Goal: Task Accomplishment & Management: Manage account settings

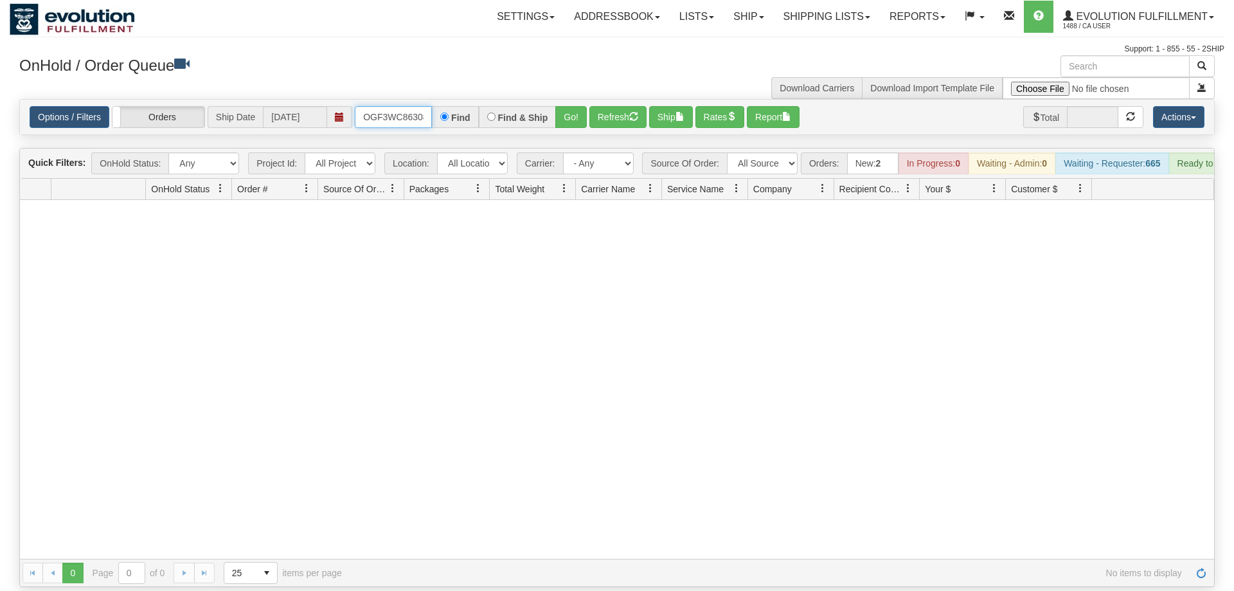
click at [406, 106] on input "OGF3WC86308-1" at bounding box center [393, 117] width 77 height 22
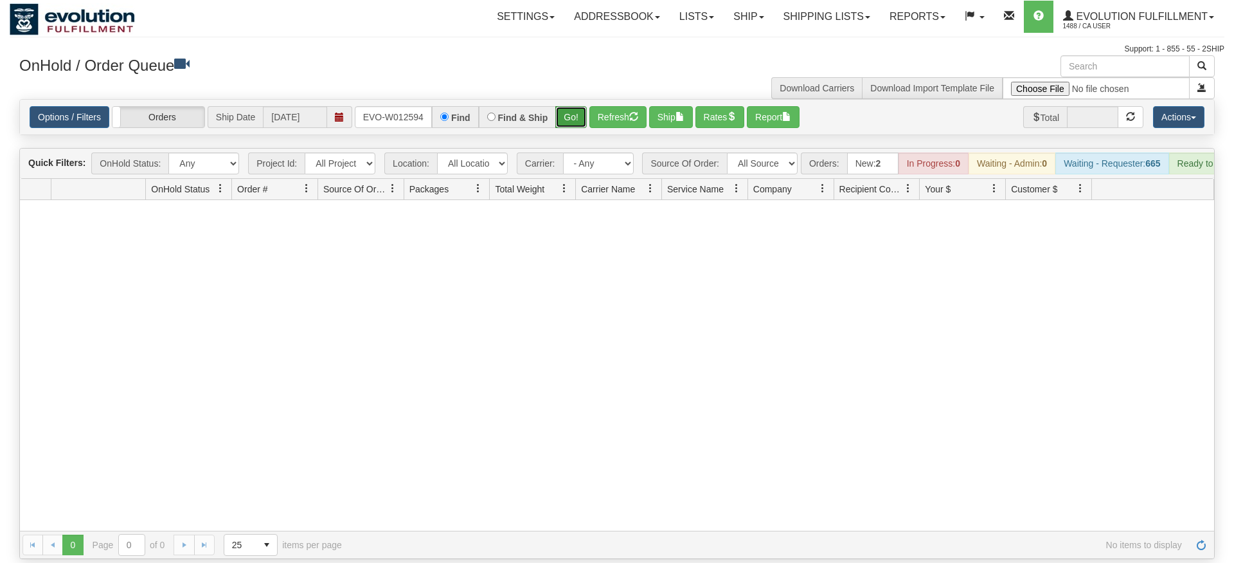
click at [566, 123] on div "Is equal to Is not equal to Contains Does not contains CAD USD EUR ZAR [PERSON_…" at bounding box center [617, 329] width 1215 height 460
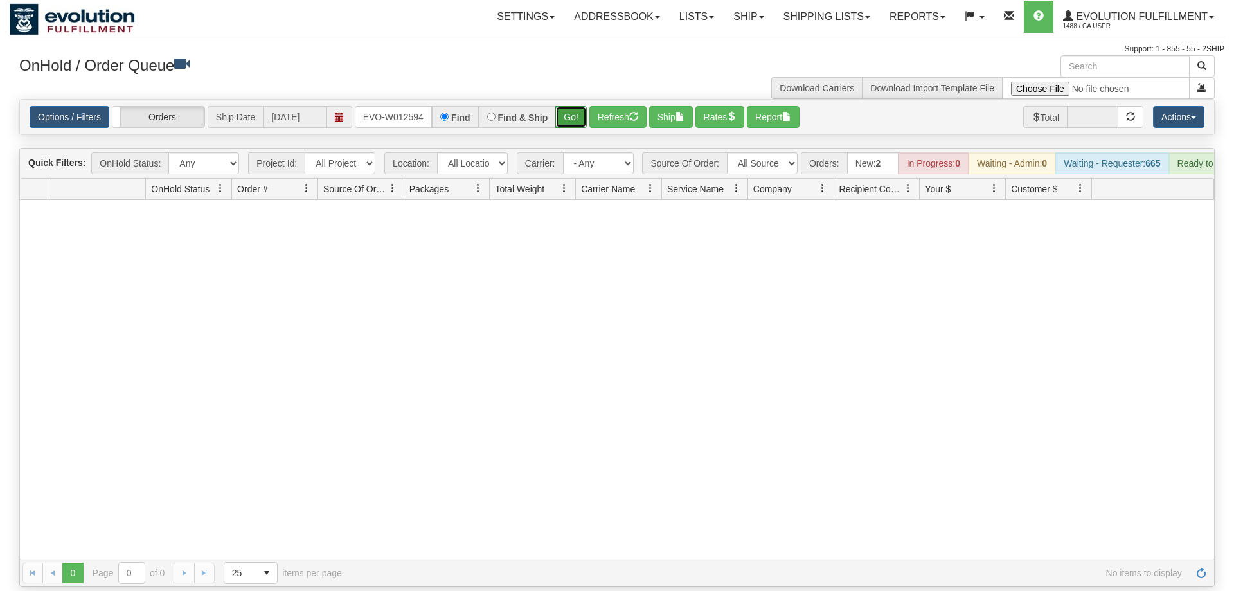
click at [583, 106] on button "Go!" at bounding box center [571, 117] width 32 height 22
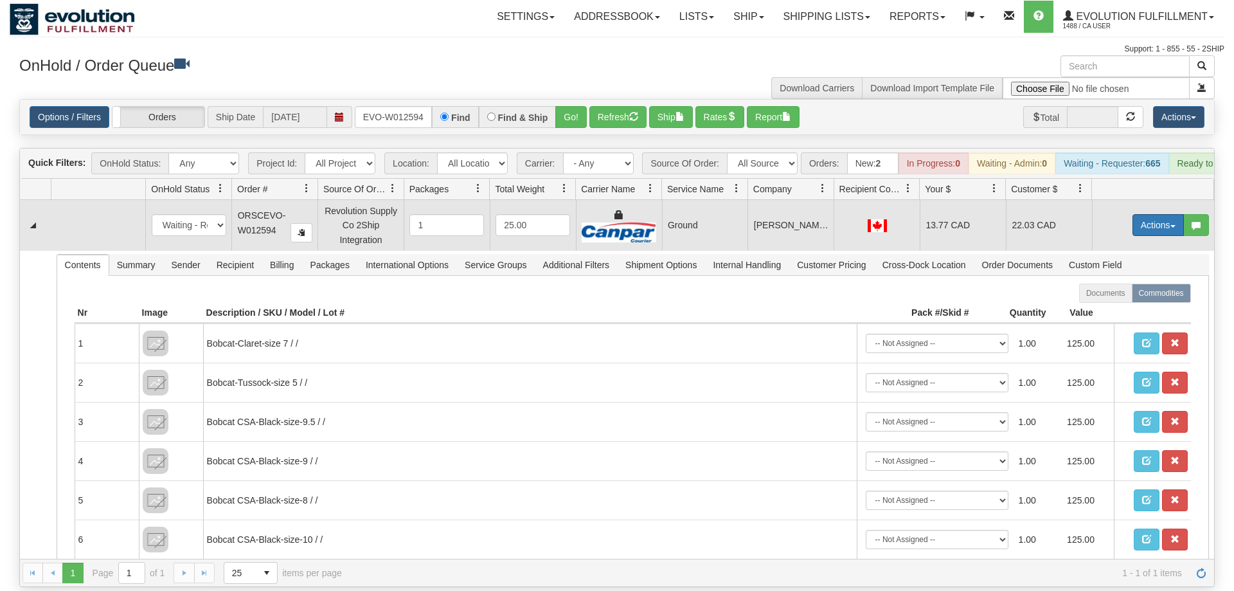
click at [1155, 214] on button "Actions" at bounding box center [1158, 225] width 51 height 22
click at [1130, 291] on link "Ship" at bounding box center [1132, 299] width 103 height 17
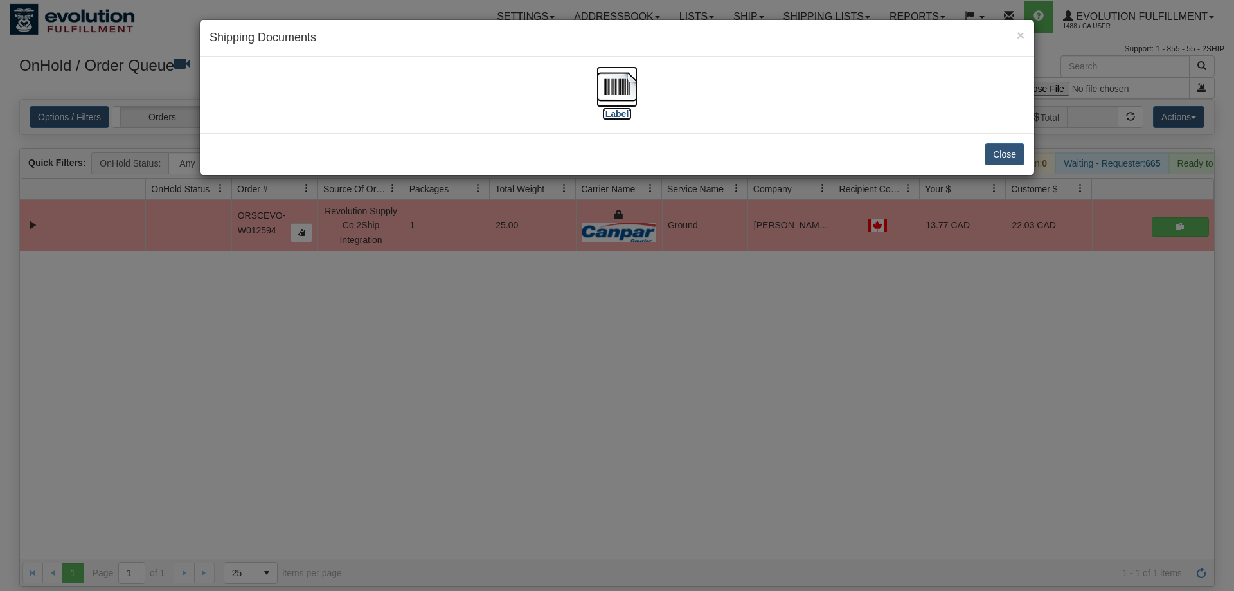
click at [622, 93] on img at bounding box center [617, 86] width 41 height 41
click at [753, 363] on div "× Shipping Documents [Label] Close" at bounding box center [617, 295] width 1234 height 591
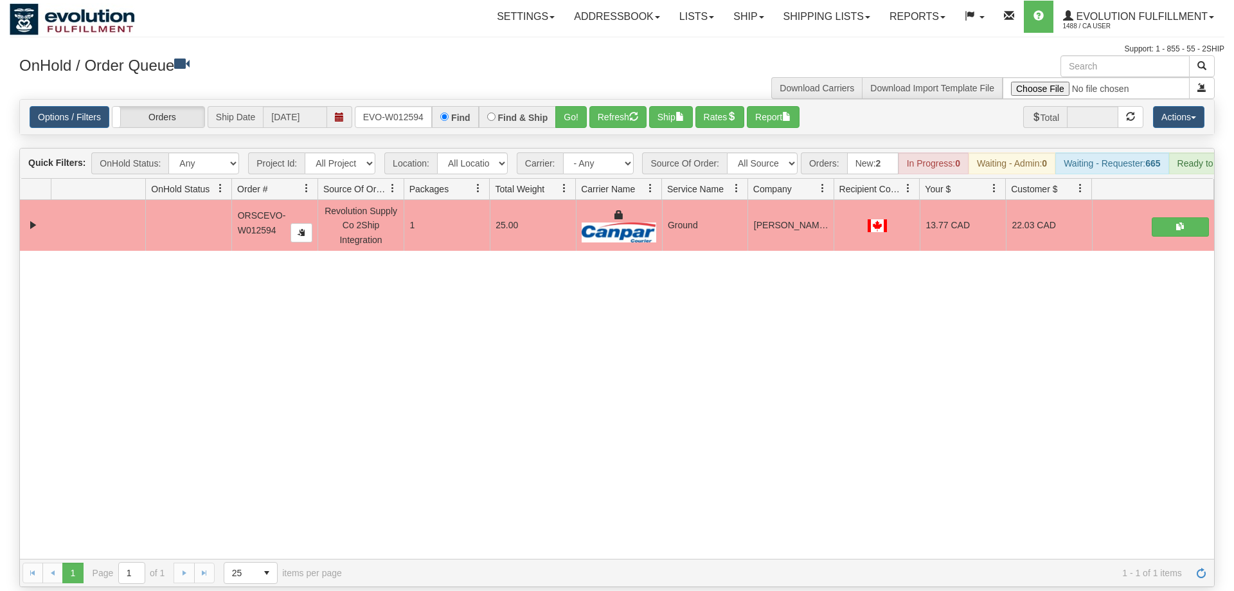
click at [399, 114] on div "Options / Filters Group Shipments Orders Ship Date 09/05/2025 ORSCEVO-W012594 F…" at bounding box center [617, 117] width 1195 height 35
click at [404, 106] on input "ORSCEVO-W012594" at bounding box center [393, 117] width 77 height 22
click at [419, 106] on input "ORSCEVO-W012594" at bounding box center [393, 117] width 77 height 22
click at [410, 106] on input "ORSCEVO-W012594" at bounding box center [393, 117] width 77 height 22
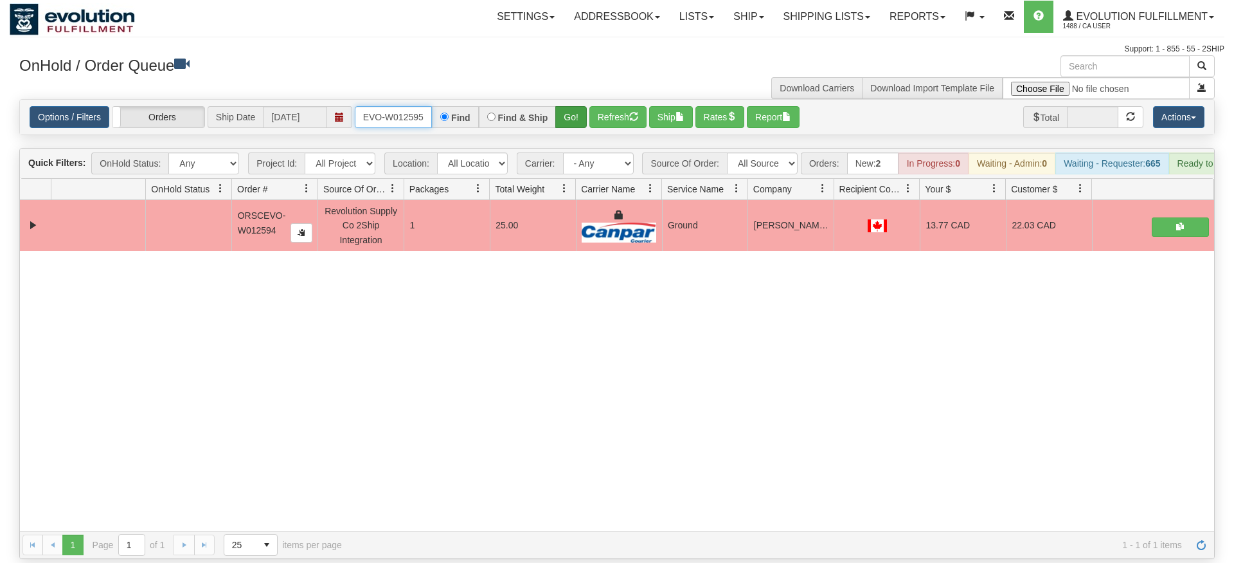
type input "ORSCEVO-W012595"
click at [564, 119] on div "Is equal to Is not equal to Contains Does not contains CAD USD EUR ZAR [PERSON_…" at bounding box center [617, 329] width 1215 height 460
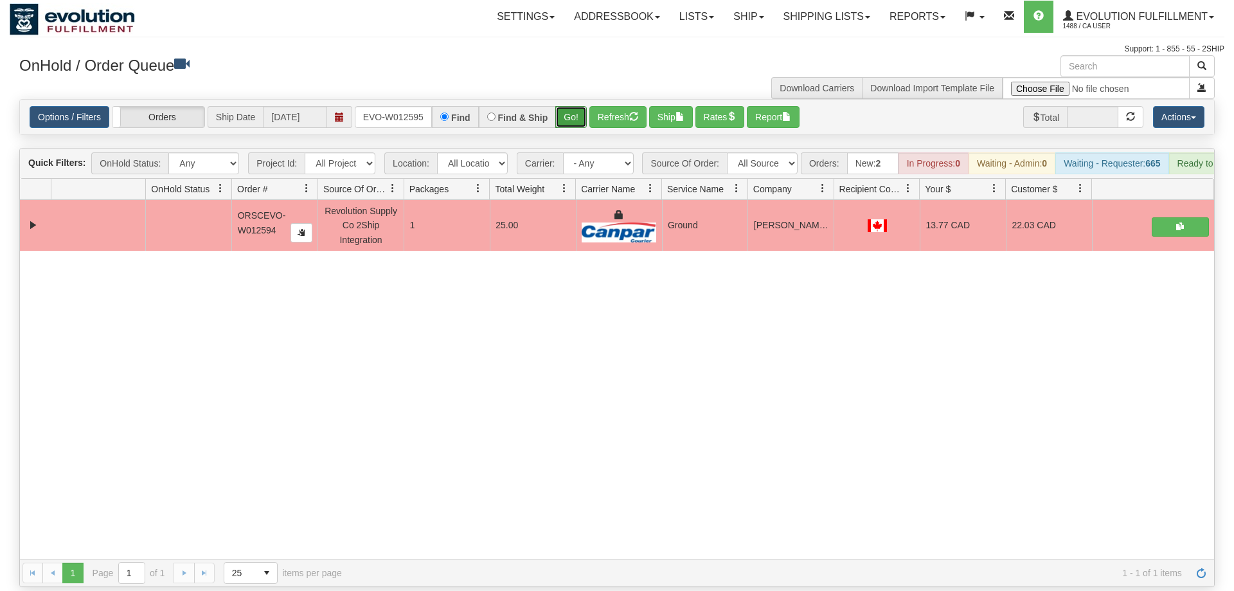
click at [574, 106] on button "Go!" at bounding box center [571, 117] width 32 height 22
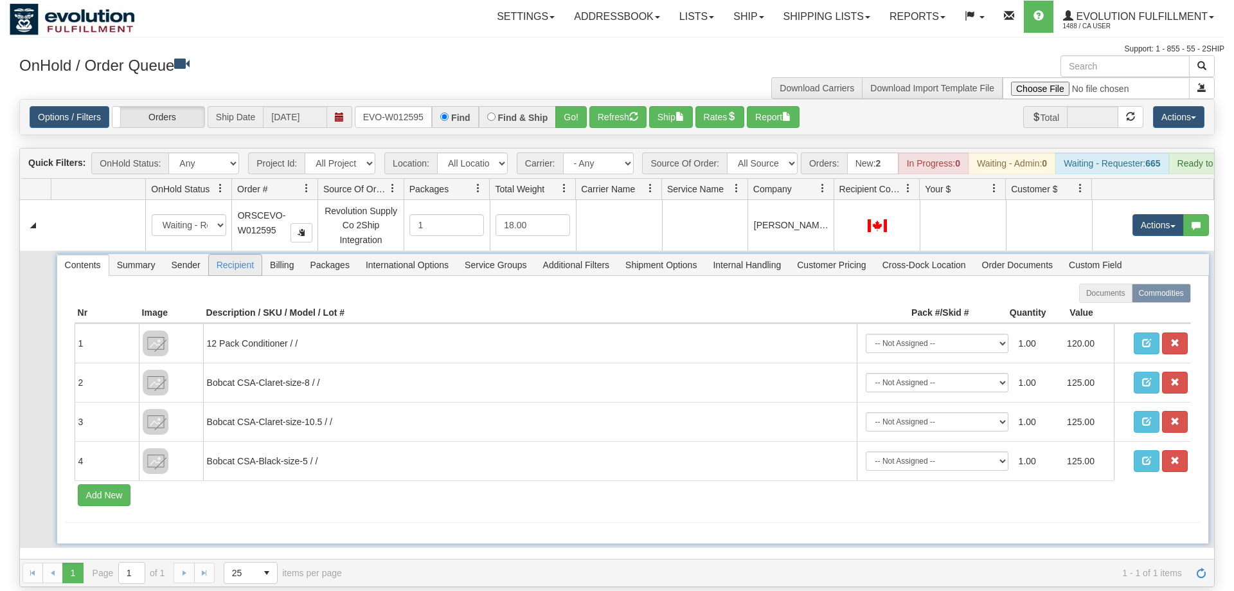
click at [245, 255] on span "Recipient" at bounding box center [235, 265] width 53 height 21
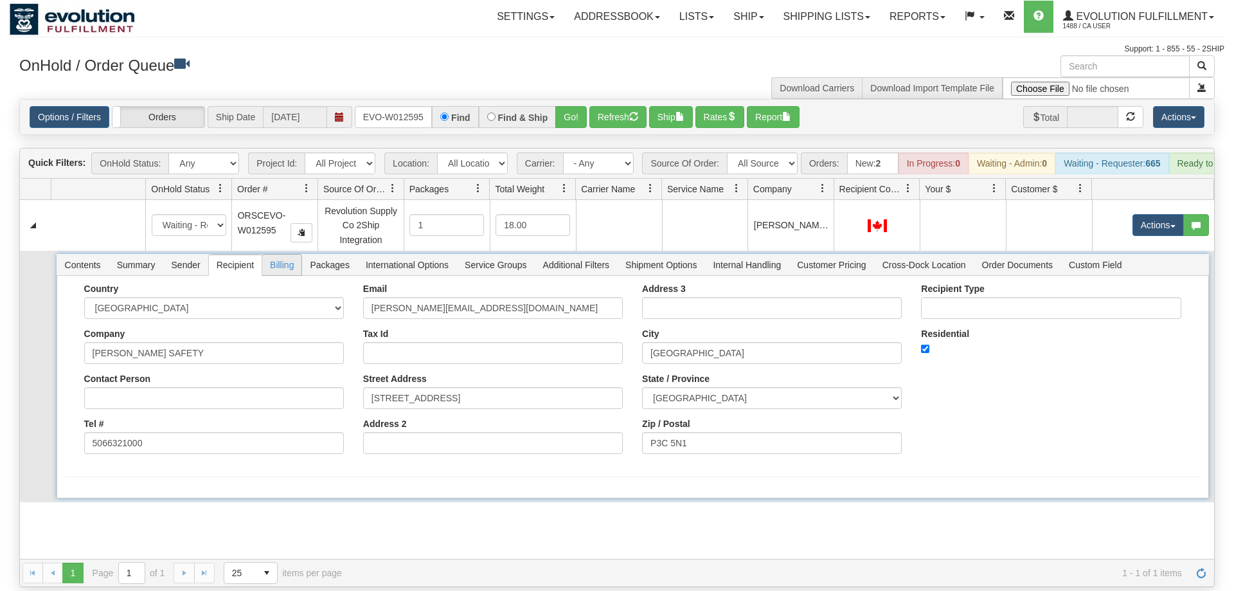
click at [291, 255] on span "Billing" at bounding box center [281, 265] width 39 height 21
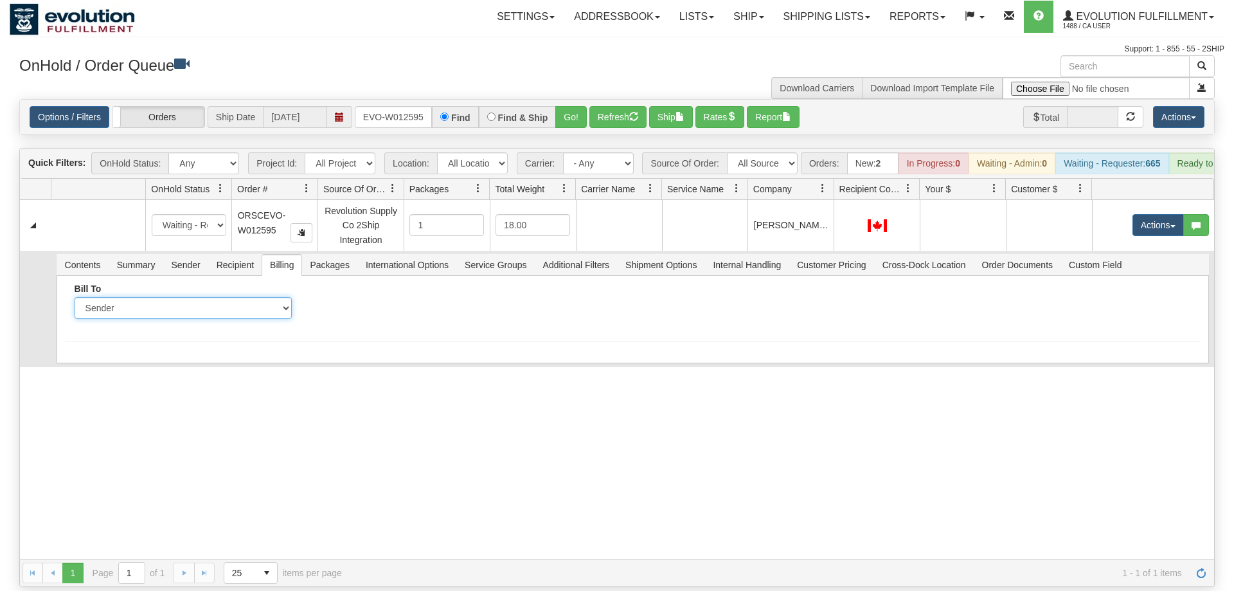
click at [75, 297] on select "Sender Recipient Third Party Collect" at bounding box center [183, 308] width 217 height 22
select select "2"
click option "Recipient" at bounding box center [0, 0] width 0 height 0
click at [379, 297] on input "Account" at bounding box center [419, 308] width 217 height 22
type input "2619474"
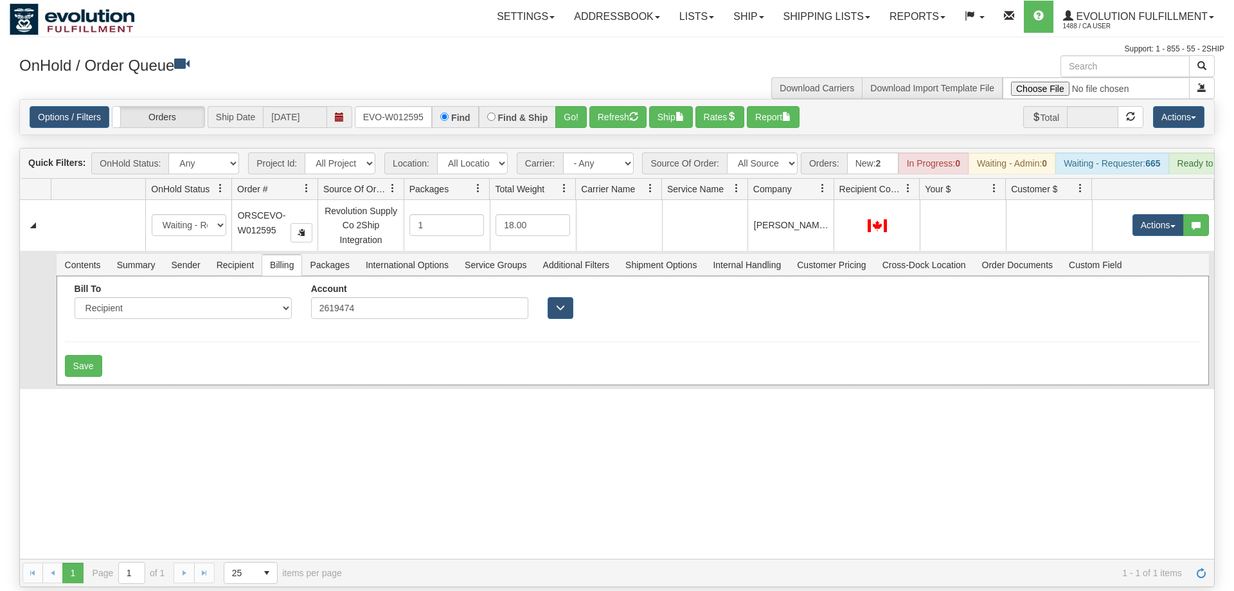
click at [185, 355] on div "Save" at bounding box center [633, 366] width 1136 height 22
click at [75, 355] on button "Save" at bounding box center [83, 366] width 37 height 22
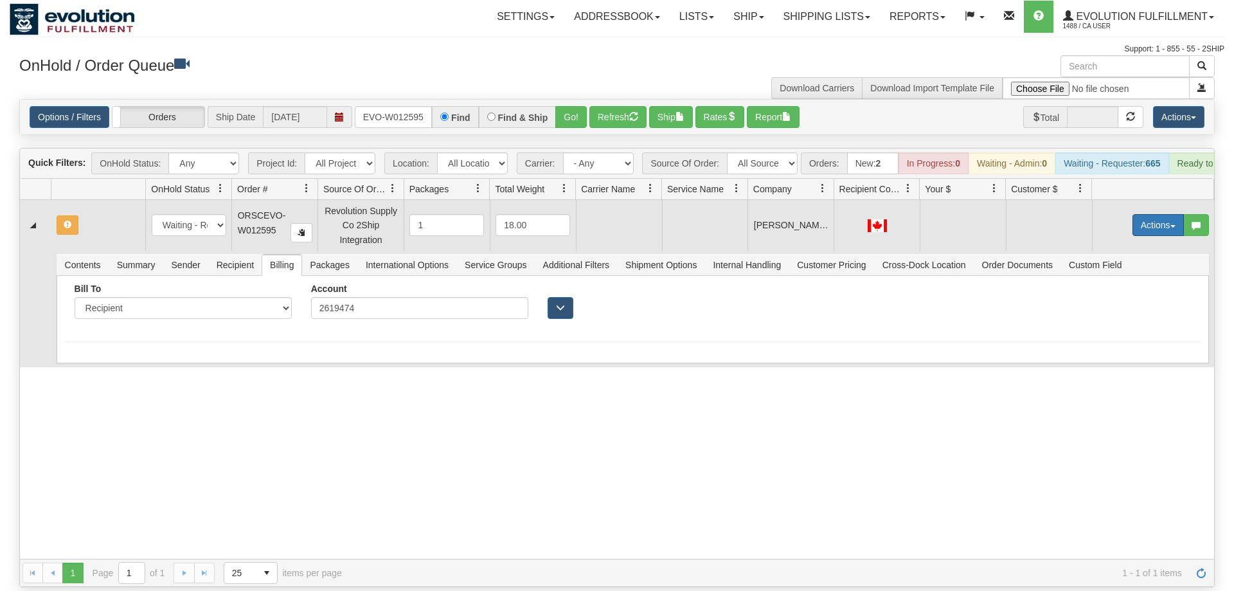
click at [1152, 214] on button "Actions" at bounding box center [1158, 225] width 51 height 22
click at [1107, 278] on span "Rate All Services" at bounding box center [1132, 283] width 77 height 10
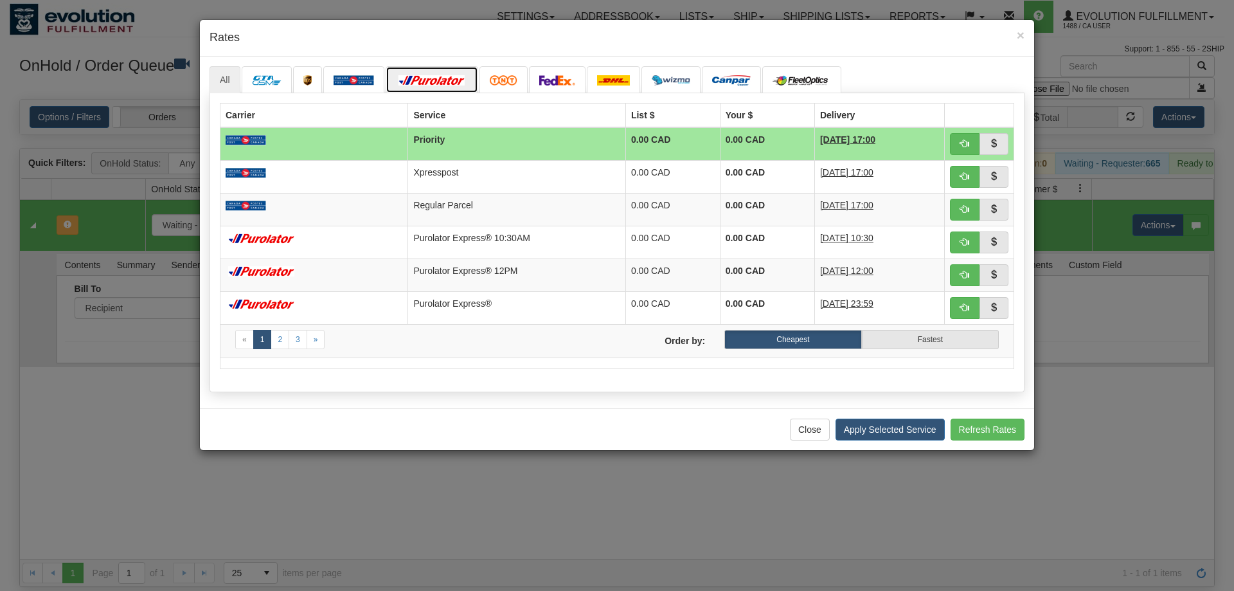
click at [453, 80] on img at bounding box center [432, 80] width 72 height 10
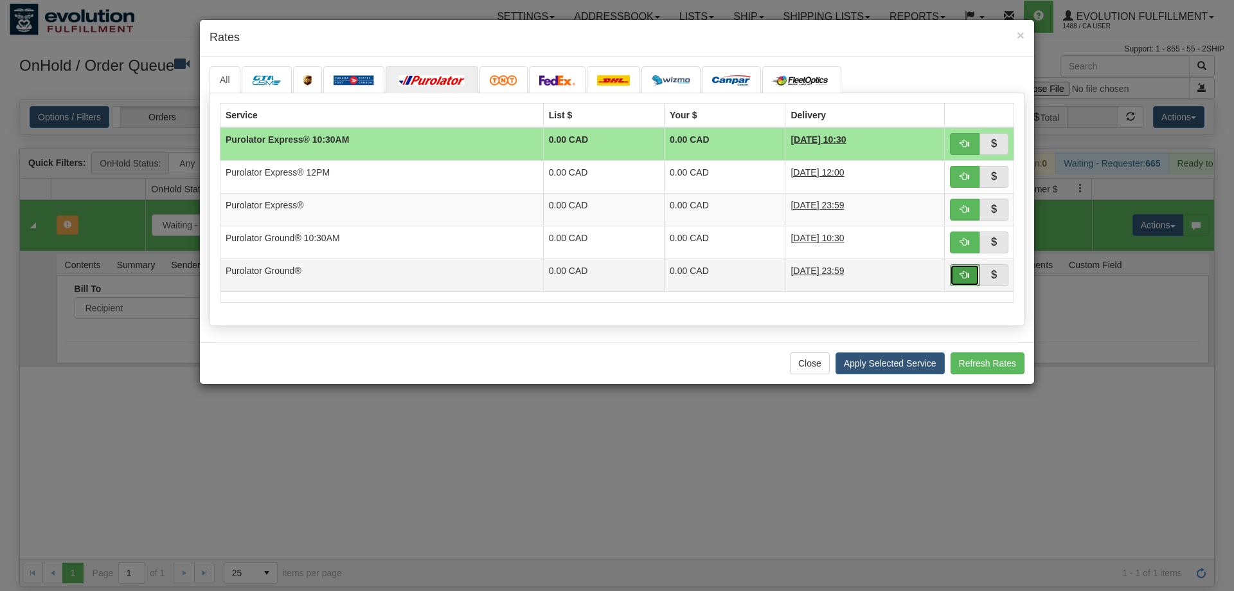
click at [958, 277] on button "button" at bounding box center [965, 275] width 30 height 22
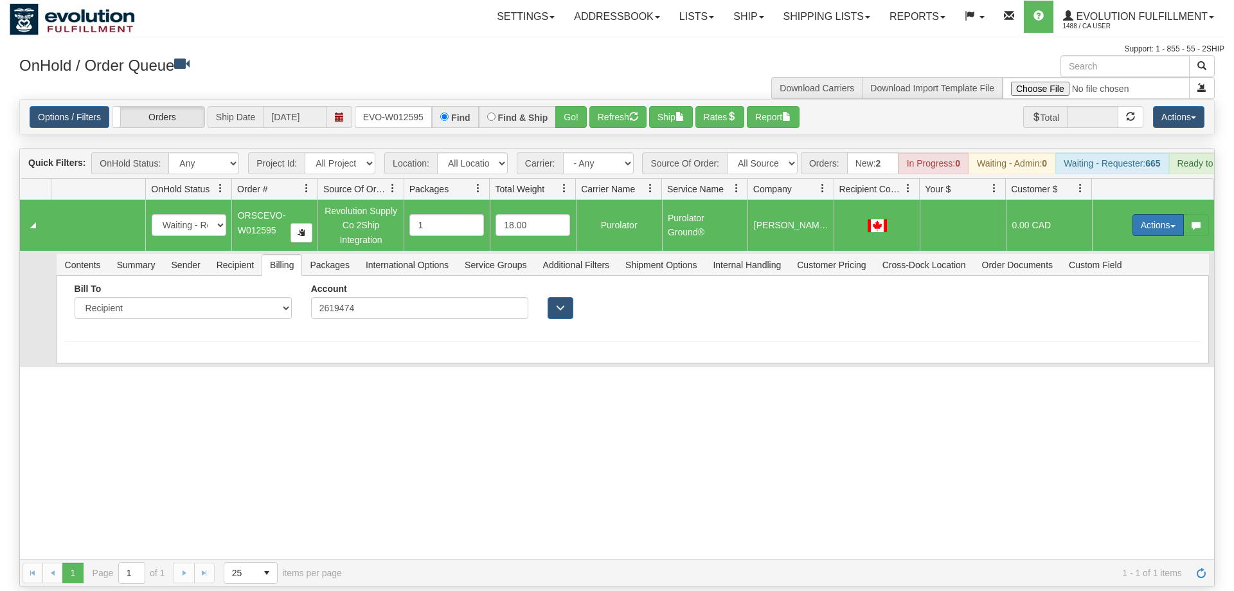
click at [1160, 214] on button "Actions" at bounding box center [1158, 225] width 51 height 22
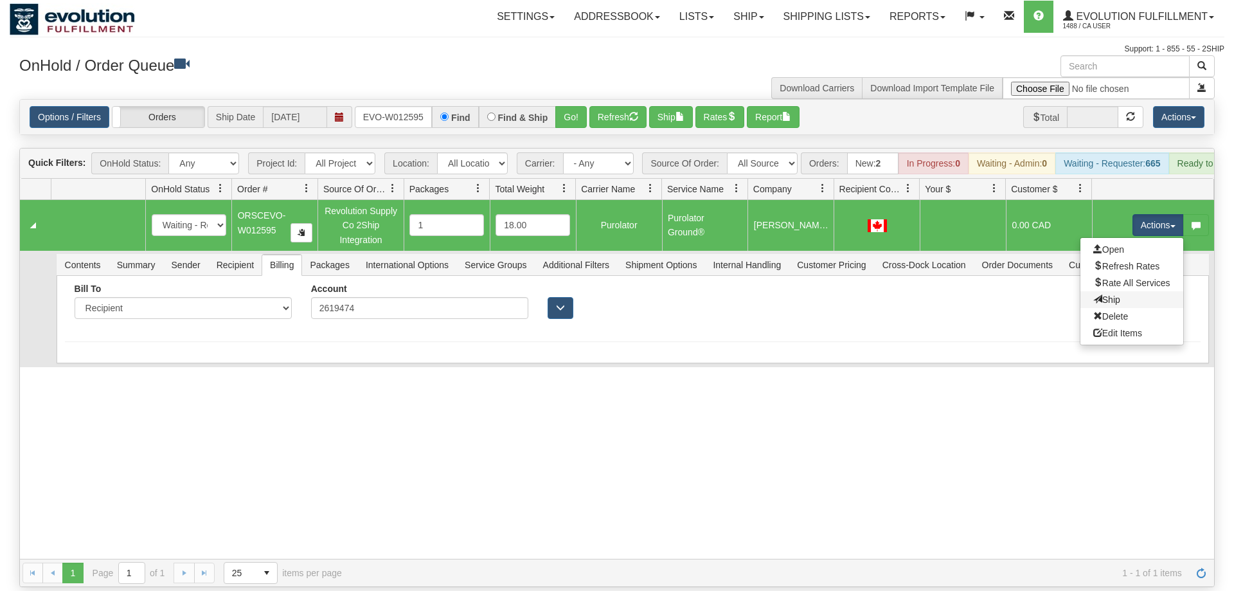
click at [1127, 291] on link "Ship" at bounding box center [1132, 299] width 103 height 17
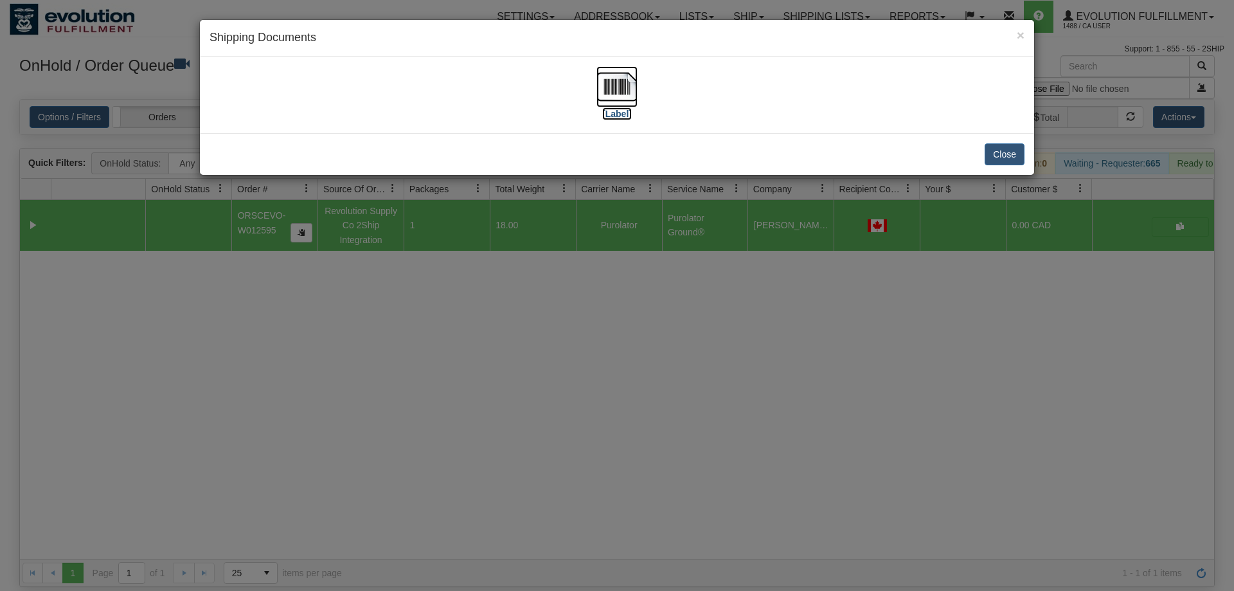
click at [615, 116] on label "[Label]" at bounding box center [617, 113] width 30 height 13
click at [602, 339] on div "× Shipping Documents [Label] Close" at bounding box center [617, 295] width 1234 height 591
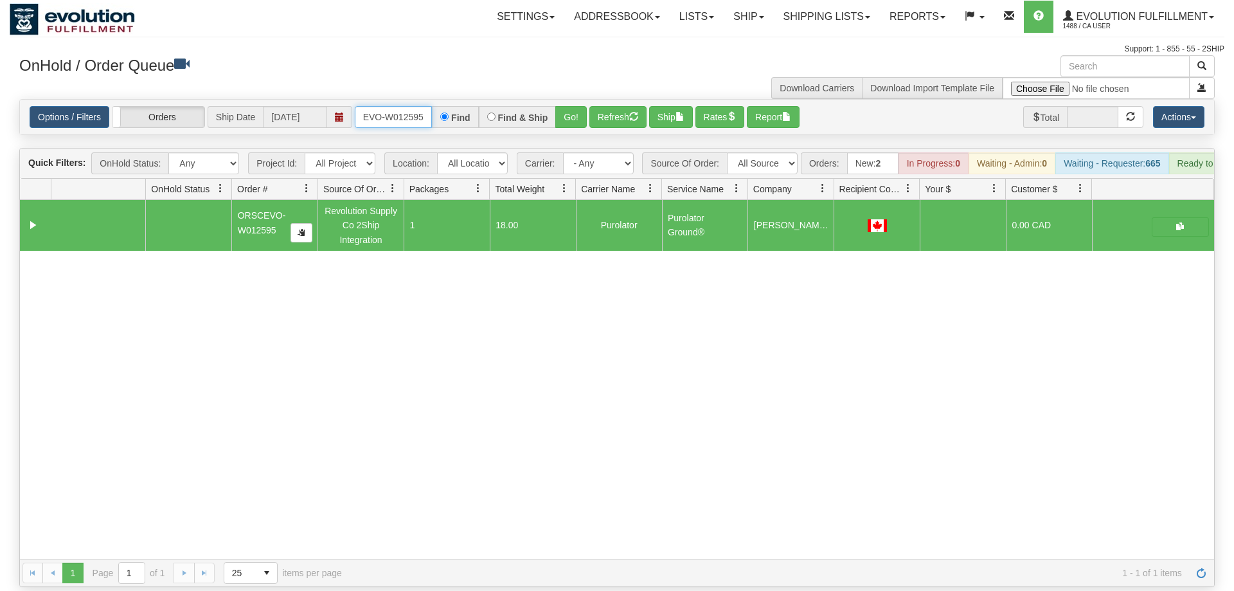
click at [361, 106] on input "ORSCEVO-W012595" at bounding box center [393, 117] width 77 height 22
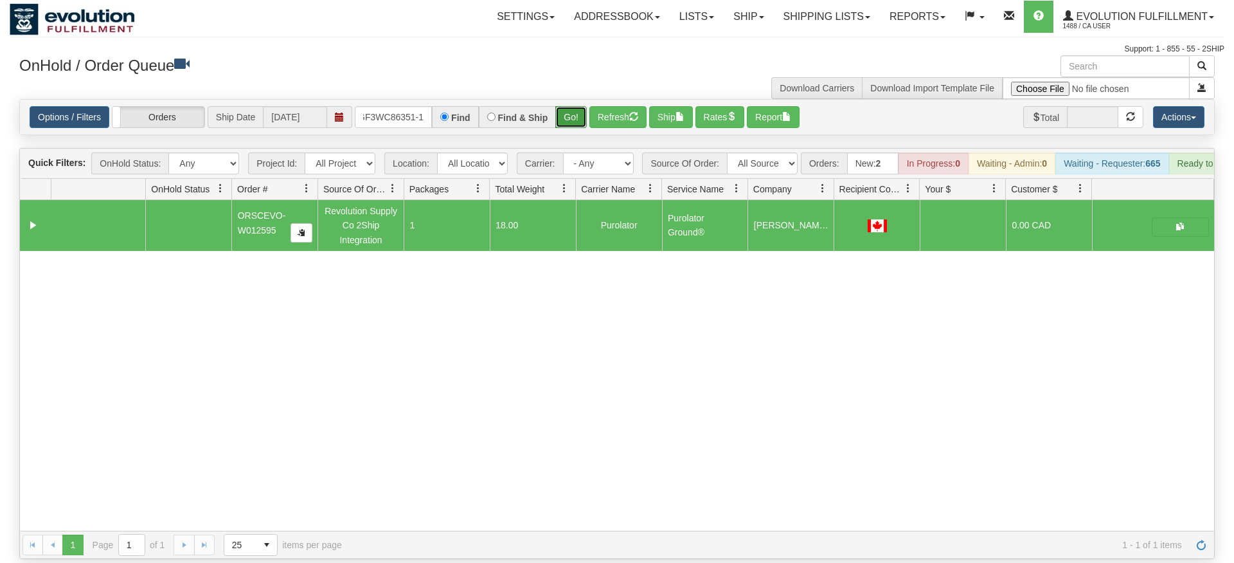
click at [566, 123] on div "Is equal to Is not equal to Contains Does not contains CAD USD EUR ZAR [PERSON_…" at bounding box center [617, 329] width 1215 height 460
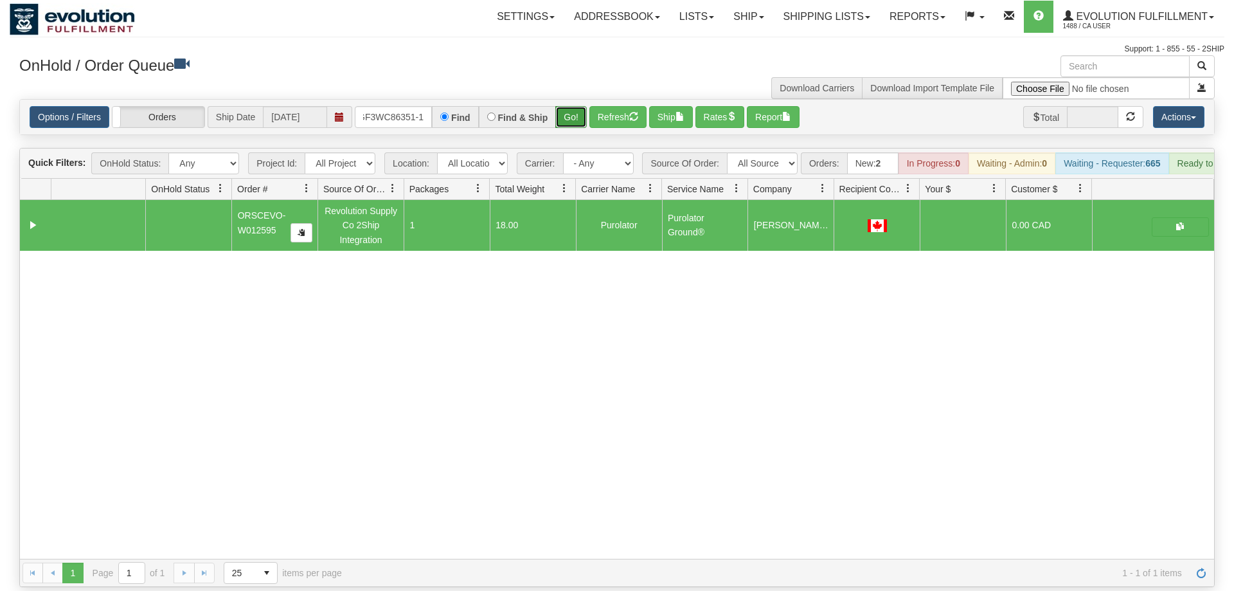
click at [570, 106] on button "Go!" at bounding box center [571, 117] width 32 height 22
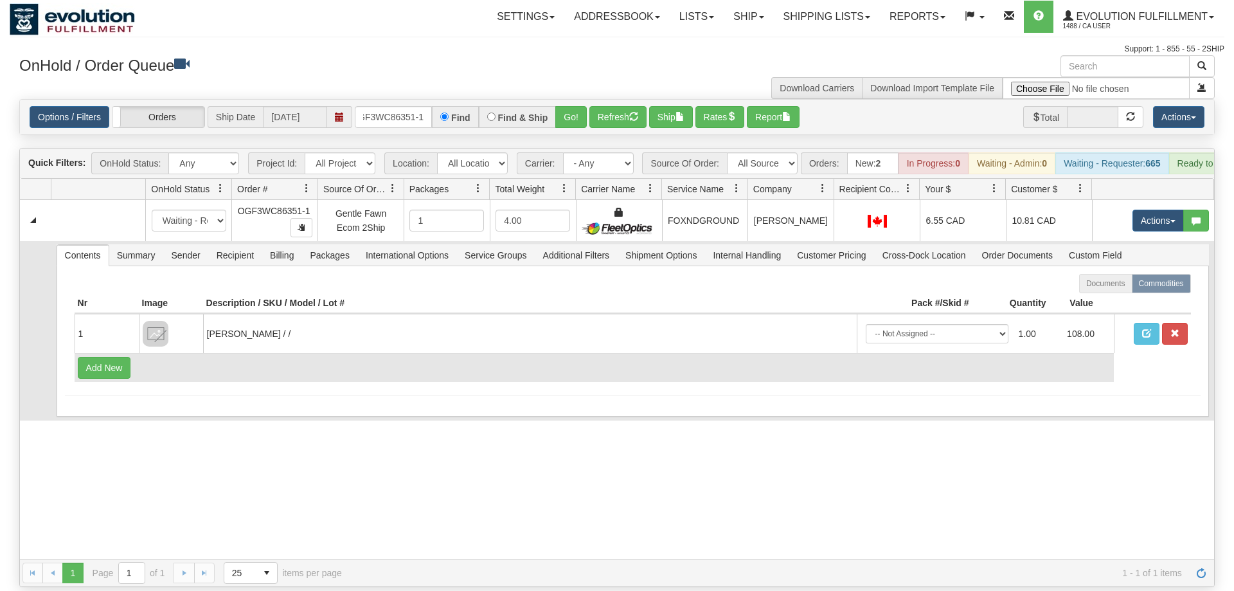
drag, startPoint x: 901, startPoint y: 545, endPoint x: 750, endPoint y: 361, distance: 238.4
click at [898, 559] on div "1 1 Page 1 of 1 25 15 25 50 100 items per page 1 - 1 of 1 items" at bounding box center [617, 573] width 1195 height 28
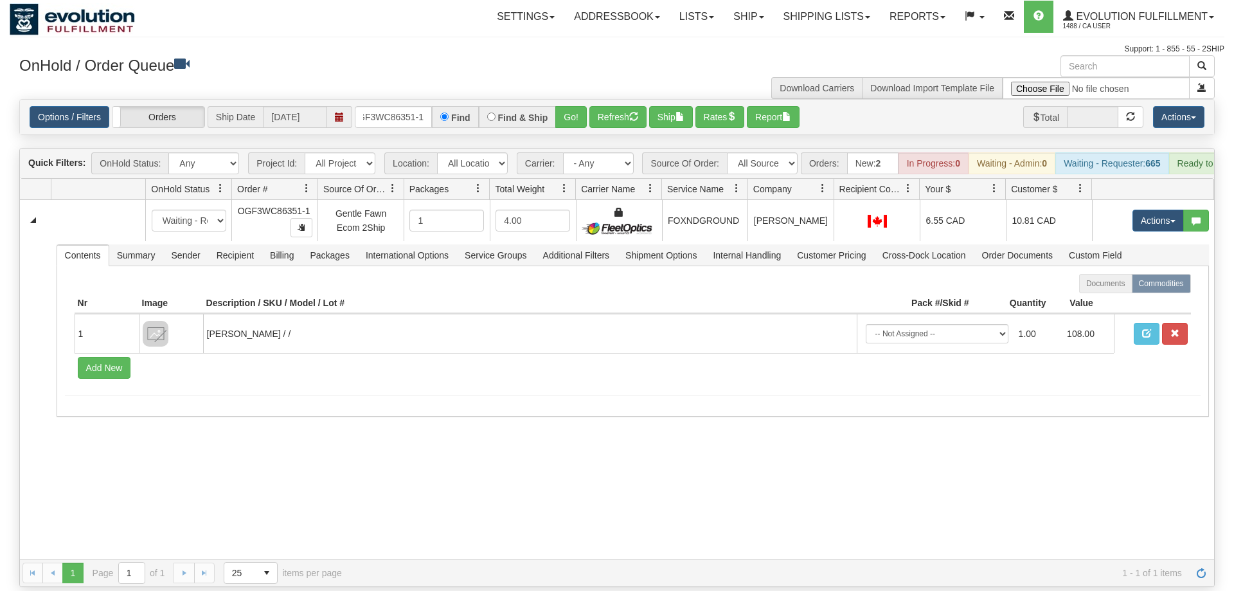
click at [868, 463] on div "31581264 EVOLUTION V3 90997705 90997706 New In Progress Waiting - Admin Waiting…" at bounding box center [617, 379] width 1195 height 359
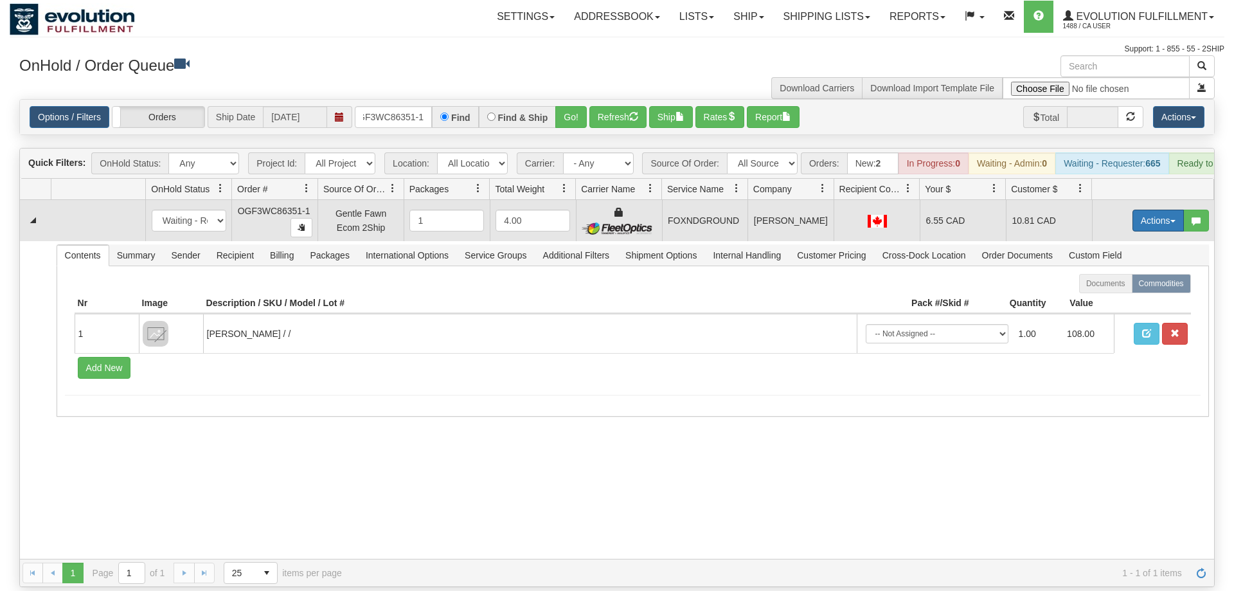
click at [1150, 210] on button "Actions" at bounding box center [1158, 221] width 51 height 22
click at [1118, 287] on link "Ship" at bounding box center [1132, 295] width 103 height 17
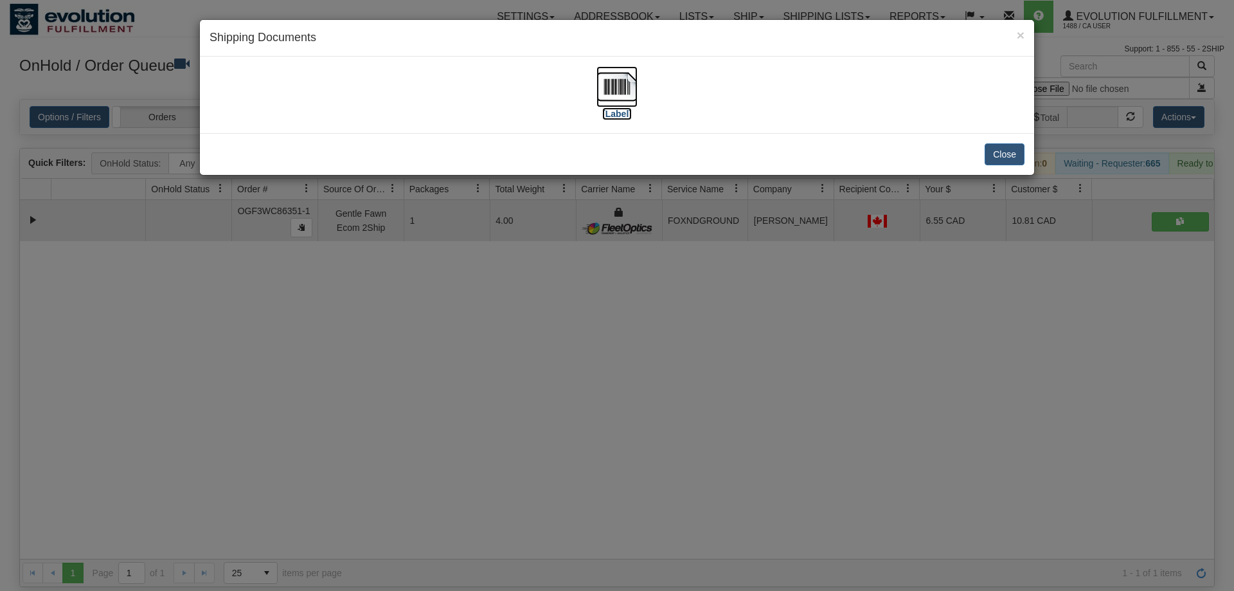
click at [610, 72] on img at bounding box center [617, 86] width 41 height 41
drag, startPoint x: 615, startPoint y: 318, endPoint x: 386, endPoint y: 67, distance: 340.4
click at [613, 316] on div "× Shipping Documents [Label] Close" at bounding box center [617, 295] width 1234 height 591
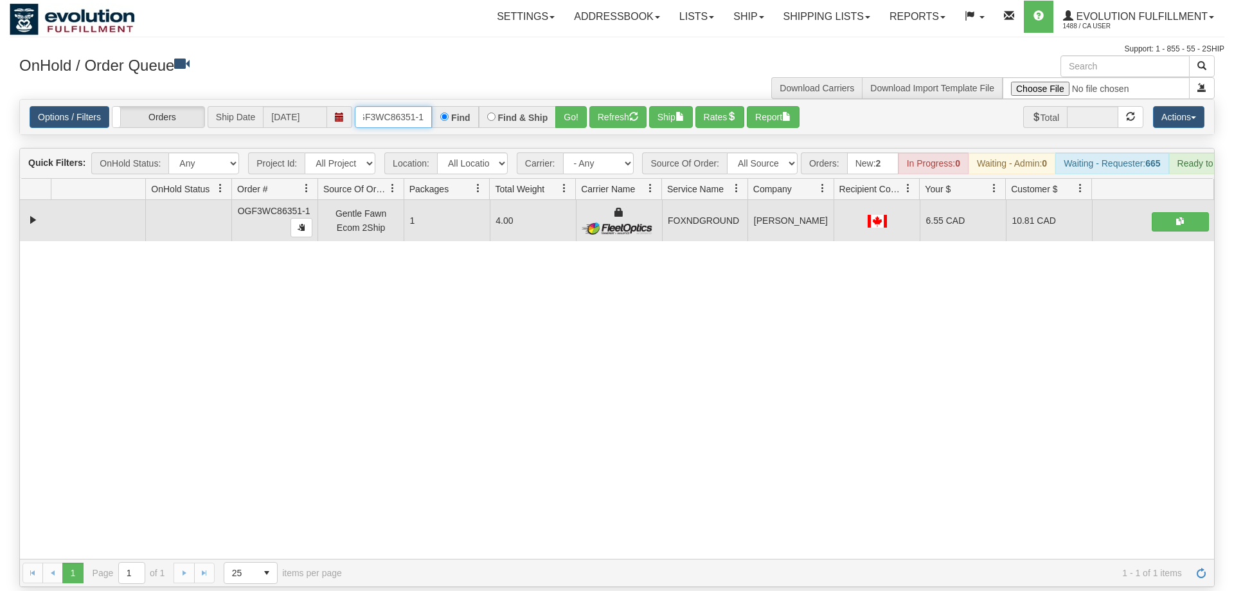
click at [420, 106] on input "OGF3WC86351-1" at bounding box center [393, 117] width 77 height 22
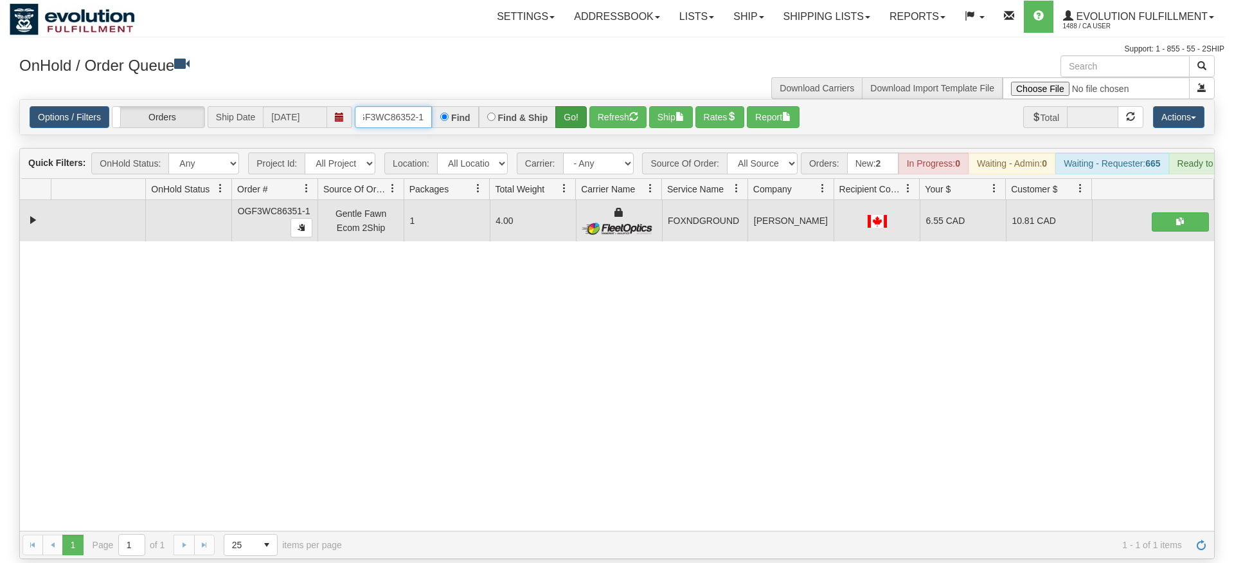
type input "OGF3WC86352-1"
drag, startPoint x: 583, startPoint y: 99, endPoint x: 574, endPoint y: 110, distance: 14.6
click at [580, 123] on div "Is equal to Is not equal to Contains Does not contains CAD USD EUR ZAR [PERSON_…" at bounding box center [617, 329] width 1215 height 460
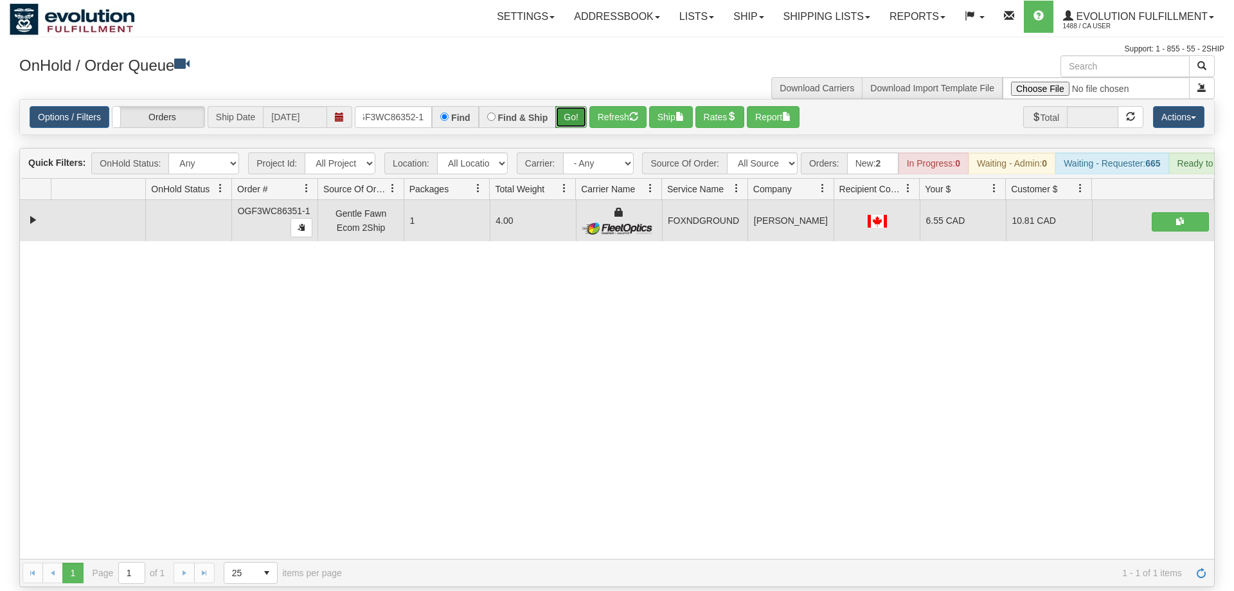
click at [563, 106] on button "Go!" at bounding box center [571, 117] width 32 height 22
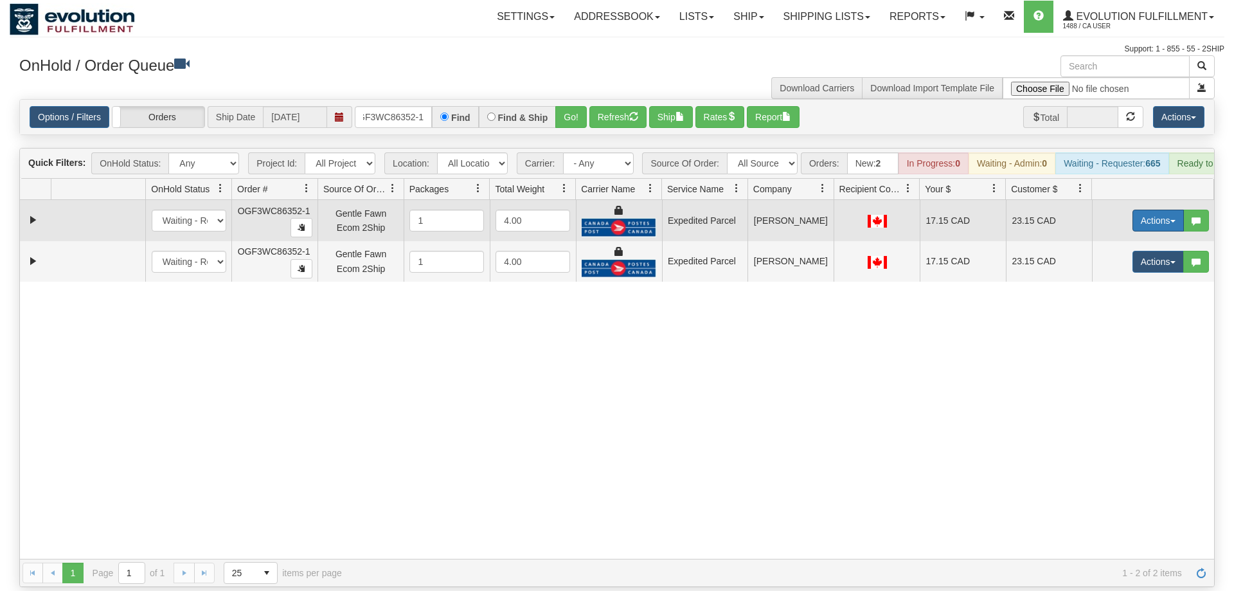
click at [1153, 210] on button "Actions" at bounding box center [1158, 221] width 51 height 22
click at [1150, 287] on link "Ship" at bounding box center [1132, 295] width 103 height 17
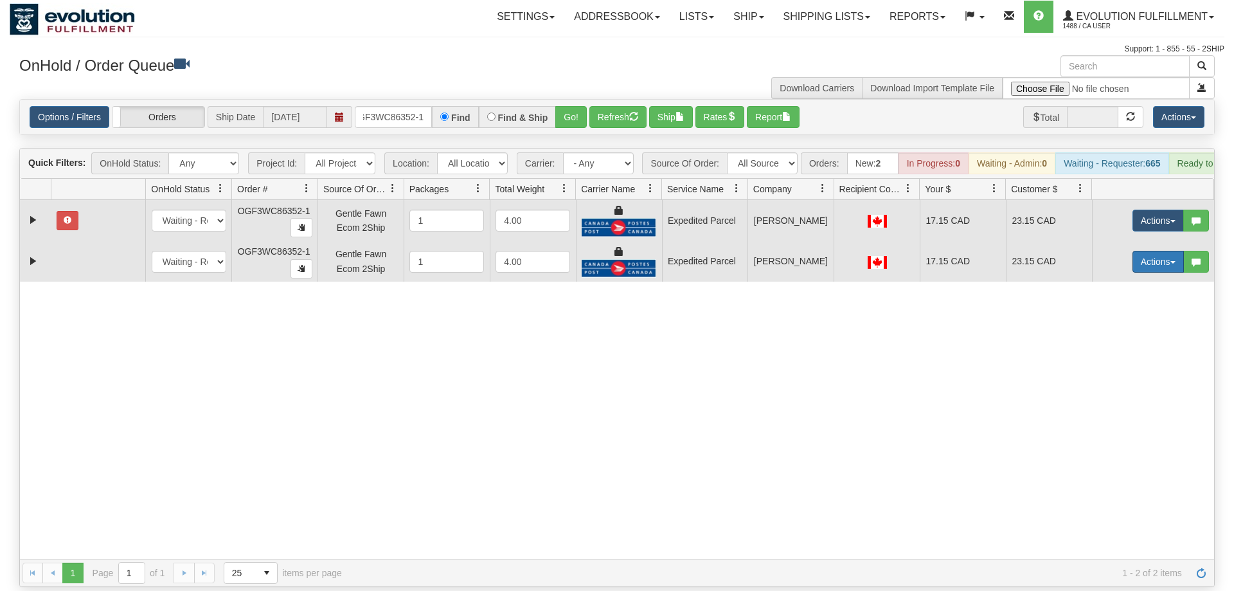
click at [1168, 251] on button "Actions" at bounding box center [1158, 262] width 51 height 22
click at [1124, 348] on span "Delete" at bounding box center [1111, 353] width 35 height 10
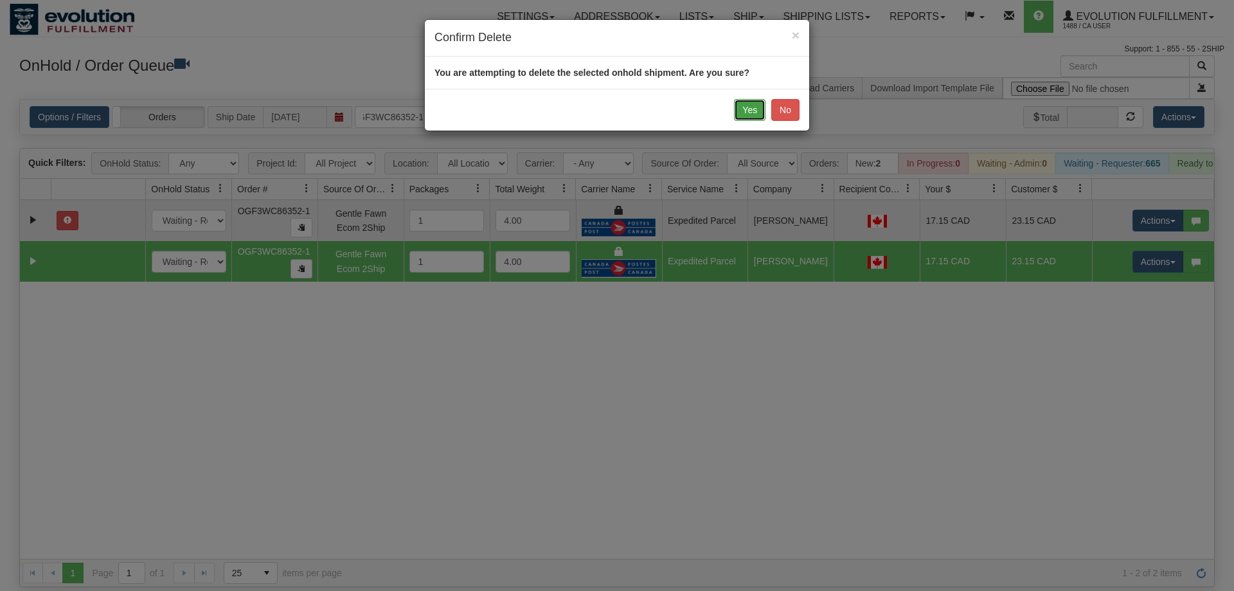
click at [755, 109] on button "Yes" at bounding box center [750, 110] width 32 height 22
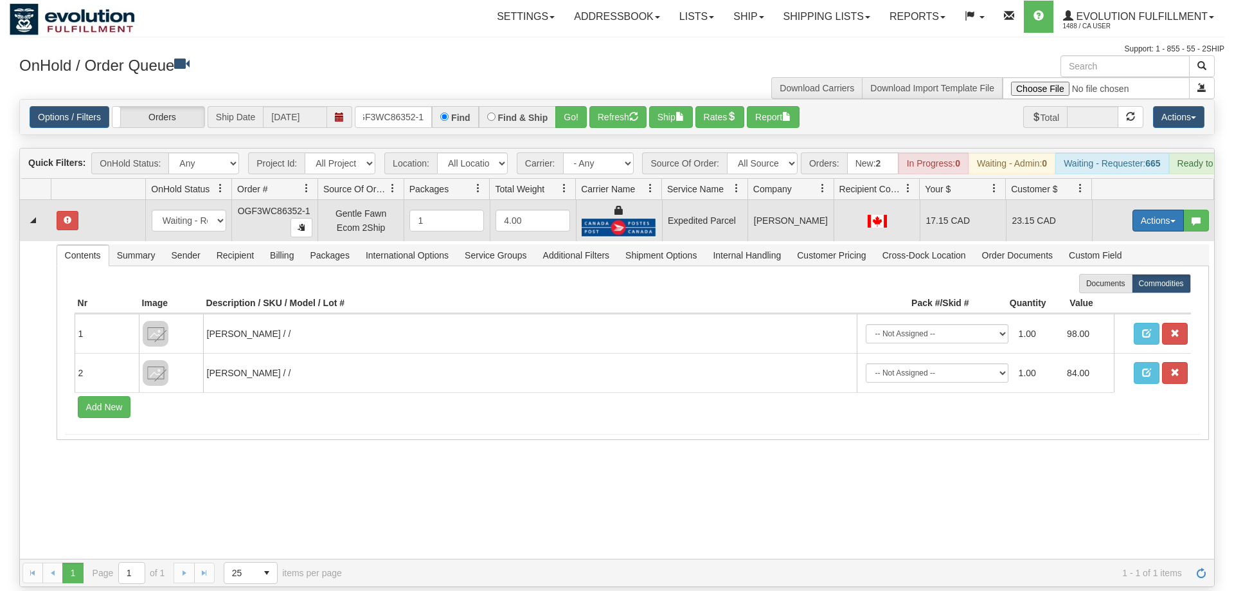
click at [1137, 210] on button "Actions" at bounding box center [1158, 221] width 51 height 22
click at [1106, 290] on span "Ship" at bounding box center [1107, 295] width 27 height 10
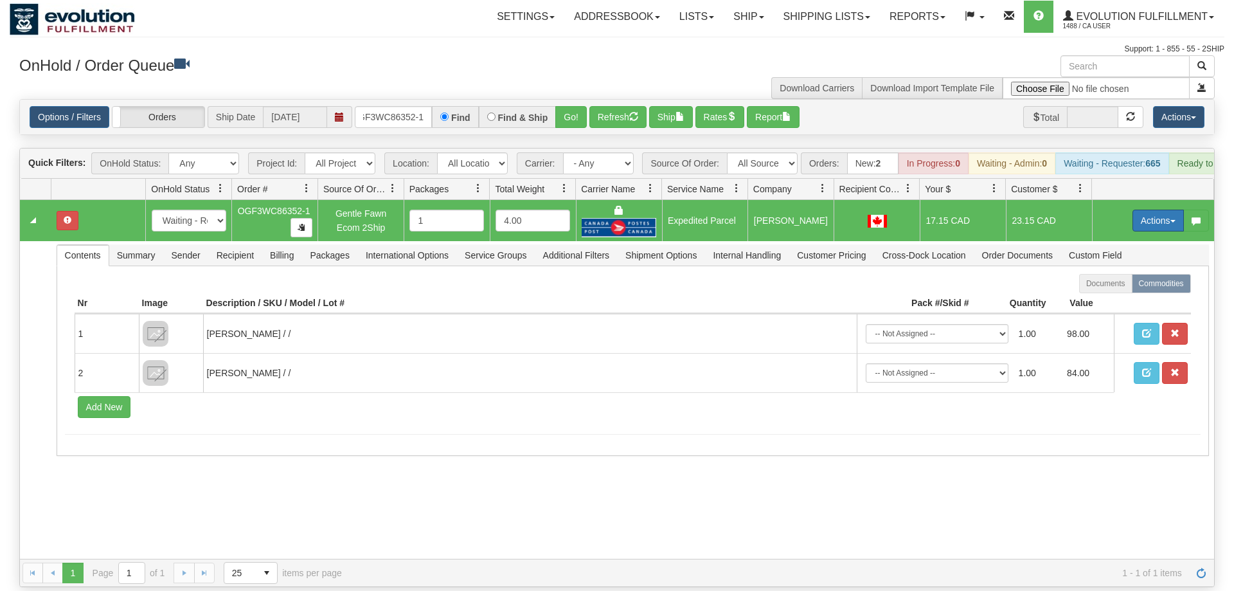
click at [1162, 210] on button "Actions" at bounding box center [1158, 221] width 51 height 22
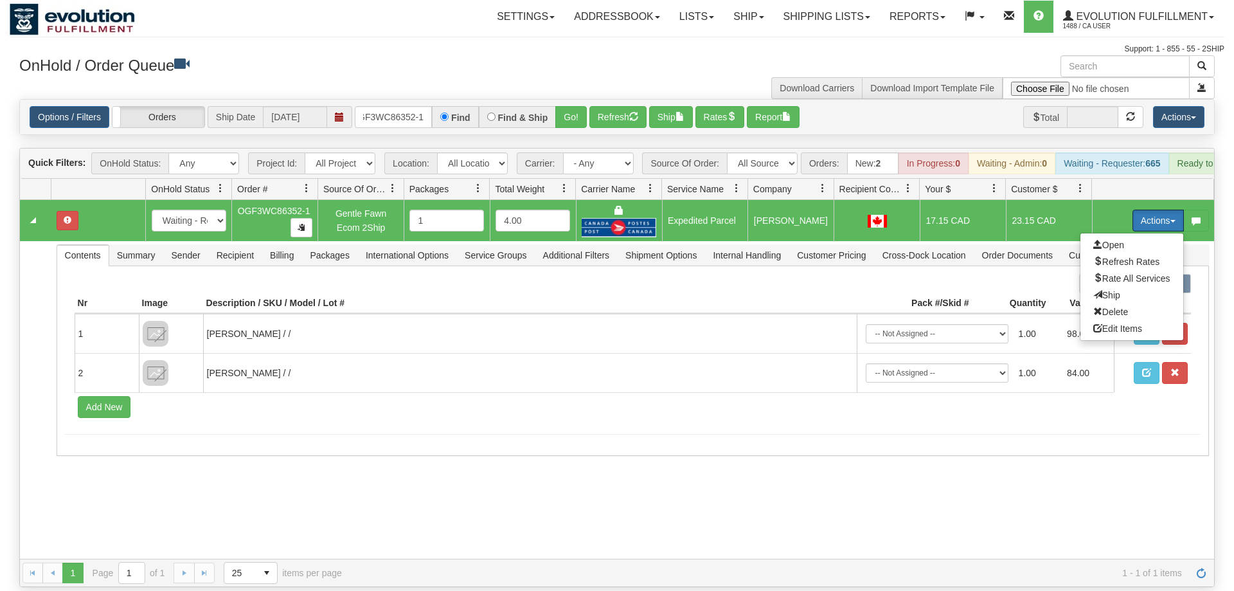
click at [1164, 210] on button "Actions" at bounding box center [1158, 221] width 51 height 22
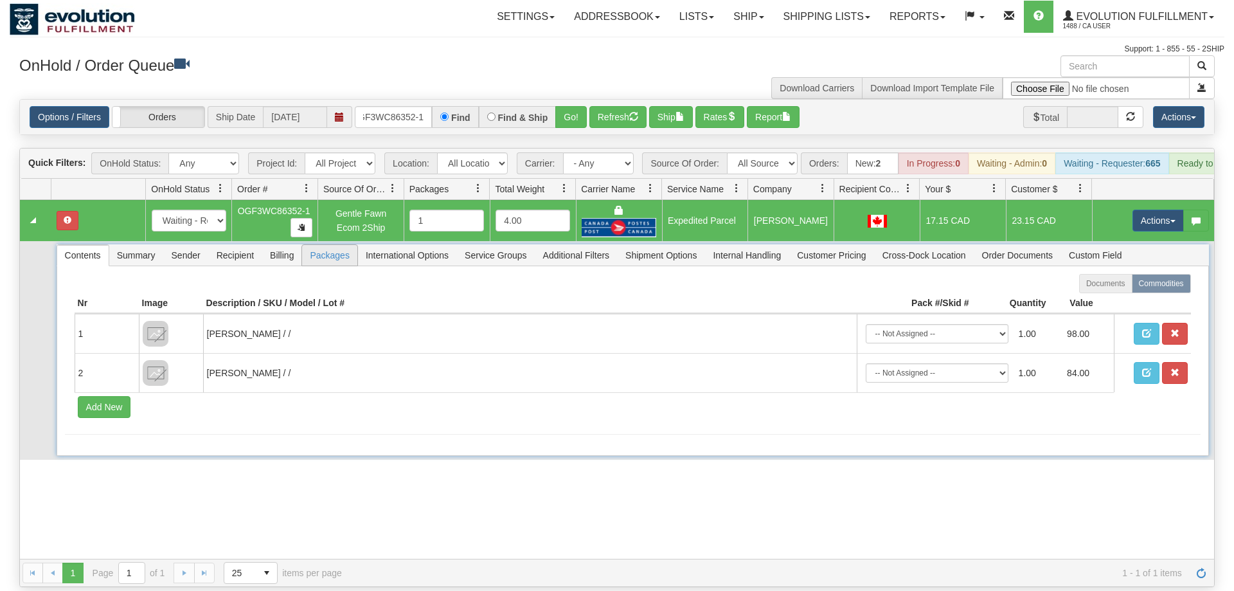
click at [330, 245] on span "Packages" at bounding box center [329, 255] width 55 height 21
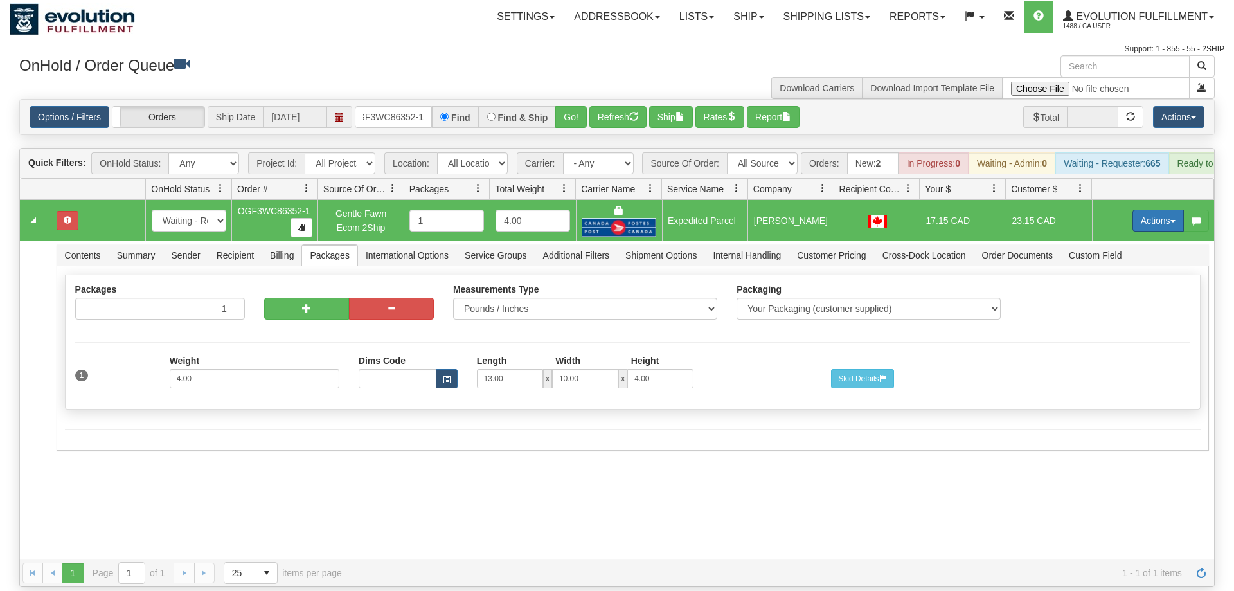
click at [1148, 210] on button "Actions" at bounding box center [1158, 221] width 51 height 22
click at [1128, 257] on span "Refresh Rates" at bounding box center [1127, 262] width 66 height 10
click at [1155, 210] on button "Actions" at bounding box center [1158, 221] width 51 height 22
click at [1141, 237] on link "Open" at bounding box center [1132, 245] width 103 height 17
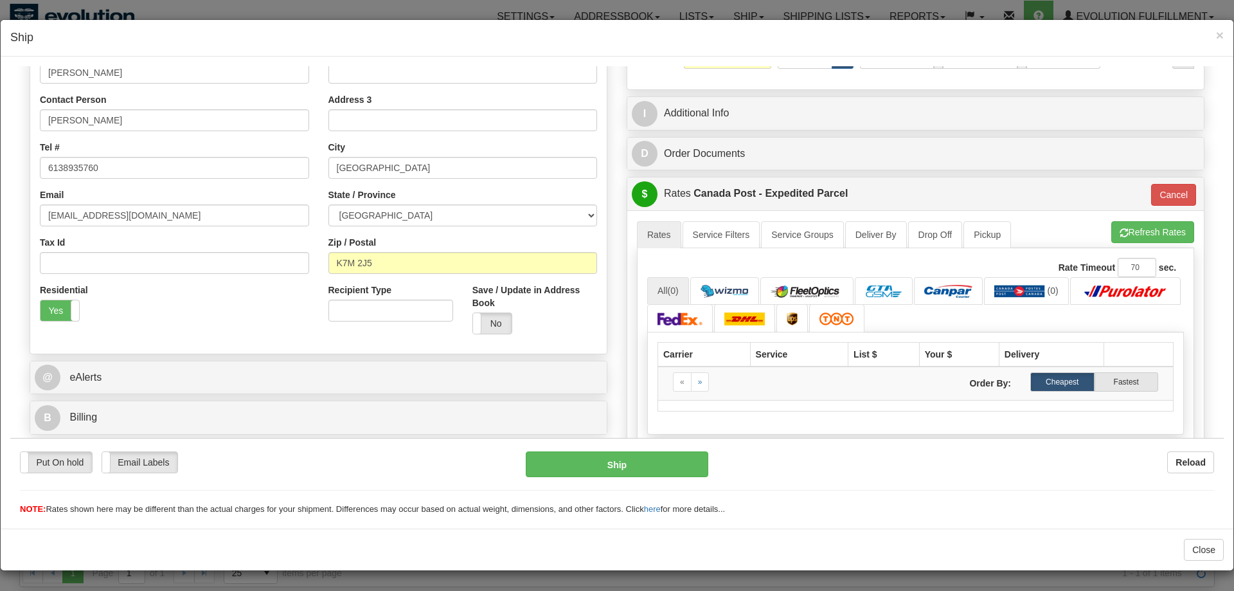
scroll to position [262, 0]
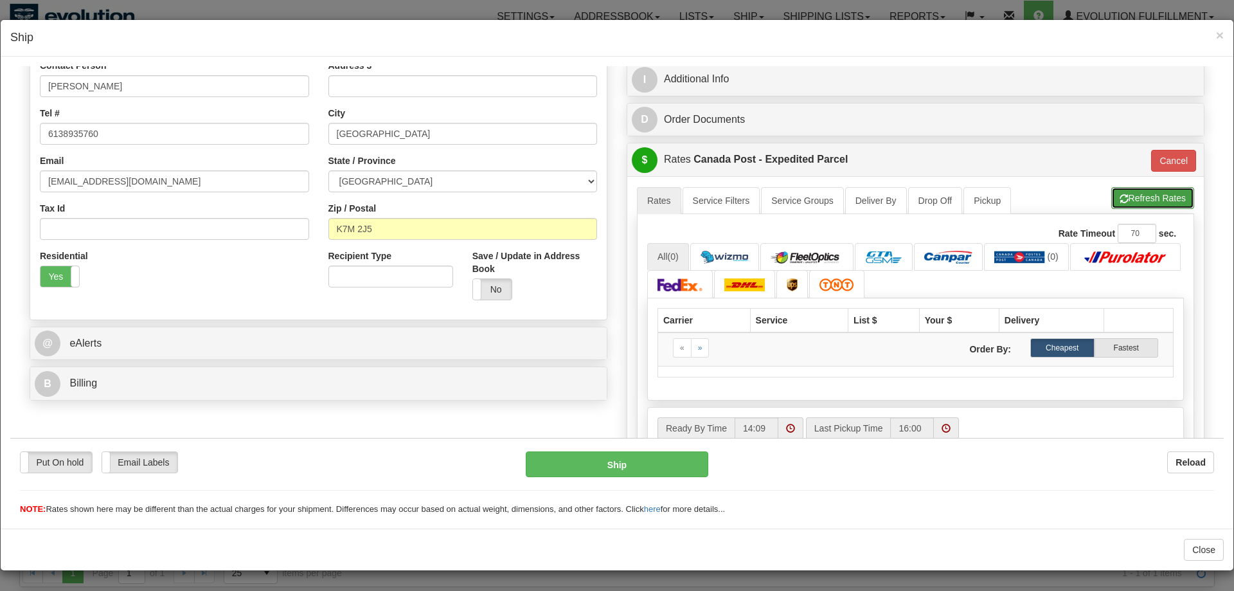
click at [1153, 204] on button "Refresh Rates" at bounding box center [1153, 197] width 83 height 22
type input "DOM.EP"
click at [664, 259] on link "All (0)" at bounding box center [668, 255] width 42 height 27
click at [1177, 145] on div "$ Rates Canada Post - Expedited Parcel Cancel" at bounding box center [916, 159] width 577 height 33
click at [1162, 151] on button "Cancel" at bounding box center [1174, 160] width 45 height 22
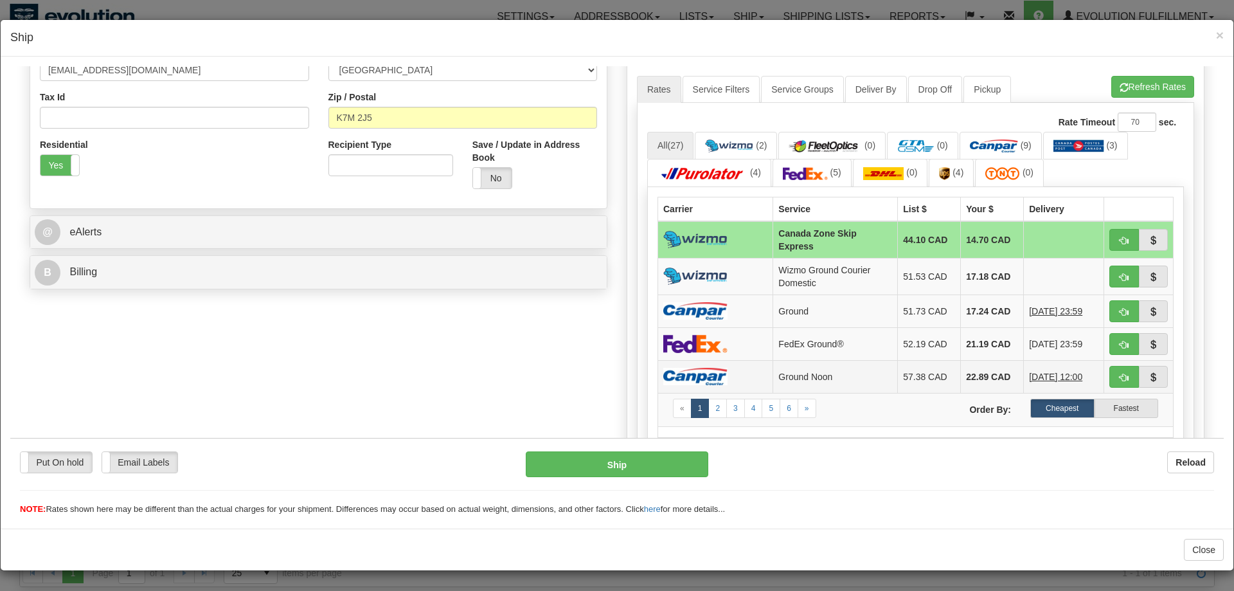
scroll to position [393, 0]
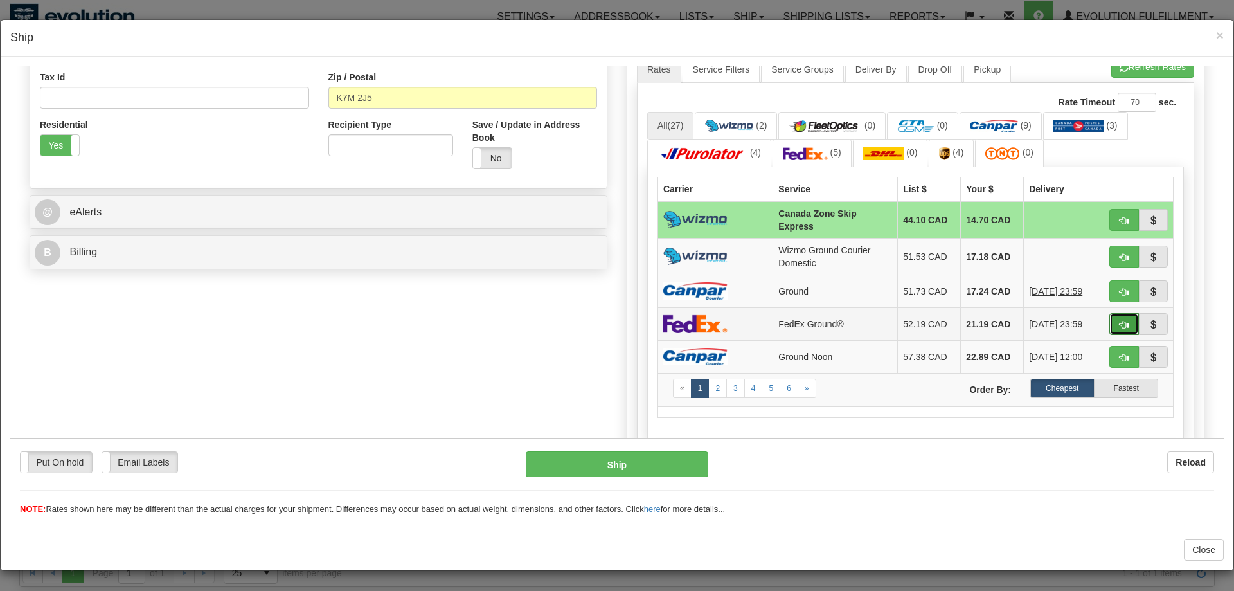
click at [1126, 323] on span "button" at bounding box center [1124, 324] width 9 height 8
type input "92"
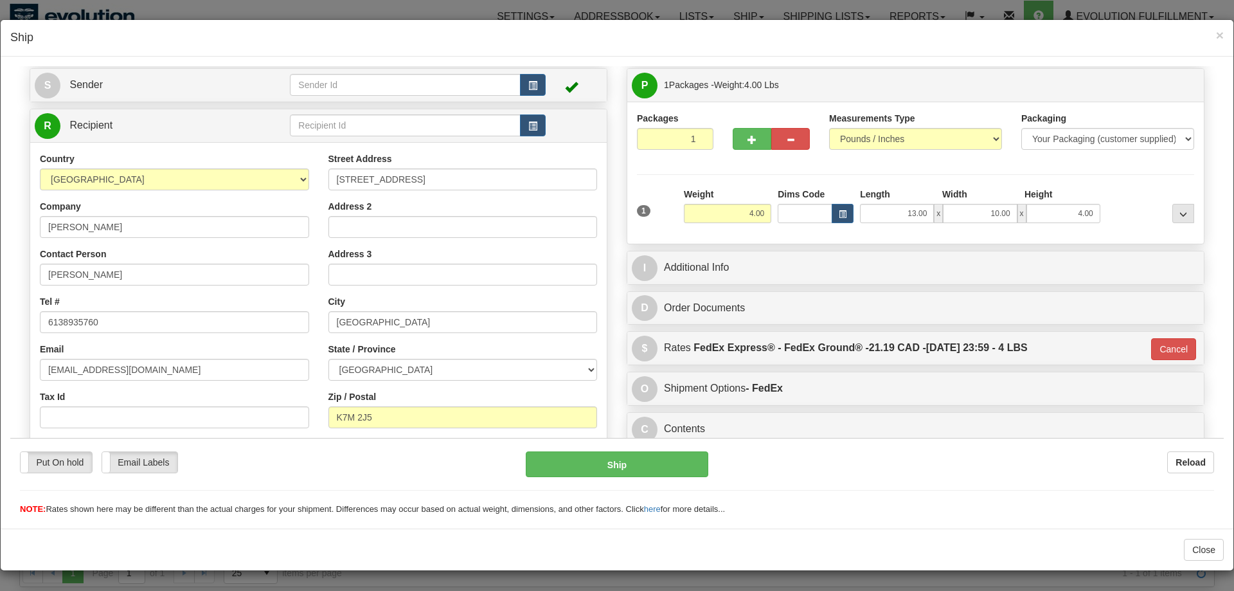
scroll to position [24, 0]
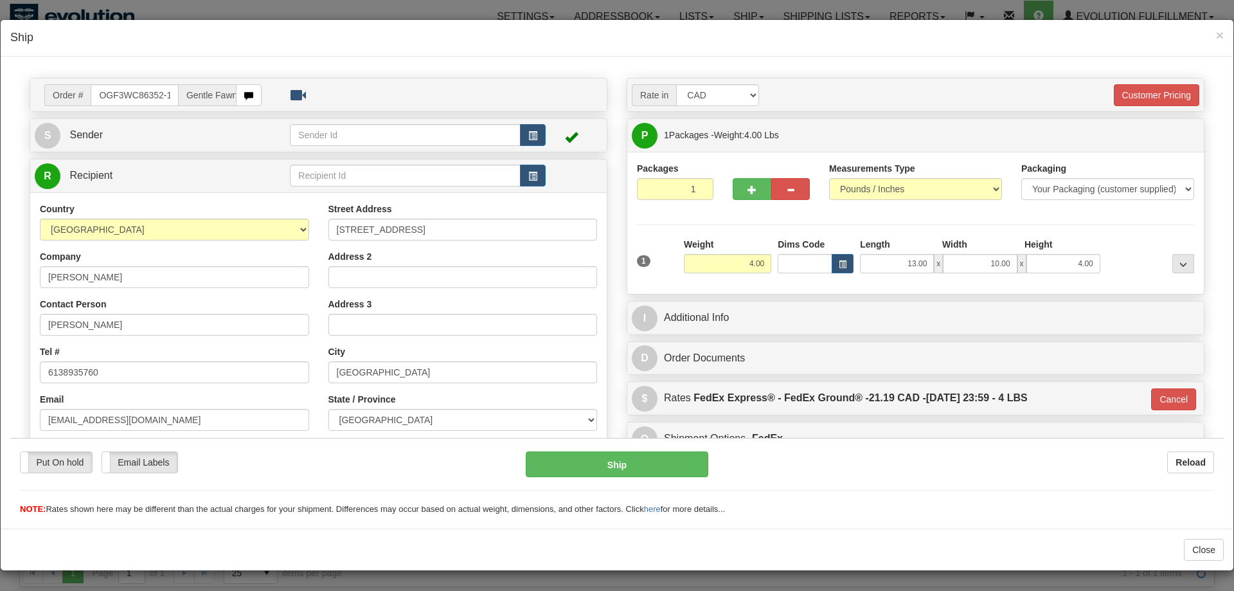
click at [615, 479] on div "Put On hold Put On hold New In Progress Waiting - Admin Waiting - Requester Rea…" at bounding box center [617, 483] width 1214 height 64
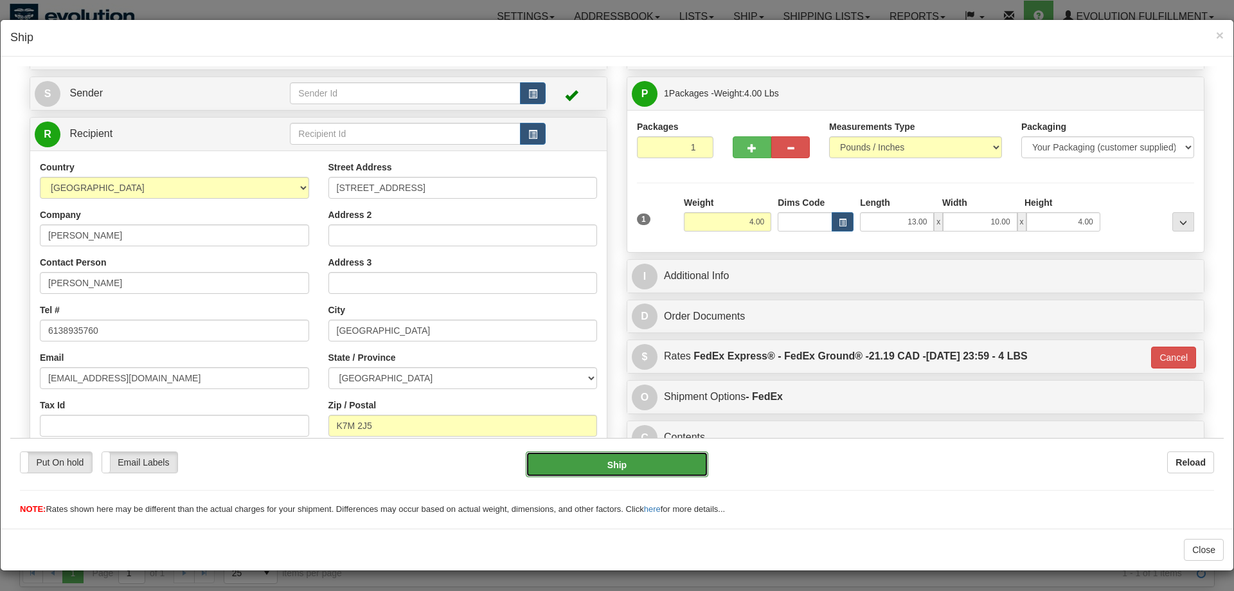
click at [601, 465] on button "Ship" at bounding box center [617, 464] width 183 height 26
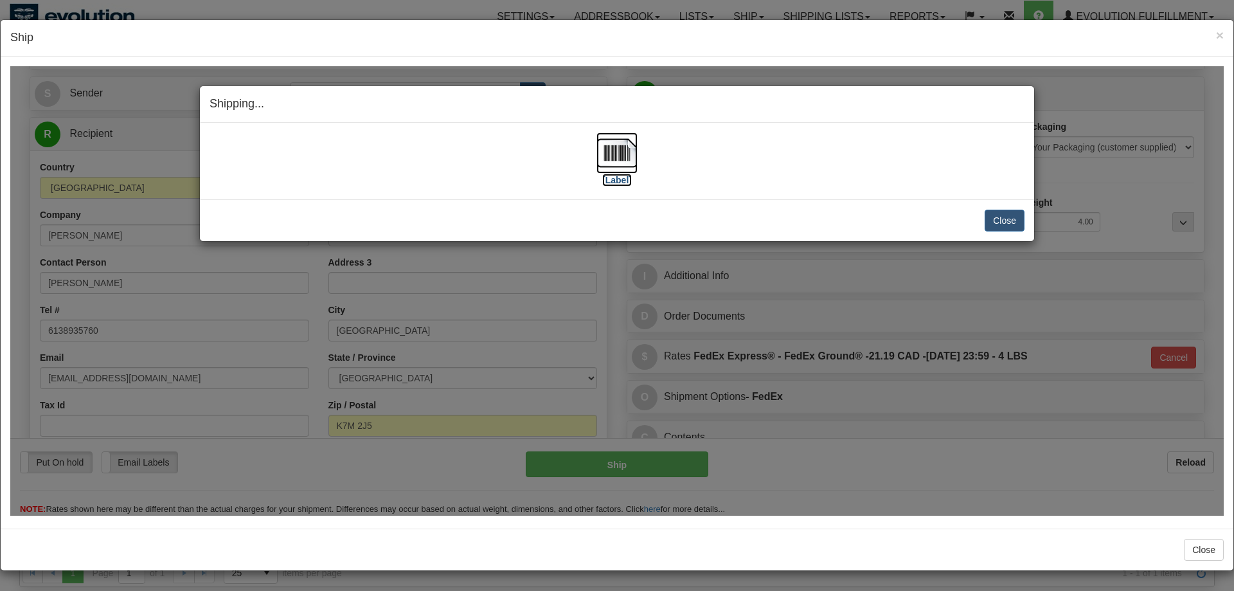
click at [619, 145] on img at bounding box center [617, 152] width 41 height 41
drag, startPoint x: 697, startPoint y: 420, endPoint x: 631, endPoint y: 146, distance: 281.8
click at [705, 415] on div "Shipping... Your SHIPMENT will EXPIRE in [Label] IMPORTANT NOTICE Embassy / Con…" at bounding box center [617, 290] width 1214 height 449
click at [993, 214] on button "Close" at bounding box center [1005, 220] width 40 height 22
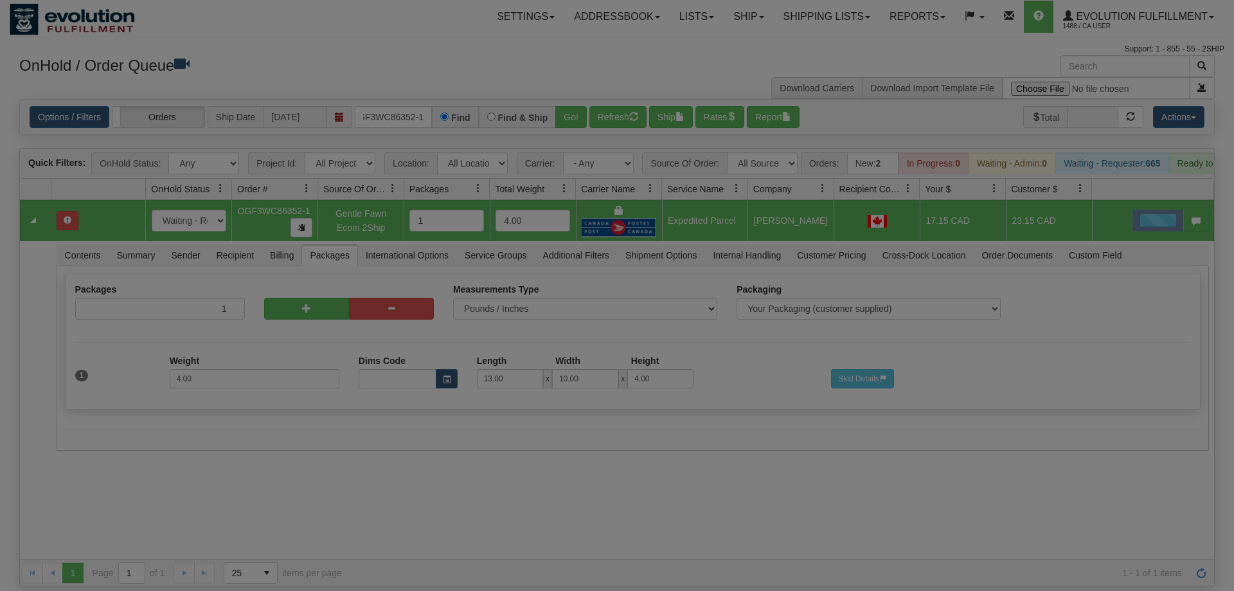
scroll to position [0, 0]
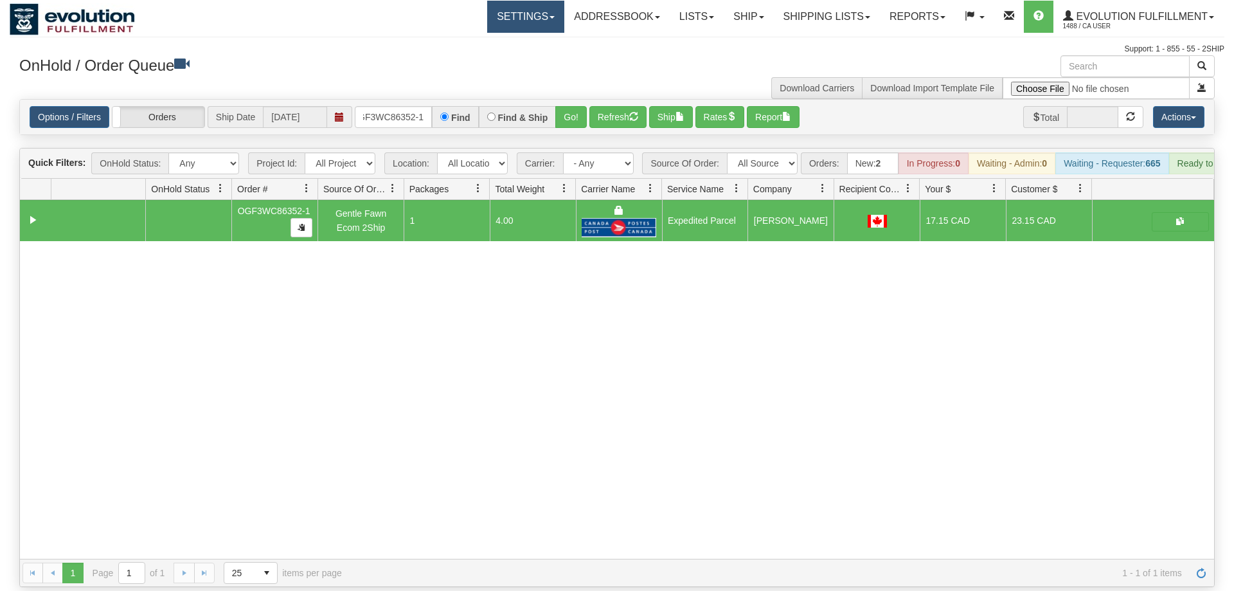
drag, startPoint x: 563, startPoint y: 462, endPoint x: 475, endPoint y: 8, distance: 462.9
click at [564, 458] on div "31581256 EVOLUTION V3 90997658 90997662 OGF3WC86352-1 Gentle Fawn Ecom 2Ship 1 …" at bounding box center [617, 379] width 1195 height 359
click at [388, 106] on input "OGF3WC86352-1" at bounding box center [393, 117] width 77 height 22
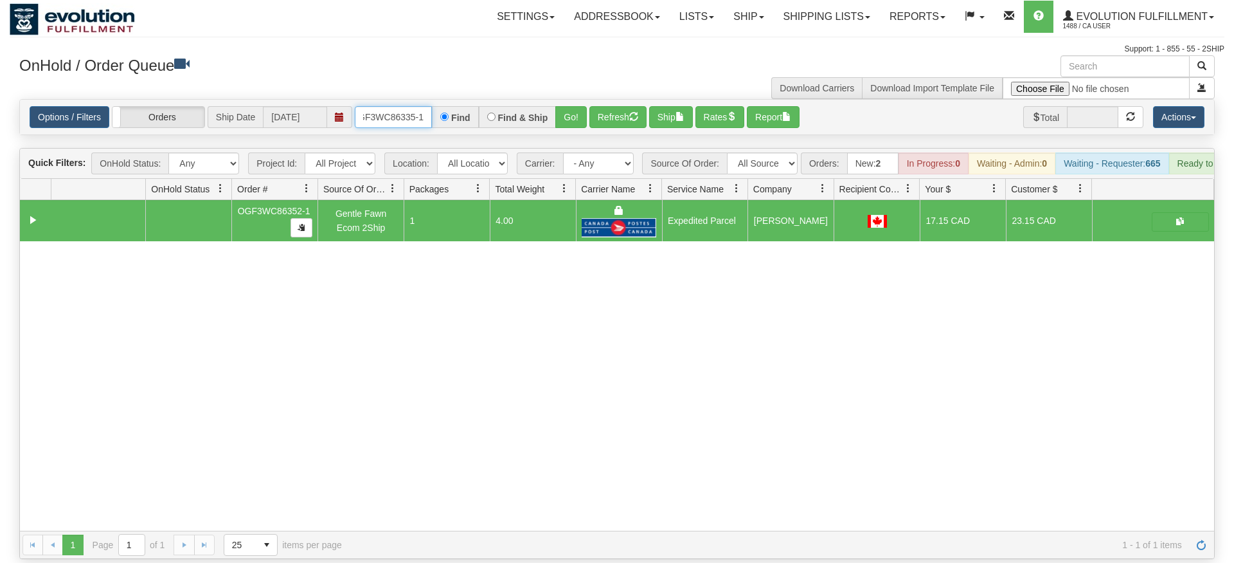
type input "OGF3WC86335-1"
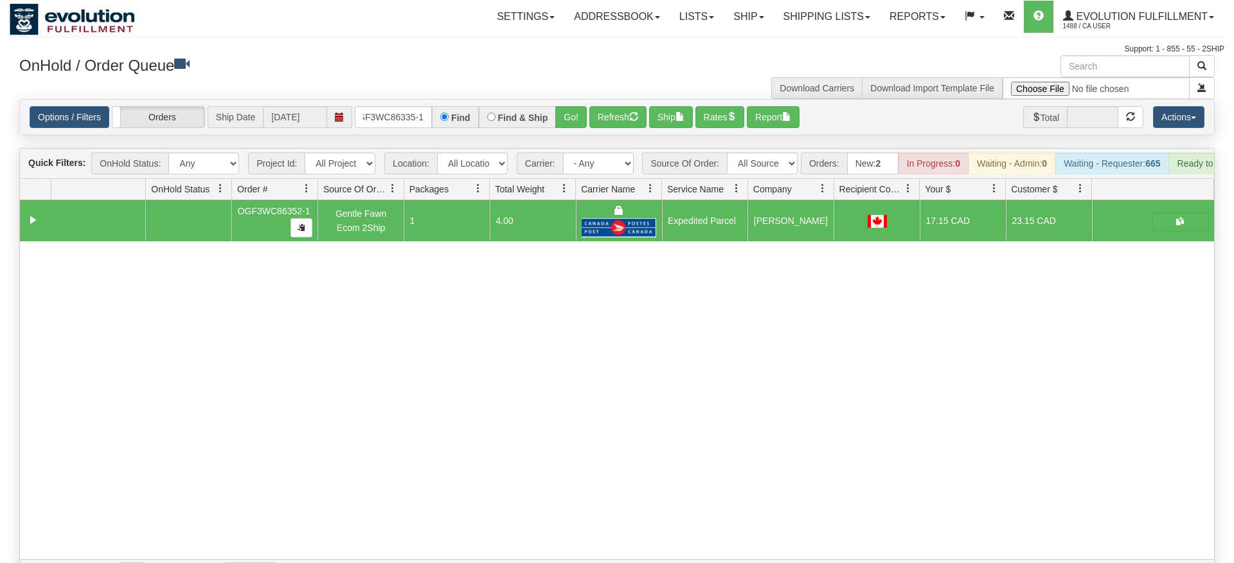
click at [554, 134] on div "Is equal to Is not equal to Contains Does not contains CAD USD EUR ZAR [PERSON_…" at bounding box center [617, 343] width 1215 height 488
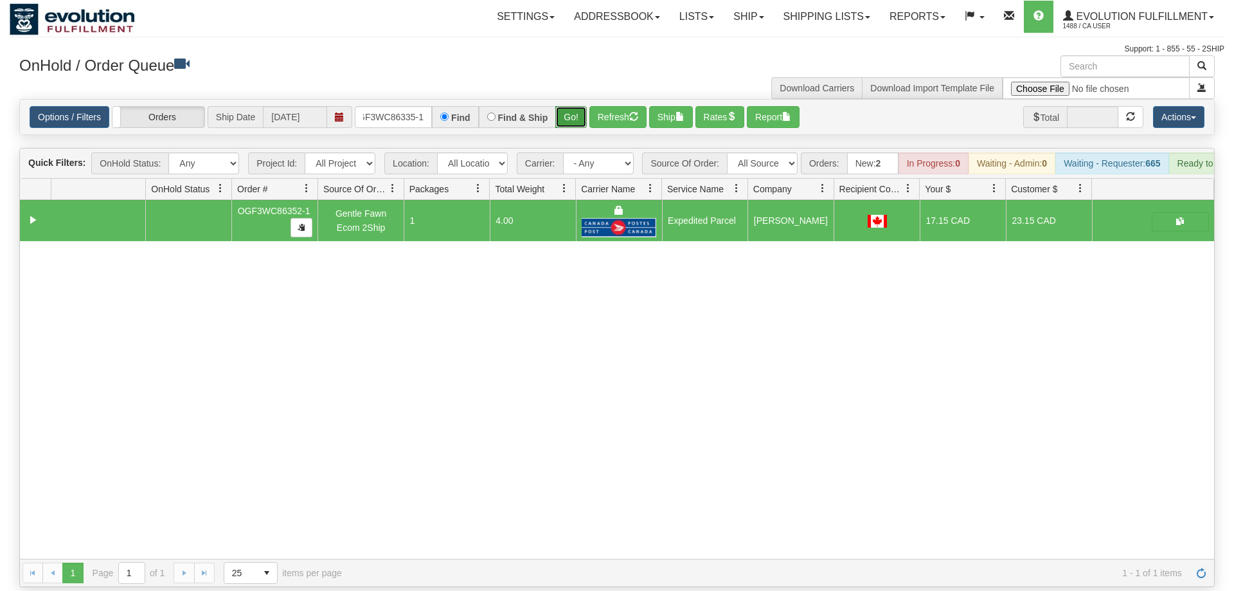
click at [578, 106] on button "Go!" at bounding box center [571, 117] width 32 height 22
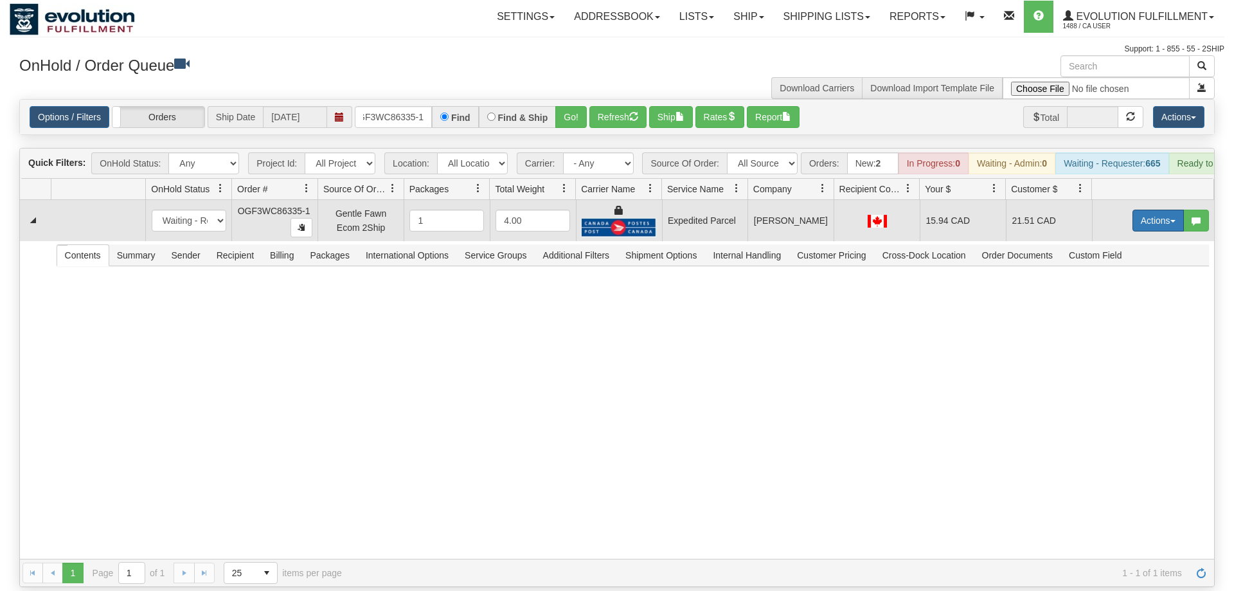
click at [1172, 220] on span "button" at bounding box center [1173, 221] width 5 height 3
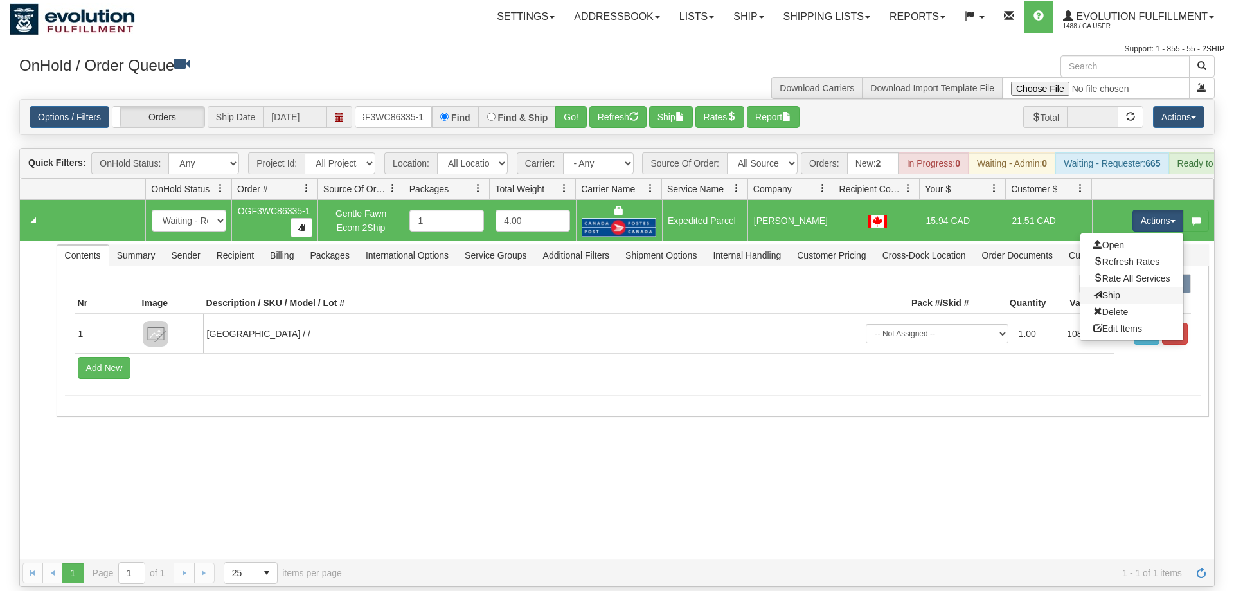
click at [1125, 287] on link "Ship" at bounding box center [1132, 295] width 103 height 17
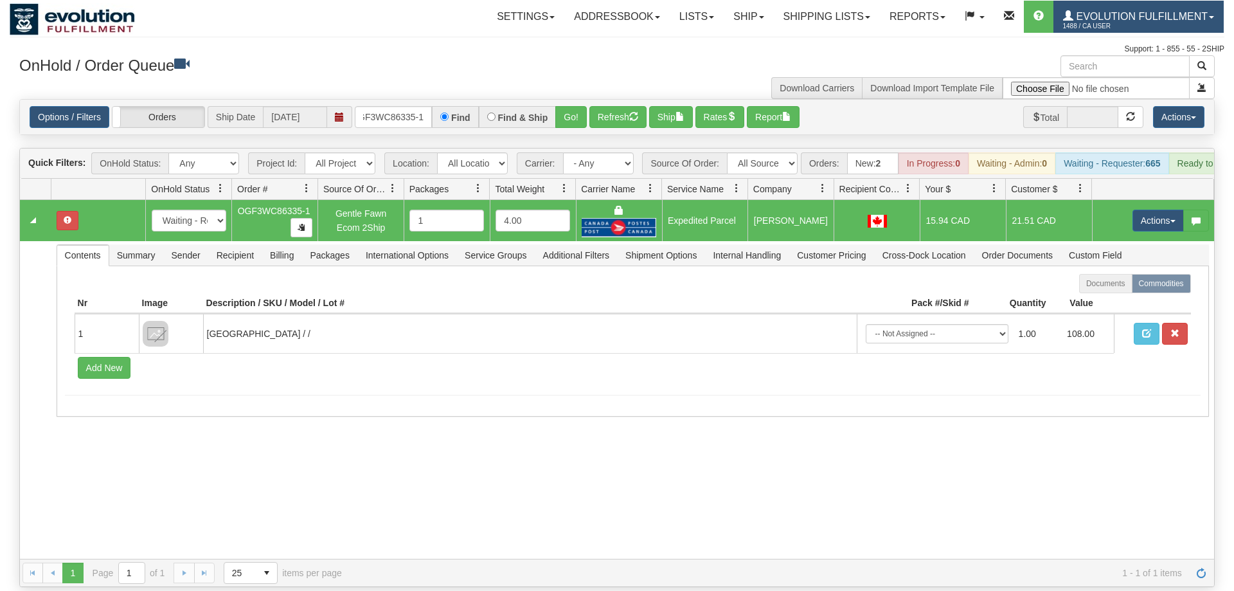
click at [1129, 10] on link "Evolution Fulfillment 1488 / CA User" at bounding box center [1139, 17] width 170 height 32
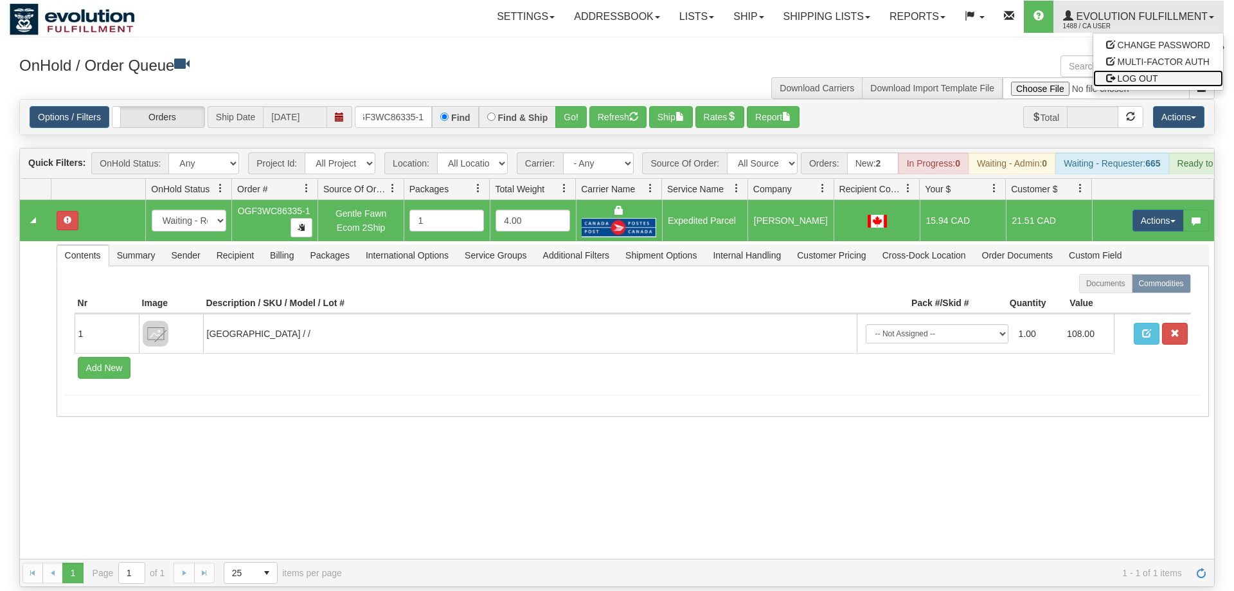
click at [1123, 77] on span "LOG OUT" at bounding box center [1138, 78] width 41 height 10
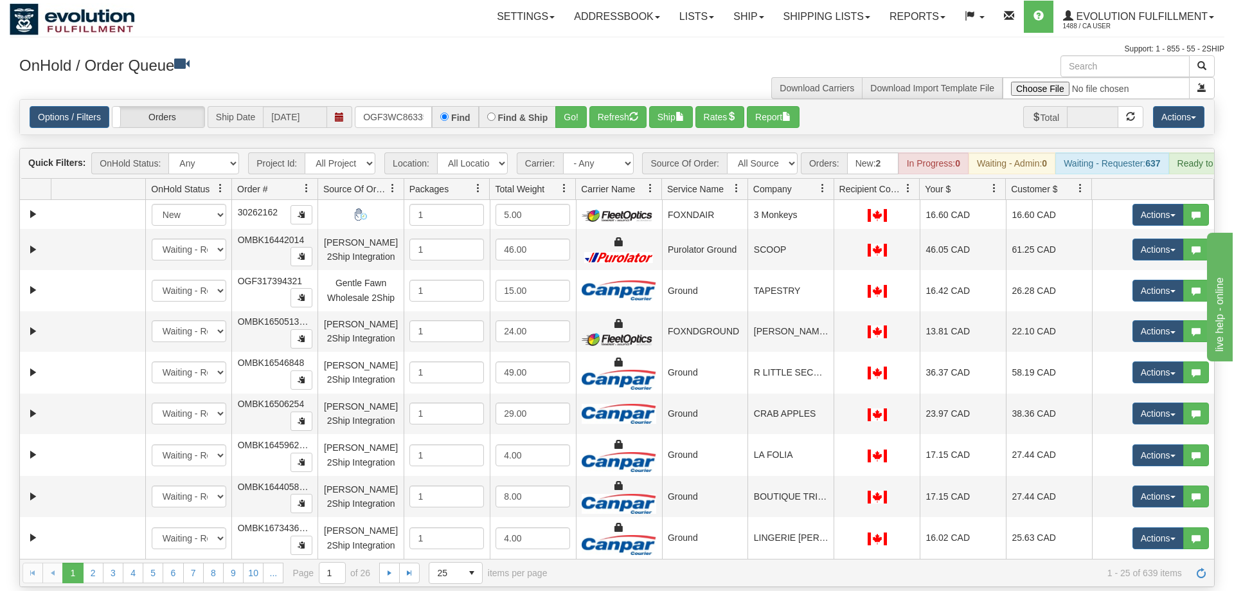
scroll to position [0, 12]
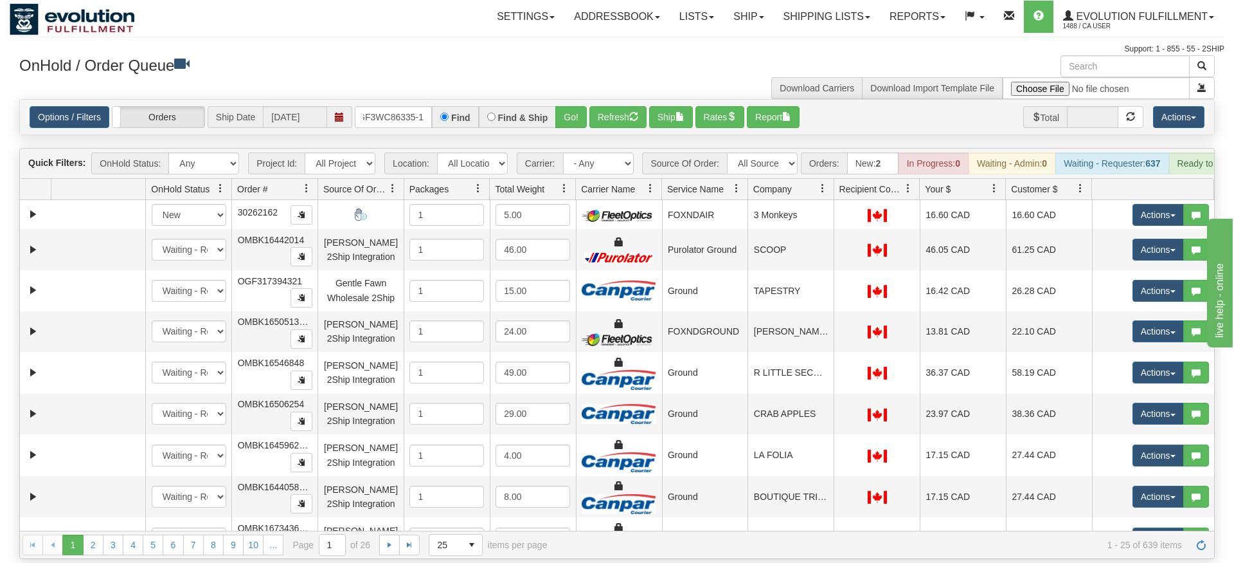
type input "OGF3WC86335-1"
click at [579, 122] on div "Is equal to Is not equal to Contains Does not contains CAD USD EUR ZAR [PERSON_…" at bounding box center [617, 329] width 1215 height 460
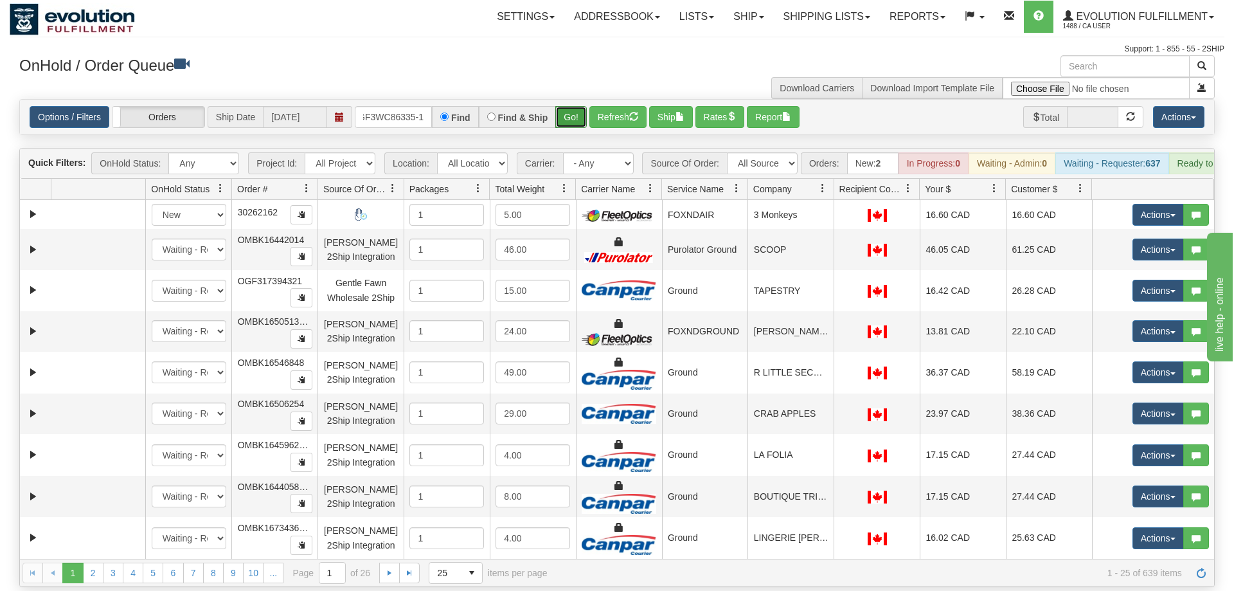
click at [575, 106] on button "Go!" at bounding box center [571, 117] width 32 height 22
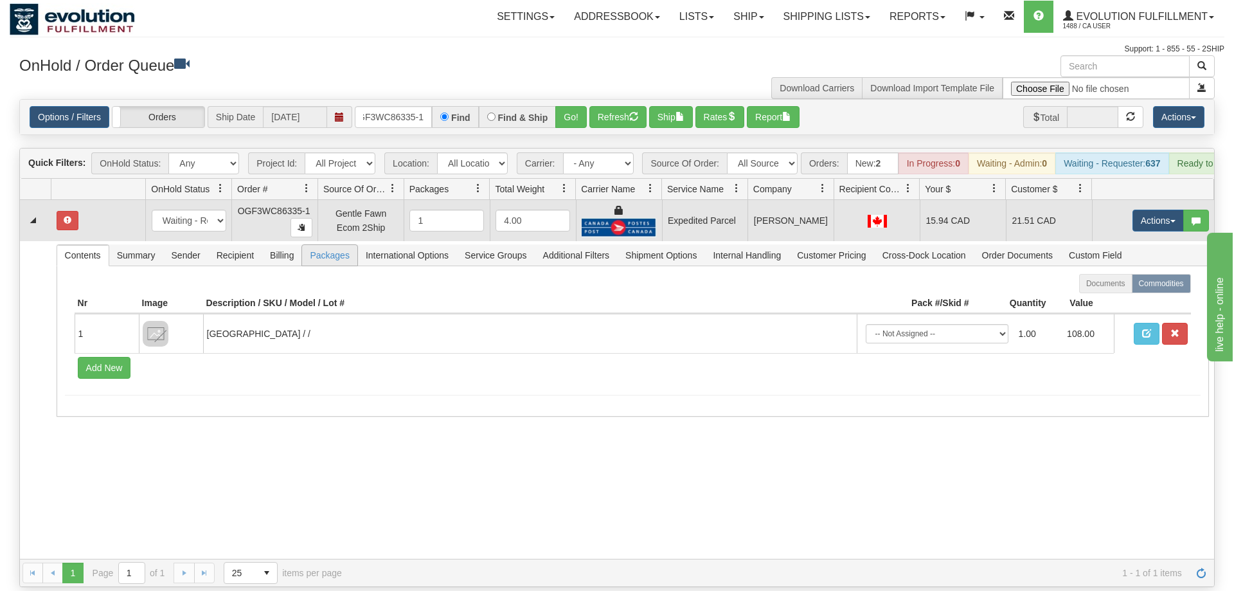
click at [328, 217] on td "Gentle Fawn Ecom 2Ship" at bounding box center [361, 220] width 86 height 41
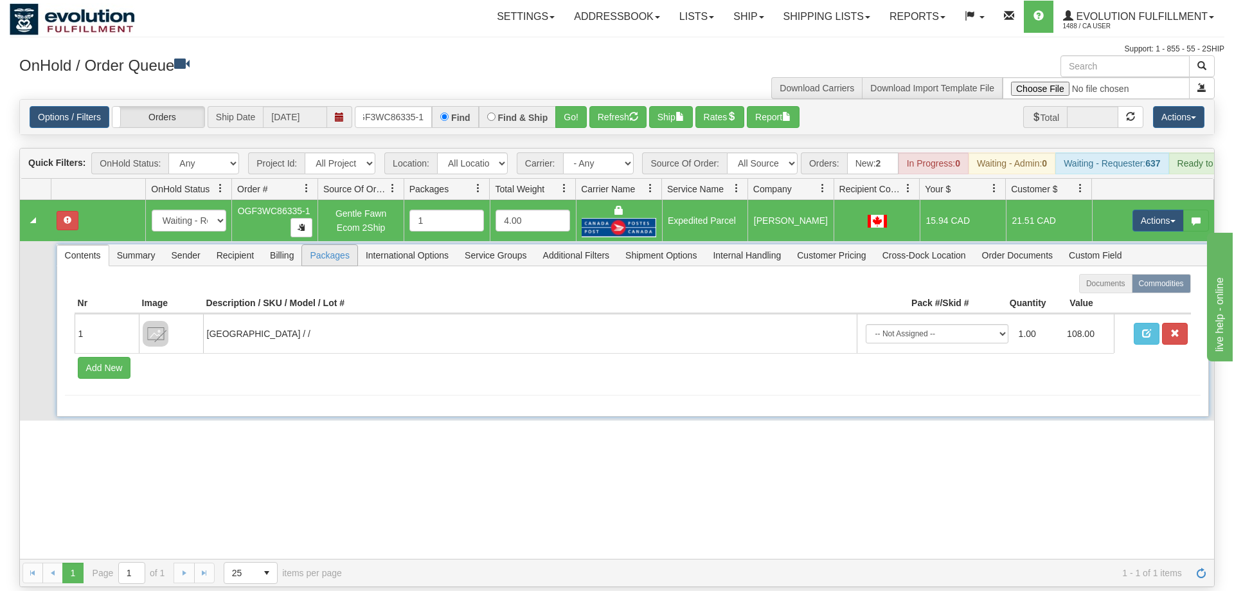
click at [327, 245] on span "Packages" at bounding box center [329, 255] width 55 height 21
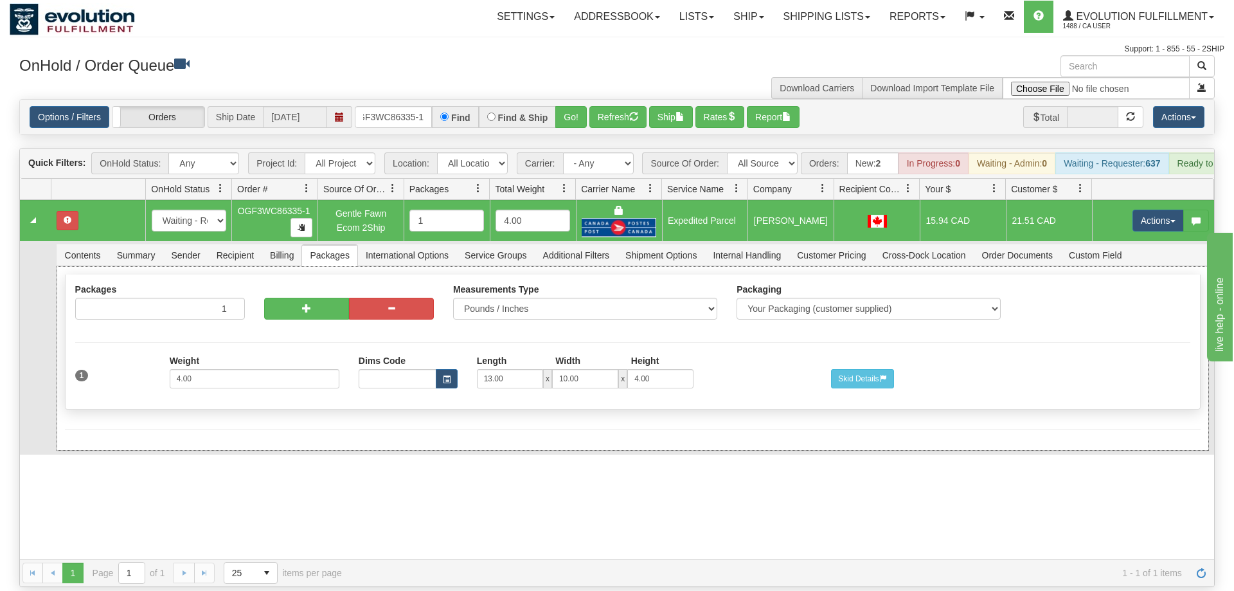
click at [116, 356] on div "1" at bounding box center [113, 368] width 95 height 25
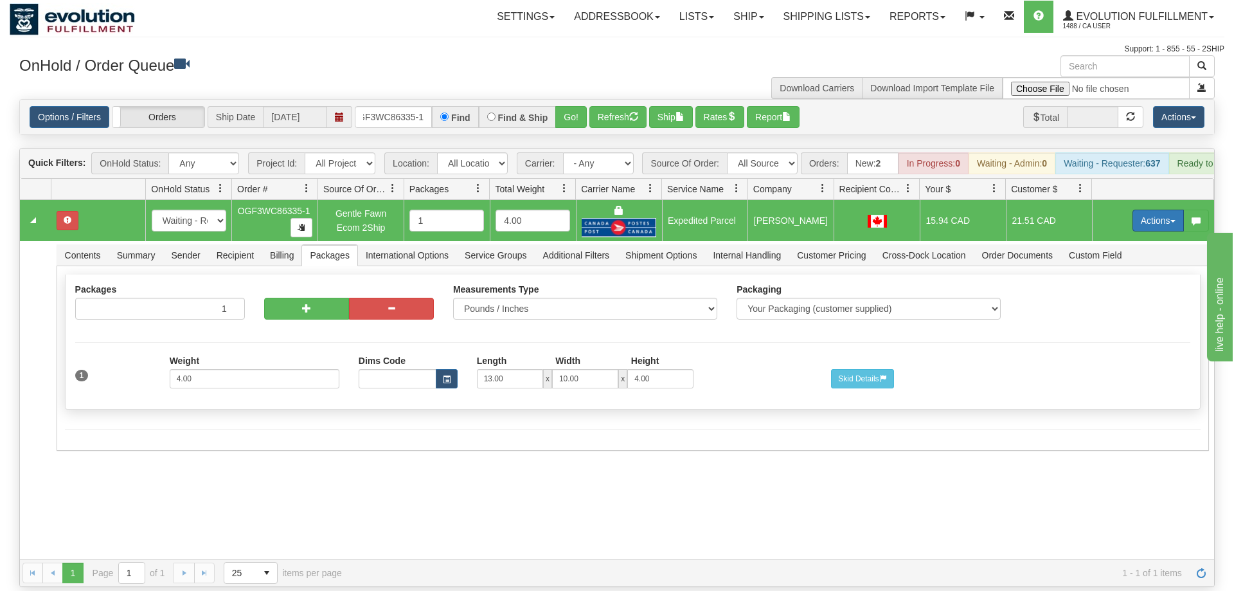
click at [1156, 210] on button "Actions" at bounding box center [1158, 221] width 51 height 22
click at [1134, 257] on span "Refresh Rates" at bounding box center [1127, 262] width 66 height 10
click at [656, 512] on div "31581249 EVOLUTION V3 90997639 90997640 New In Progress Waiting - Admin Waiting…" at bounding box center [617, 379] width 1195 height 359
click at [1153, 210] on button "Actions" at bounding box center [1158, 221] width 51 height 22
click at [1128, 257] on span "Refresh Rates" at bounding box center [1127, 262] width 66 height 10
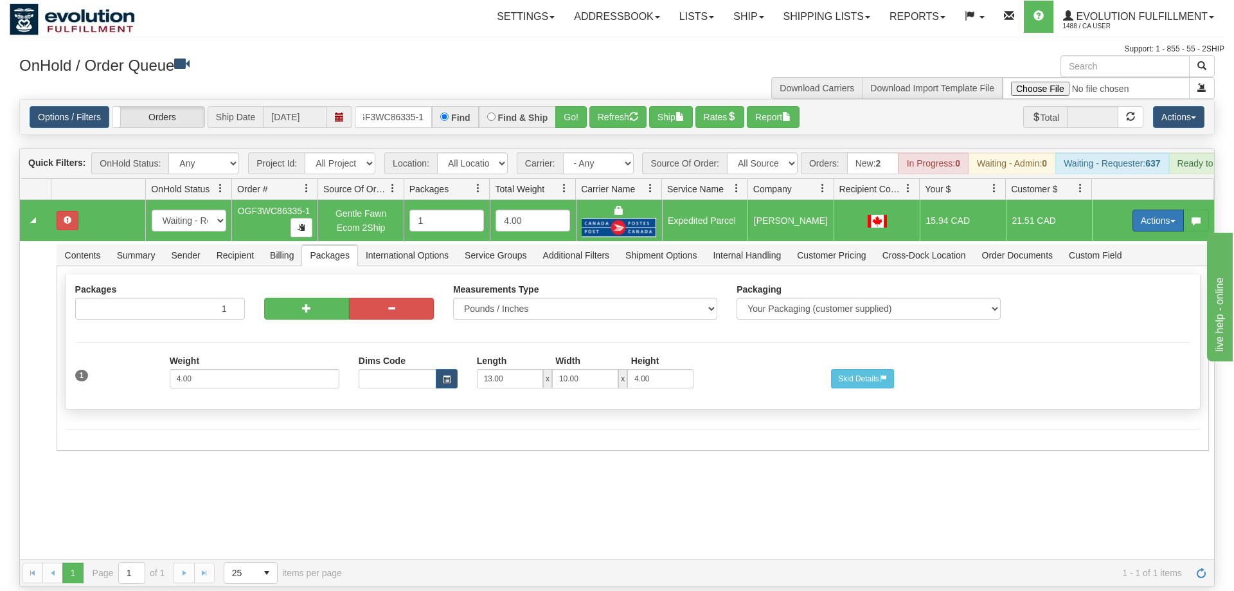
click at [1153, 210] on button "Actions" at bounding box center [1158, 221] width 51 height 22
click at [1117, 253] on link "Refresh Rates" at bounding box center [1132, 261] width 103 height 17
click at [673, 448] on div "31581249 EVOLUTION V3 90997639 90997640 New In Progress Waiting - Admin Waiting…" at bounding box center [617, 379] width 1195 height 359
click at [1165, 210] on button "Actions" at bounding box center [1158, 221] width 51 height 22
click at [1137, 253] on link "Refresh Rates" at bounding box center [1132, 261] width 103 height 17
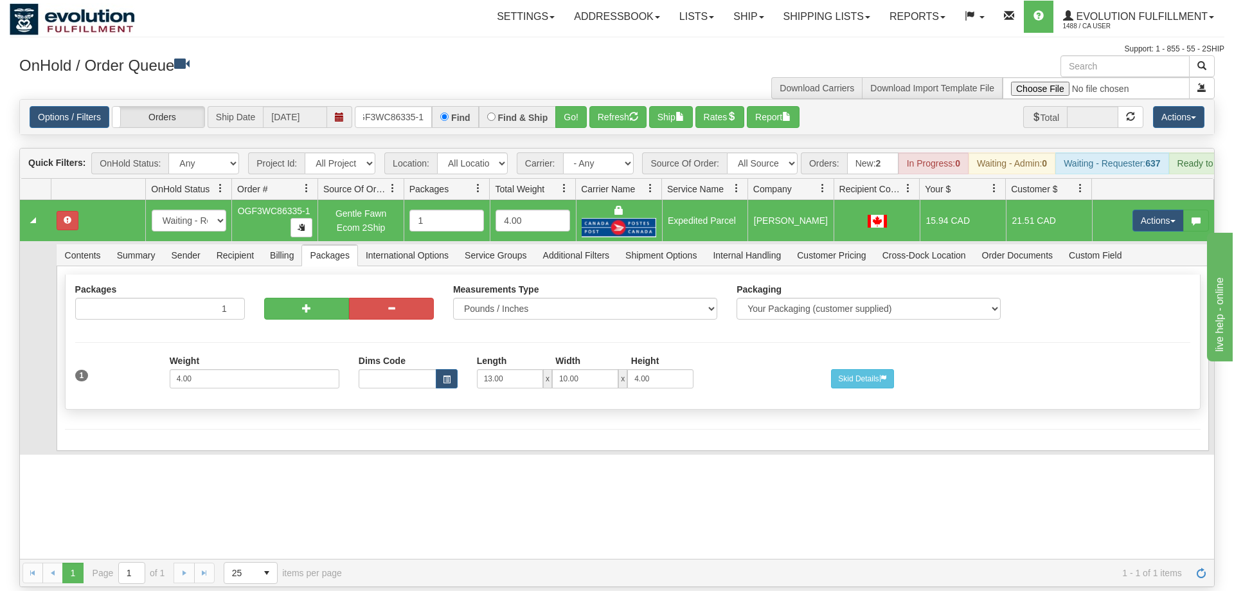
click at [48, 316] on td at bounding box center [35, 347] width 31 height 213
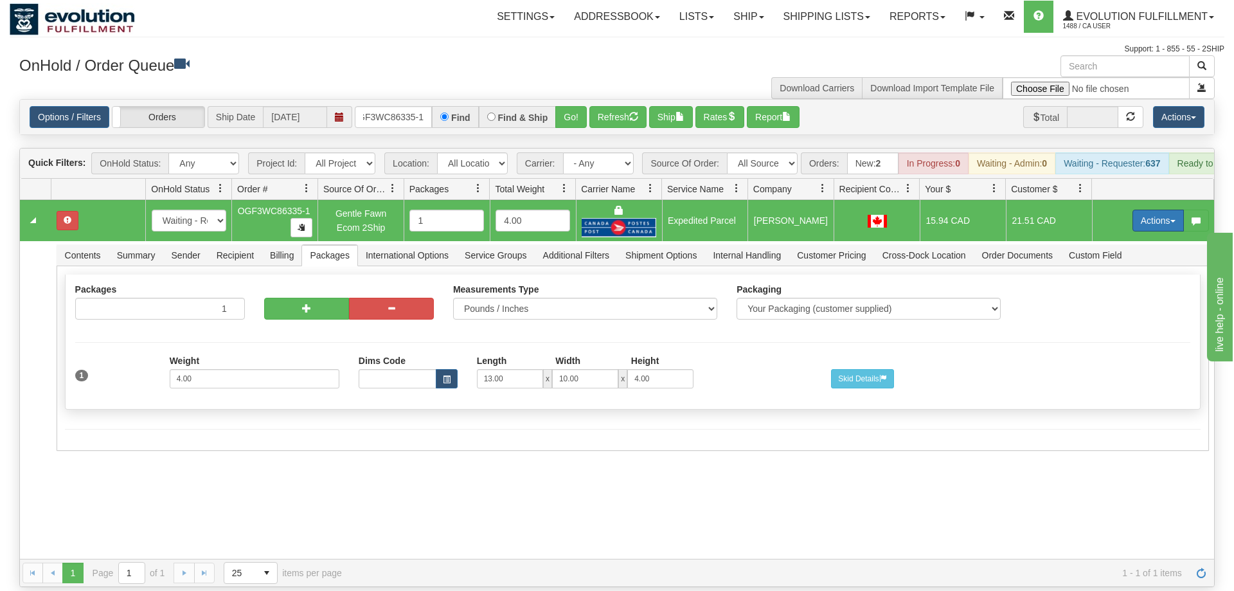
click at [1150, 210] on button "Actions" at bounding box center [1158, 221] width 51 height 22
click at [1102, 257] on span "Refresh Rates" at bounding box center [1127, 262] width 66 height 10
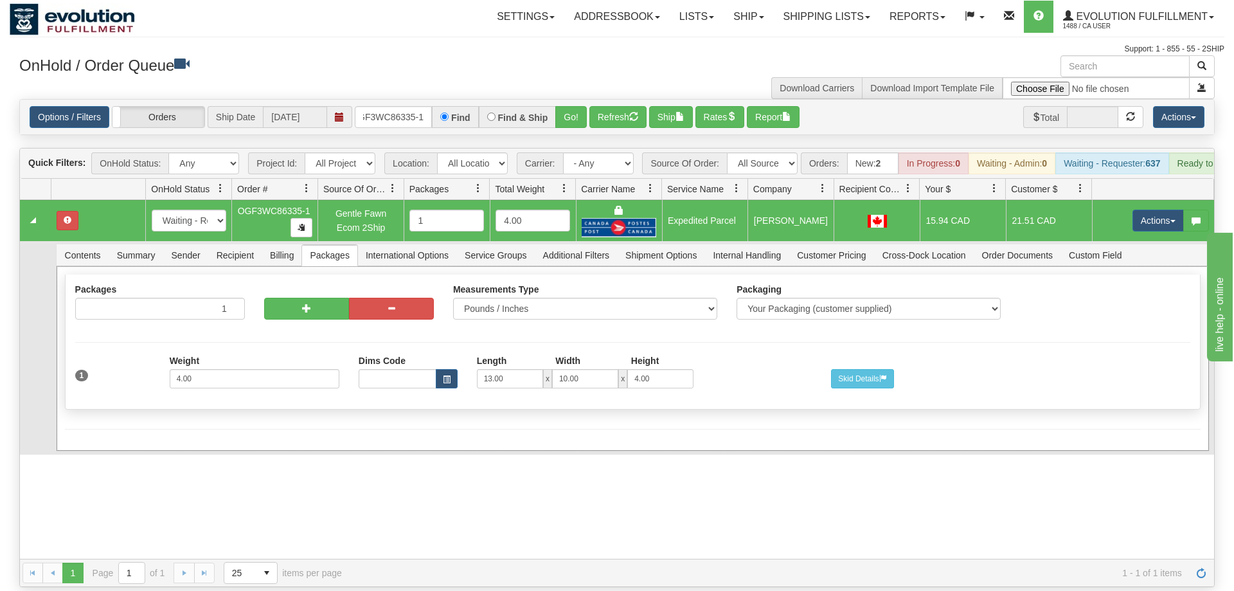
click at [1086, 356] on div "1 Weight 4.00 Dims Code Length Width Height 13.00 x x" at bounding box center [633, 377] width 1135 height 43
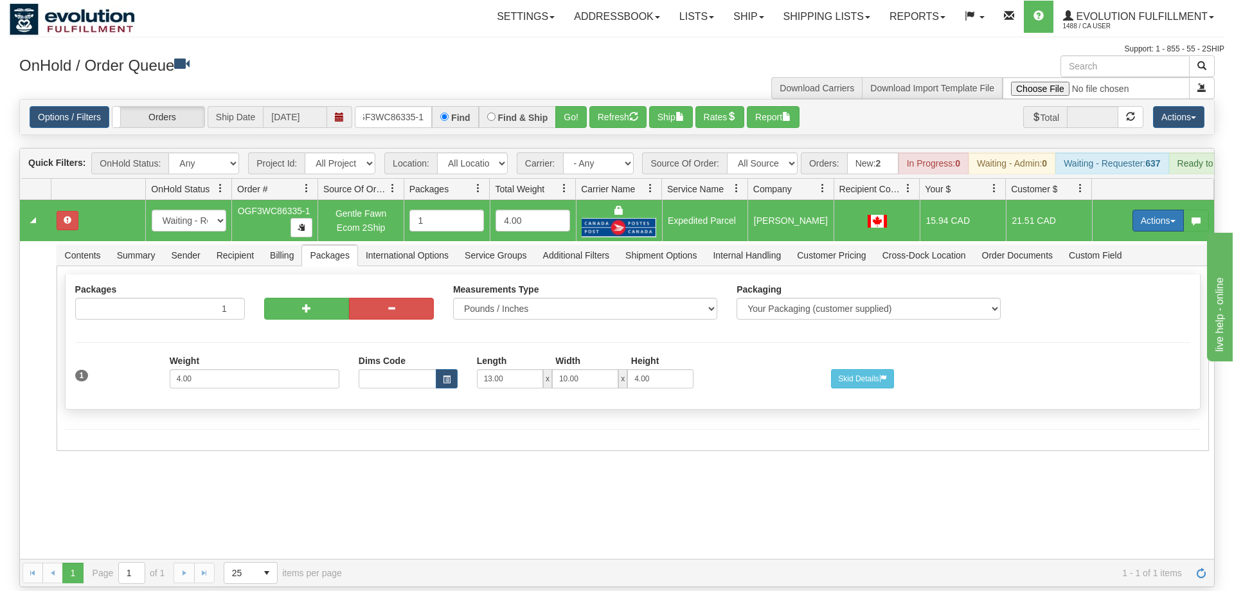
click at [1145, 210] on button "Actions" at bounding box center [1158, 221] width 51 height 22
click at [1139, 257] on span "Refresh Rates" at bounding box center [1127, 262] width 66 height 10
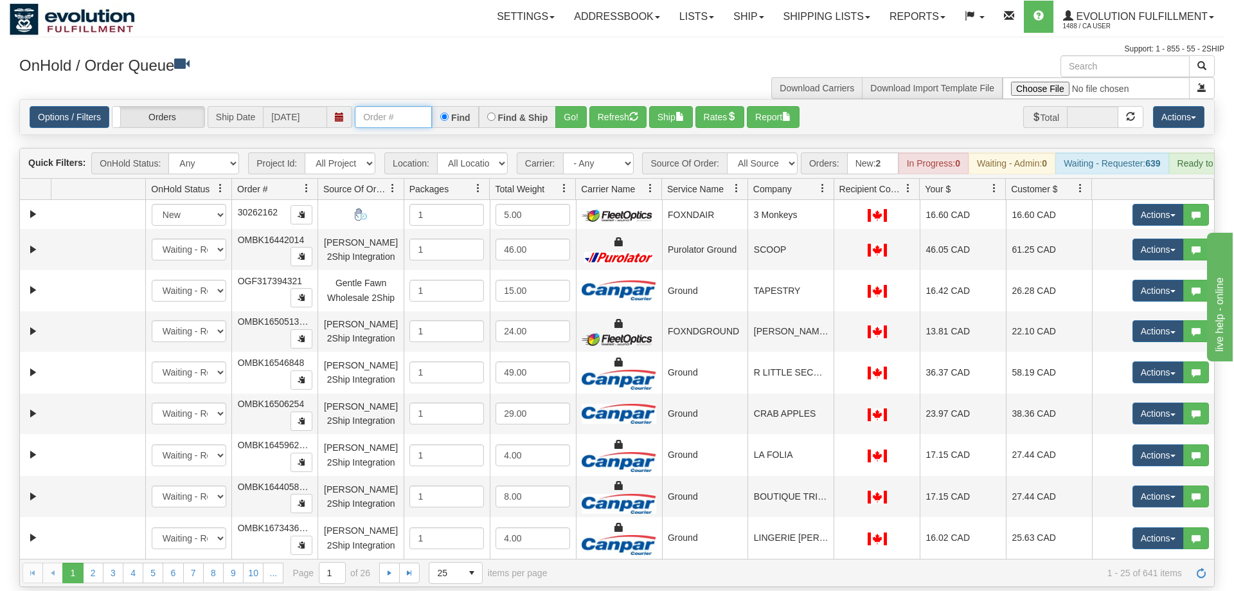
click at [398, 106] on input "text" at bounding box center [393, 117] width 77 height 22
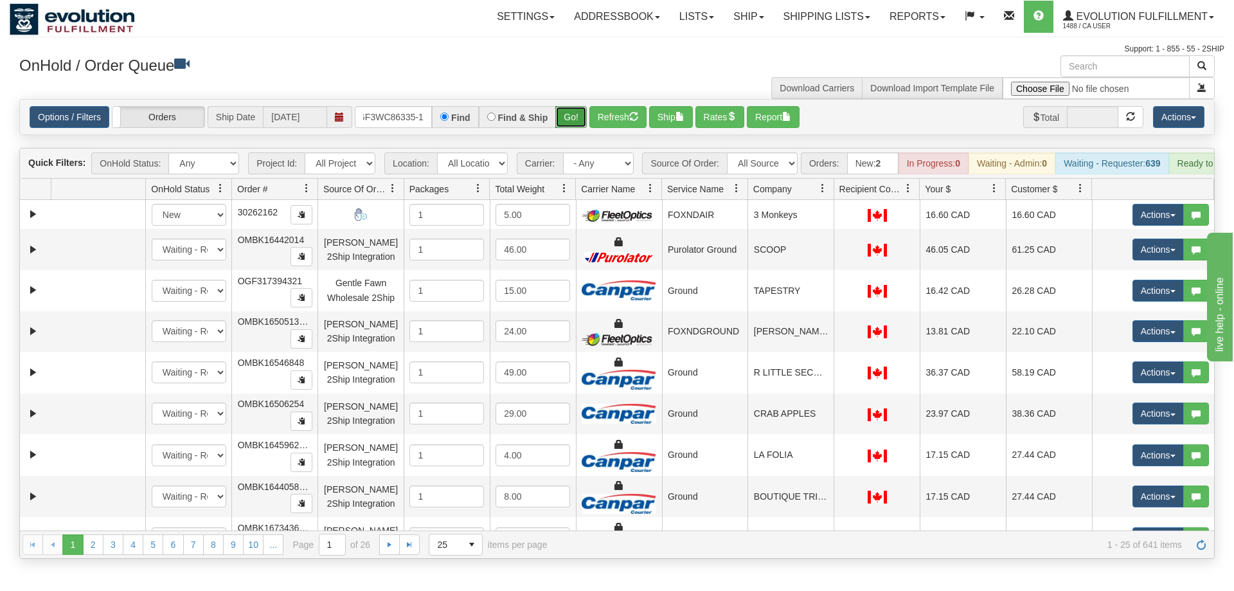
click at [583, 132] on div "Is equal to Is not equal to Contains Does not contains CAD USD EUR ZAR [PERSON_…" at bounding box center [617, 329] width 1215 height 460
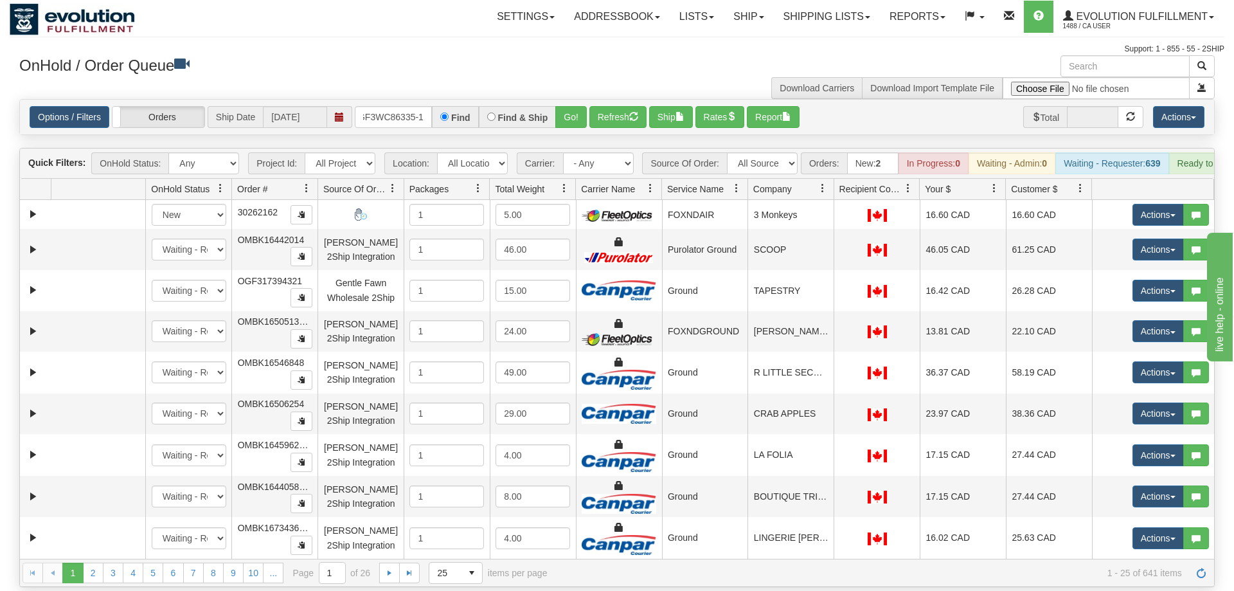
click at [581, 113] on div "Options / Filters Group Shipments Orders Ship Date [DATE] oGF3WC86335-1 Find Fi…" at bounding box center [617, 117] width 1195 height 35
click at [577, 106] on button "Go!" at bounding box center [571, 117] width 32 height 22
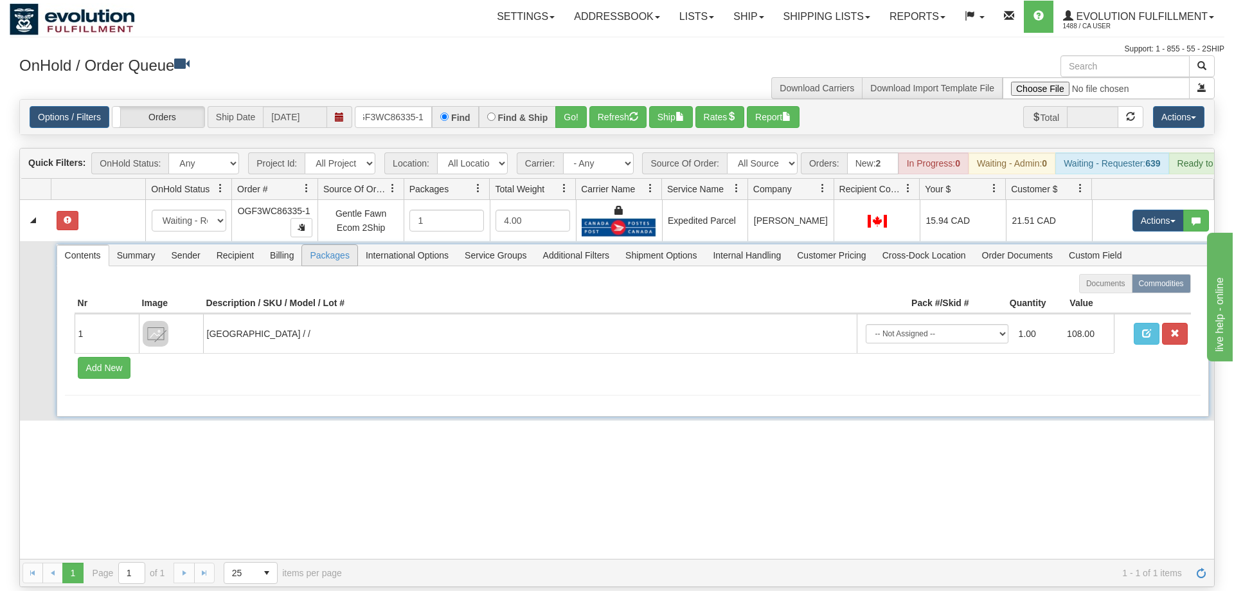
click at [343, 245] on span "Packages" at bounding box center [329, 255] width 55 height 21
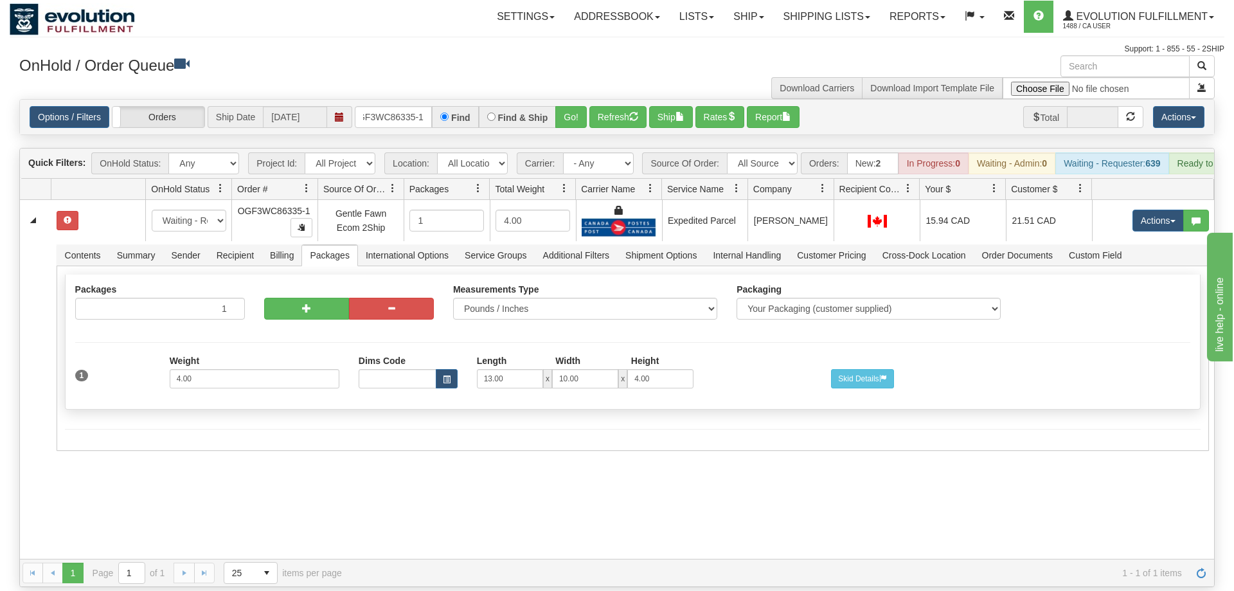
click at [769, 499] on div "31581249 EVOLUTION V3 90997639 90997640 New In Progress Waiting - Admin Waiting…" at bounding box center [617, 379] width 1195 height 359
click at [657, 498] on div "31581249 EVOLUTION V3 90997639 90997640 New In Progress Waiting - Admin Waiting…" at bounding box center [617, 379] width 1195 height 359
click at [574, 106] on button "Go!" at bounding box center [571, 117] width 32 height 22
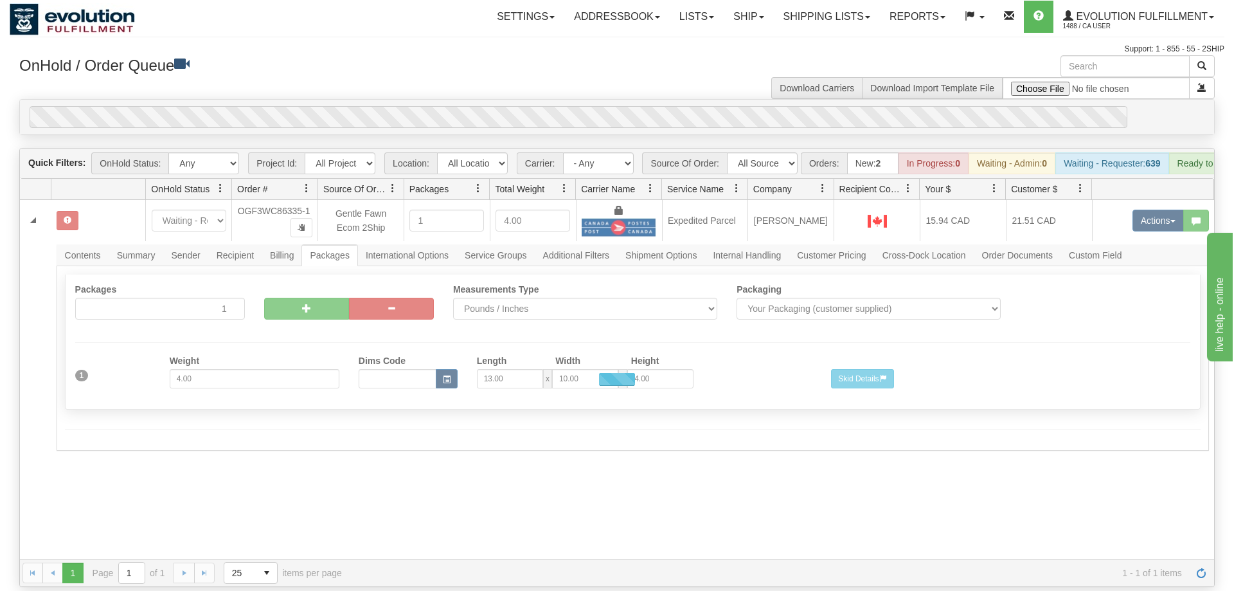
click at [612, 511] on div at bounding box center [617, 379] width 1195 height 359
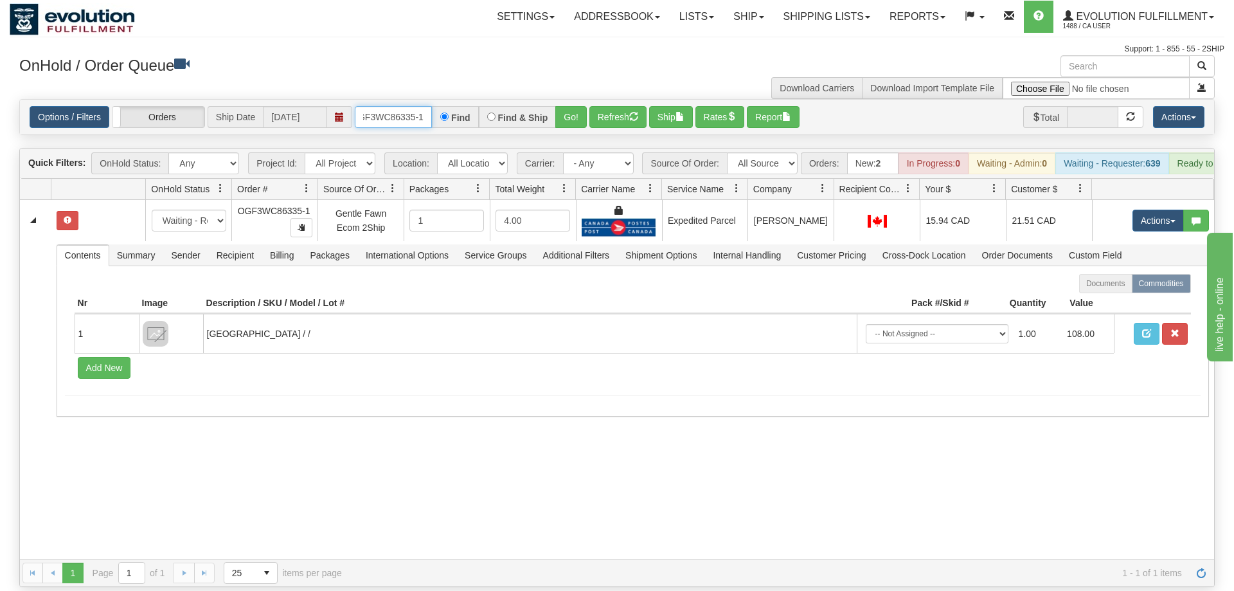
click at [390, 106] on input "oGF3WC86335-1" at bounding box center [393, 117] width 77 height 22
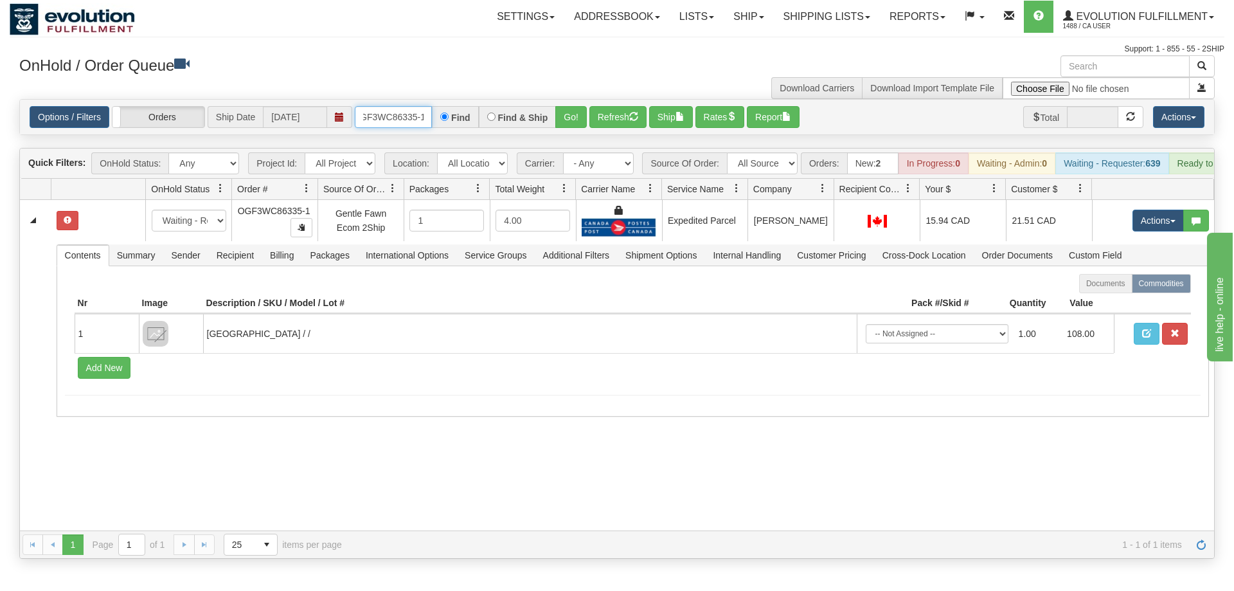
scroll to position [0, 12]
click at [564, 120] on div "Is equal to Is not equal to Contains Does not contains CAD USD EUR ZAR [PERSON_…" at bounding box center [617, 329] width 1215 height 460
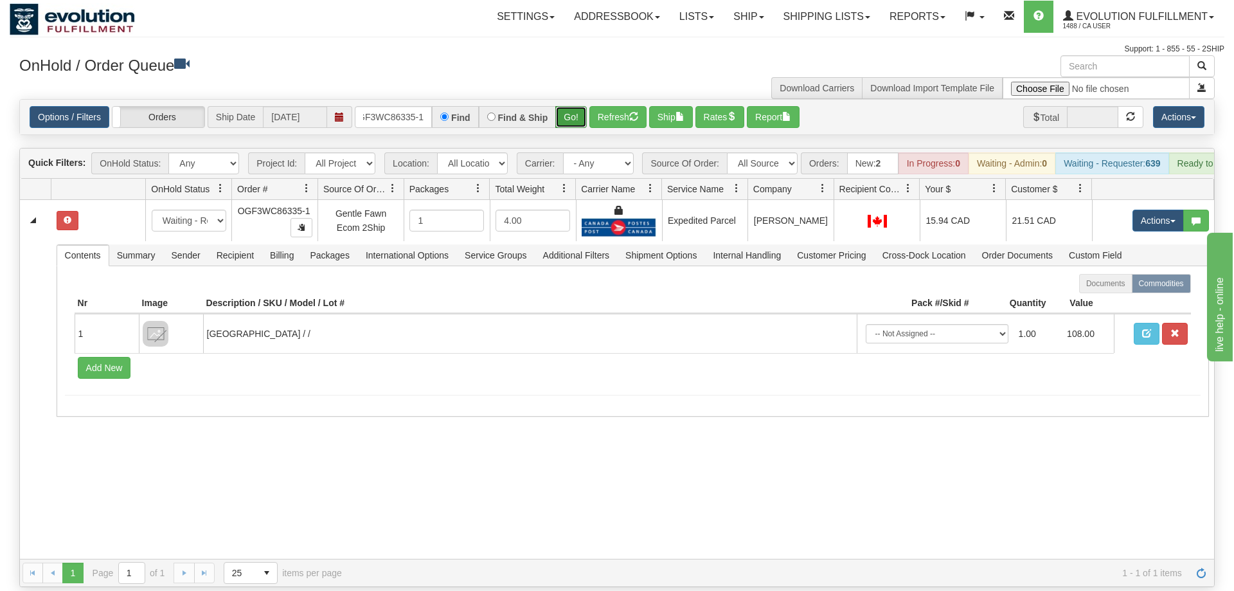
click at [565, 106] on button "Go!" at bounding box center [571, 117] width 32 height 22
click at [575, 106] on button "Go!" at bounding box center [571, 117] width 32 height 22
click at [805, 518] on div "31581249 EVOLUTION V3 90997639 90997640 New In Progress Waiting - Admin Waiting…" at bounding box center [617, 379] width 1195 height 359
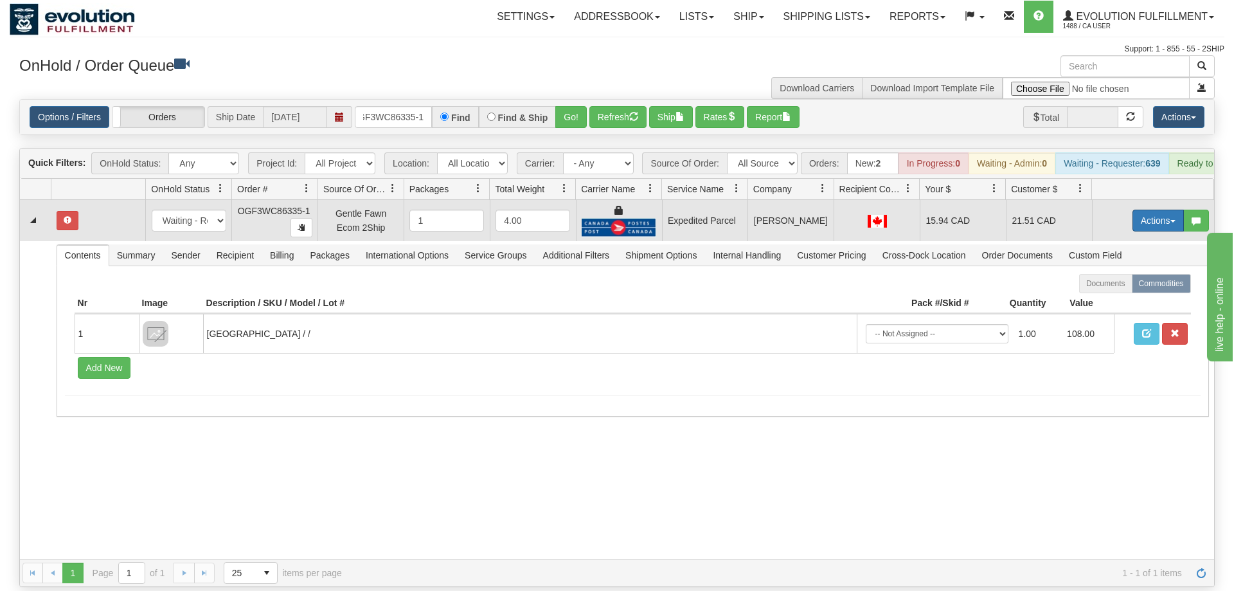
click at [1143, 210] on button "Actions" at bounding box center [1158, 221] width 51 height 22
click at [1112, 257] on span "Refresh Rates" at bounding box center [1127, 262] width 66 height 10
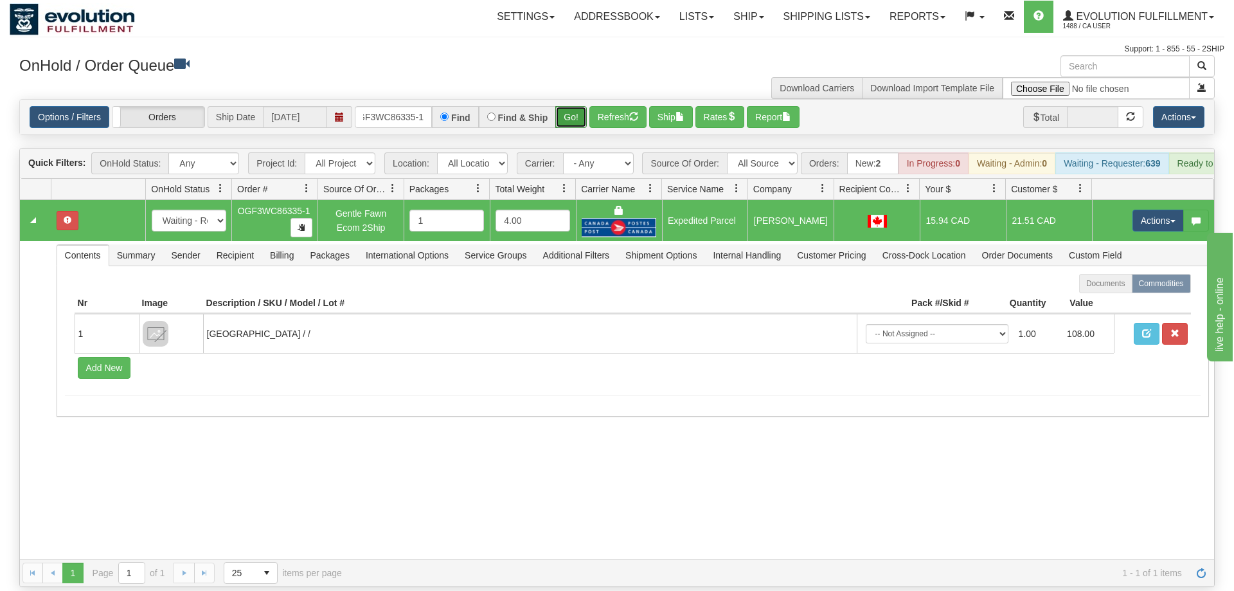
click at [581, 106] on button "Go!" at bounding box center [571, 117] width 32 height 22
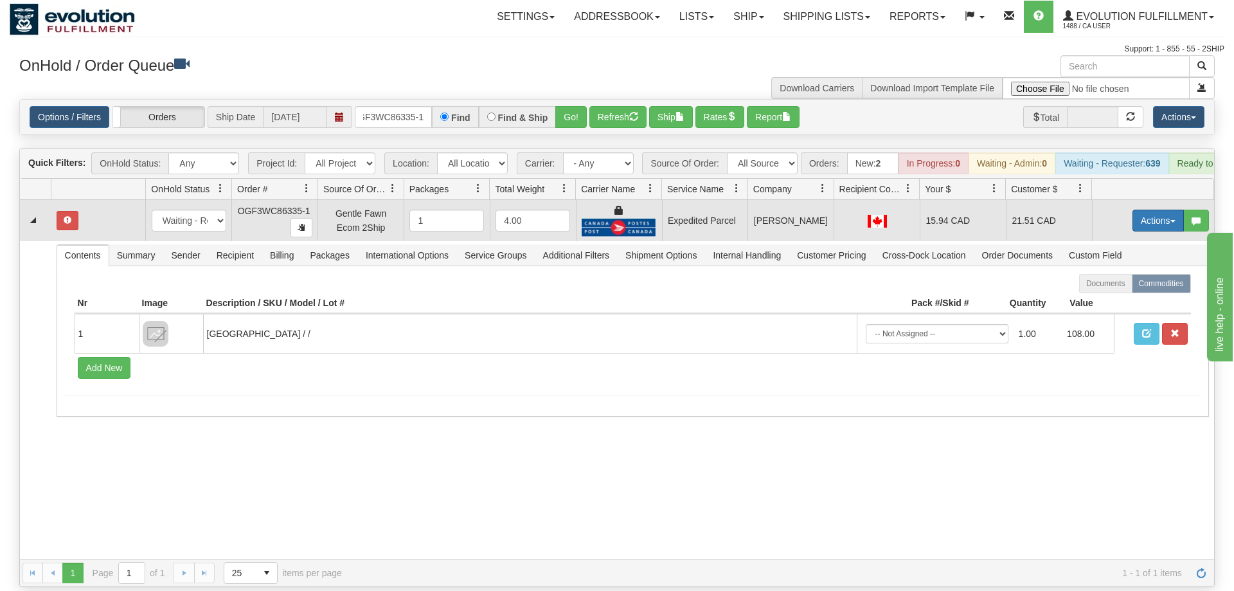
click at [1139, 210] on button "Actions" at bounding box center [1158, 221] width 51 height 22
click at [1138, 237] on link "Open" at bounding box center [1132, 245] width 103 height 17
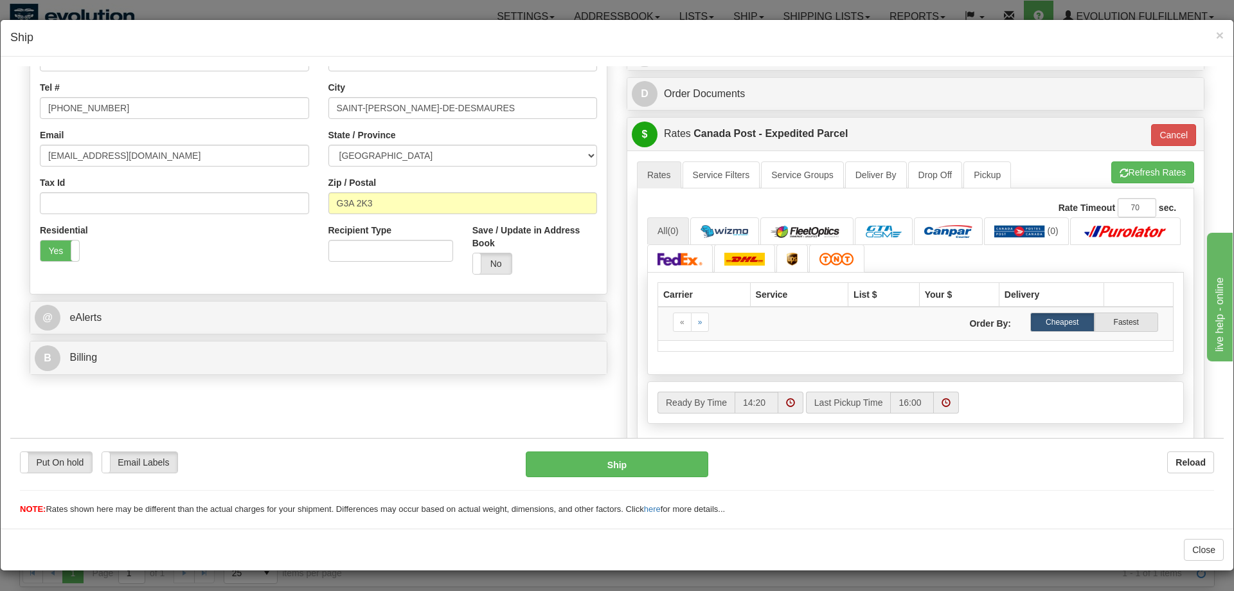
scroll to position [301, 0]
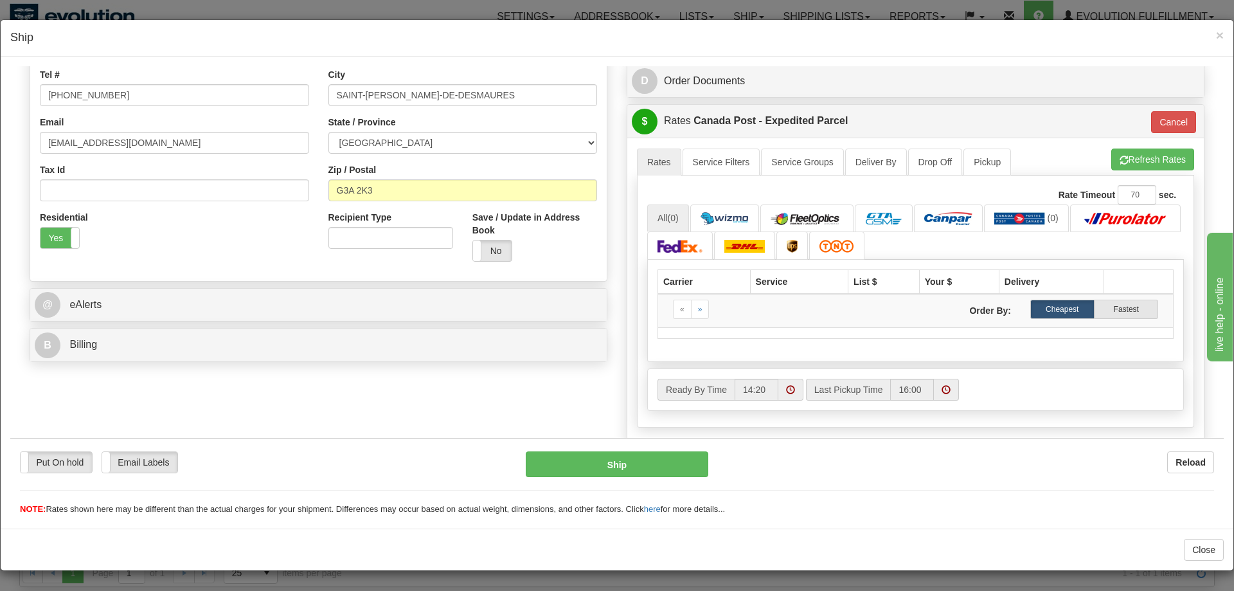
click at [1216, 36] on h4 "Ship" at bounding box center [617, 38] width 1214 height 17
click at [1218, 36] on span "×" at bounding box center [1220, 35] width 8 height 15
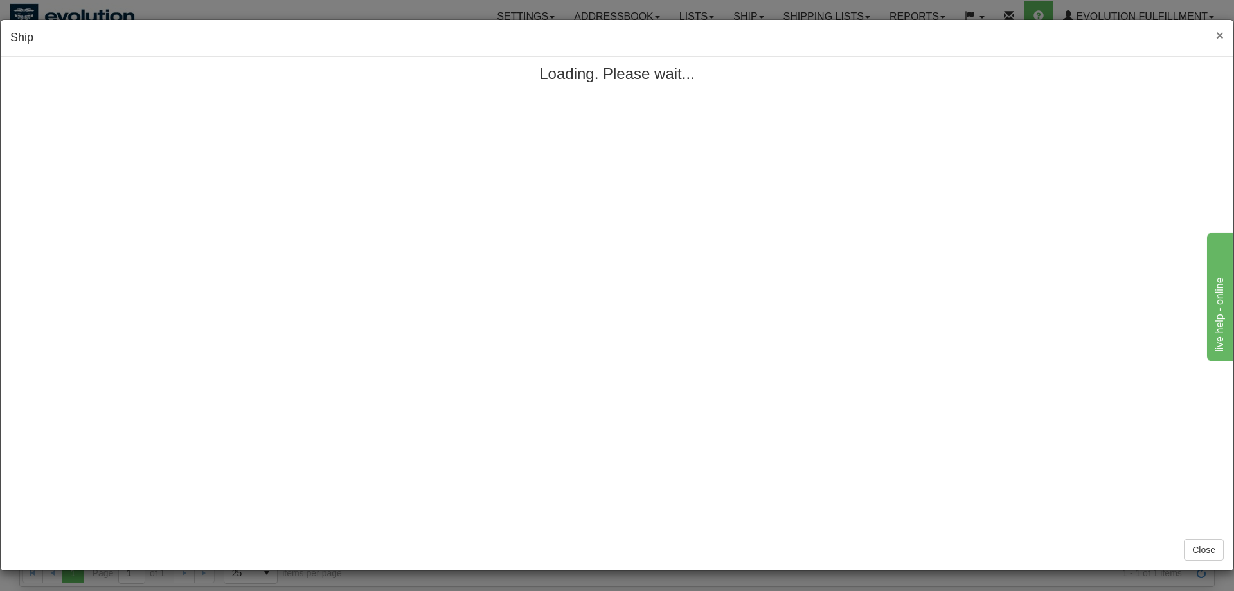
scroll to position [0, 0]
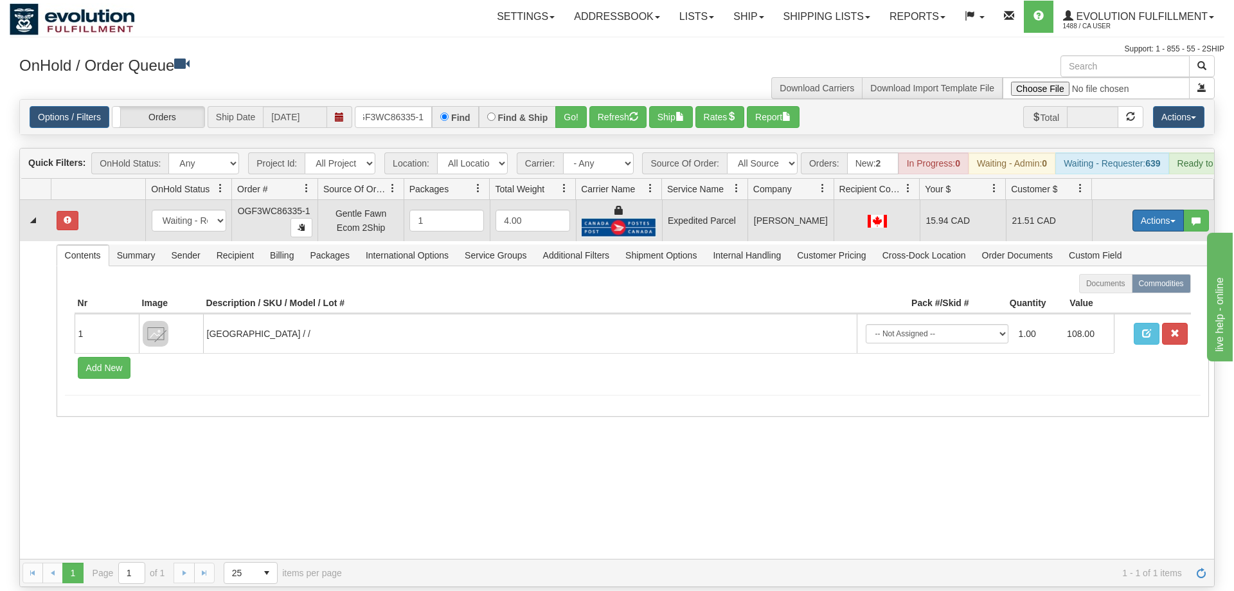
click at [1141, 210] on button "Actions" at bounding box center [1158, 221] width 51 height 22
click at [1129, 257] on span "Refresh Rates" at bounding box center [1127, 262] width 66 height 10
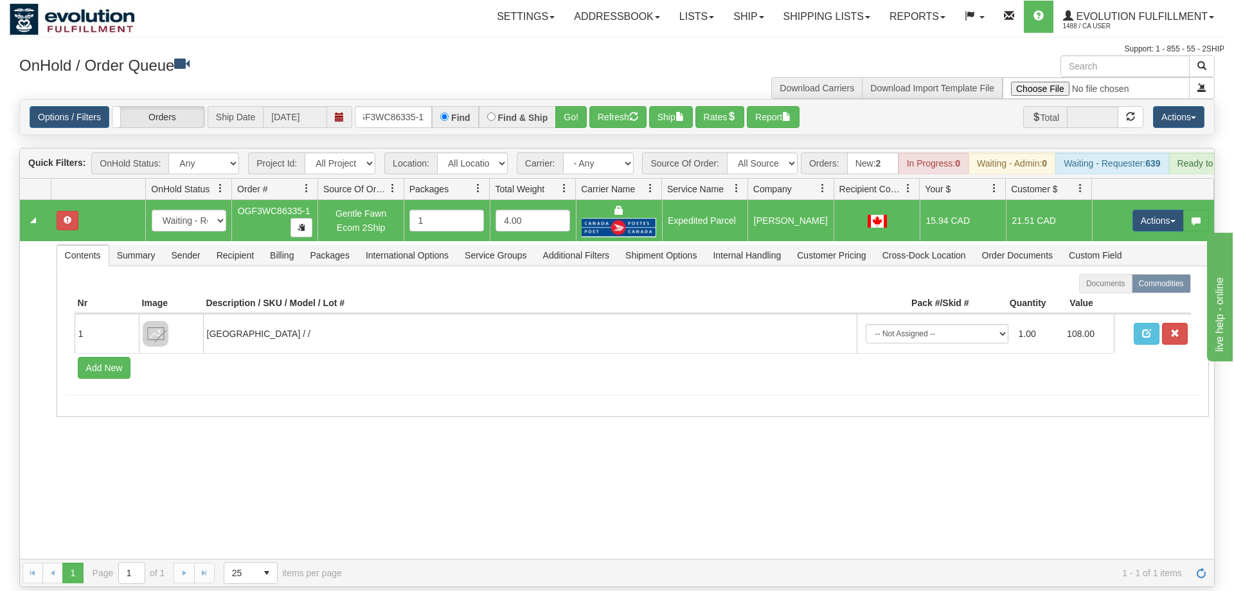
click at [564, 504] on div "31581249 EVOLUTION V3 90997639 90997640 New In Progress Waiting - Admin Waiting…" at bounding box center [617, 379] width 1195 height 359
click at [1154, 210] on button "Actions" at bounding box center [1158, 221] width 51 height 22
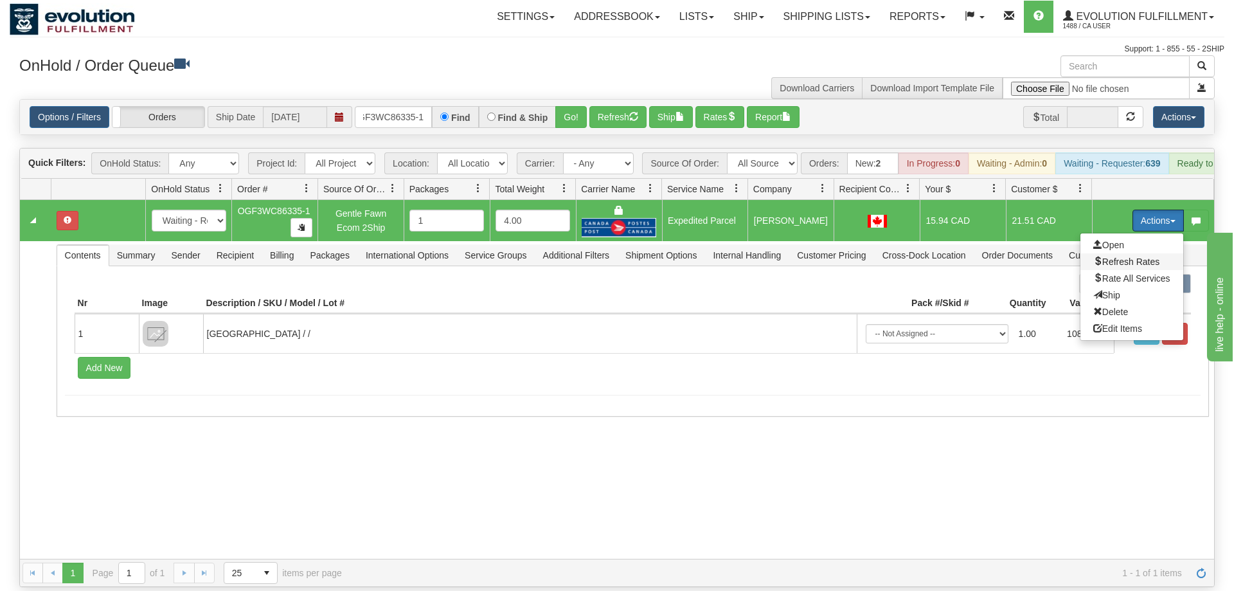
click at [1128, 257] on span "Refresh Rates" at bounding box center [1127, 262] width 66 height 10
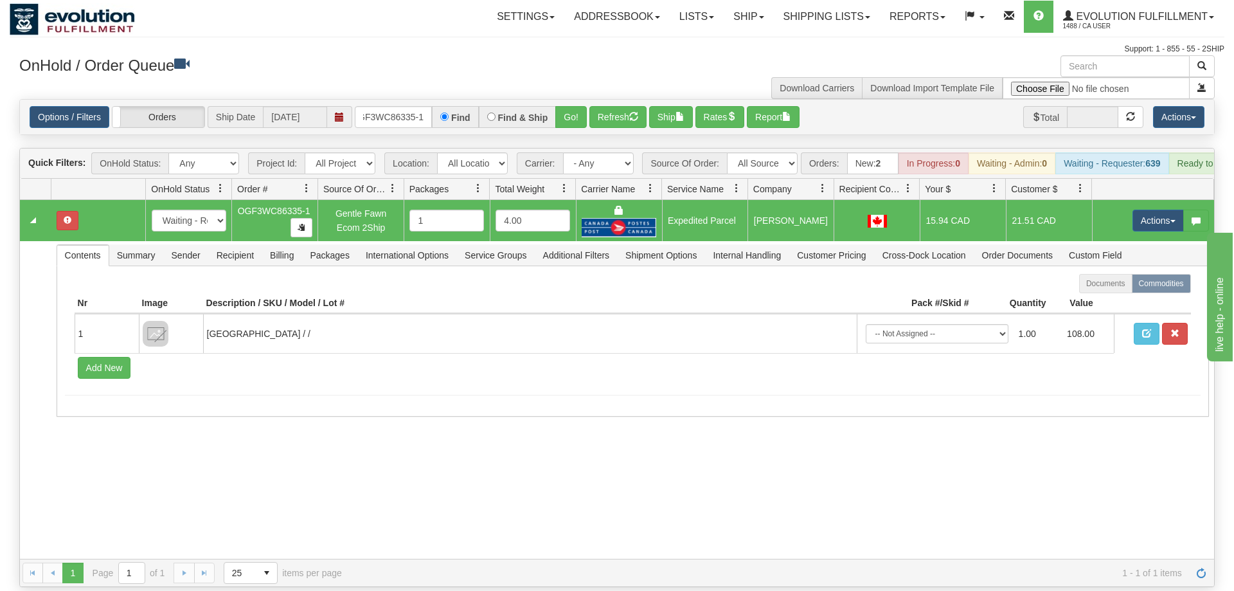
click at [235, 428] on div "31581249 EVOLUTION V3 90997639 90997640 New In Progress Waiting - Admin Waiting…" at bounding box center [617, 379] width 1195 height 359
click at [578, 109] on button "Go!" at bounding box center [571, 117] width 32 height 22
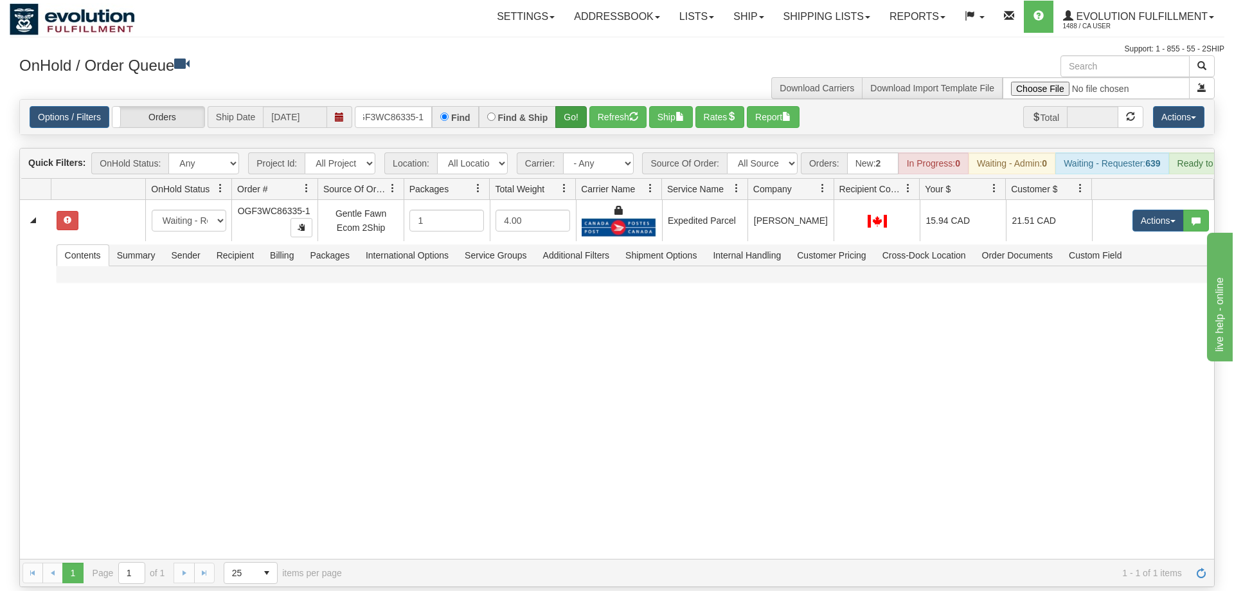
scroll to position [0, 12]
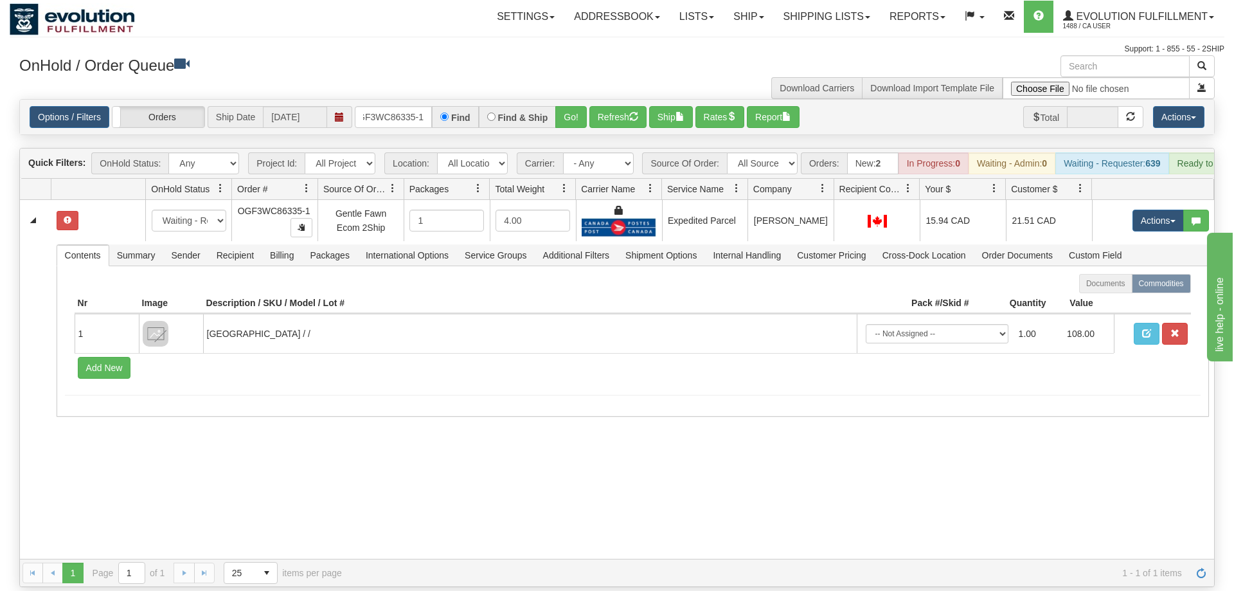
click at [1103, 480] on div "31581249 EVOLUTION V3 90997639 90997640 New In Progress Waiting - Admin Waiting…" at bounding box center [617, 379] width 1195 height 359
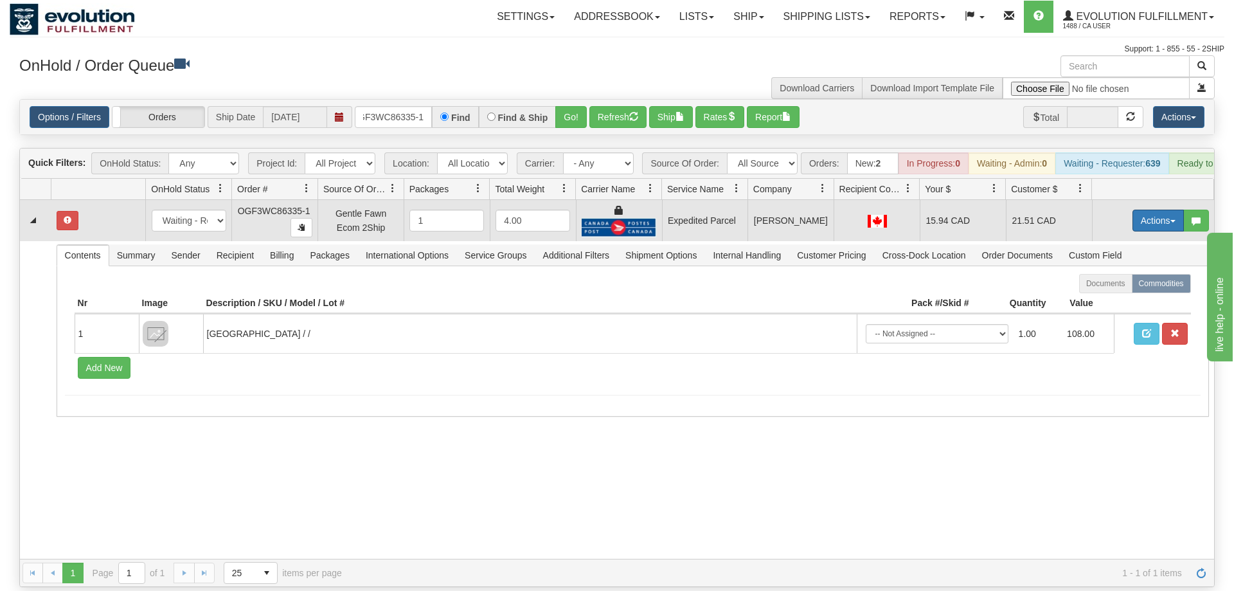
click at [1148, 210] on button "Actions" at bounding box center [1158, 221] width 51 height 22
click at [1130, 253] on link "Refresh Rates" at bounding box center [1132, 261] width 103 height 17
click at [1134, 462] on div "31581249 EVOLUTION V3 90997639 90997640 New In Progress Waiting - Admin Waiting…" at bounding box center [617, 379] width 1195 height 359
click at [1158, 210] on button "Actions" at bounding box center [1158, 221] width 51 height 22
click at [1123, 257] on span "Refresh Rates" at bounding box center [1127, 262] width 66 height 10
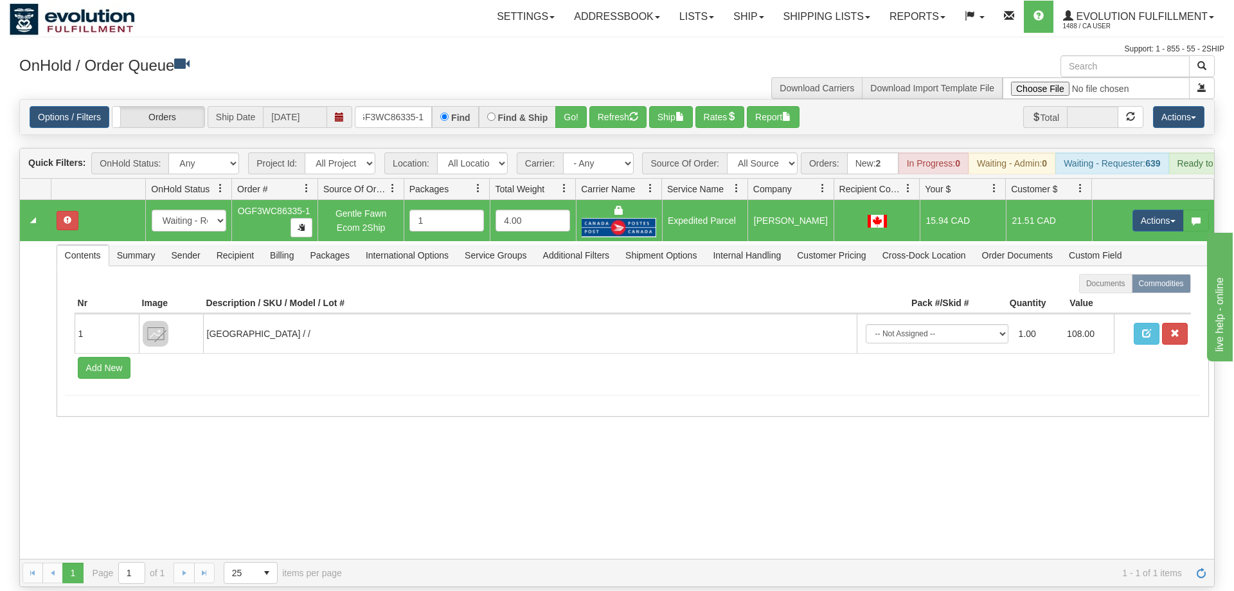
click at [1168, 453] on div "31581249 EVOLUTION V3 90997639 90997640 New In Progress Waiting - Admin Waiting…" at bounding box center [617, 379] width 1195 height 359
click at [398, 106] on input "OGF3WC86335-1" at bounding box center [393, 117] width 77 height 22
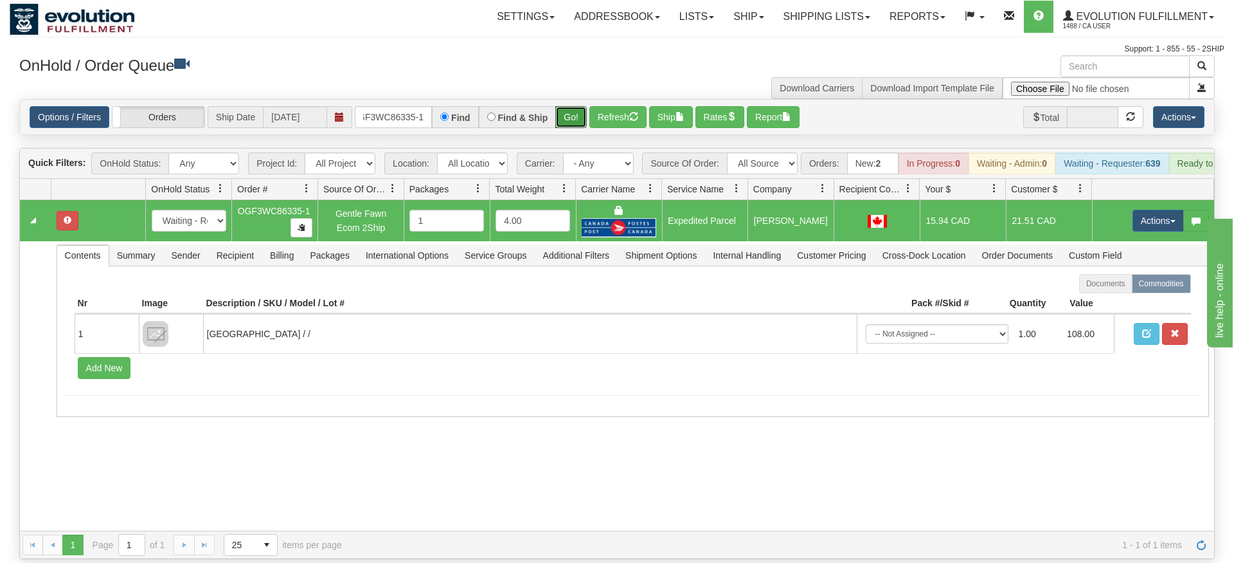
drag, startPoint x: 584, startPoint y: 105, endPoint x: 579, endPoint y: 125, distance: 20.0
click at [583, 134] on div "Is equal to Is not equal to Contains Does not contains CAD USD EUR ZAR [PERSON_…" at bounding box center [617, 329] width 1215 height 460
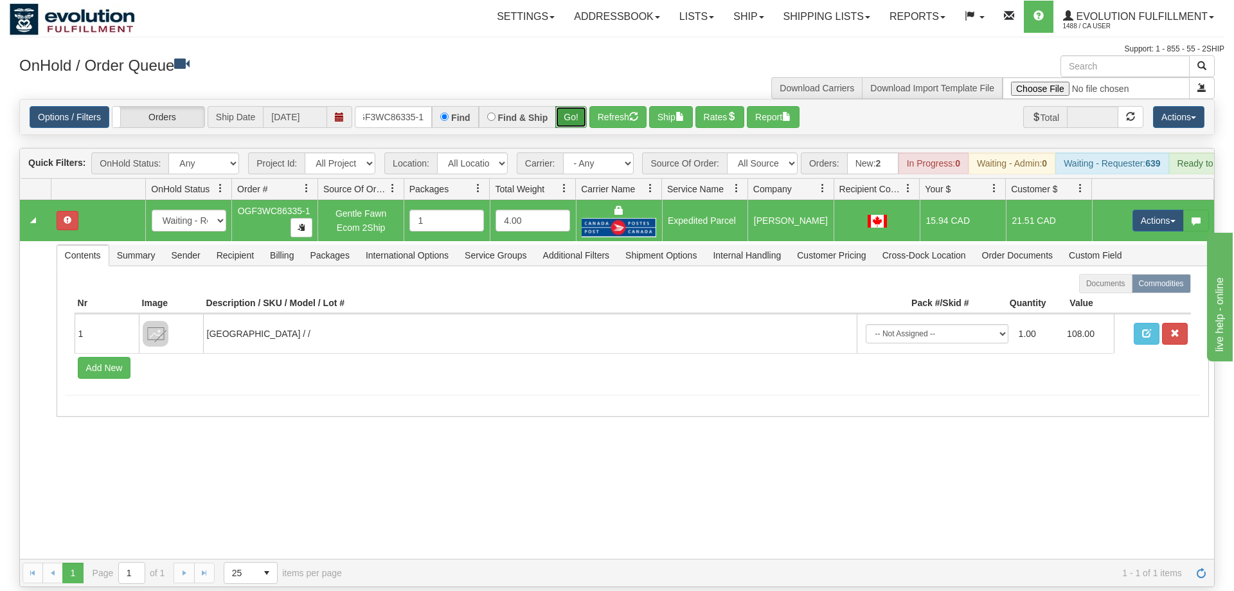
click at [575, 106] on button "Go!" at bounding box center [571, 117] width 32 height 22
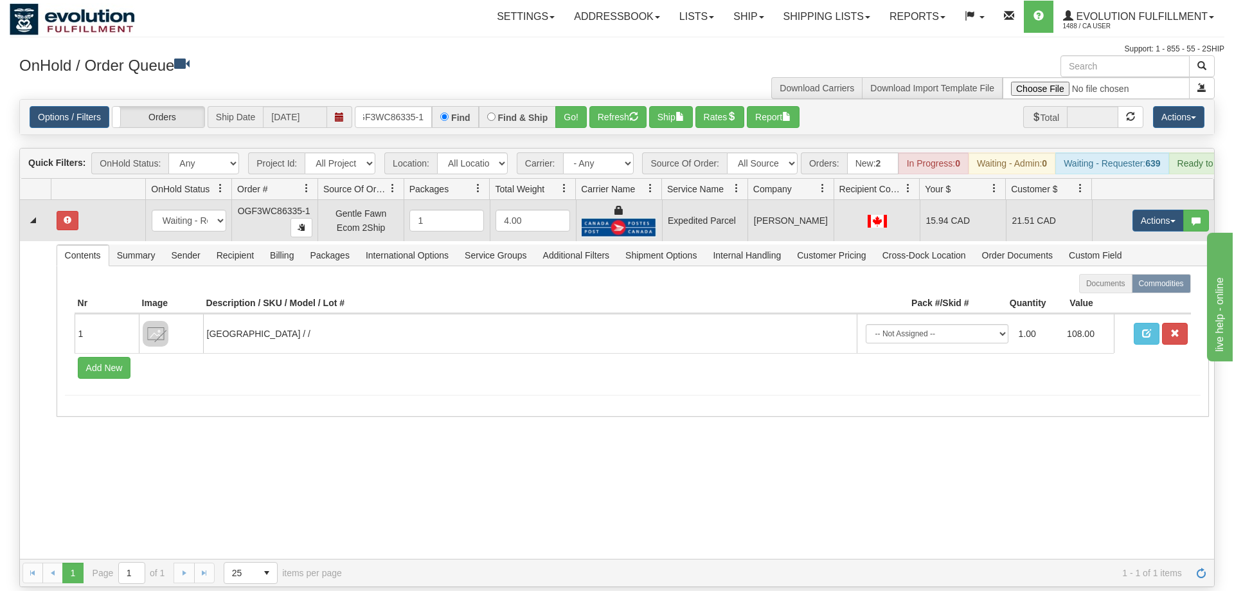
click at [1154, 200] on td "Actions Open Refresh Rates Rate All Services Ship Delete Edit Items" at bounding box center [1153, 220] width 122 height 41
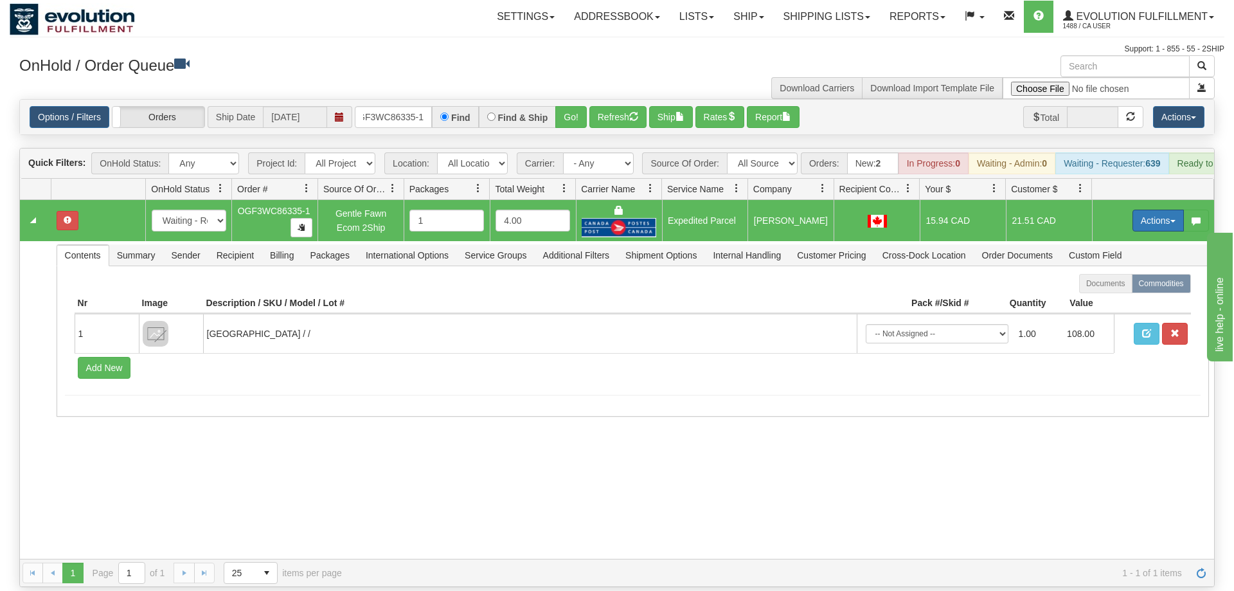
click at [1150, 211] on button "Actions" at bounding box center [1158, 221] width 51 height 22
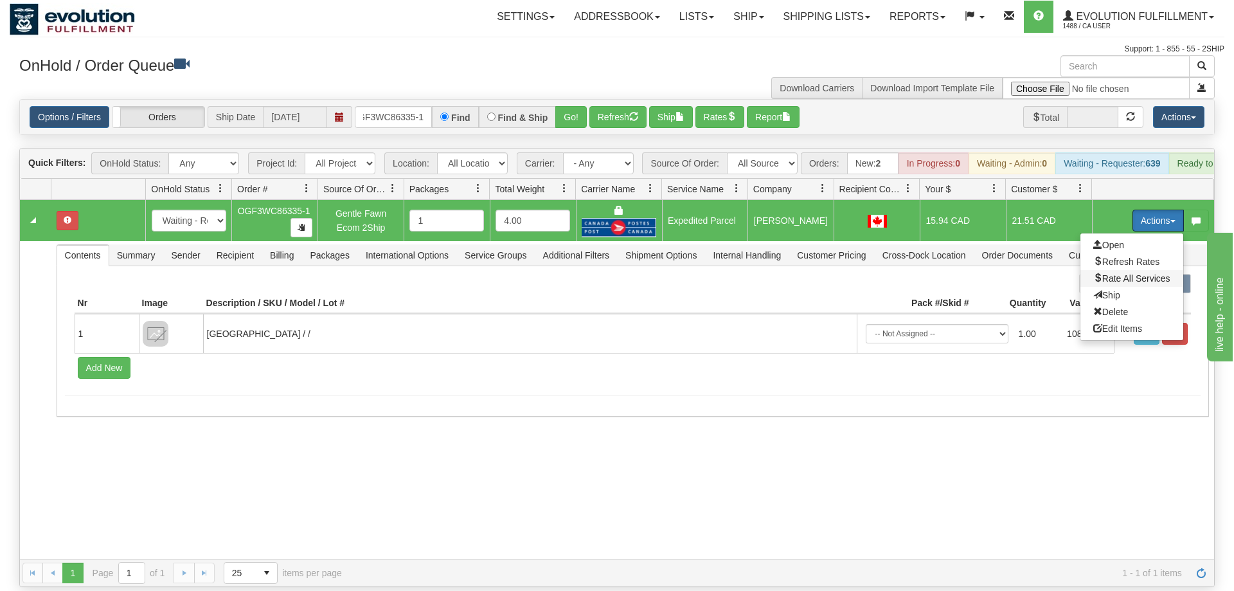
click at [1116, 273] on span "Rate All Services" at bounding box center [1132, 278] width 77 height 10
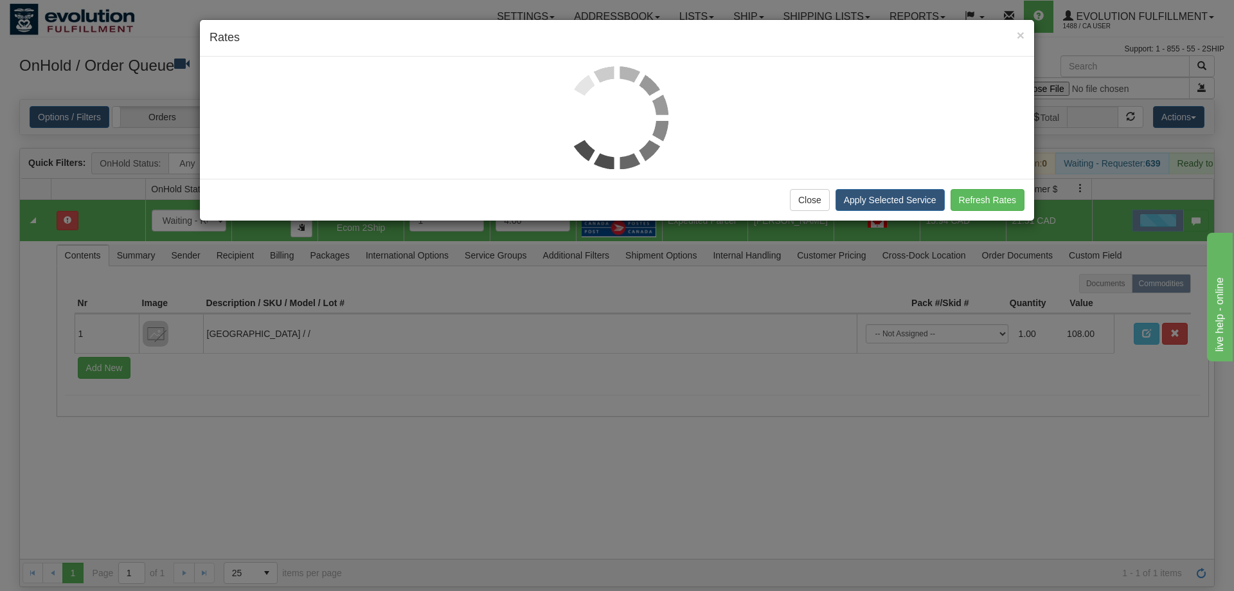
click at [256, 118] on div at bounding box center [617, 117] width 815 height 103
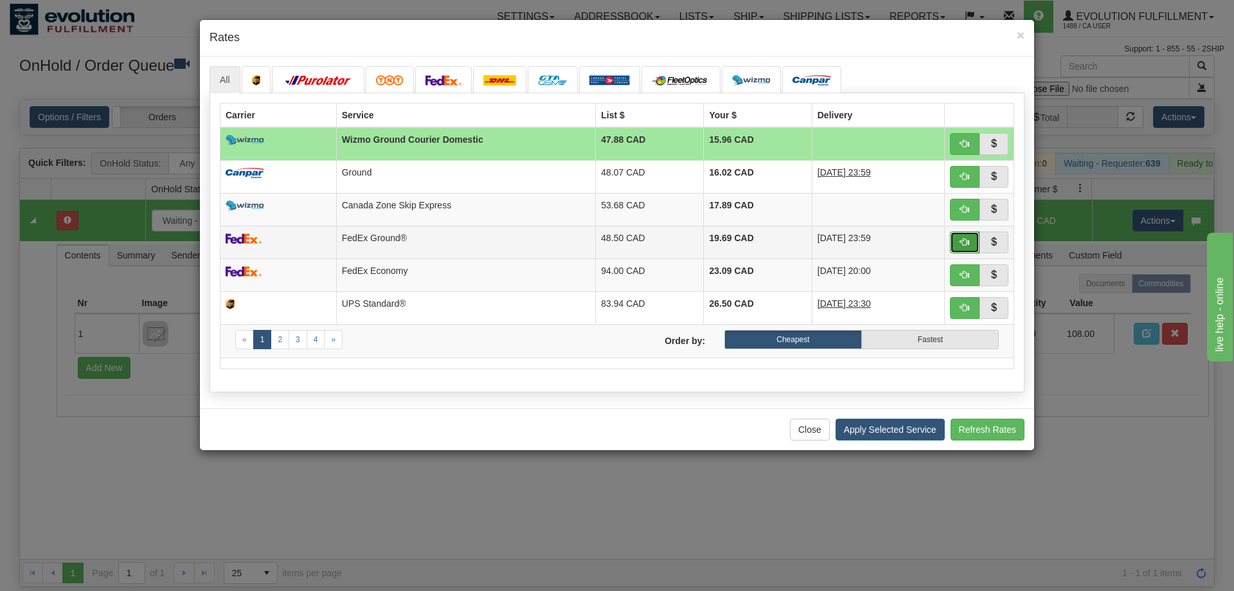
click at [968, 239] on span "button" at bounding box center [965, 241] width 9 height 9
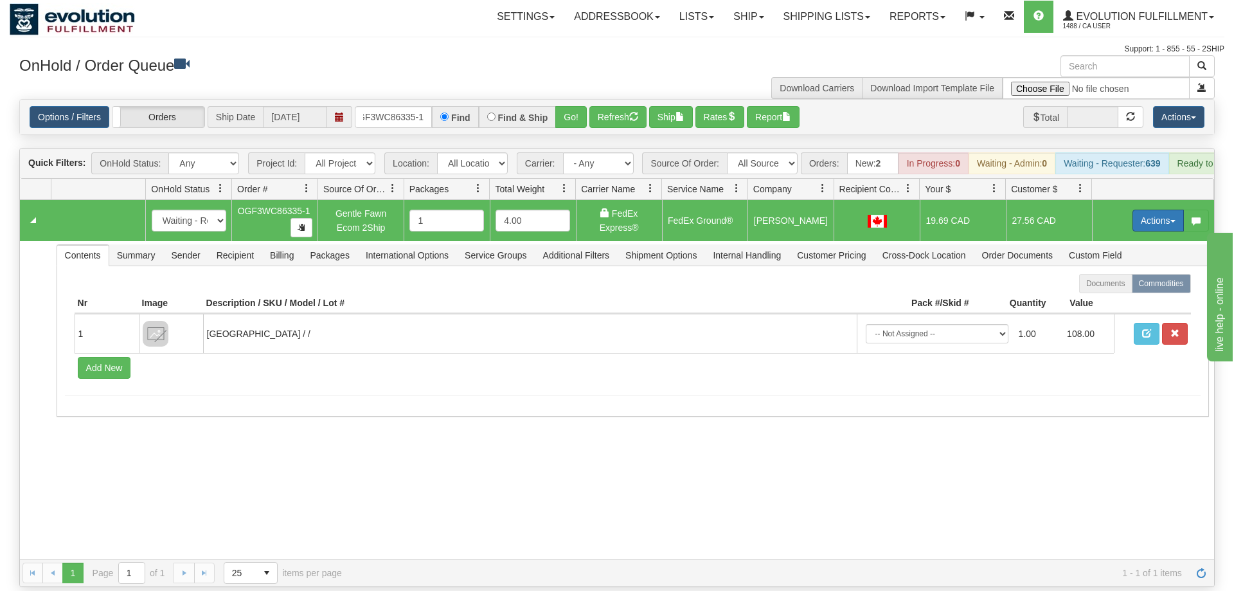
click at [1161, 210] on button "Actions" at bounding box center [1158, 221] width 51 height 22
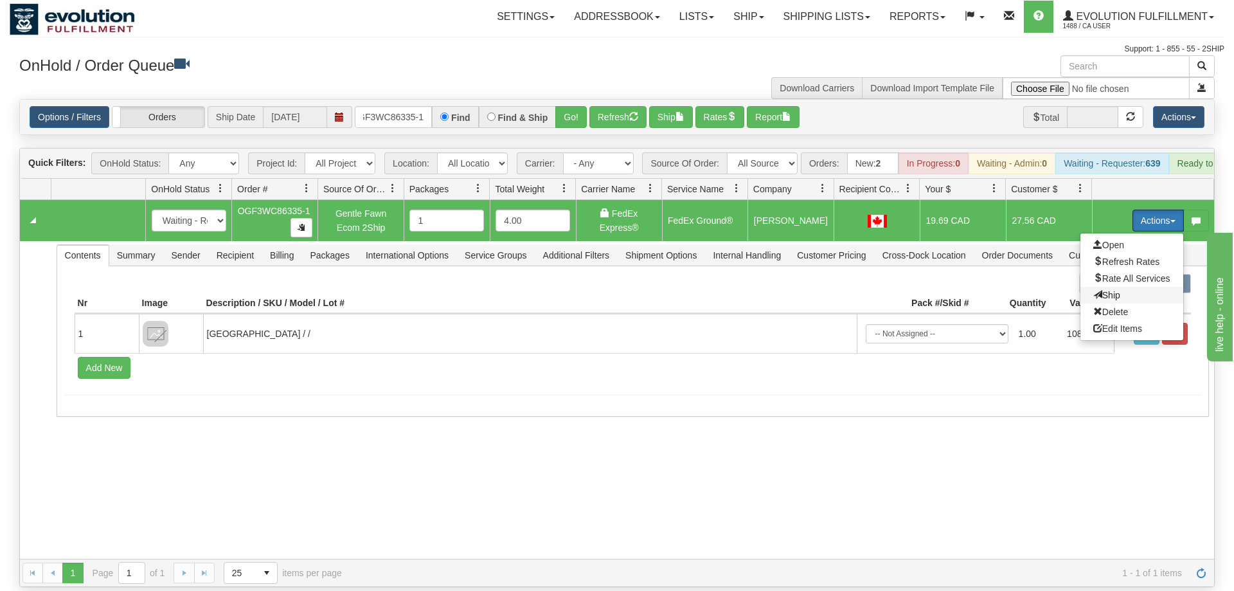
click at [1105, 290] on span "Ship" at bounding box center [1107, 295] width 27 height 10
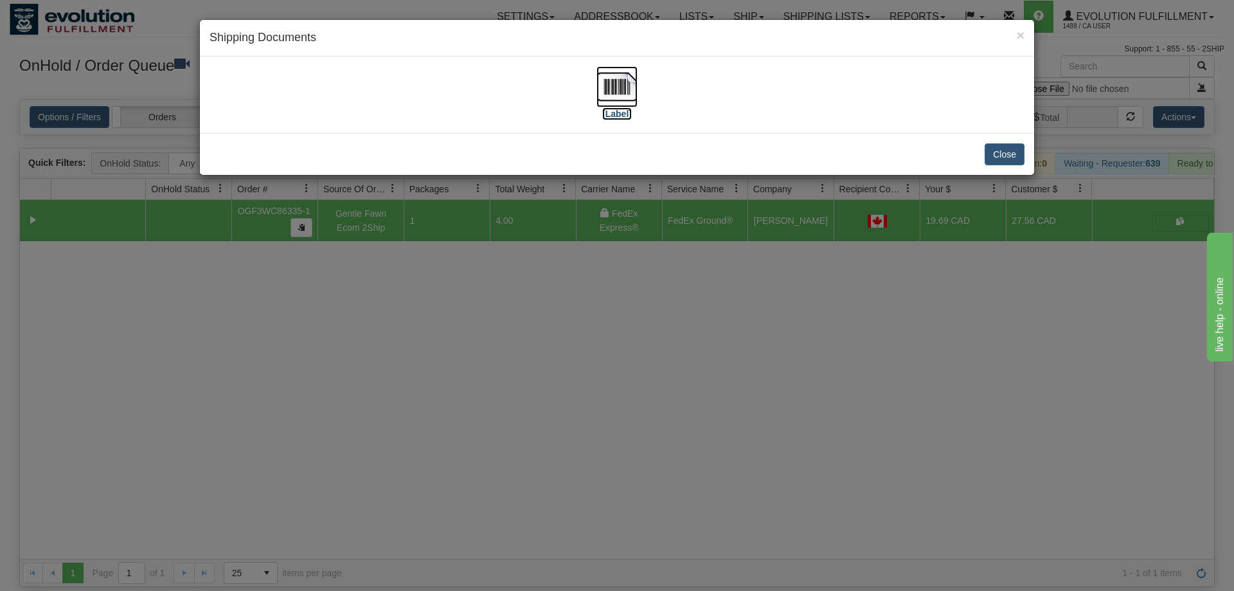
click at [621, 86] on img at bounding box center [617, 86] width 41 height 41
drag, startPoint x: 554, startPoint y: 470, endPoint x: 416, endPoint y: 202, distance: 301.6
click at [559, 460] on div "× Shipping Documents [Label] Close" at bounding box center [617, 295] width 1234 height 591
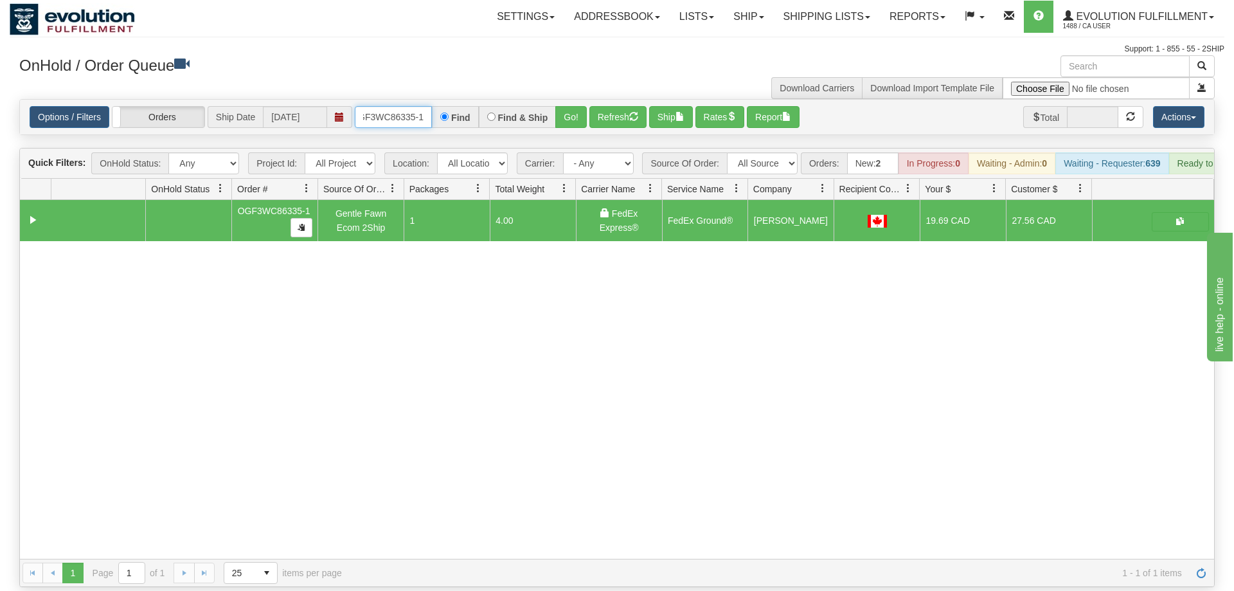
click at [395, 106] on input "OGF3WC86335-1" at bounding box center [393, 117] width 77 height 22
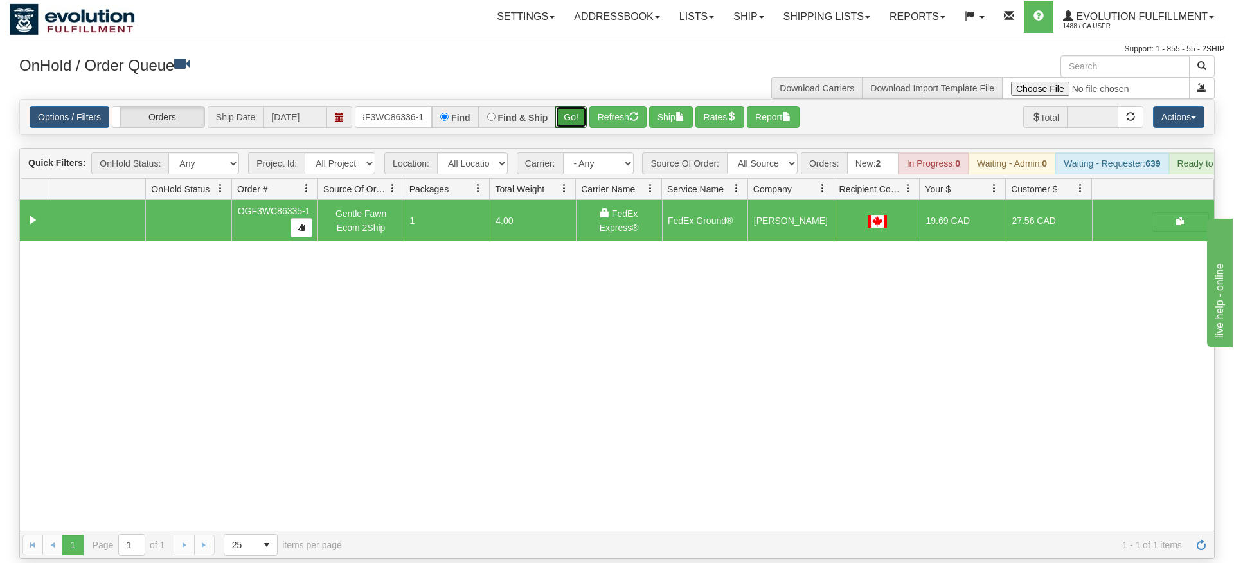
click at [570, 124] on div "Is equal to Is not equal to Contains Does not contains CAD USD EUR ZAR [PERSON_…" at bounding box center [617, 329] width 1215 height 460
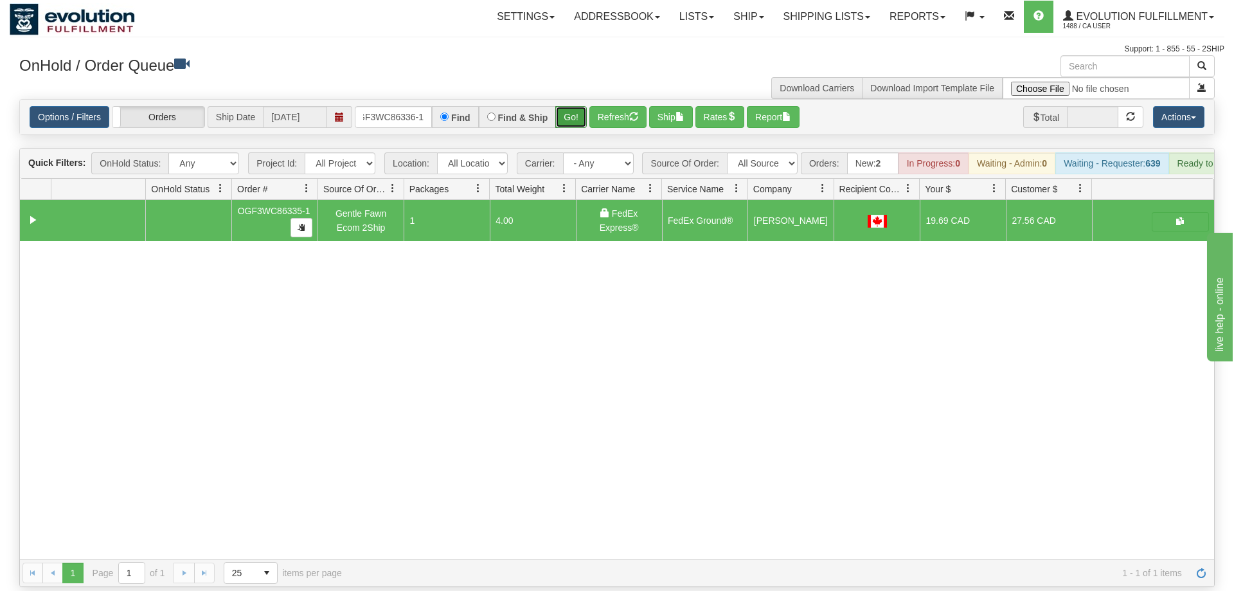
click at [578, 106] on button "Go!" at bounding box center [571, 117] width 32 height 22
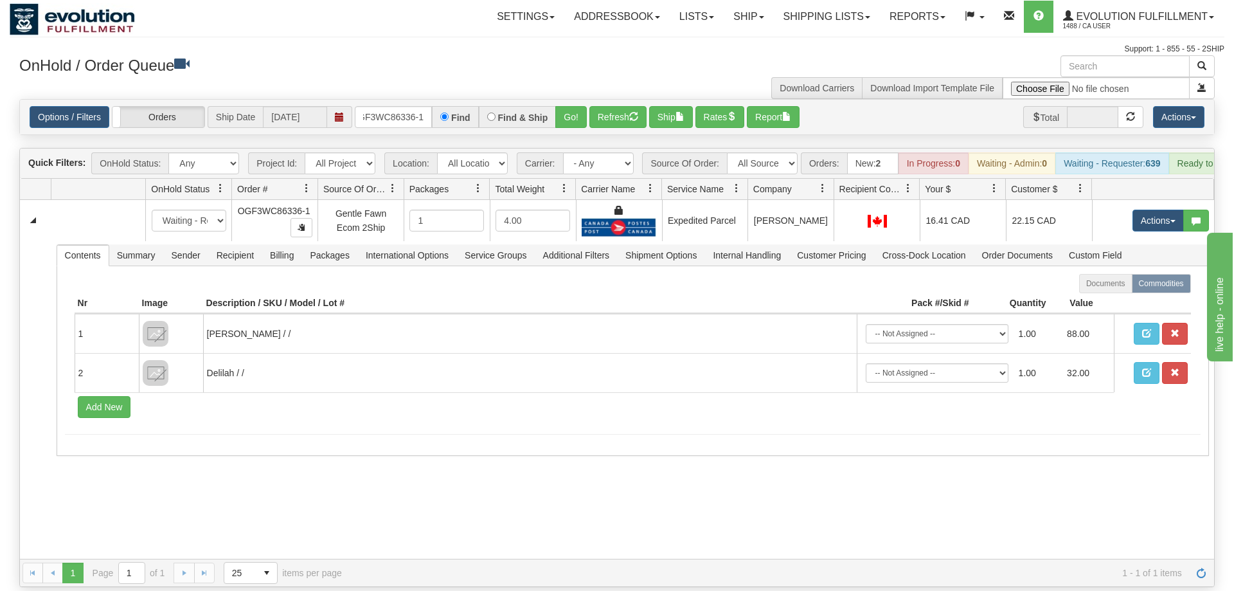
click at [640, 528] on div "31581243 EVOLUTION V3 90997622 90997623 New In Progress Waiting - Admin Waiting…" at bounding box center [617, 379] width 1195 height 359
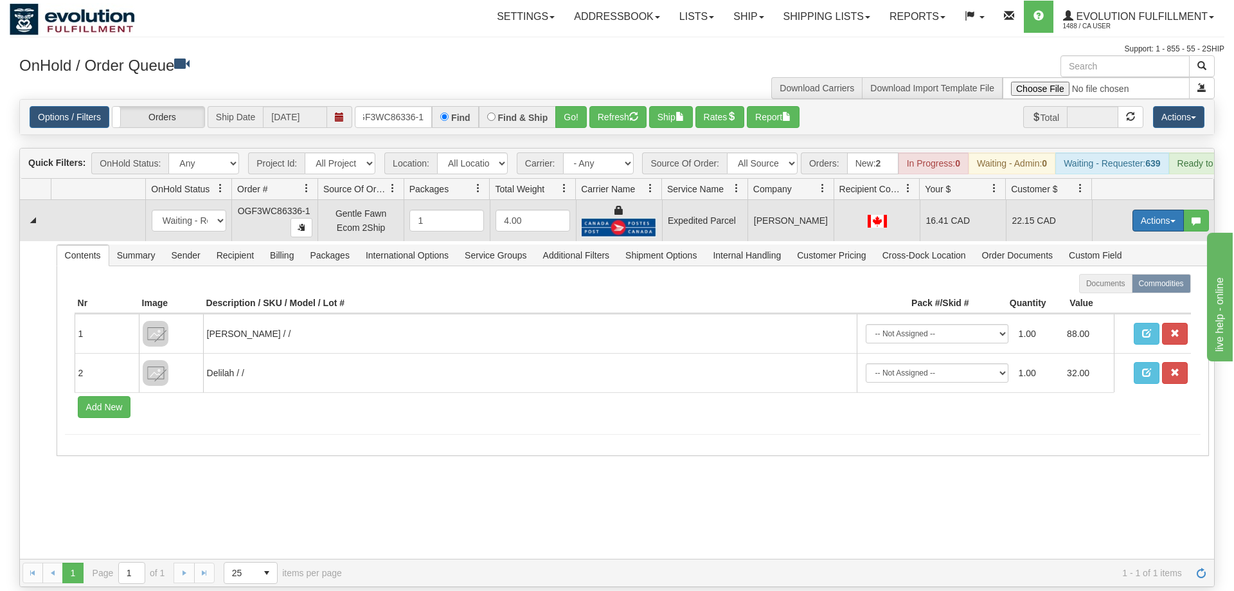
click at [1133, 210] on button "Actions" at bounding box center [1158, 221] width 51 height 22
click at [1118, 257] on span "Refresh Rates" at bounding box center [1127, 262] width 66 height 10
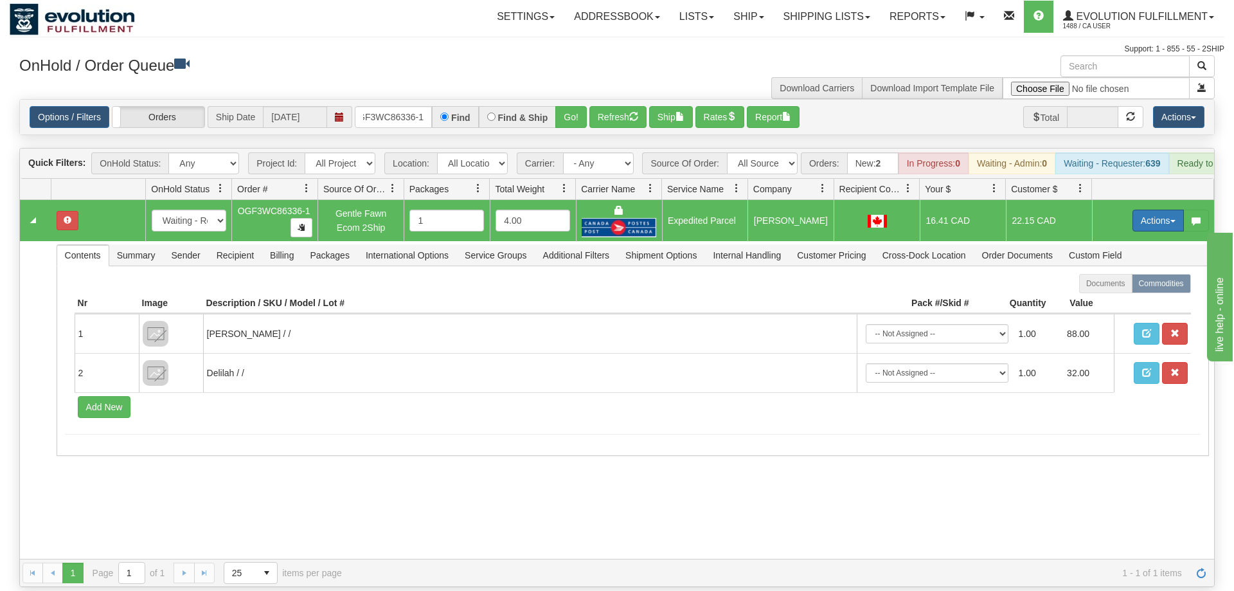
click at [1155, 210] on button "Actions" at bounding box center [1158, 221] width 51 height 22
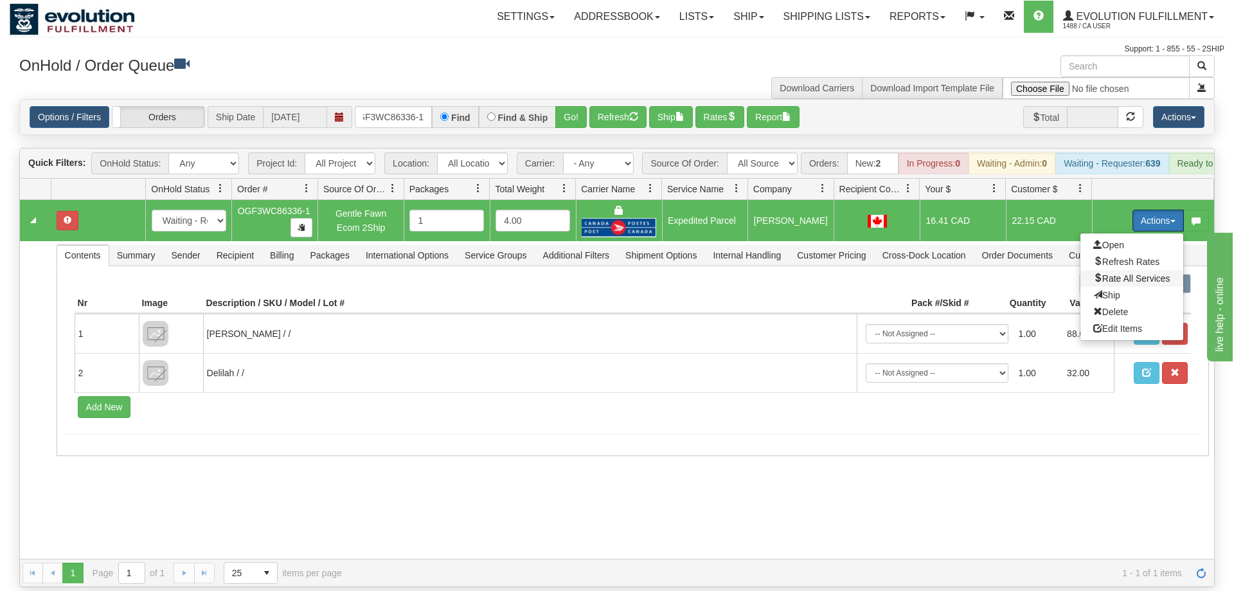
click at [1125, 273] on span "Rate All Services" at bounding box center [1132, 278] width 77 height 10
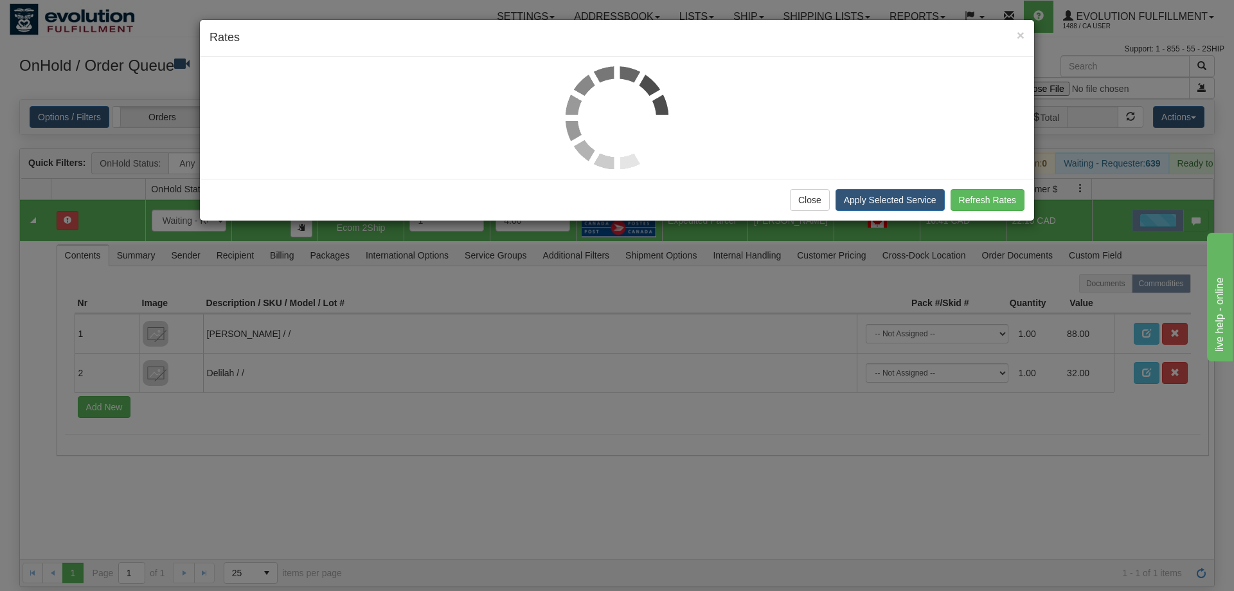
click at [264, 105] on div at bounding box center [617, 117] width 815 height 103
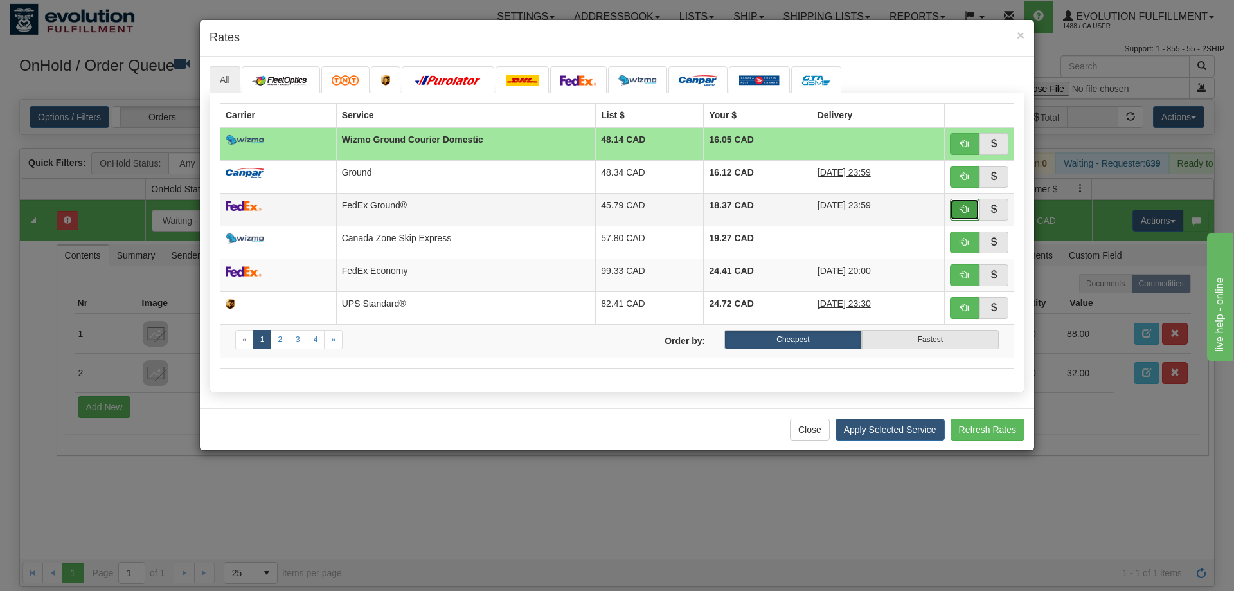
click at [956, 204] on button "button" at bounding box center [965, 210] width 30 height 22
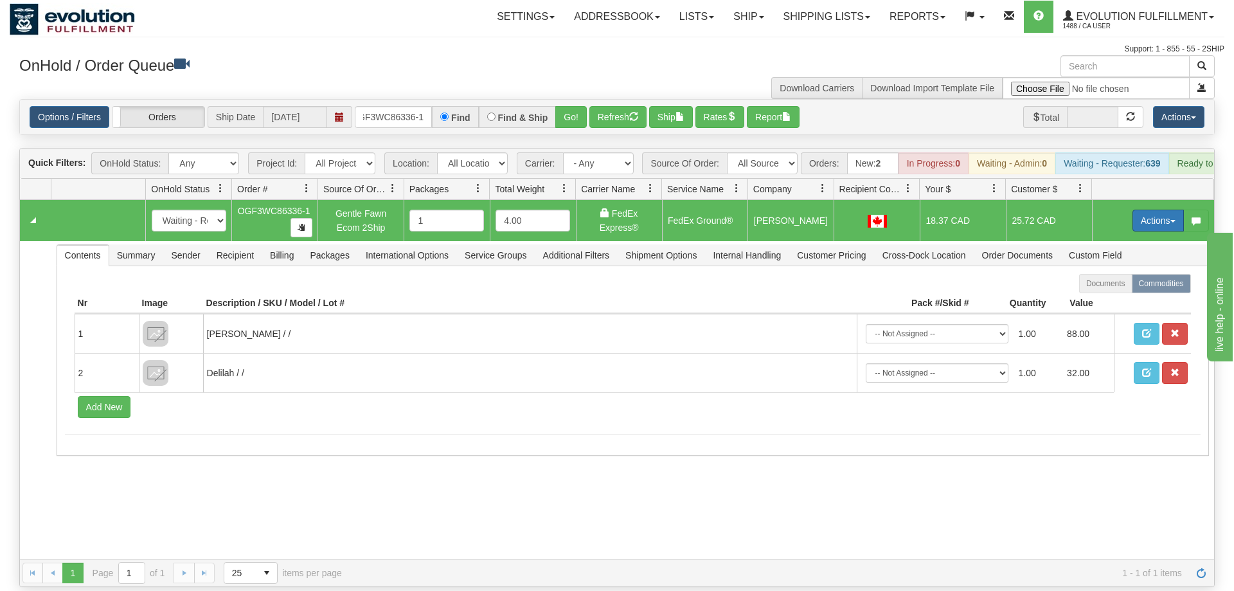
click at [1146, 210] on button "Actions" at bounding box center [1158, 221] width 51 height 22
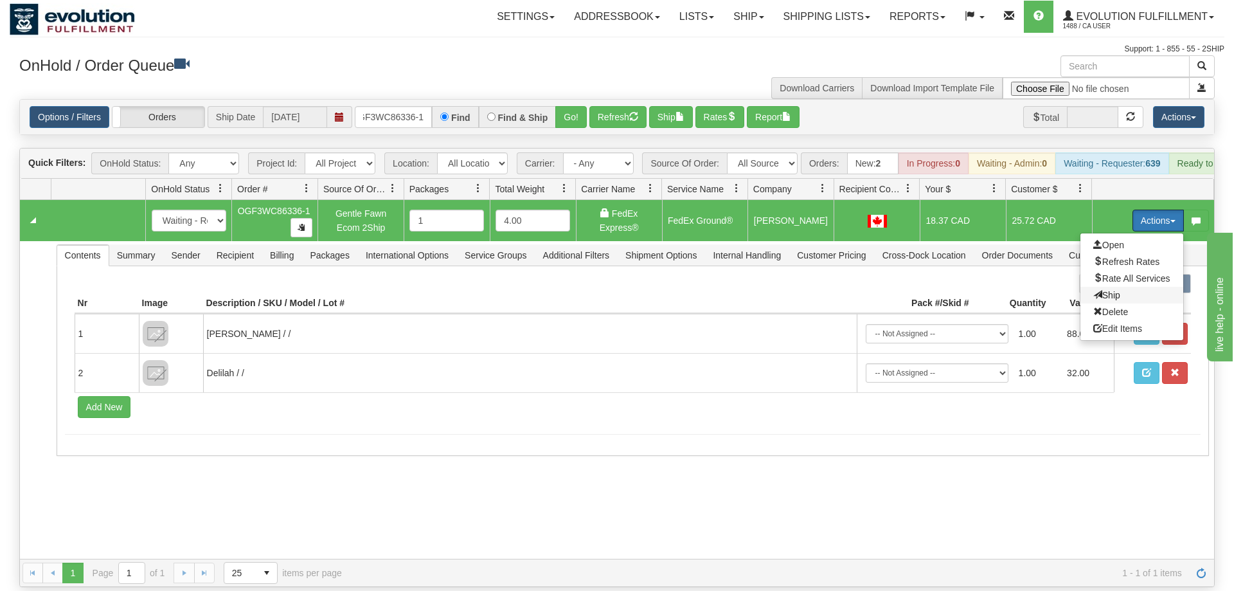
click at [1110, 290] on span "Ship" at bounding box center [1107, 295] width 27 height 10
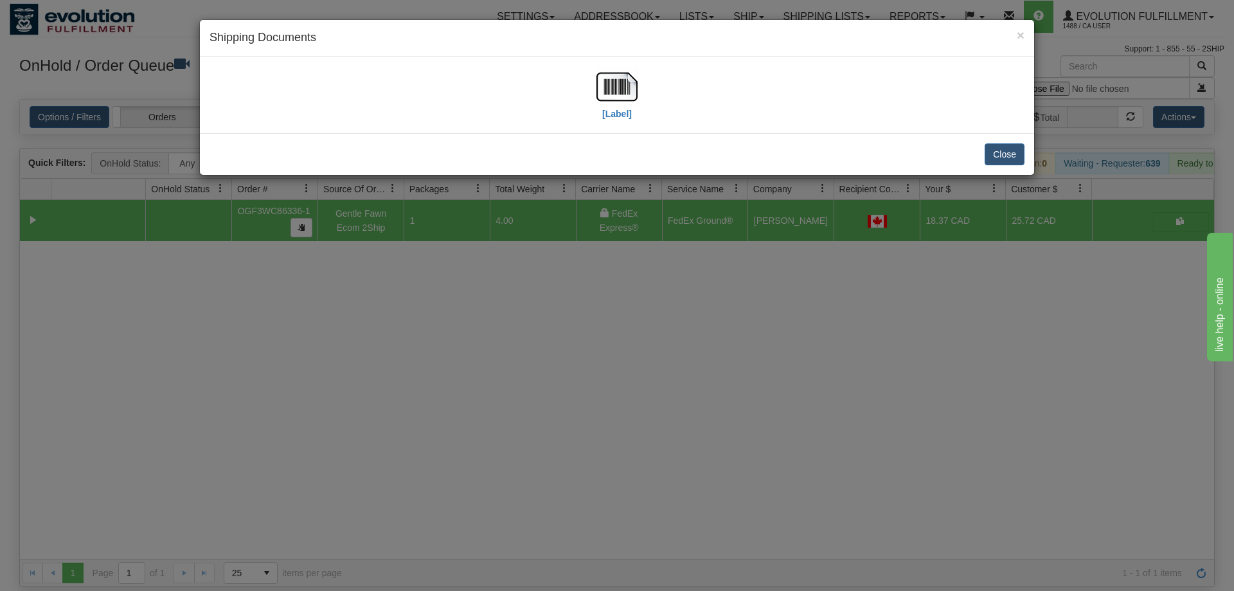
drag, startPoint x: 642, startPoint y: 113, endPoint x: 632, endPoint y: 107, distance: 11.8
click at [640, 112] on div "[Label]" at bounding box center [617, 94] width 815 height 57
click at [629, 102] on img at bounding box center [617, 86] width 41 height 41
drag, startPoint x: 459, startPoint y: 519, endPoint x: 451, endPoint y: 487, distance: 32.6
click at [458, 514] on div "× Shipping Documents [Label] Close" at bounding box center [617, 295] width 1234 height 591
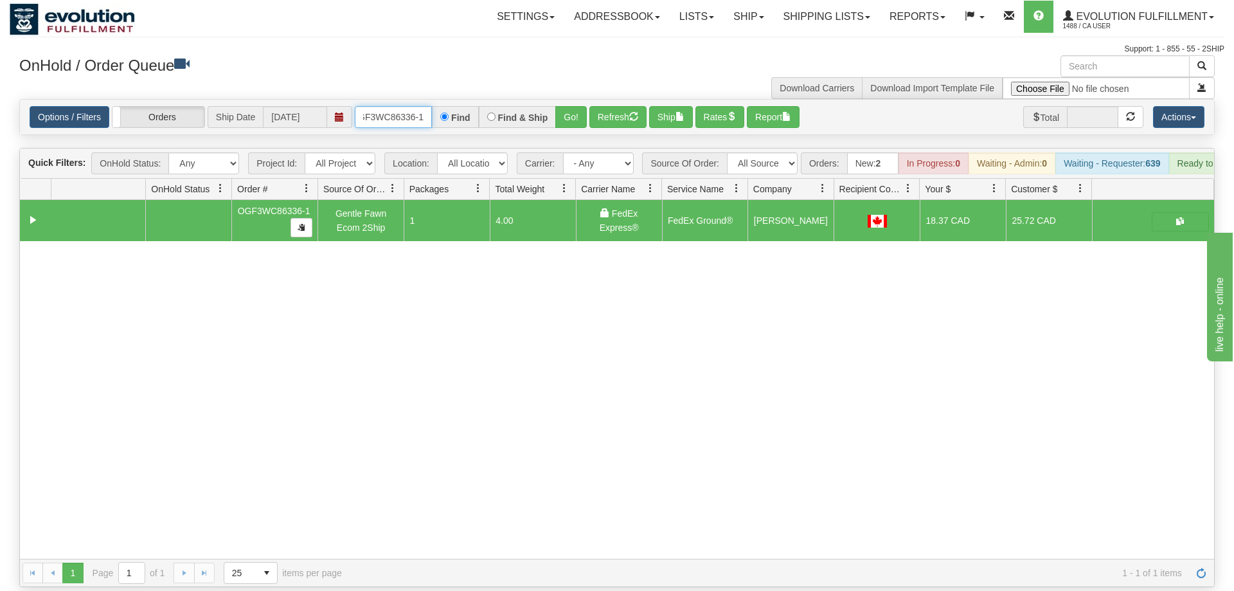
click at [385, 106] on input "OGF3WC86336-1" at bounding box center [393, 117] width 77 height 22
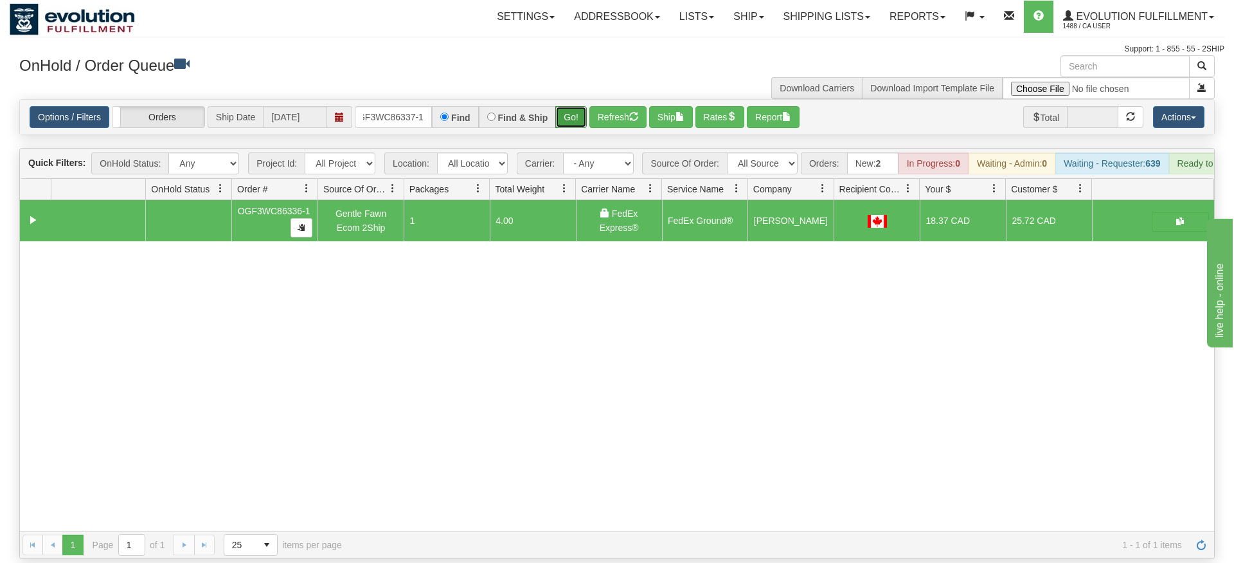
click at [570, 136] on div "Is equal to Is not equal to Contains Does not contains CAD USD EUR ZAR [PERSON_…" at bounding box center [617, 329] width 1215 height 460
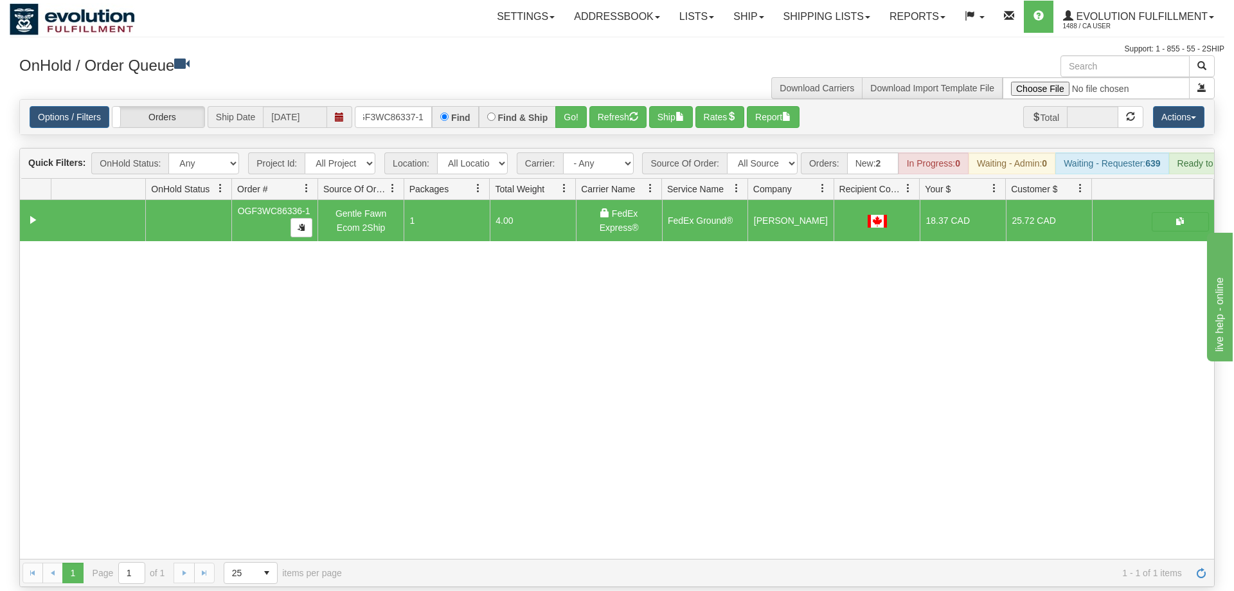
click at [572, 111] on div "Options / Filters Group Shipments Orders Ship Date [DATE] oGF3WC86337-1 Find Fi…" at bounding box center [617, 117] width 1195 height 35
click at [574, 109] on button "Go!" at bounding box center [571, 117] width 32 height 22
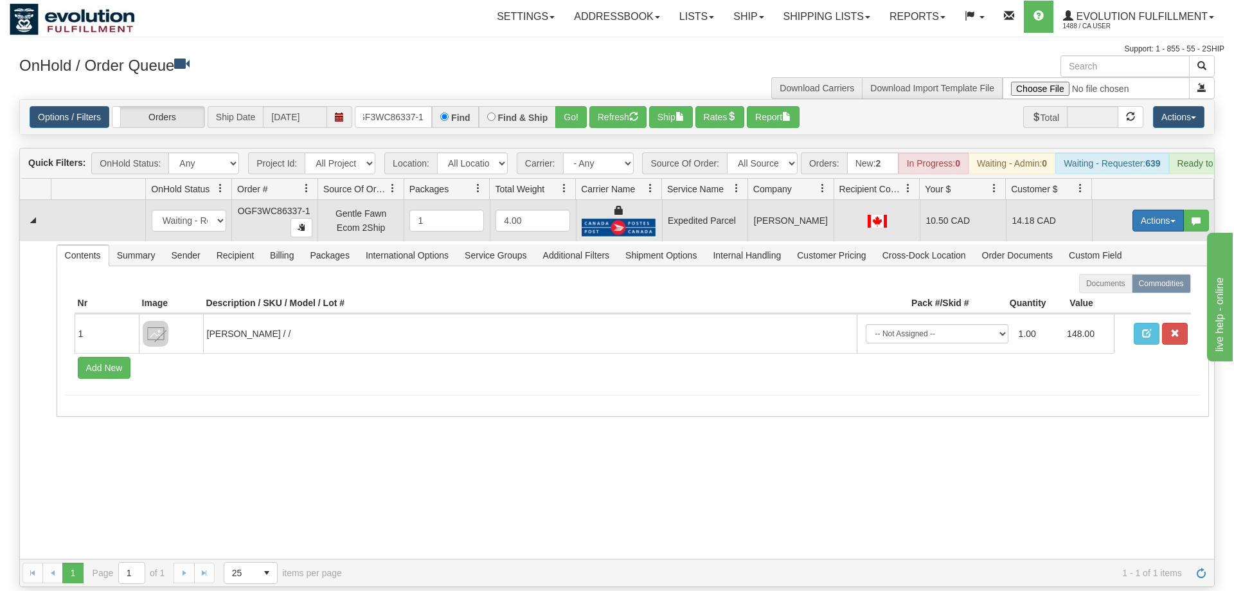
click at [1154, 210] on button "Actions" at bounding box center [1158, 221] width 51 height 22
click at [1125, 287] on link "Ship" at bounding box center [1132, 295] width 103 height 17
click at [1139, 211] on button "Actions" at bounding box center [1158, 221] width 51 height 22
click at [1127, 273] on span "Rate All Services" at bounding box center [1132, 278] width 77 height 10
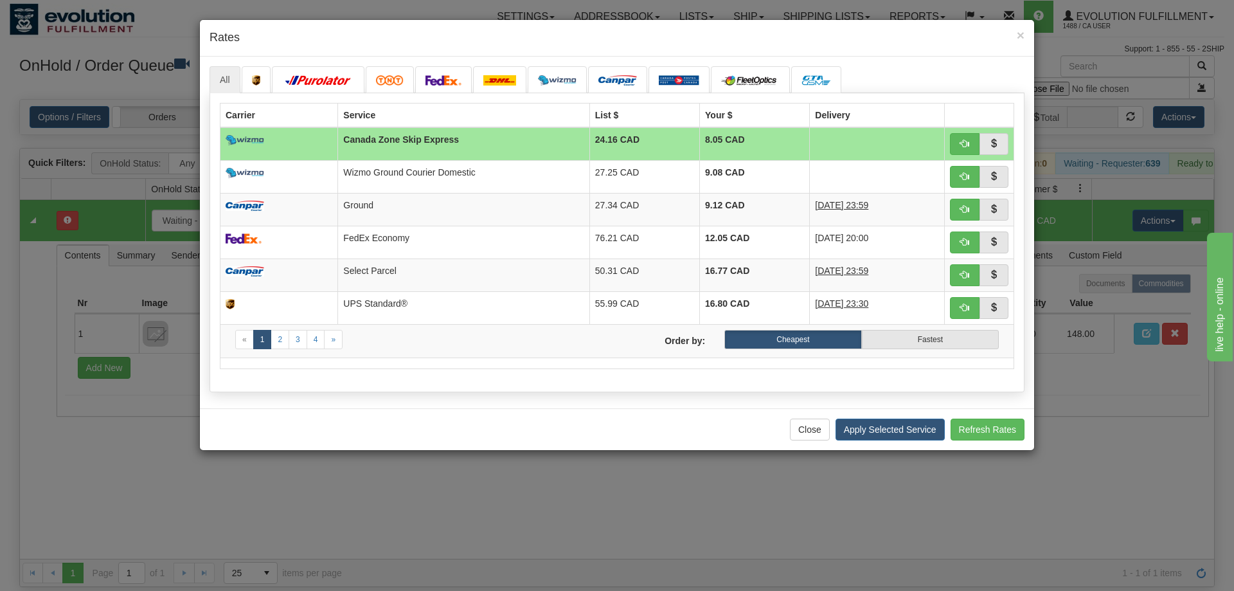
click at [255, 410] on div "Close Apply Selected Service Refresh Rates" at bounding box center [617, 429] width 835 height 42
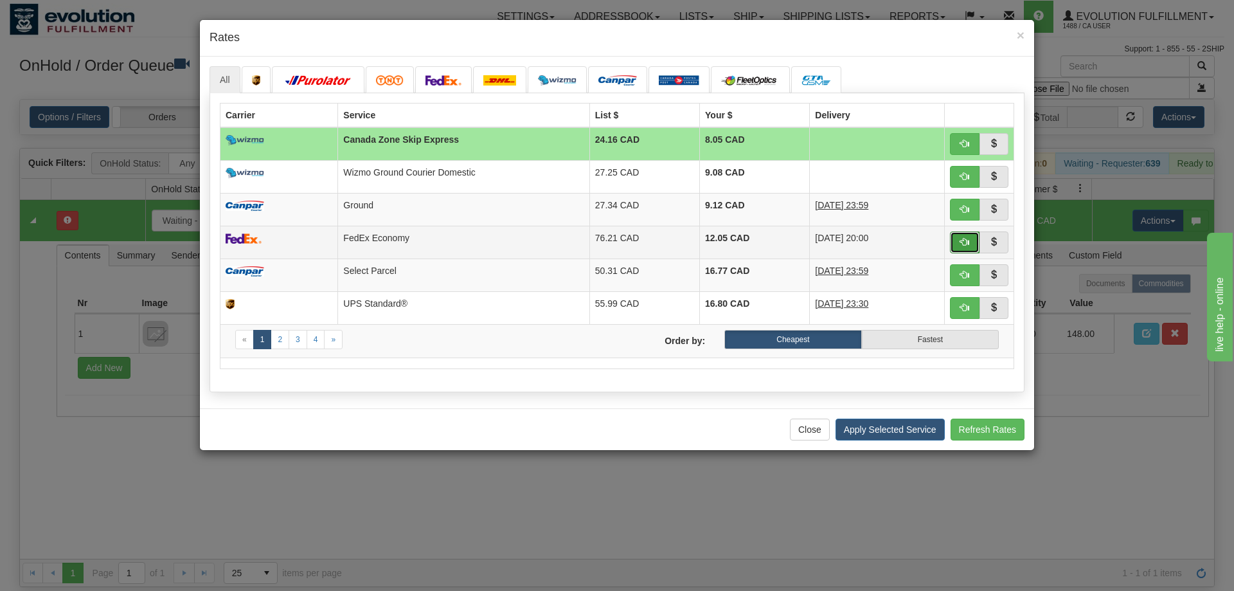
click at [957, 246] on button "button" at bounding box center [965, 242] width 30 height 22
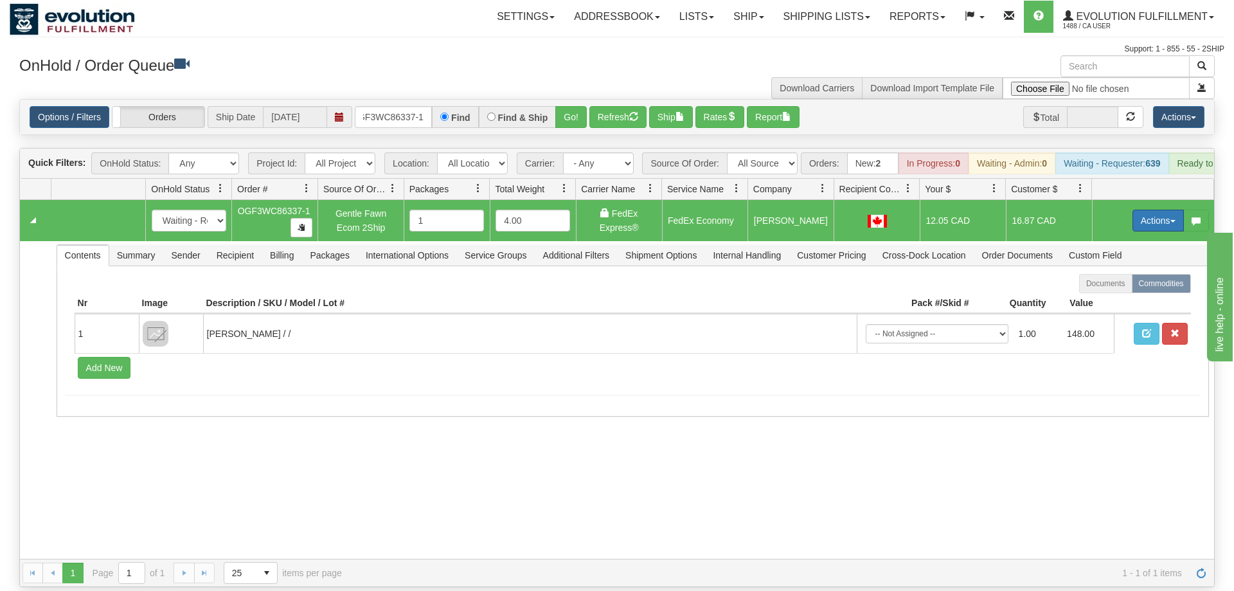
click at [1160, 210] on button "Actions" at bounding box center [1158, 221] width 51 height 22
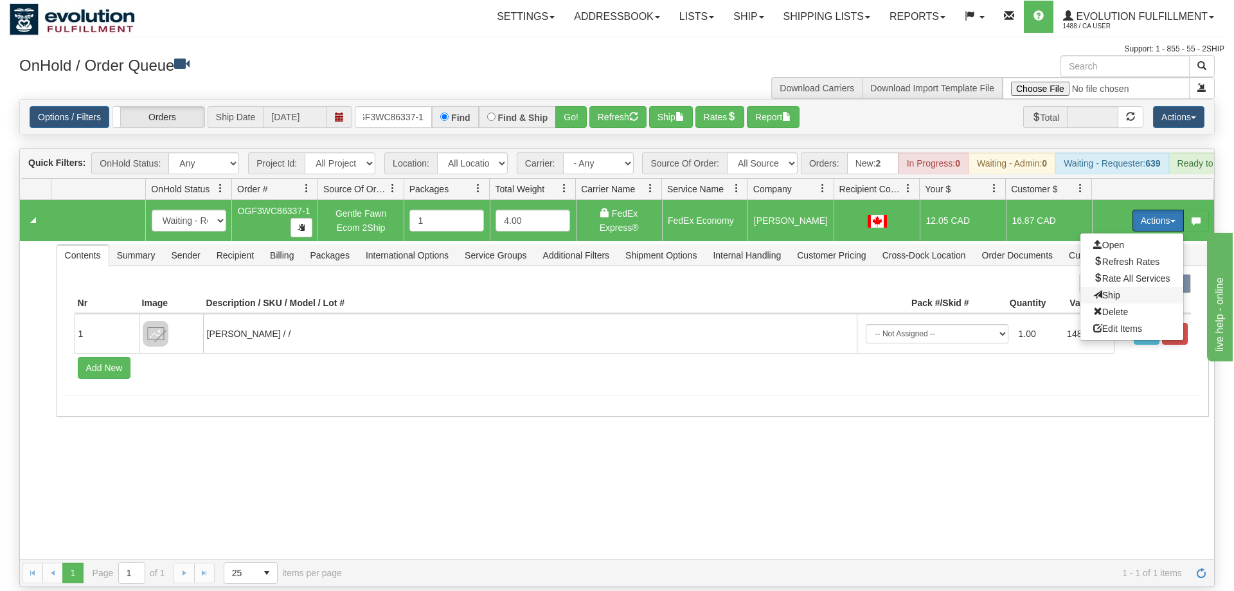
click at [1115, 290] on span "Ship" at bounding box center [1107, 295] width 27 height 10
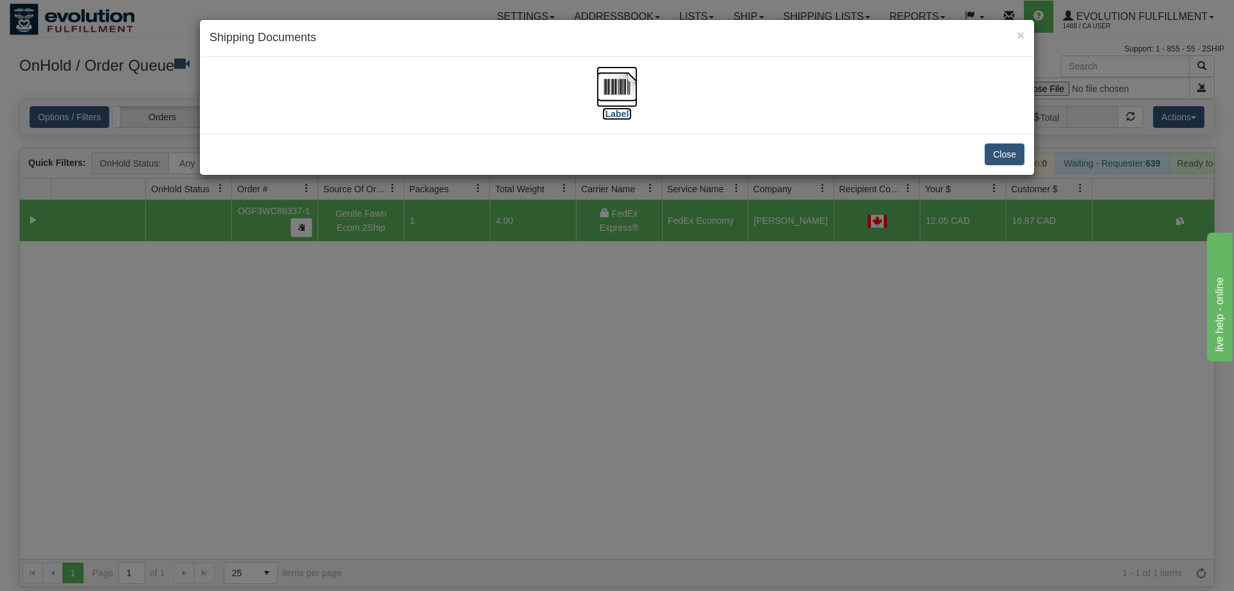
click at [601, 87] on img at bounding box center [617, 86] width 41 height 41
click at [688, 327] on div "× Shipping Documents [Label] Close" at bounding box center [617, 295] width 1234 height 591
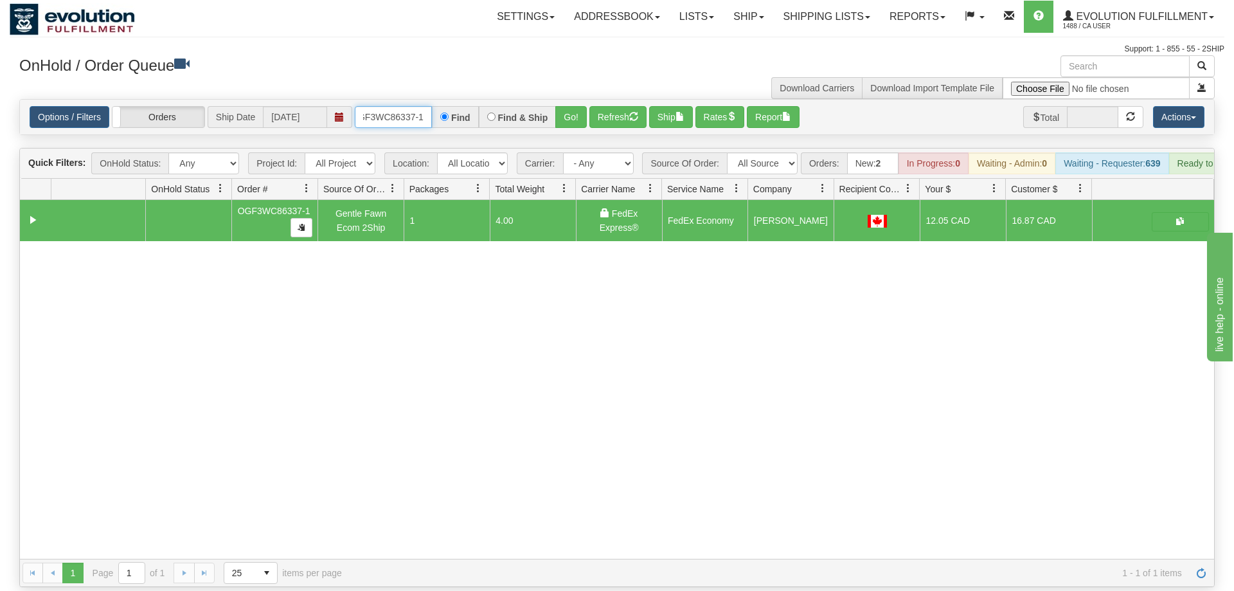
click at [393, 106] on input "oGF3WC86337-1" at bounding box center [393, 117] width 77 height 22
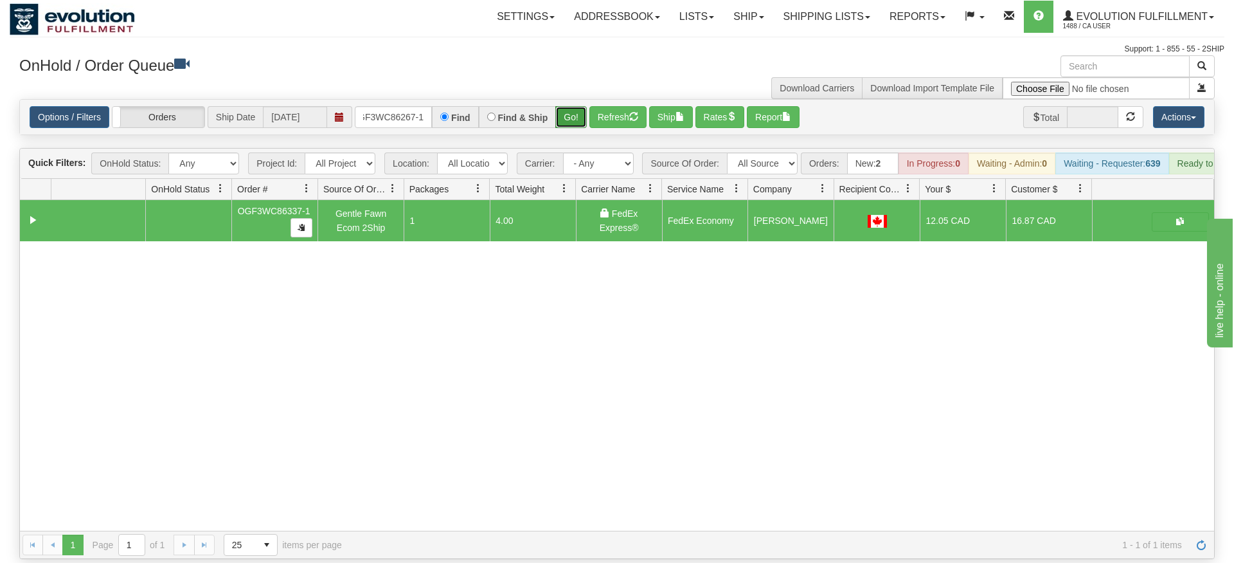
click at [569, 126] on div "Is equal to Is not equal to Contains Does not contains CAD USD EUR ZAR [PERSON_…" at bounding box center [617, 329] width 1215 height 460
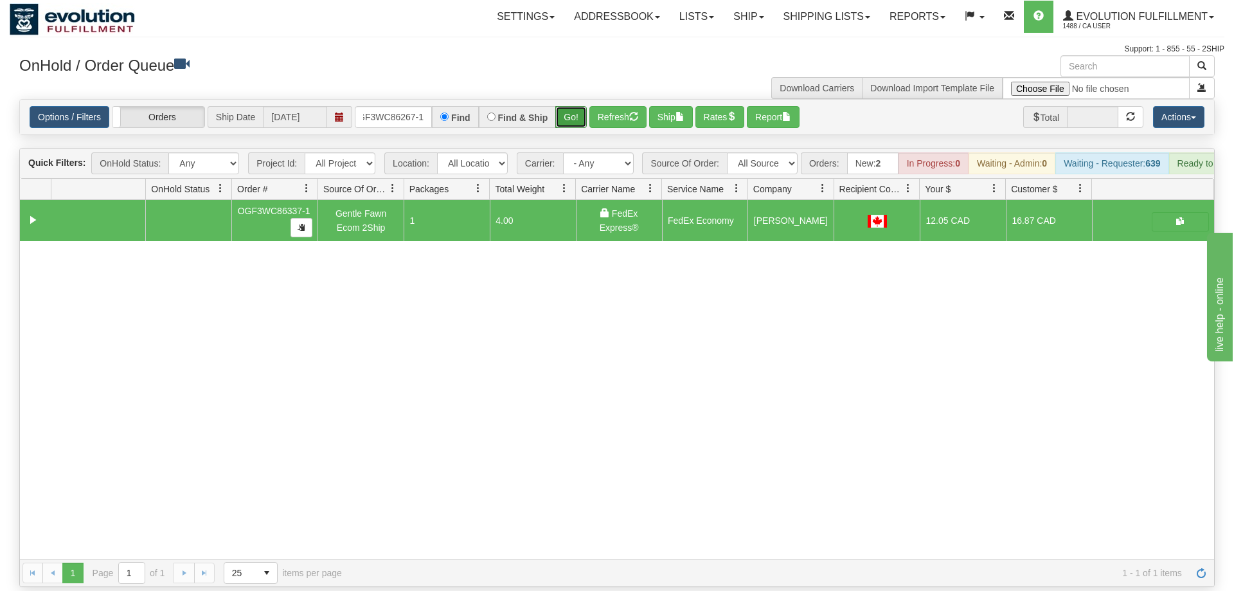
click at [576, 106] on button "Go!" at bounding box center [571, 117] width 32 height 22
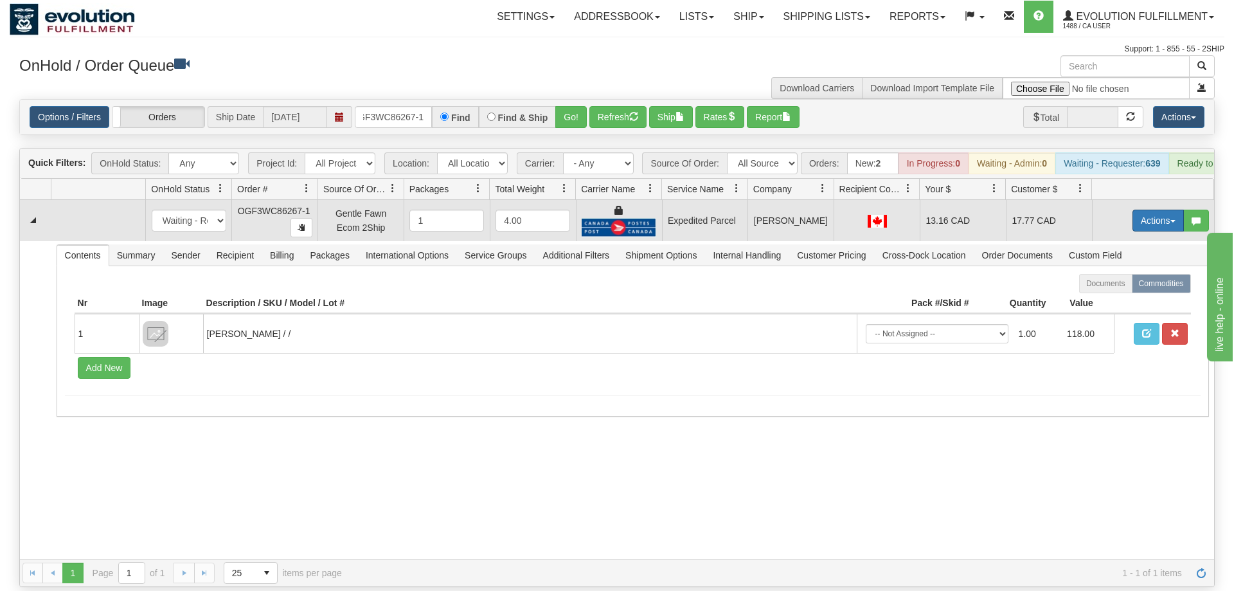
click at [1160, 210] on button "Actions" at bounding box center [1158, 221] width 51 height 22
click at [1134, 287] on link "Ship" at bounding box center [1132, 295] width 103 height 17
click at [1144, 210] on button "Actions" at bounding box center [1158, 221] width 51 height 22
click at [1128, 273] on span "Rate All Services" at bounding box center [1132, 278] width 77 height 10
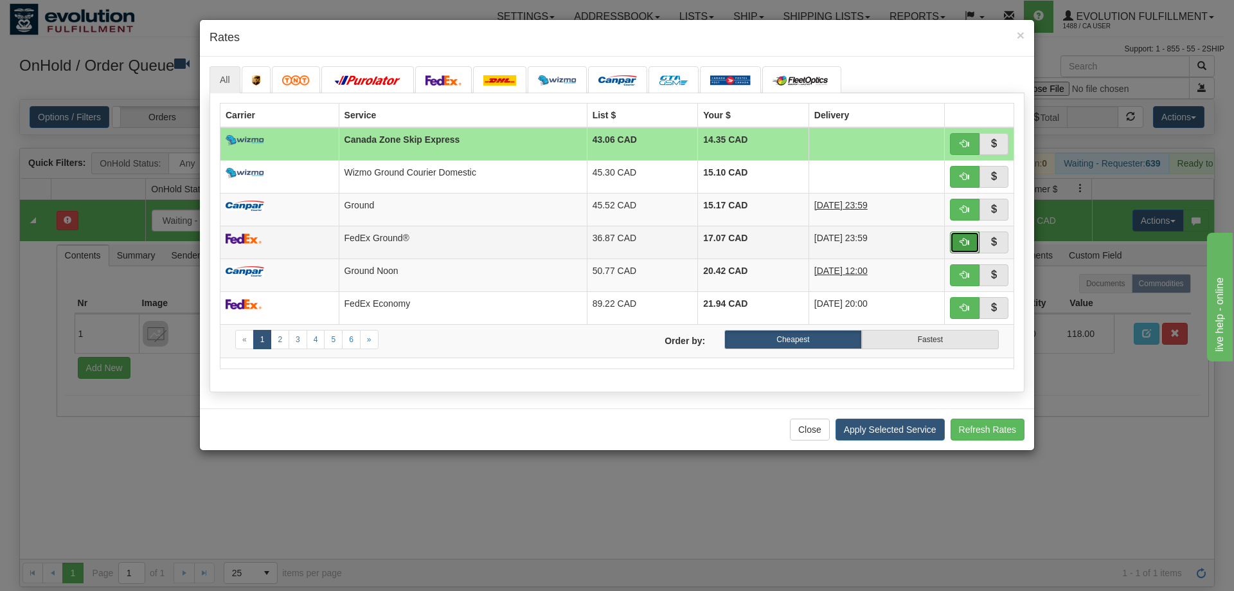
click at [970, 246] on button "button" at bounding box center [965, 242] width 30 height 22
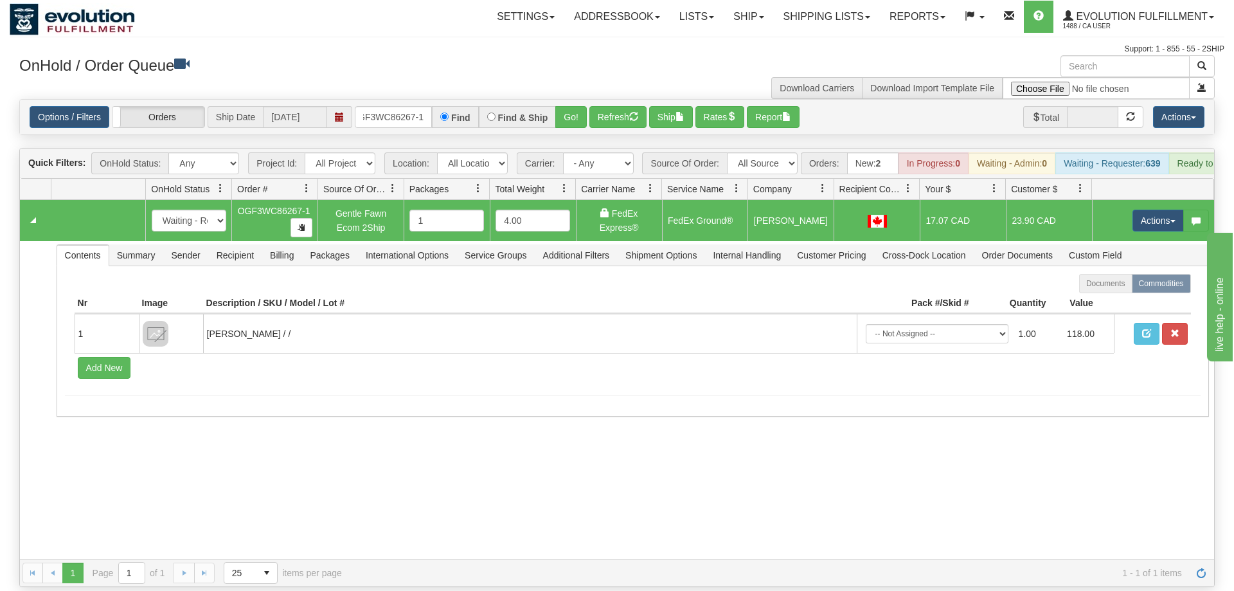
click at [1165, 200] on td "Actions Open Refresh Rates Rate All Services Ship Delete Edit Items" at bounding box center [1153, 220] width 122 height 41
click at [1164, 210] on button "Actions" at bounding box center [1158, 221] width 51 height 22
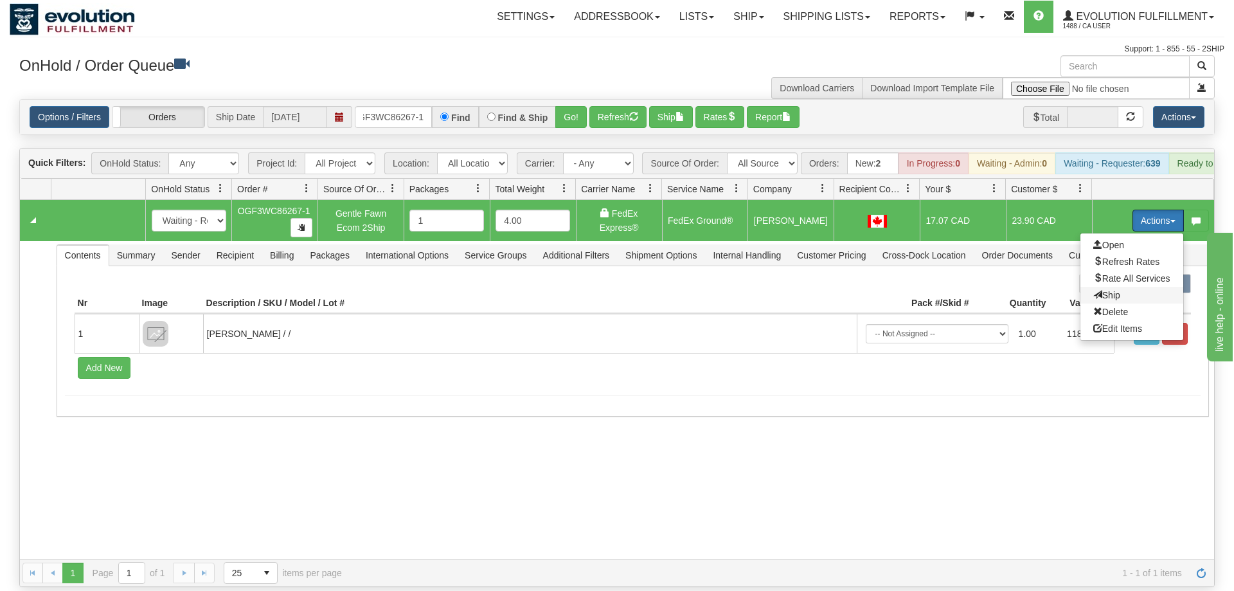
click at [1106, 290] on span "Ship" at bounding box center [1107, 295] width 27 height 10
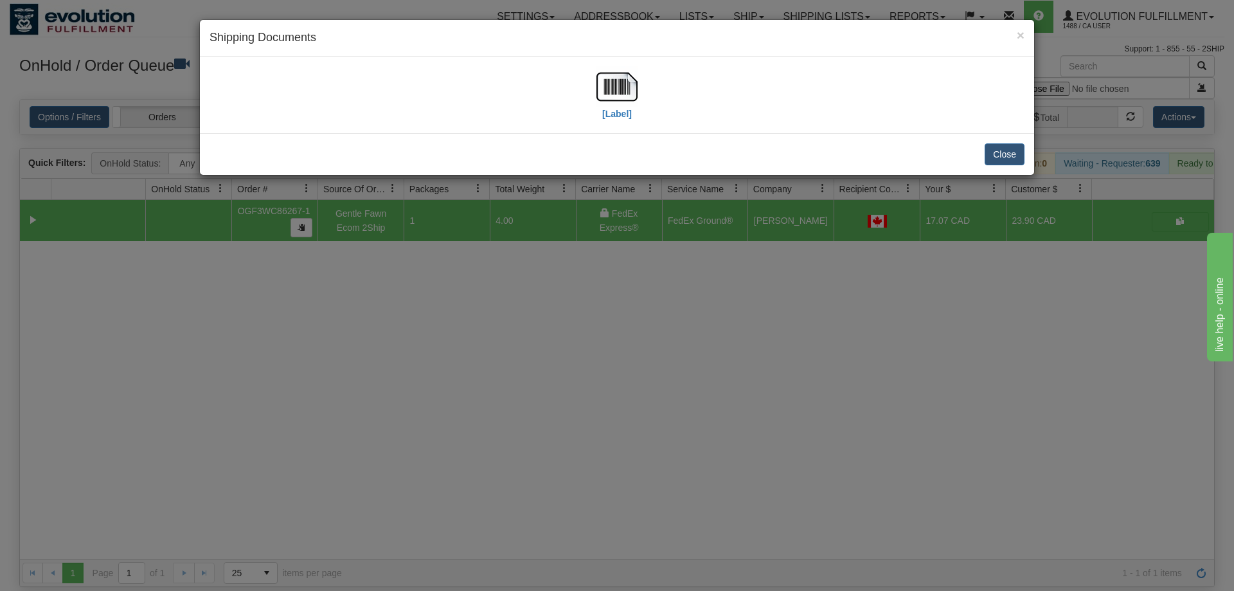
drag, startPoint x: 663, startPoint y: 114, endPoint x: 644, endPoint y: 105, distance: 20.7
click at [659, 113] on div "[Label]" at bounding box center [617, 94] width 815 height 57
click at [629, 91] on img at bounding box center [617, 86] width 41 height 41
click at [456, 375] on div "× Shipping Documents [Label] Close" at bounding box center [617, 295] width 1234 height 591
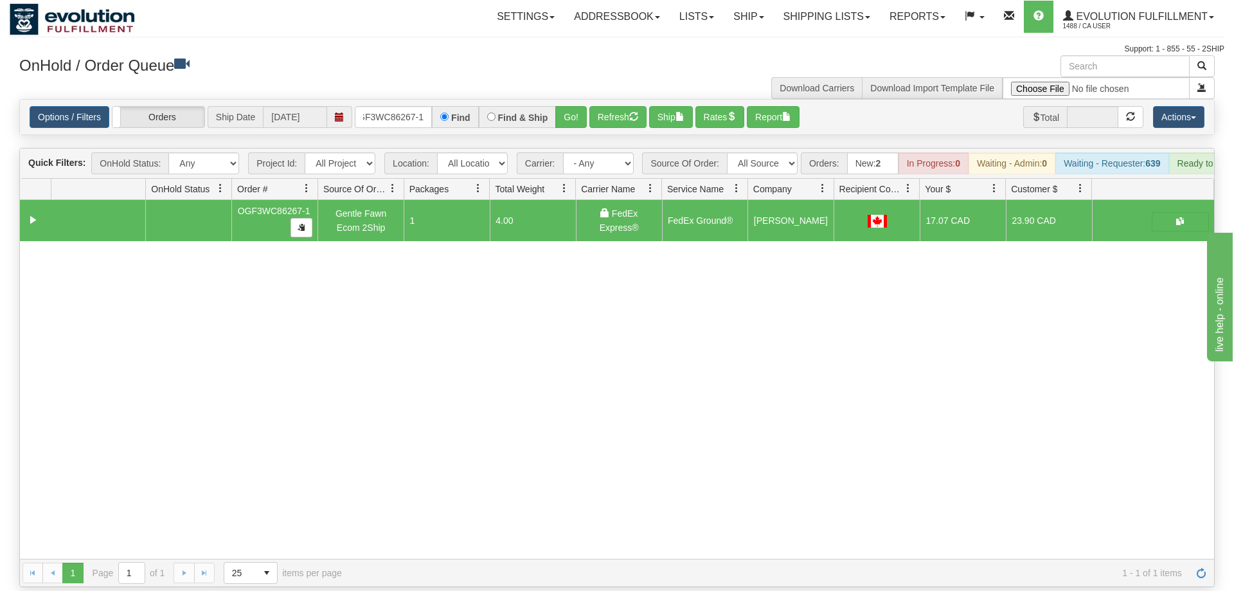
click at [388, 113] on div "Options / Filters Group Shipments Orders Ship Date [DATE] OGF3WC86267-1 Find Fi…" at bounding box center [617, 117] width 1195 height 35
click at [390, 106] on input "OGF3WC86267-1" at bounding box center [393, 117] width 77 height 22
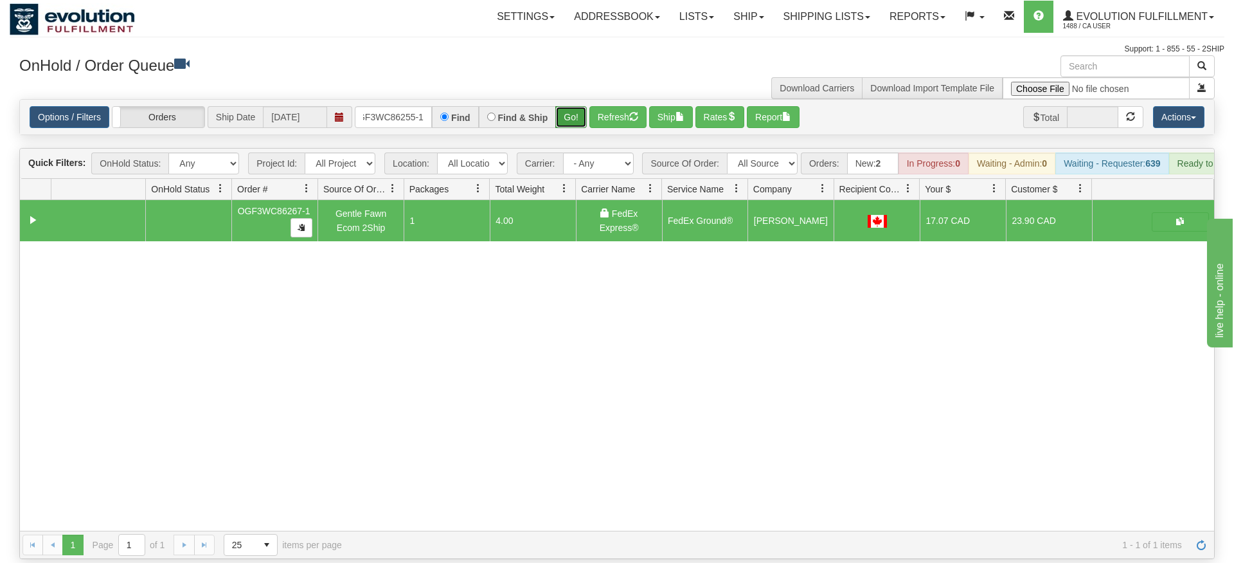
click at [573, 127] on div "Is equal to Is not equal to Contains Does not contains CAD USD EUR ZAR [PERSON_…" at bounding box center [617, 329] width 1215 height 460
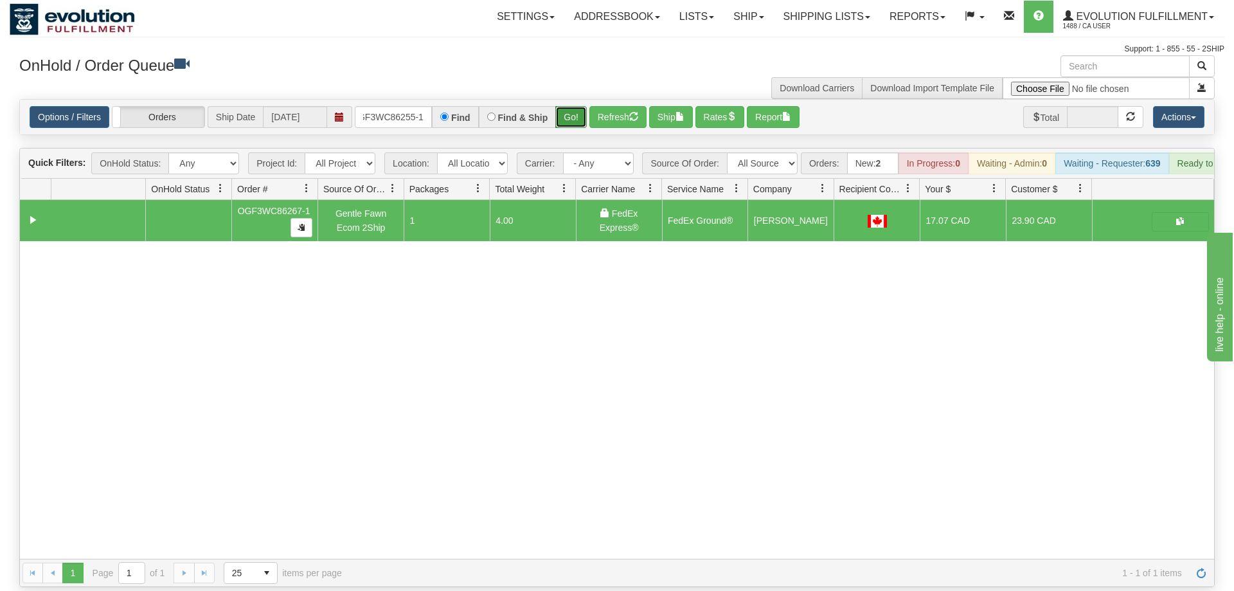
click at [567, 106] on button "Go!" at bounding box center [571, 117] width 32 height 22
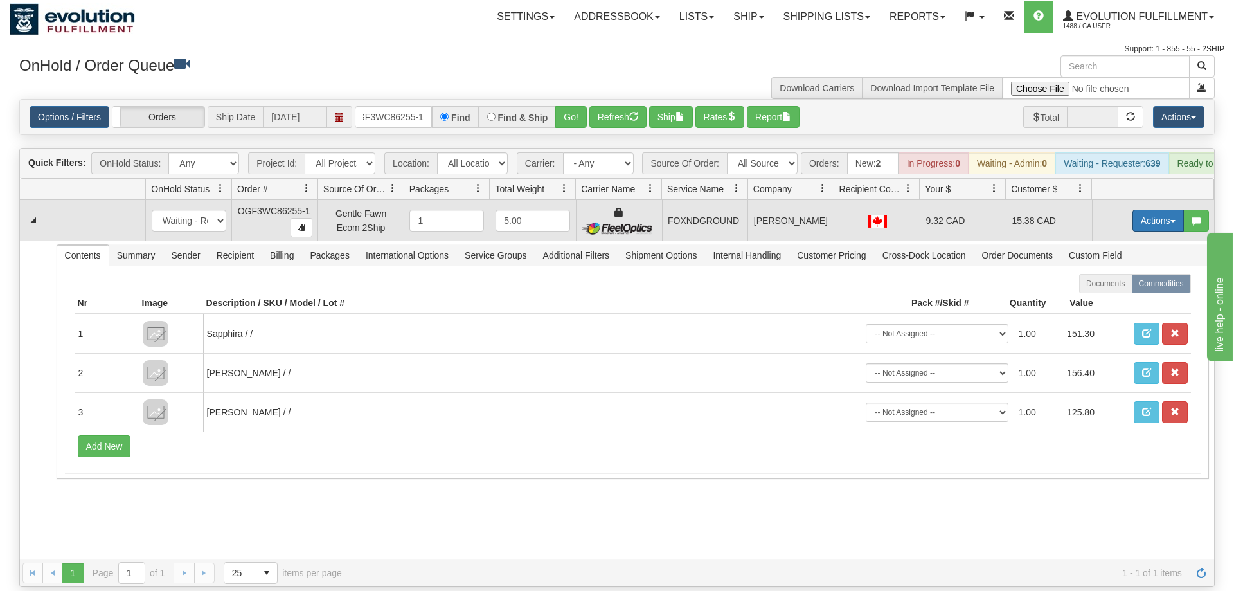
click at [1171, 220] on span "button" at bounding box center [1173, 221] width 5 height 3
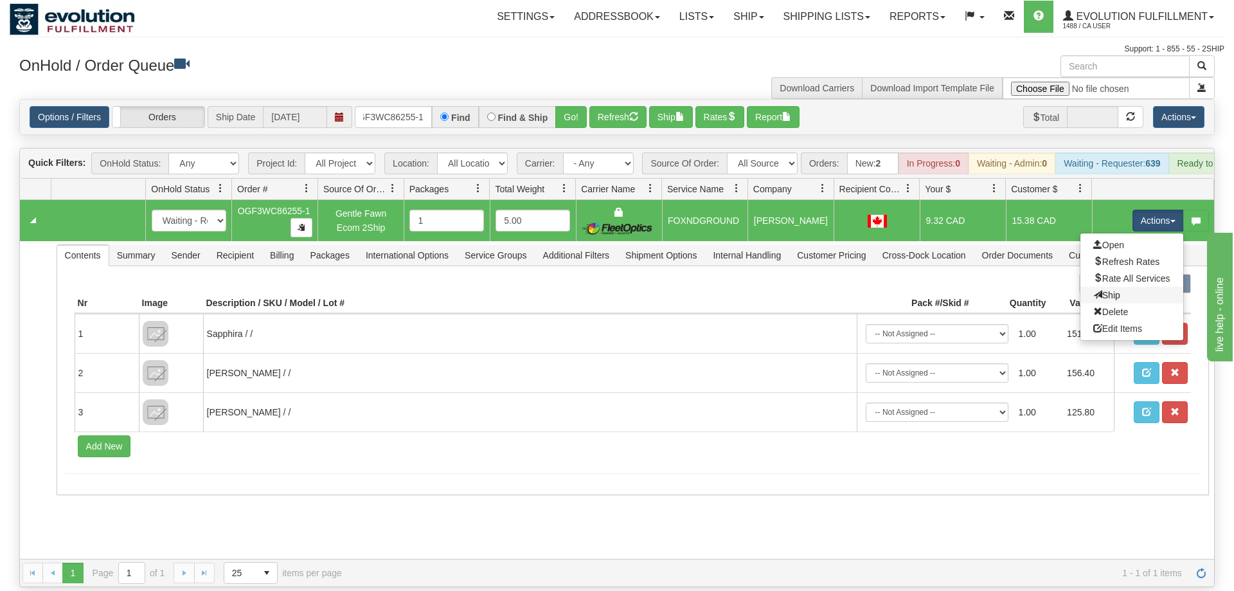
click at [1135, 287] on link "Ship" at bounding box center [1132, 295] width 103 height 17
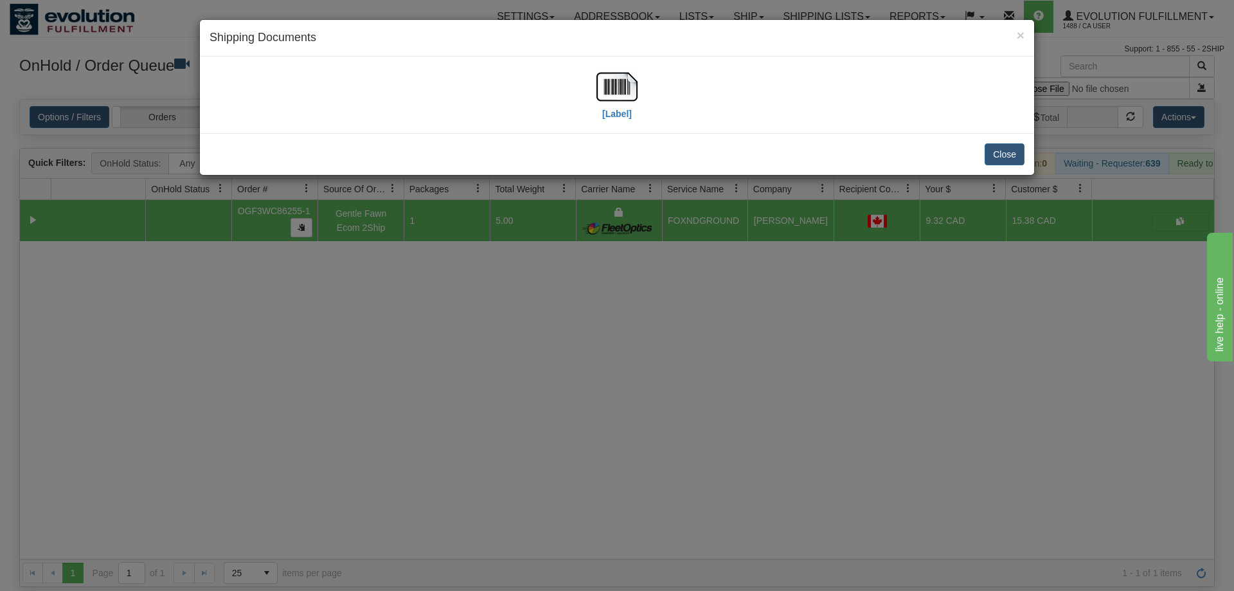
click at [584, 79] on div "[Label]" at bounding box center [617, 94] width 815 height 57
click at [604, 82] on img at bounding box center [617, 86] width 41 height 41
click at [696, 314] on div "× Shipping Documents [Label] Close" at bounding box center [617, 295] width 1234 height 591
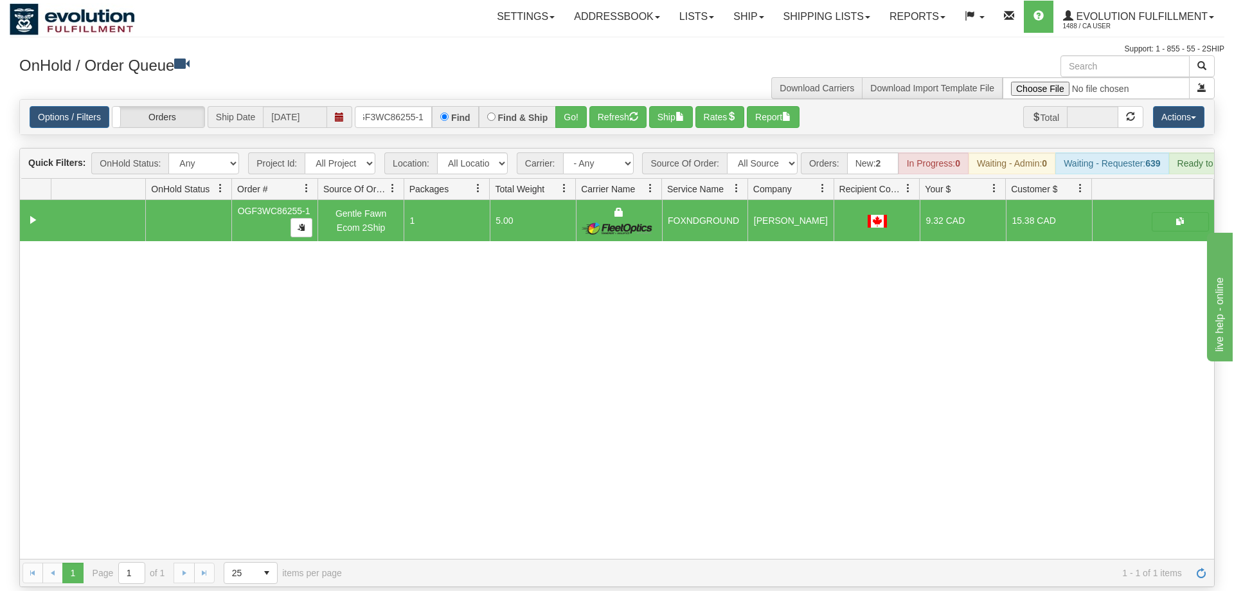
click at [1063, 349] on div "31580938 EVOLUTION V3 90996910 90996911 OGF3WC86255-1 Gentle Fawn Ecom 2Ship 1 …" at bounding box center [617, 379] width 1195 height 359
click at [377, 106] on input "oGF3WC86255-1" at bounding box center [393, 117] width 77 height 22
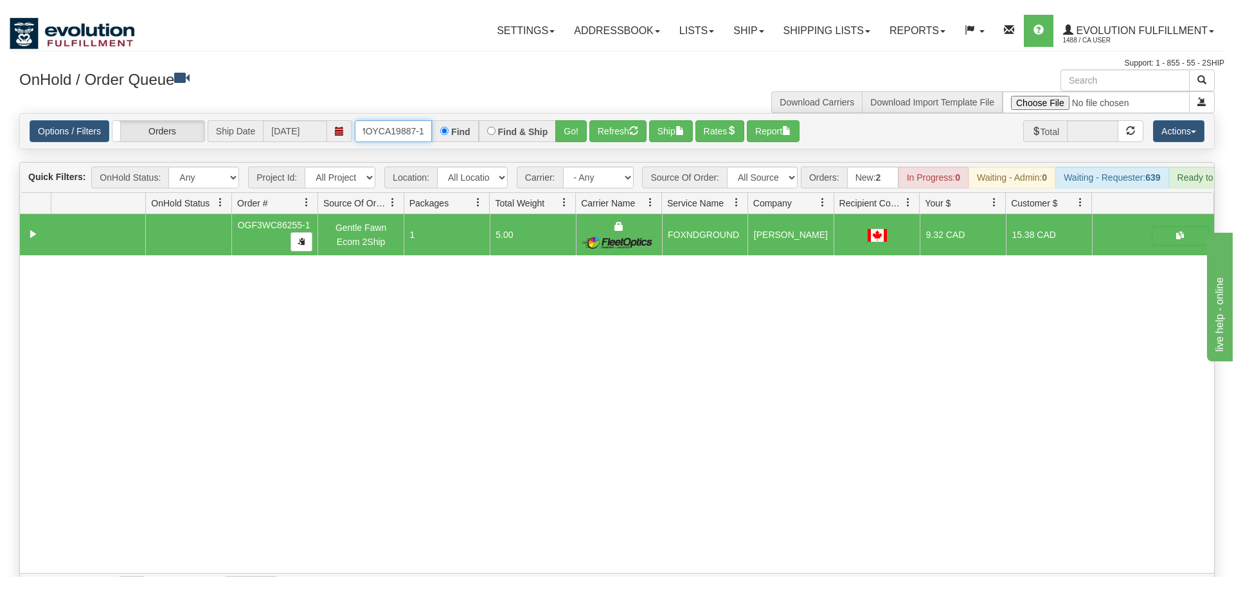
scroll to position [0, 11]
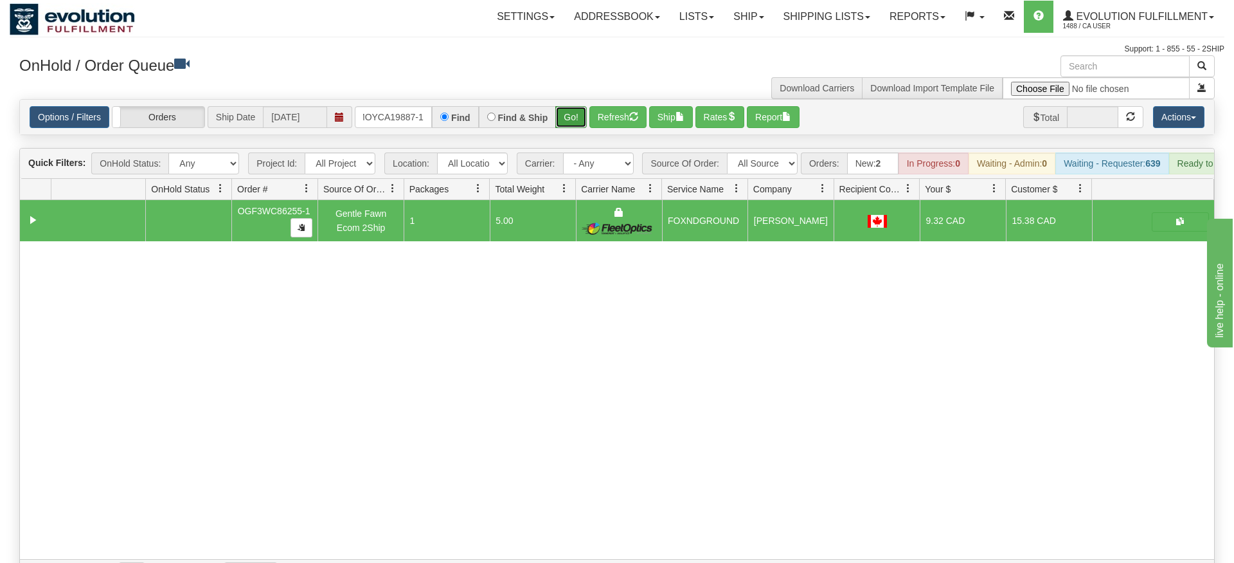
click at [581, 118] on div "Is equal to Is not equal to Contains Does not contains CAD USD EUR ZAR [PERSON_…" at bounding box center [617, 343] width 1215 height 488
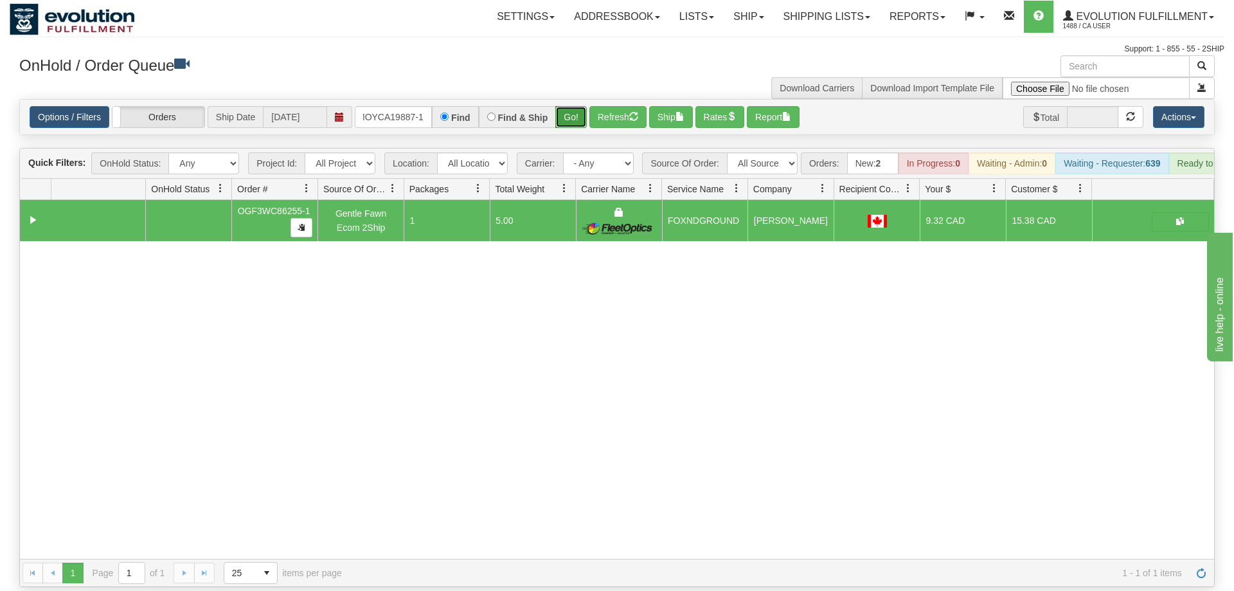
click at [579, 106] on button "Go!" at bounding box center [571, 117] width 32 height 22
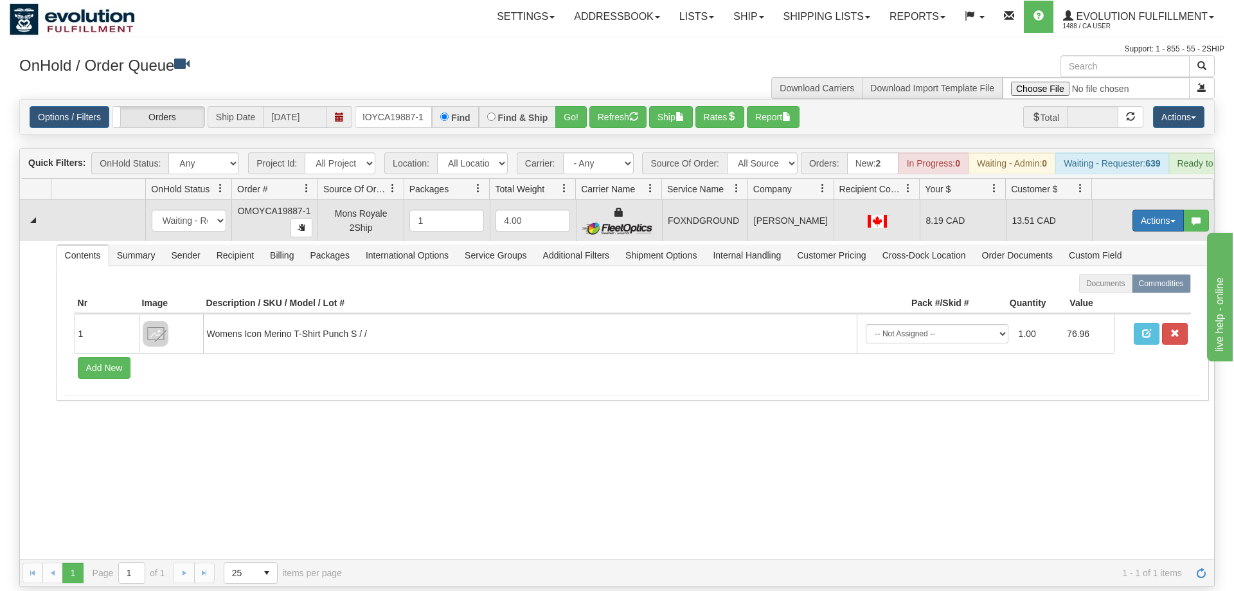
click at [1170, 210] on button "Actions" at bounding box center [1158, 221] width 51 height 22
click at [1133, 287] on link "Ship" at bounding box center [1132, 295] width 103 height 17
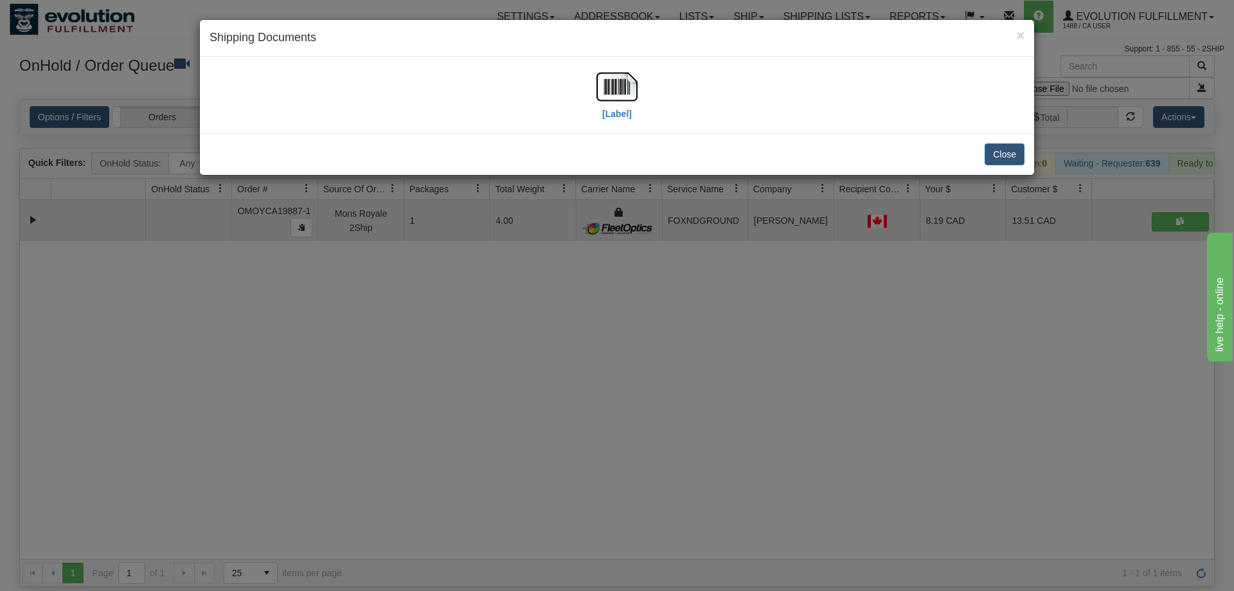
click at [594, 71] on div "[Label]" at bounding box center [617, 94] width 815 height 57
click at [613, 109] on label "[Label]" at bounding box center [617, 113] width 30 height 13
drag, startPoint x: 818, startPoint y: 354, endPoint x: 333, endPoint y: 114, distance: 540.9
click at [814, 349] on div "× Shipping Documents [Label] Close" at bounding box center [617, 295] width 1234 height 591
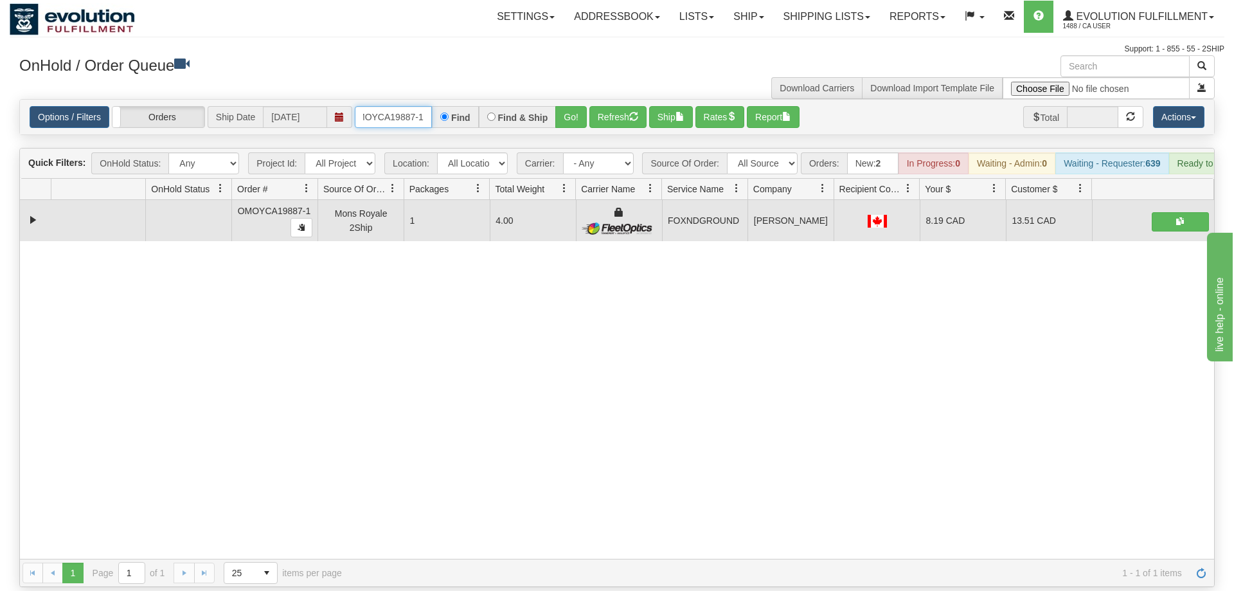
click at [390, 106] on input "oMOYCA19887-1" at bounding box center [393, 117] width 77 height 22
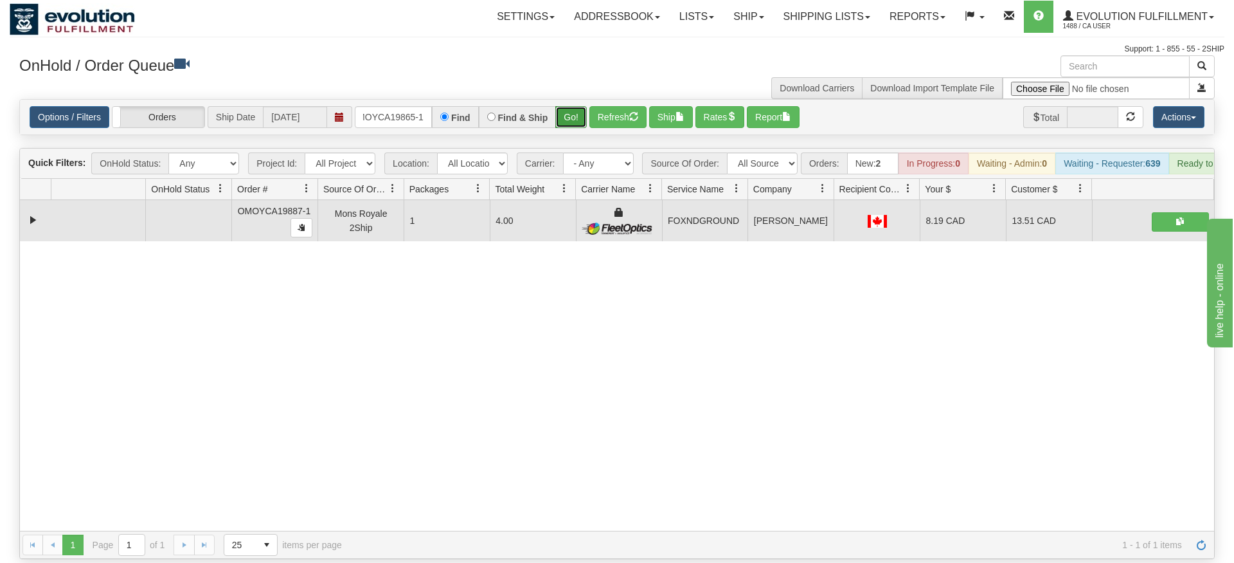
click at [574, 127] on div "Is equal to Is not equal to Contains Does not contains CAD USD EUR ZAR [PERSON_…" at bounding box center [617, 329] width 1215 height 460
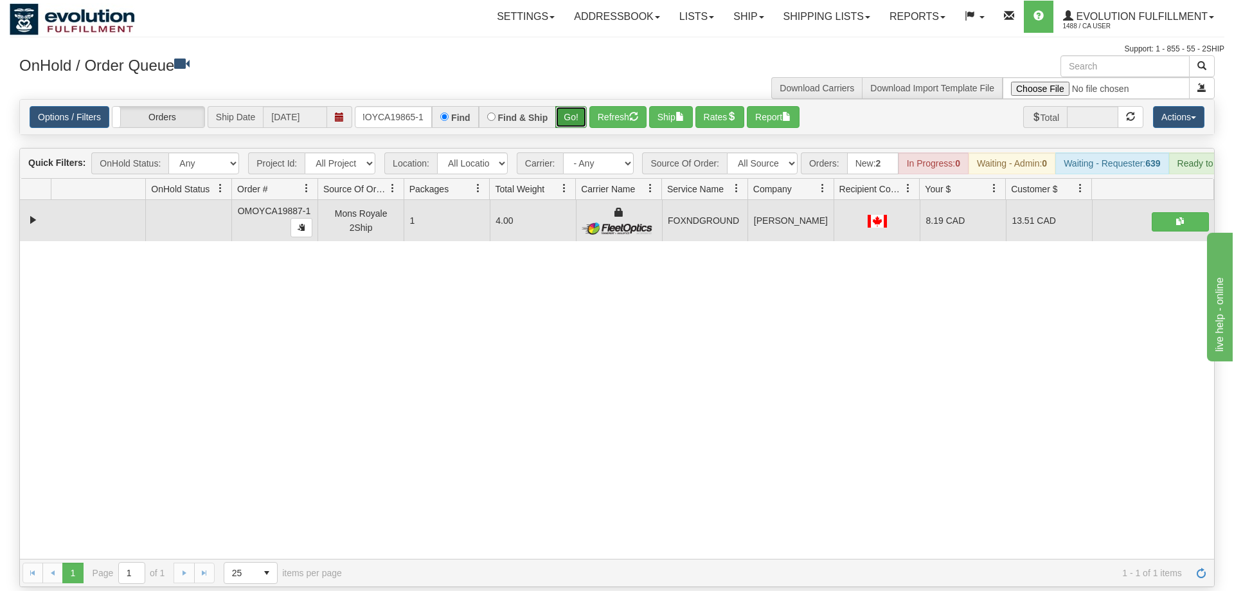
click at [579, 106] on button "Go!" at bounding box center [571, 117] width 32 height 22
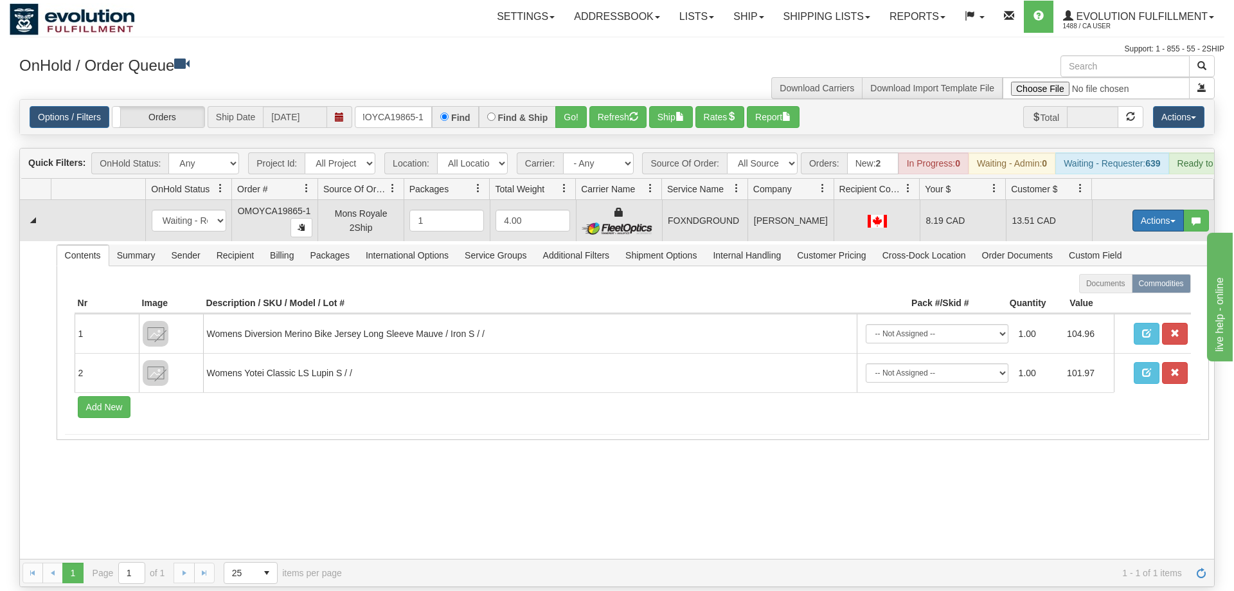
click at [1158, 212] on button "Actions" at bounding box center [1158, 221] width 51 height 22
click at [1113, 287] on link "Ship" at bounding box center [1132, 295] width 103 height 17
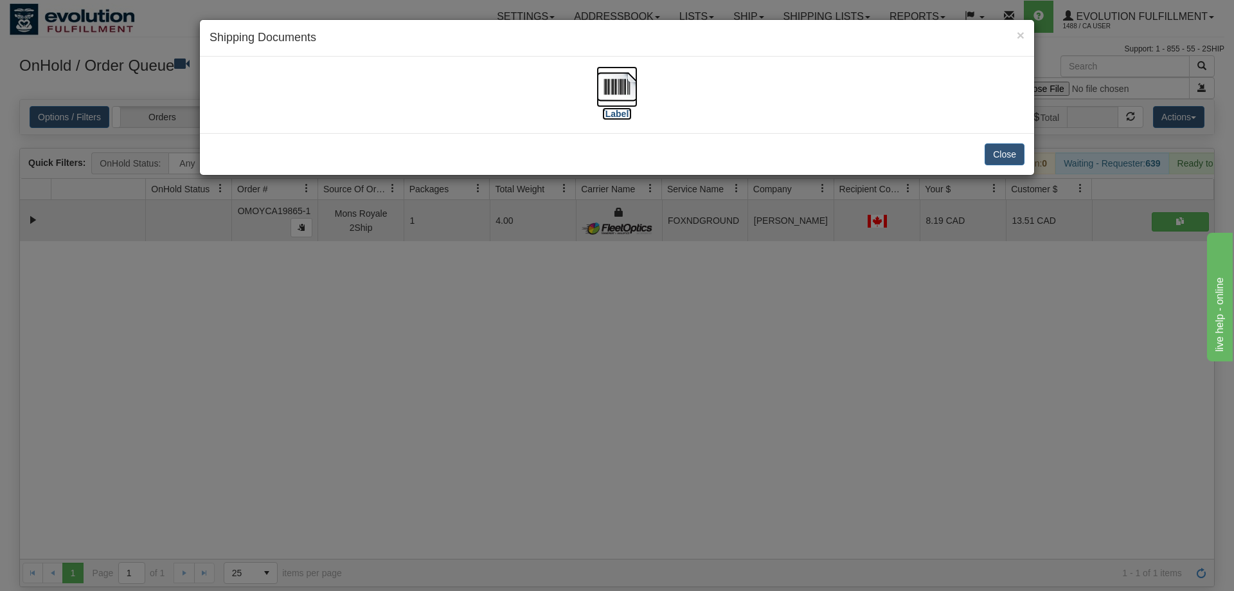
click at [615, 100] on img at bounding box center [617, 86] width 41 height 41
drag, startPoint x: 471, startPoint y: 453, endPoint x: 171, endPoint y: 39, distance: 511.1
click at [475, 419] on div "× Shipping Documents [Label] Close" at bounding box center [617, 295] width 1234 height 591
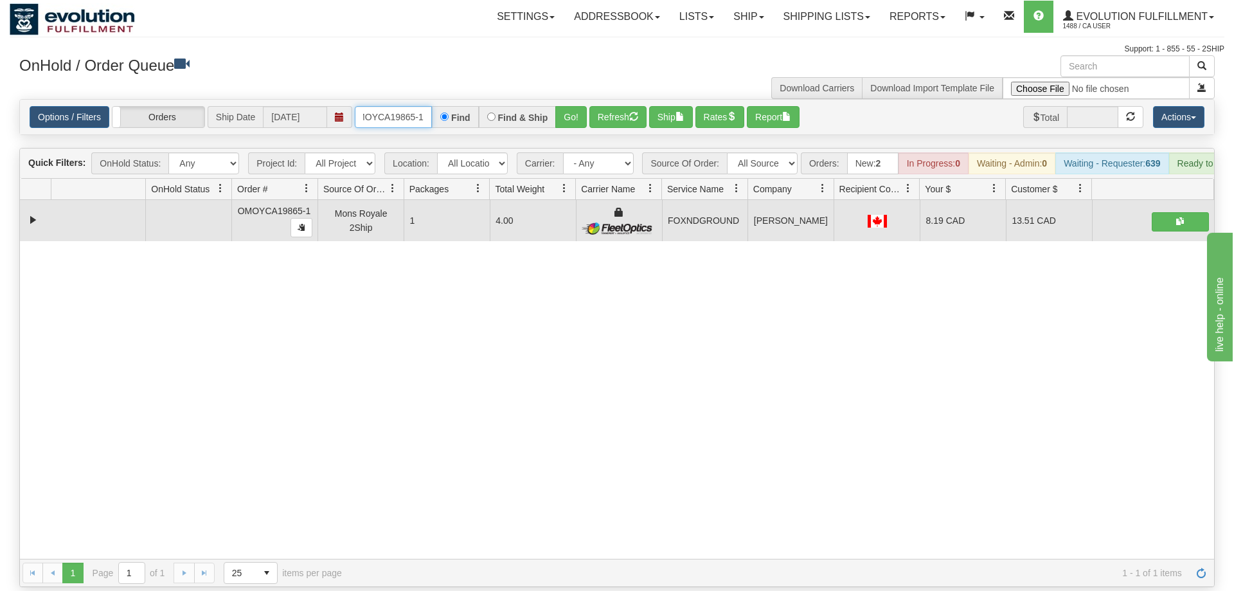
click at [381, 106] on input "OMOYCA19865-1" at bounding box center [393, 117] width 77 height 22
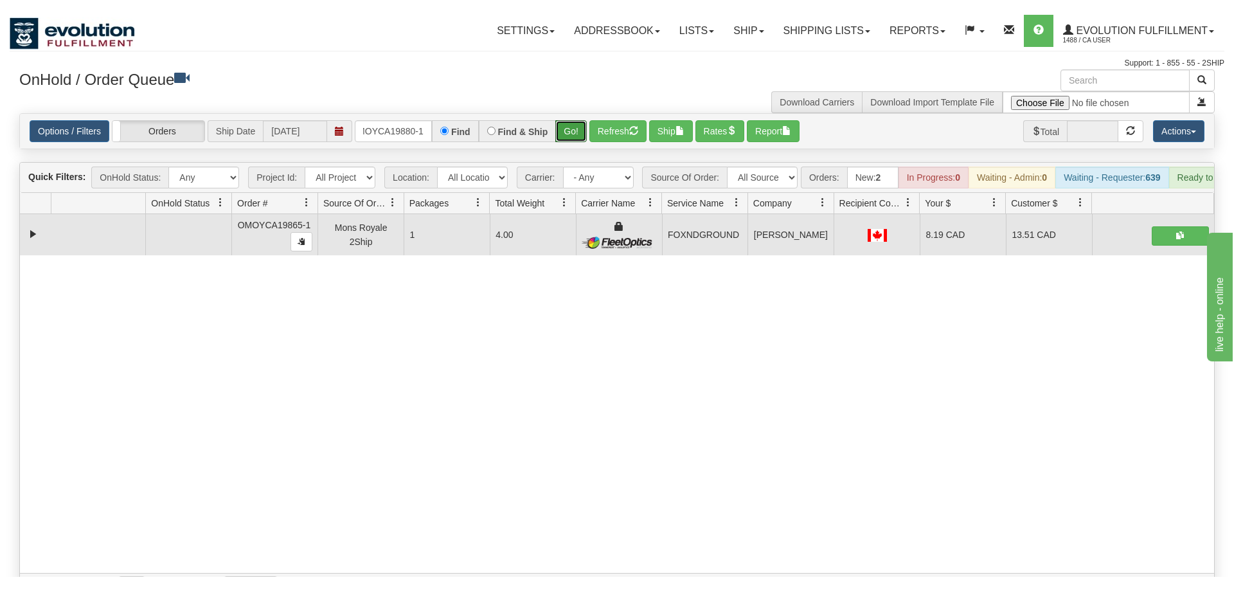
drag, startPoint x: 579, startPoint y: 96, endPoint x: 577, endPoint y: 120, distance: 23.2
click at [579, 124] on div "Is equal to Is not equal to Contains Does not contains CAD USD EUR ZAR [PERSON_…" at bounding box center [617, 343] width 1215 height 488
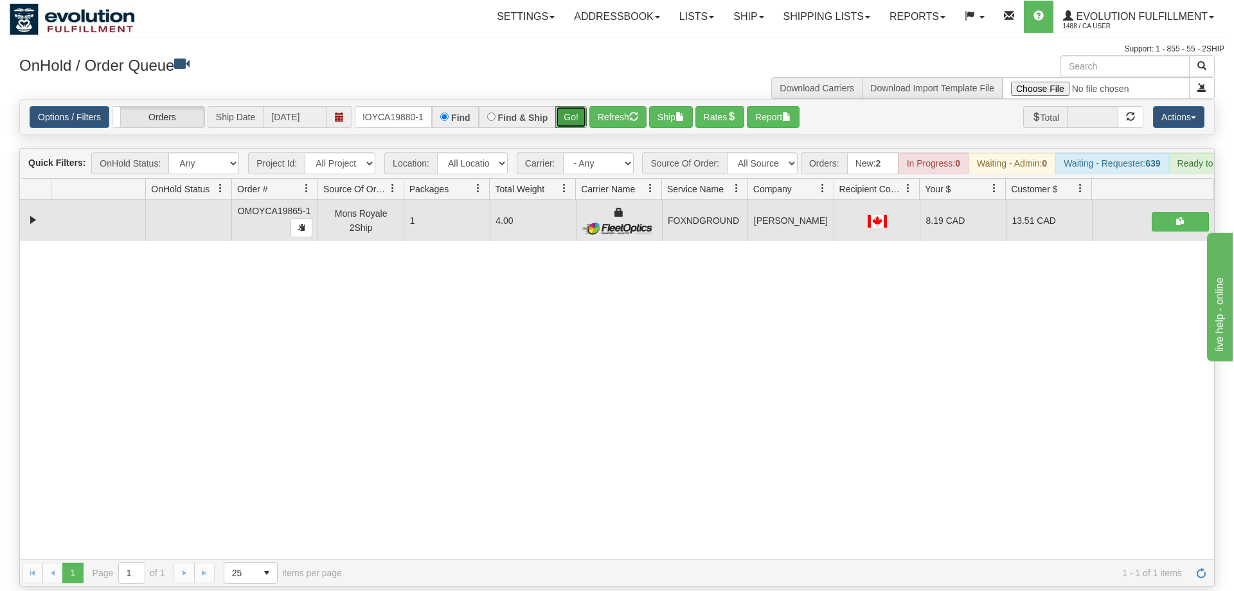
click at [573, 106] on button "Go!" at bounding box center [571, 117] width 32 height 22
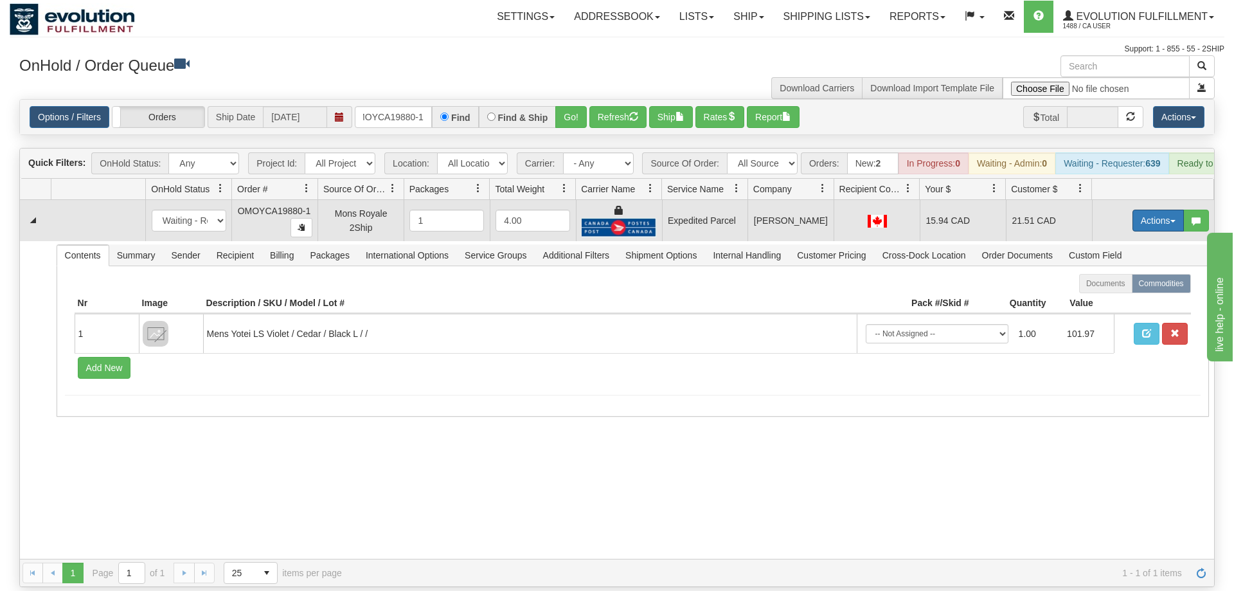
click at [1163, 210] on button "Actions" at bounding box center [1158, 221] width 51 height 22
click at [1117, 287] on link "Ship" at bounding box center [1132, 295] width 103 height 17
click at [1152, 210] on button "Actions" at bounding box center [1158, 221] width 51 height 22
click at [1118, 273] on span "Rate All Services" at bounding box center [1132, 278] width 77 height 10
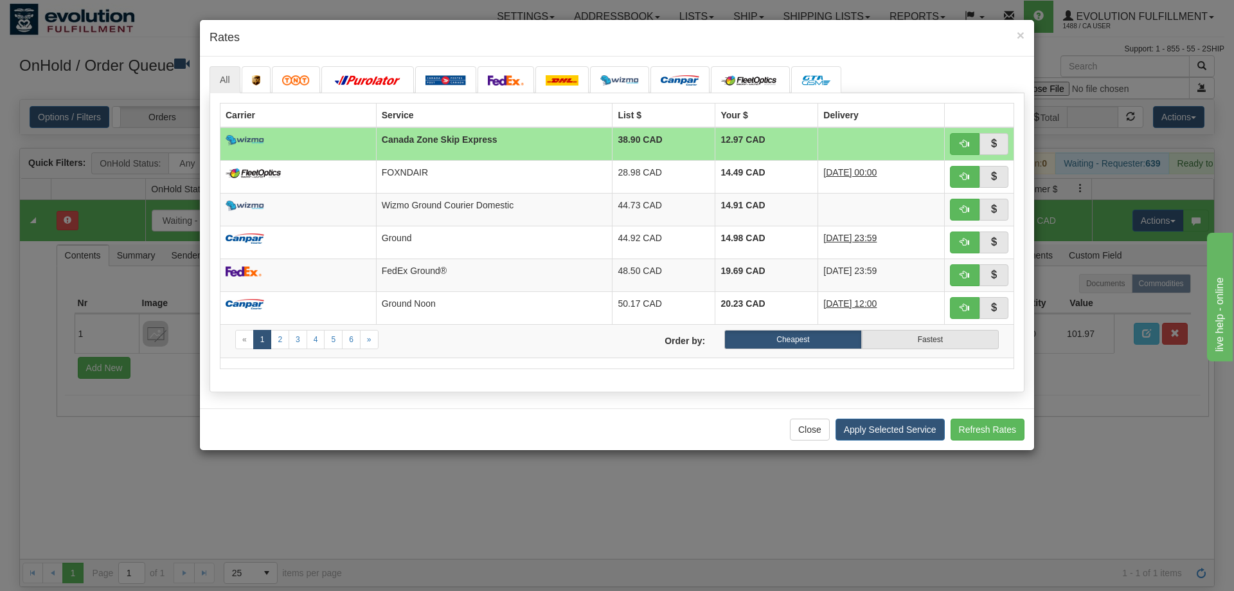
drag, startPoint x: 236, startPoint y: 420, endPoint x: 881, endPoint y: 125, distance: 709.5
click at [237, 419] on div "Close Apply Selected Service Refresh Rates" at bounding box center [617, 429] width 835 height 42
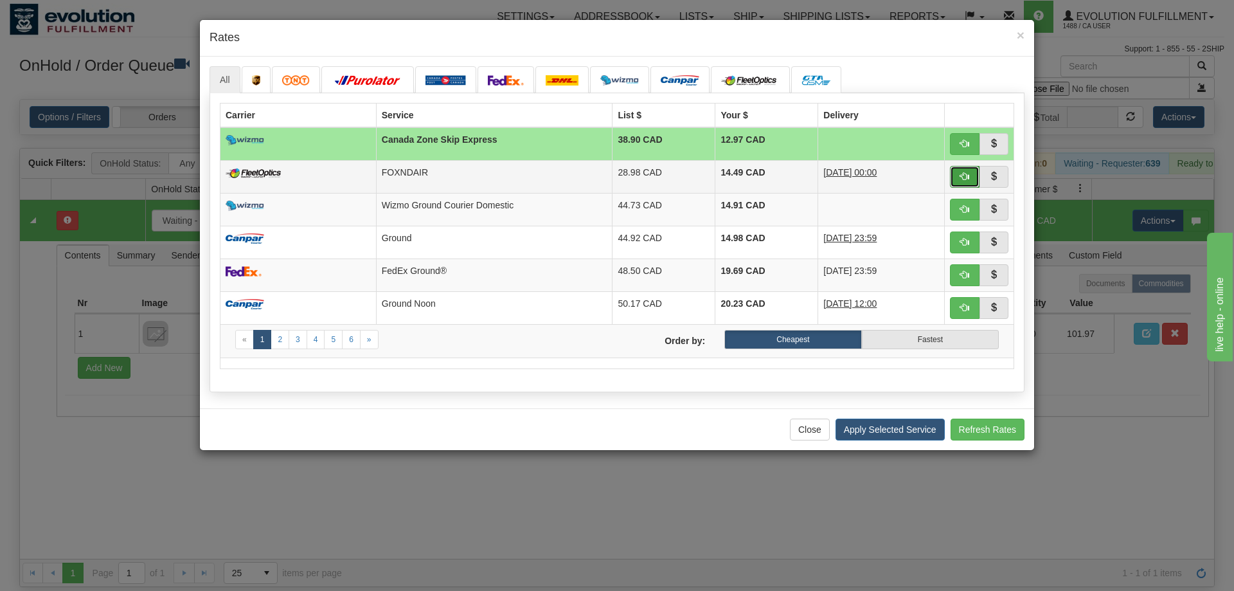
click at [966, 176] on span "button" at bounding box center [965, 176] width 9 height 9
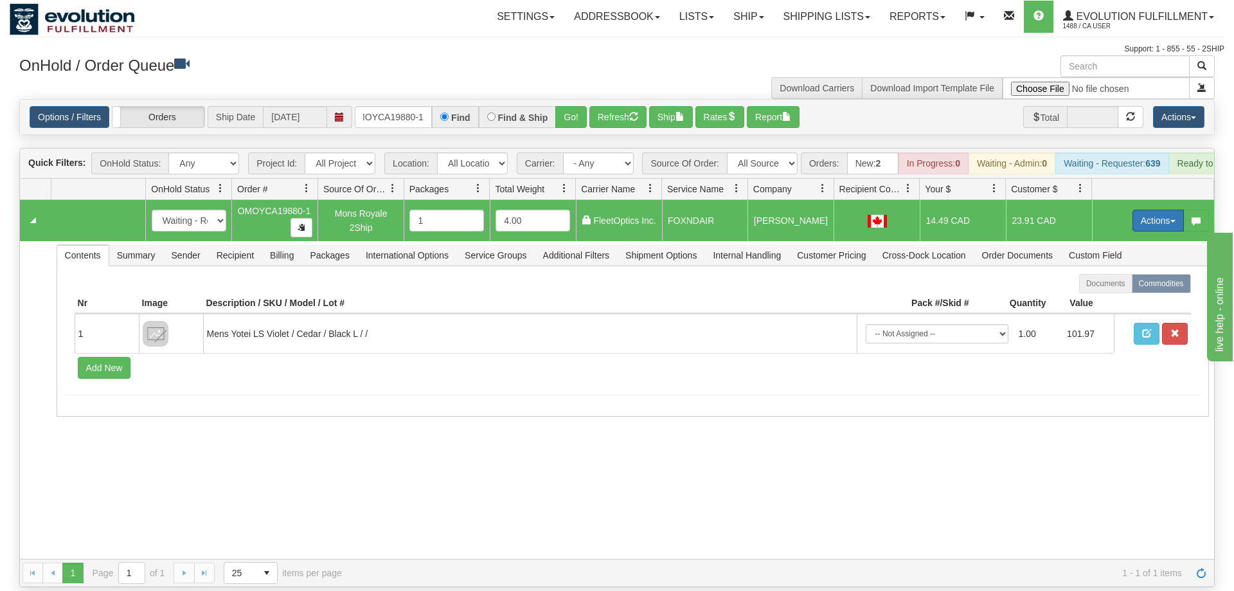
click at [1133, 210] on button "Actions" at bounding box center [1158, 221] width 51 height 22
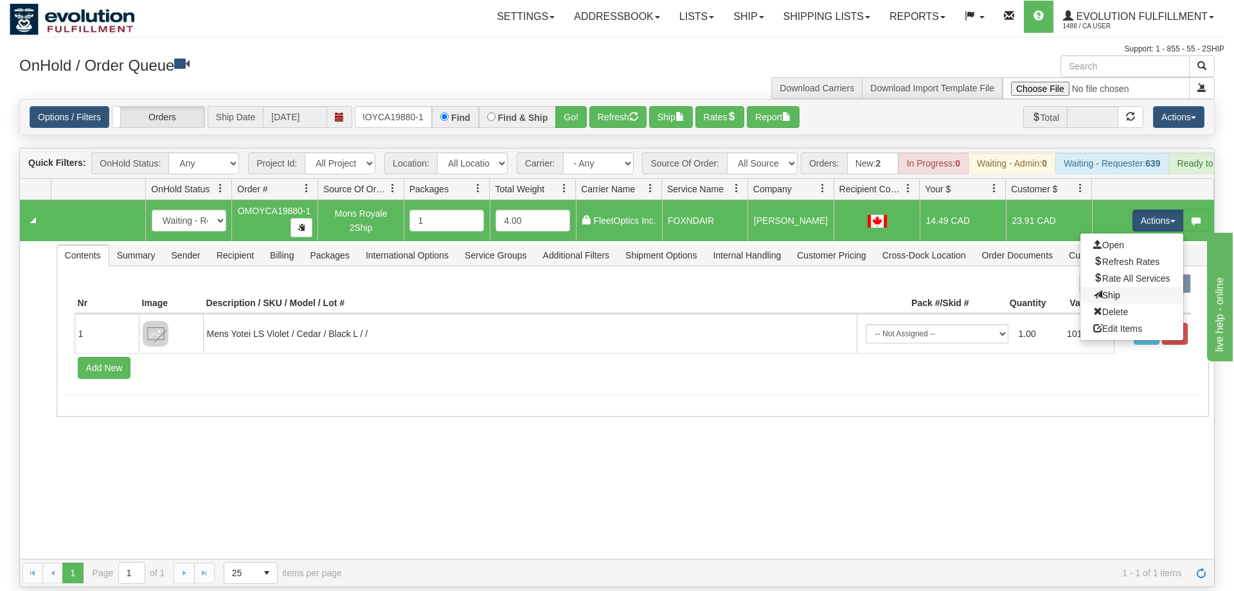
click at [1118, 287] on link "Ship" at bounding box center [1132, 295] width 103 height 17
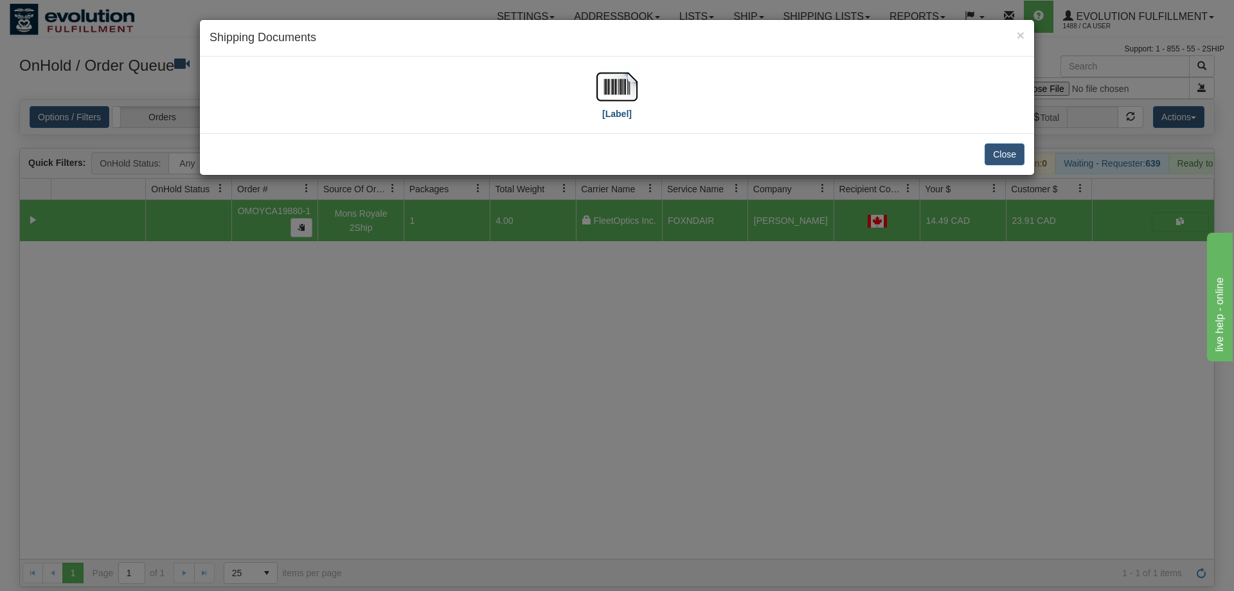
drag, startPoint x: 657, startPoint y: 102, endPoint x: 633, endPoint y: 98, distance: 24.7
click at [656, 102] on div "[Label]" at bounding box center [617, 94] width 815 height 57
click at [629, 95] on img at bounding box center [617, 86] width 41 height 41
click at [668, 310] on div "× Shipping Documents [Label] Close" at bounding box center [617, 295] width 1234 height 591
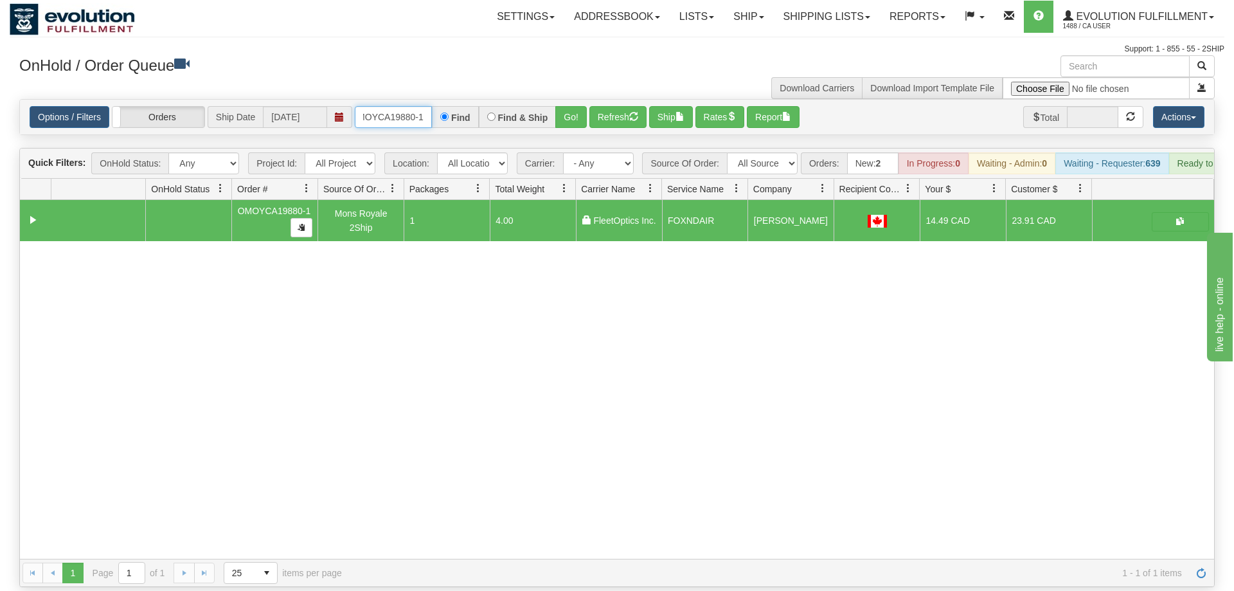
click at [383, 106] on input "OMOYCA19880-1" at bounding box center [393, 117] width 77 height 22
click at [577, 126] on div "Is equal to Is not equal to Contains Does not contains CAD USD EUR ZAR [PERSON_…" at bounding box center [617, 343] width 1215 height 488
click at [574, 100] on div "Options / Filters Group Shipments Orders Ship Date [DATE] OMOYCA19871-1 Find Fi…" at bounding box center [617, 117] width 1195 height 35
click at [571, 106] on button "Go!" at bounding box center [571, 117] width 32 height 22
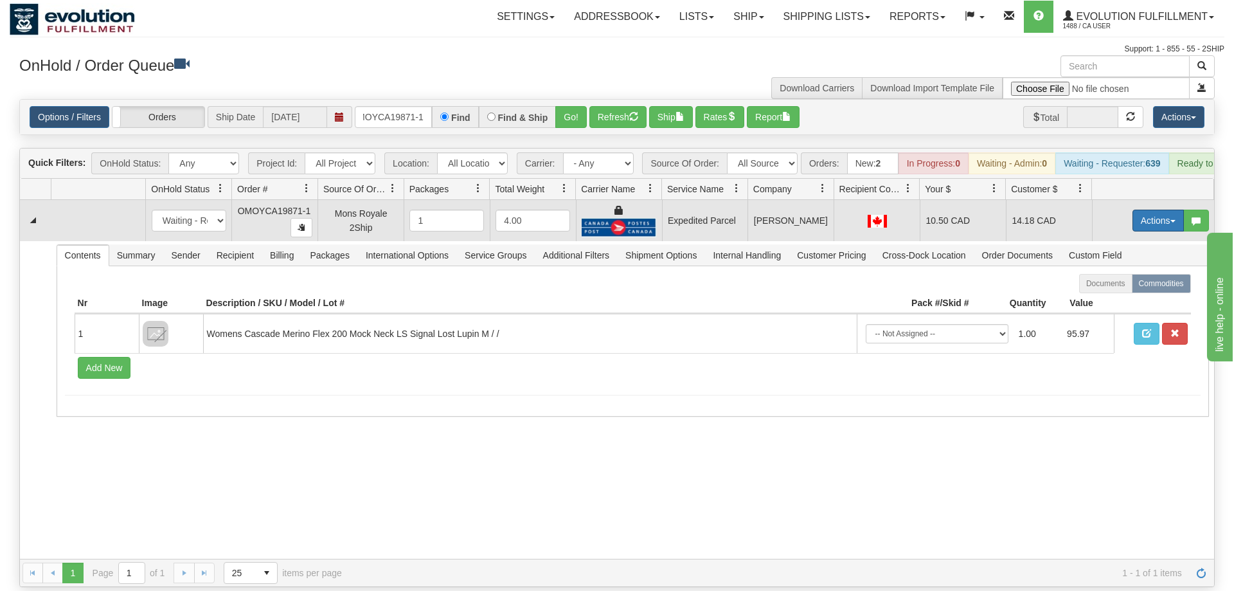
click at [1164, 210] on button "Actions" at bounding box center [1158, 221] width 51 height 22
click at [1121, 287] on link "Ship" at bounding box center [1132, 295] width 103 height 17
click at [1153, 210] on button "Actions" at bounding box center [1158, 221] width 51 height 22
click at [1137, 273] on span "Rate All Services" at bounding box center [1132, 278] width 77 height 10
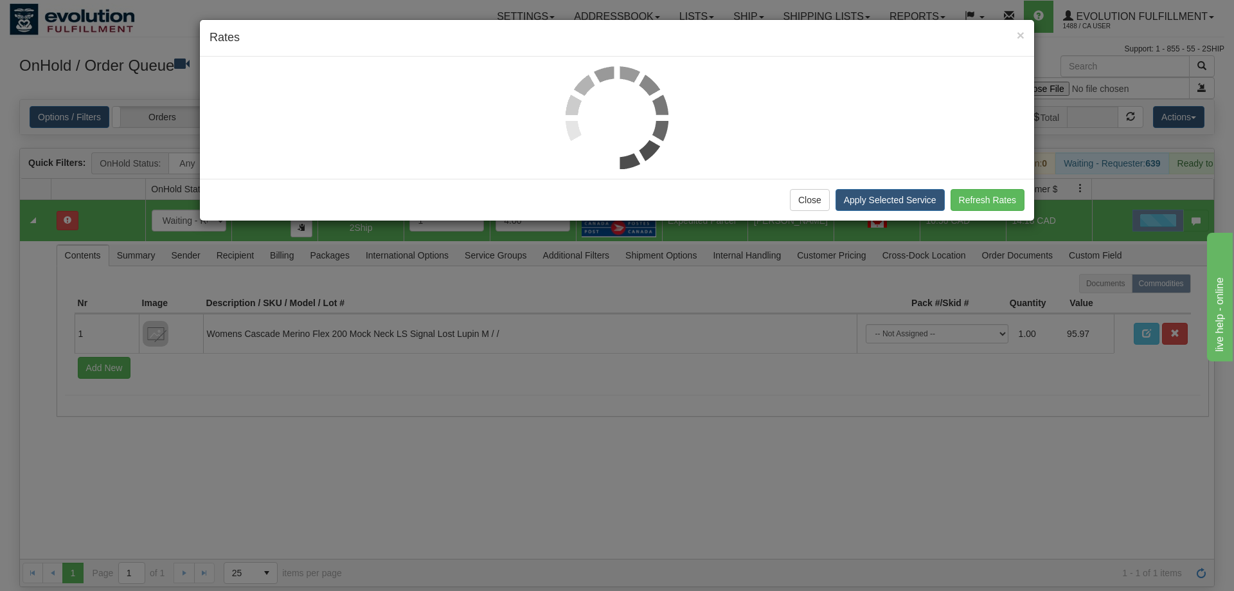
click at [215, 99] on div at bounding box center [617, 117] width 815 height 103
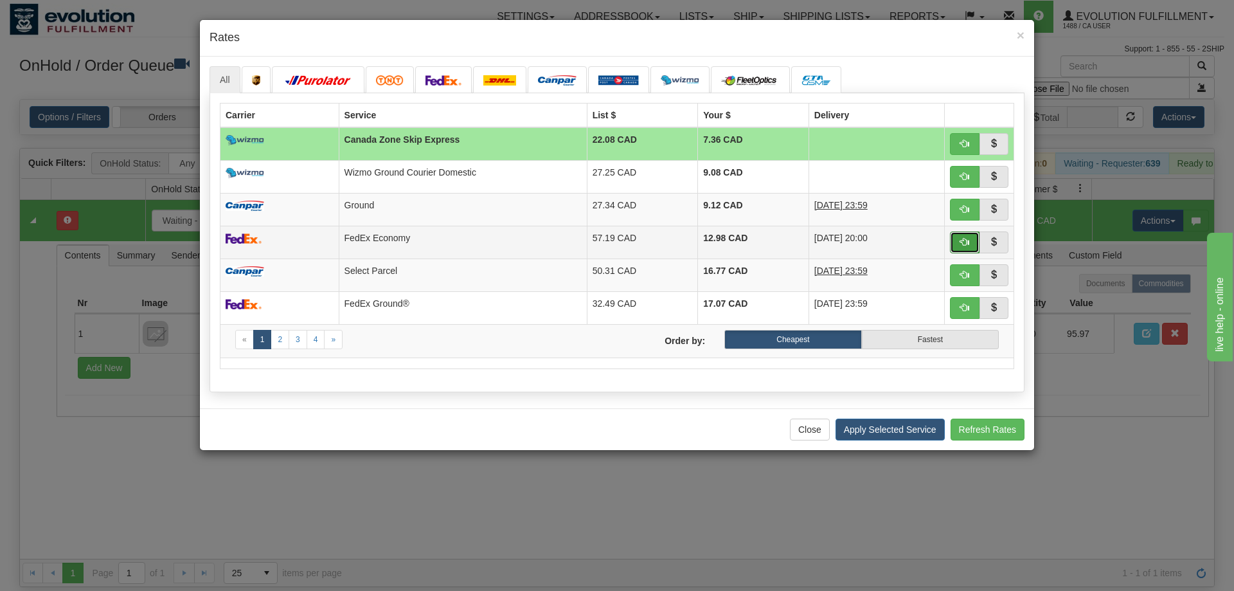
click at [961, 242] on span "button" at bounding box center [965, 241] width 9 height 9
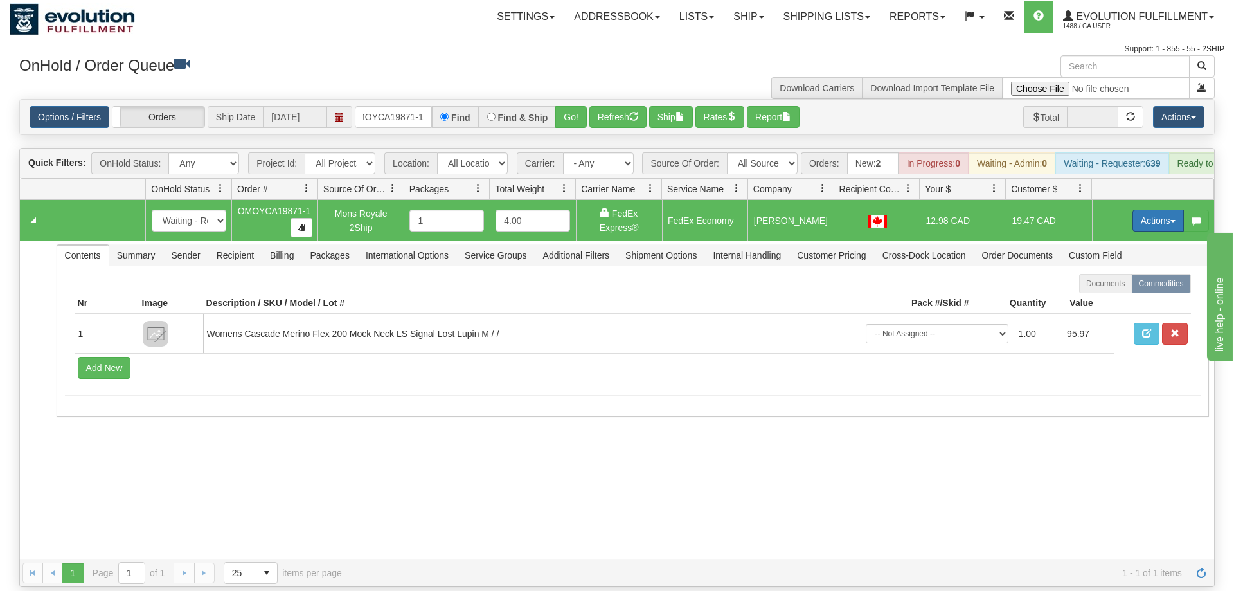
click at [1157, 210] on button "Actions" at bounding box center [1158, 221] width 51 height 22
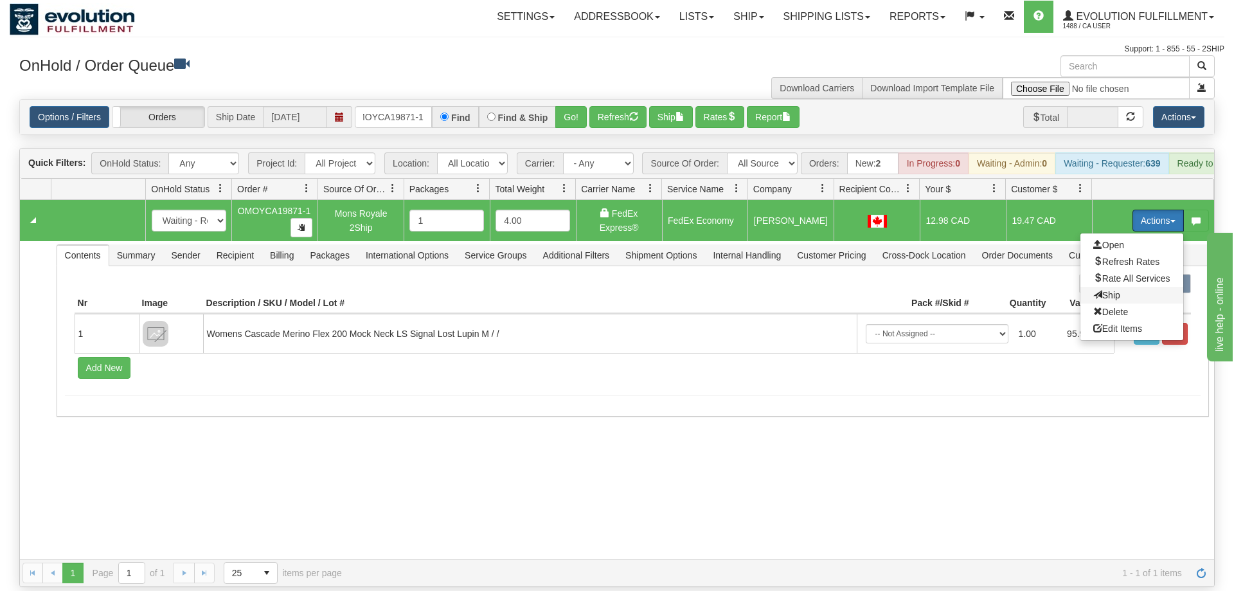
click at [1105, 290] on span "Ship" at bounding box center [1107, 295] width 27 height 10
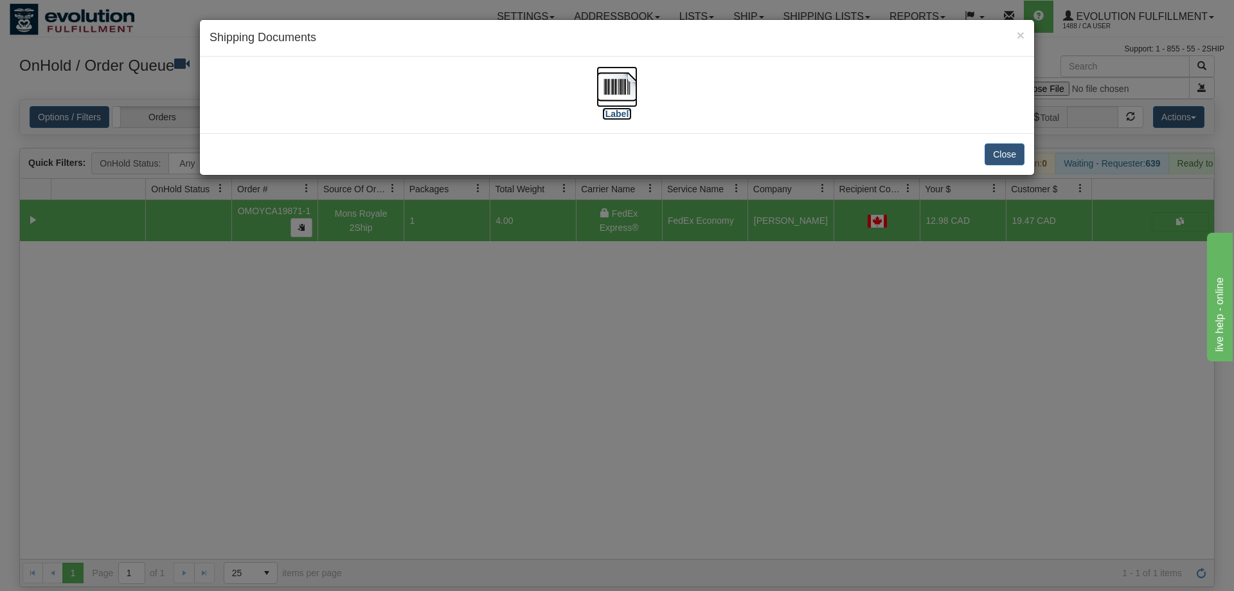
click at [636, 98] on img at bounding box center [617, 86] width 41 height 41
drag, startPoint x: 578, startPoint y: 491, endPoint x: 580, endPoint y: 471, distance: 20.0
click at [580, 471] on div "× Shipping Documents [Label] Close" at bounding box center [617, 295] width 1234 height 591
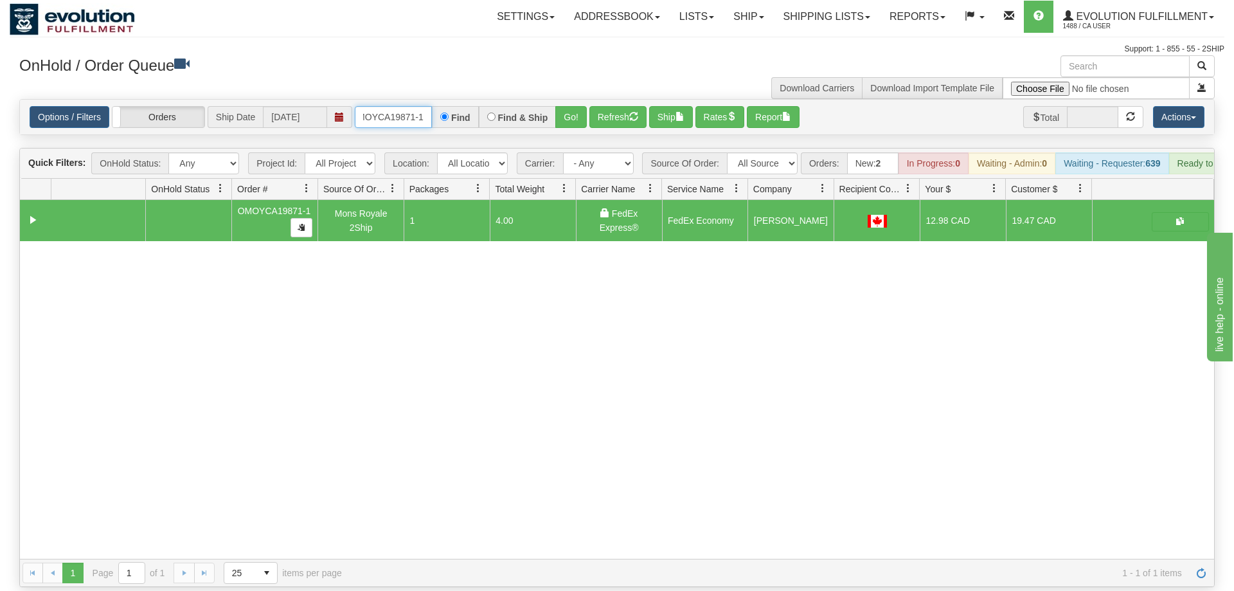
click at [420, 106] on input "OMOYCA19871-1" at bounding box center [393, 117] width 77 height 22
click at [574, 130] on div "Is equal to Is not equal to Contains Does not contains CAD USD EUR ZAR [PERSON_…" at bounding box center [617, 343] width 1215 height 488
click at [582, 106] on button "Go!" at bounding box center [571, 117] width 32 height 22
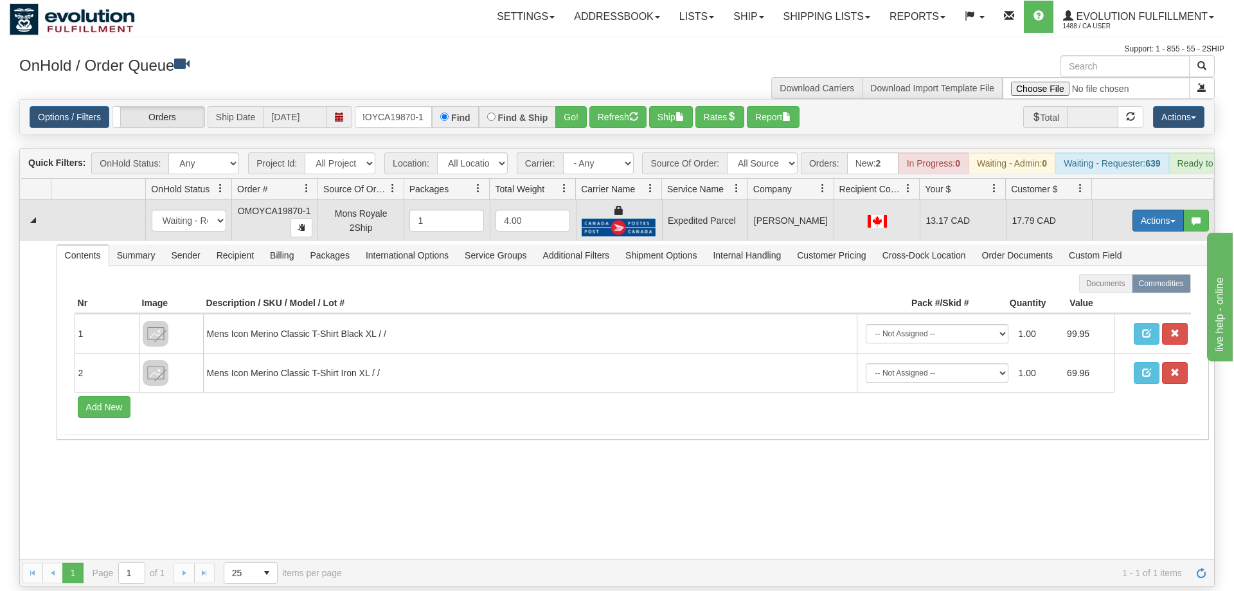
click at [1163, 210] on button "Actions" at bounding box center [1158, 221] width 51 height 22
click at [1124, 287] on link "Ship" at bounding box center [1132, 295] width 103 height 17
click at [1163, 210] on button "Actions" at bounding box center [1158, 221] width 51 height 22
click at [1128, 273] on span "Rate All Services" at bounding box center [1132, 278] width 77 height 10
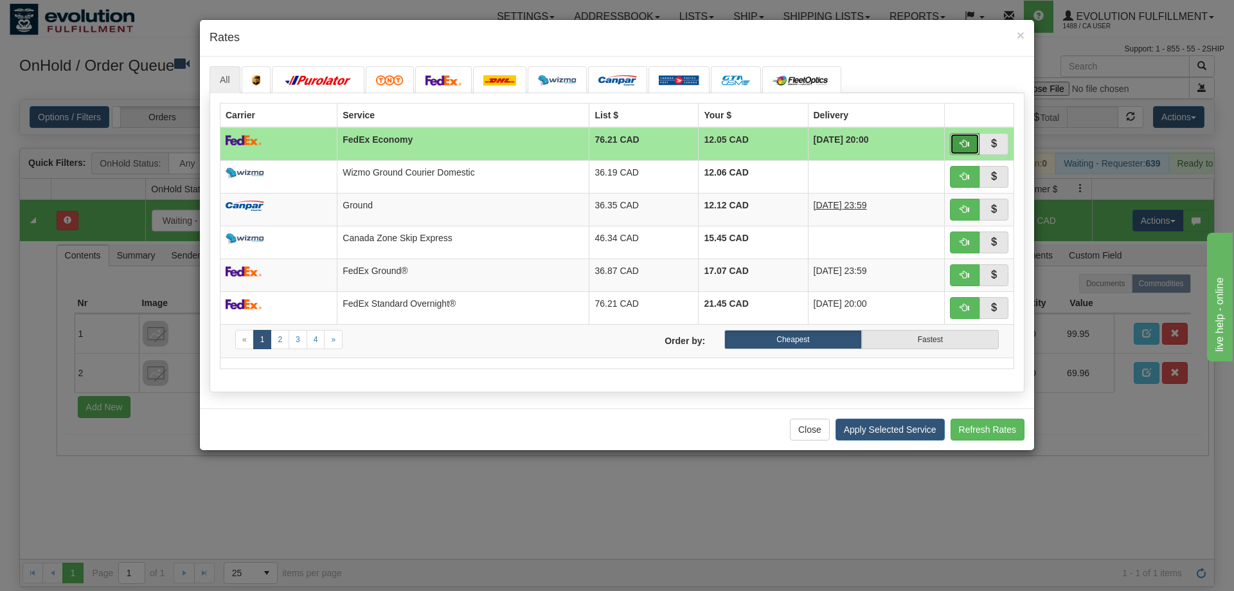
click at [966, 139] on span "button" at bounding box center [965, 143] width 9 height 9
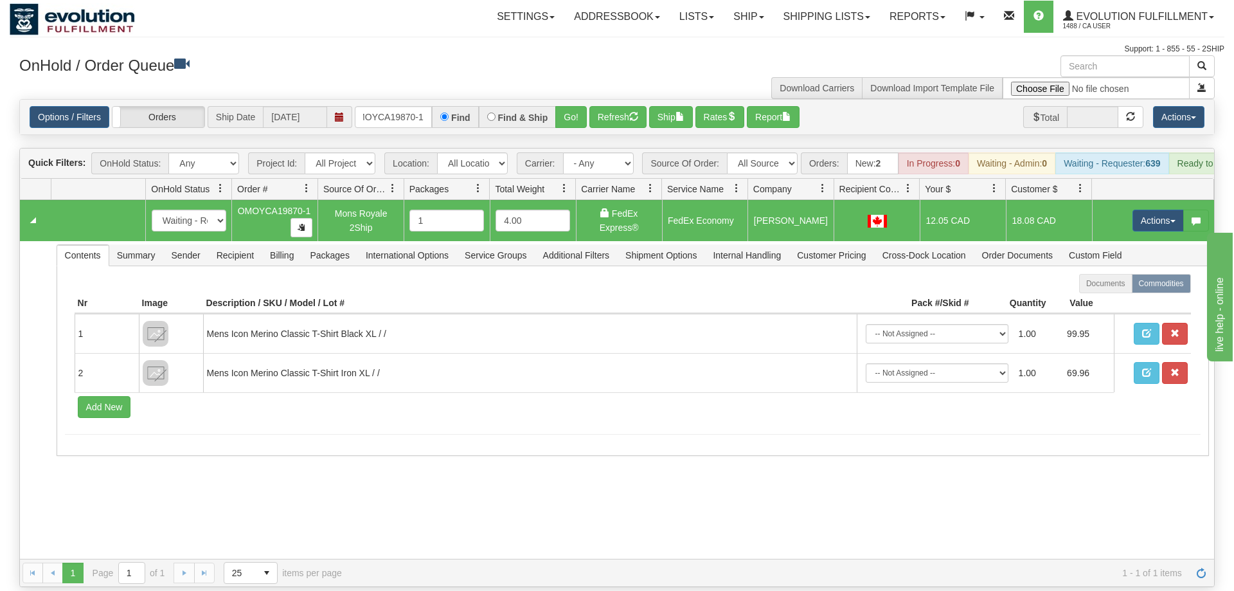
click at [231, 15] on div "Settings Shipping Preferences Fields Preferences New Addressbook Recipients" at bounding box center [723, 17] width 1002 height 32
click at [1164, 210] on button "Actions" at bounding box center [1158, 221] width 51 height 22
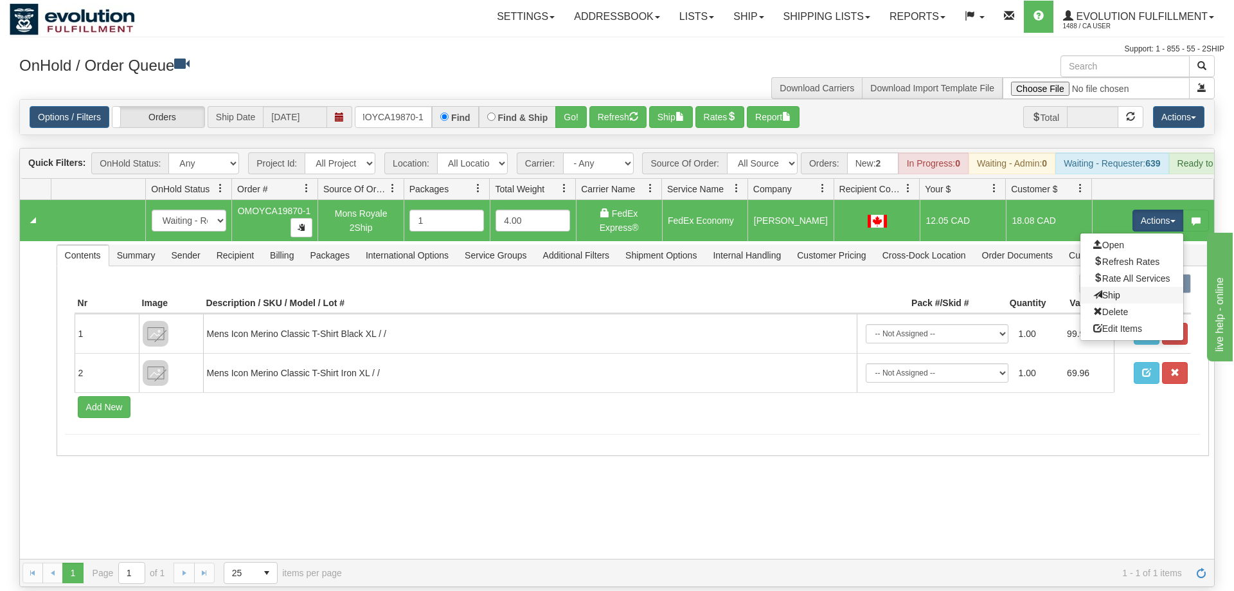
click at [1142, 287] on link "Ship" at bounding box center [1132, 295] width 103 height 17
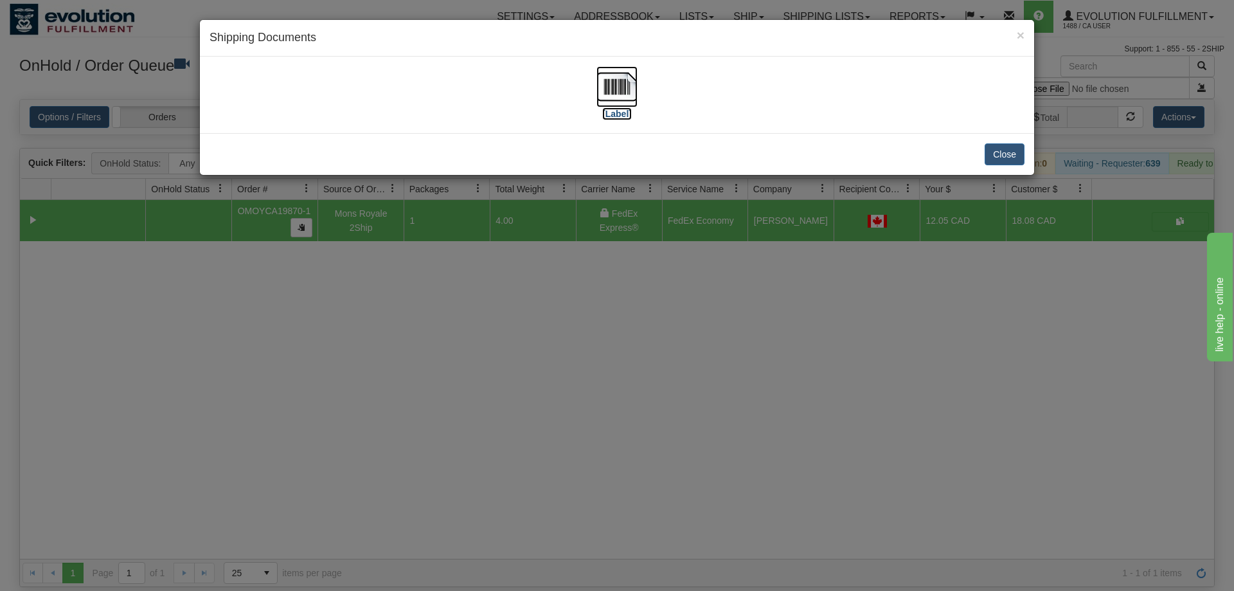
click at [629, 82] on img at bounding box center [617, 86] width 41 height 41
click at [586, 408] on div "× Shipping Documents [Label] Close" at bounding box center [617, 295] width 1234 height 591
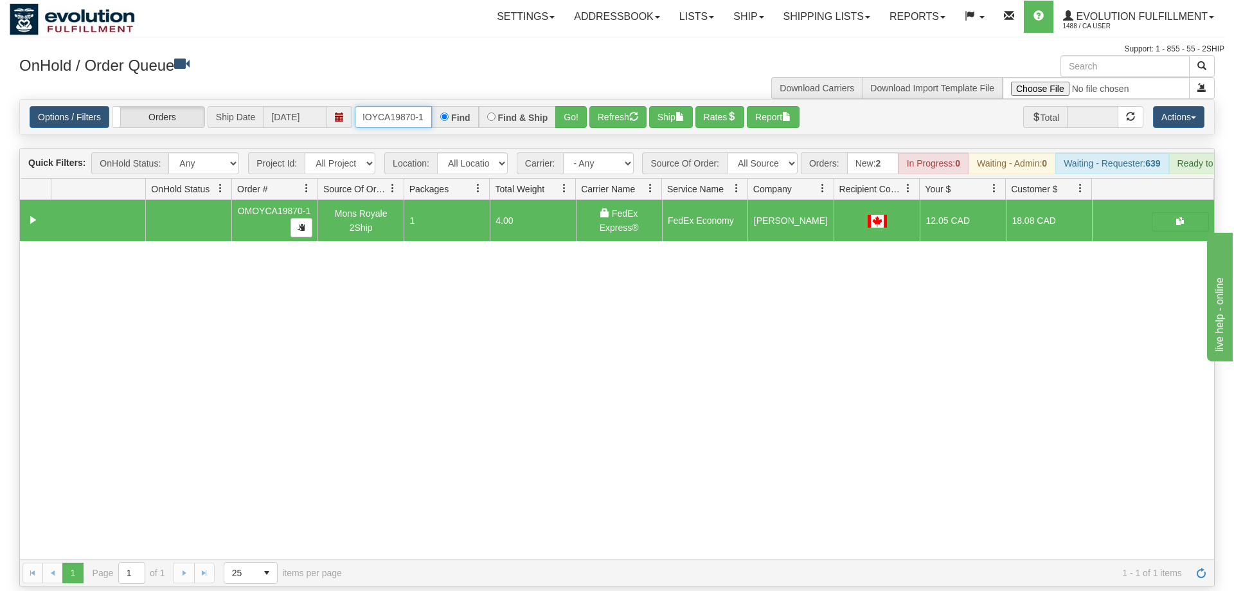
click at [371, 106] on input "OMOYCA19870-1" at bounding box center [393, 117] width 77 height 22
click at [155, 348] on div "31580975 EVOLUTION V3 90996973 90996974 OMOYCA19870-1 Mons Royale 2Ship 1 4.00 …" at bounding box center [617, 379] width 1195 height 359
click at [379, 107] on input "OMOYCA19870-1" at bounding box center [393, 117] width 77 height 22
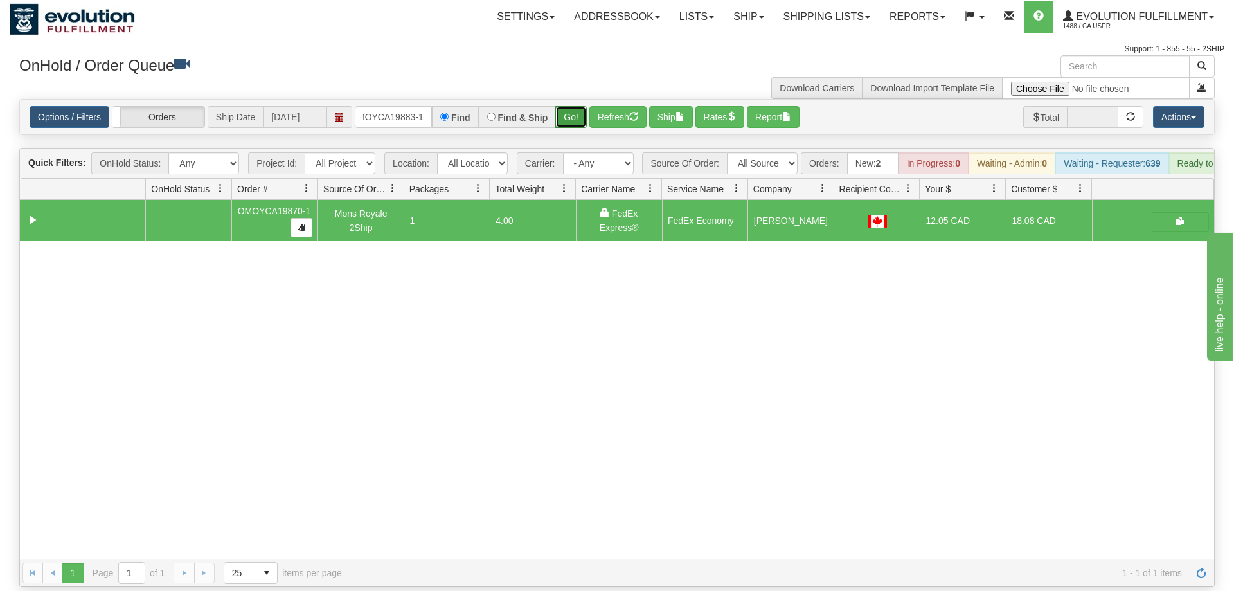
click at [577, 124] on div "Is equal to Is not equal to Contains Does not contains CAD USD EUR ZAR [PERSON_…" at bounding box center [617, 343] width 1215 height 488
click at [577, 106] on button "Go!" at bounding box center [571, 117] width 32 height 22
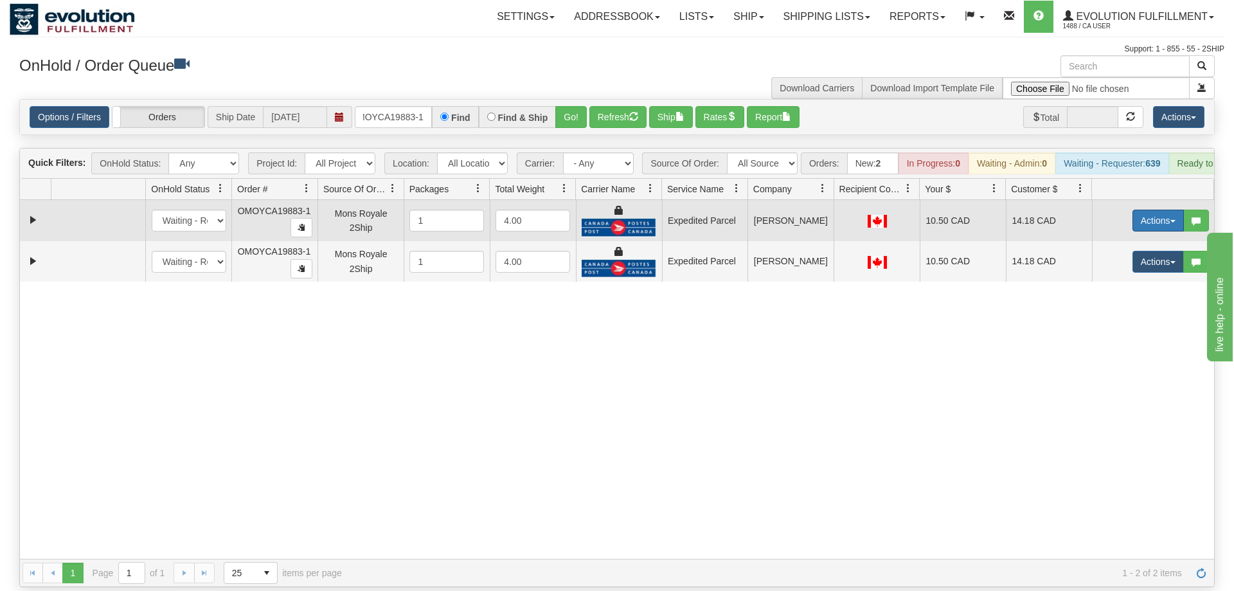
click at [1152, 210] on button "Actions" at bounding box center [1158, 221] width 51 height 22
click at [1114, 290] on span "Ship" at bounding box center [1107, 295] width 27 height 10
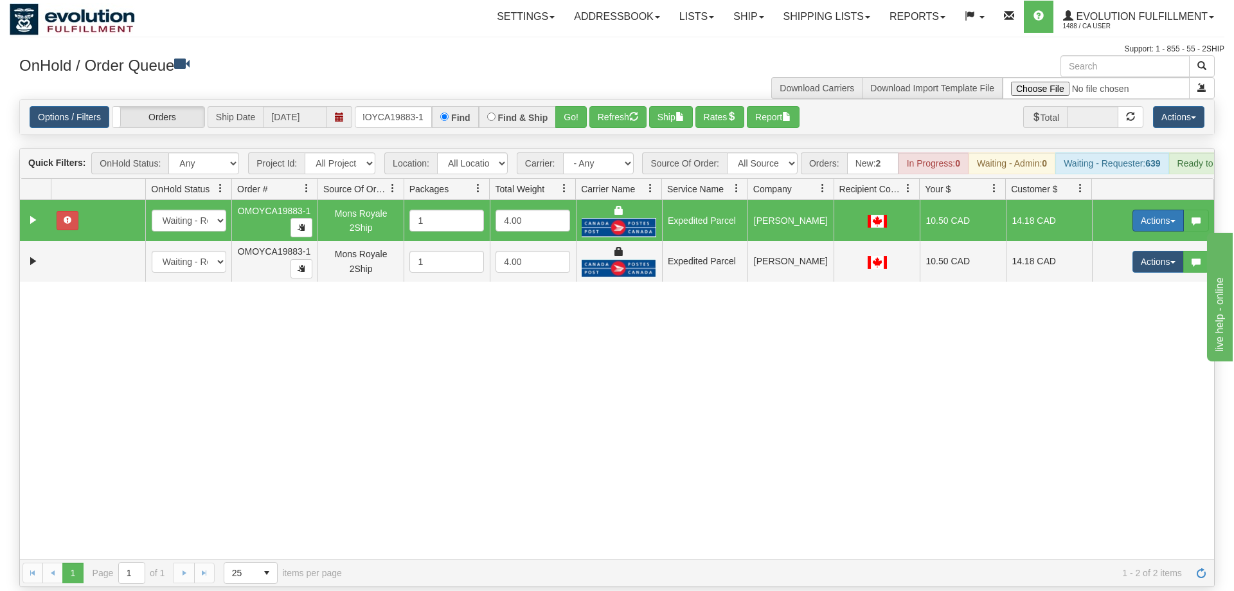
click at [1137, 210] on button "Actions" at bounding box center [1158, 221] width 51 height 22
click at [1144, 273] on span "Rate All Services" at bounding box center [1132, 278] width 77 height 10
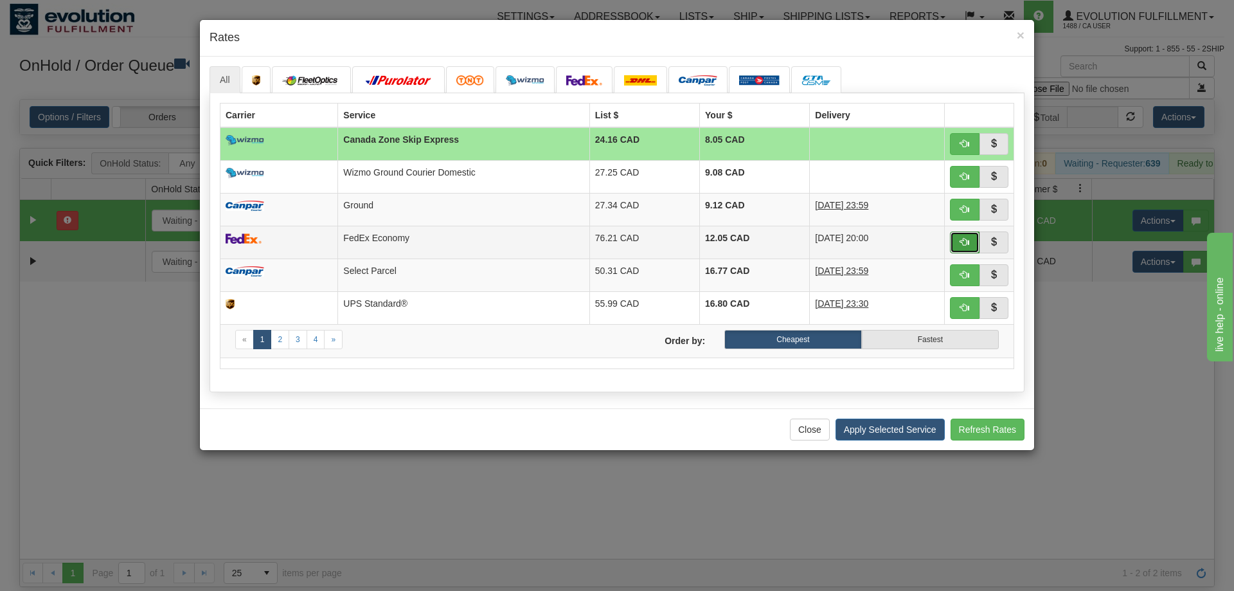
click at [952, 251] on button "button" at bounding box center [965, 242] width 30 height 22
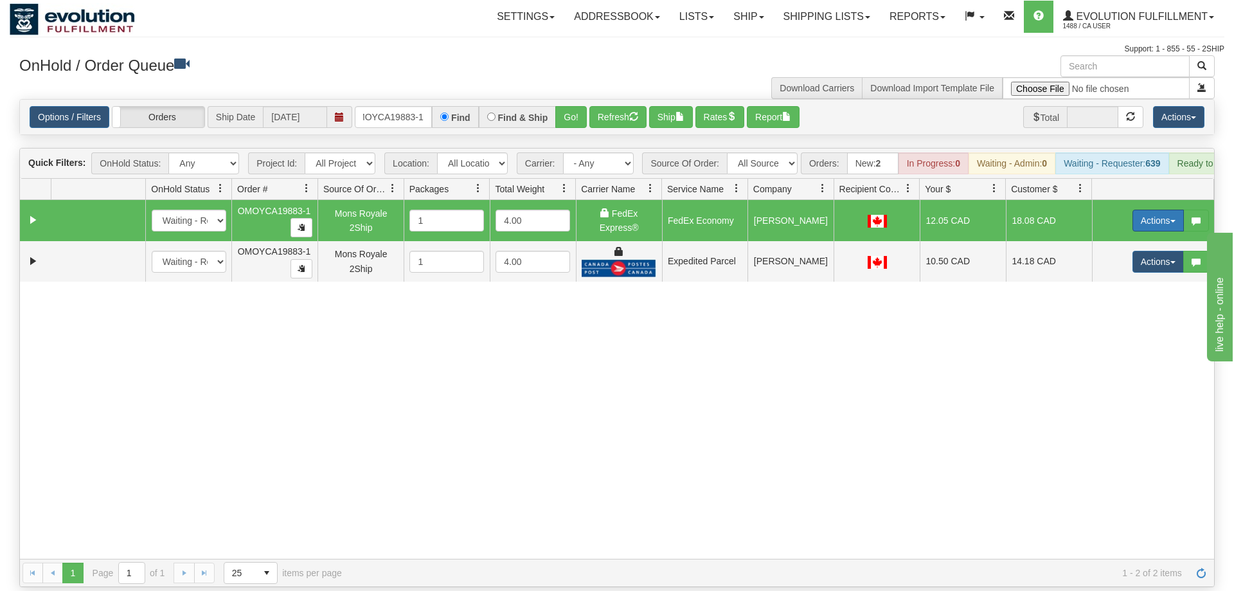
click at [1135, 210] on button "Actions" at bounding box center [1158, 221] width 51 height 22
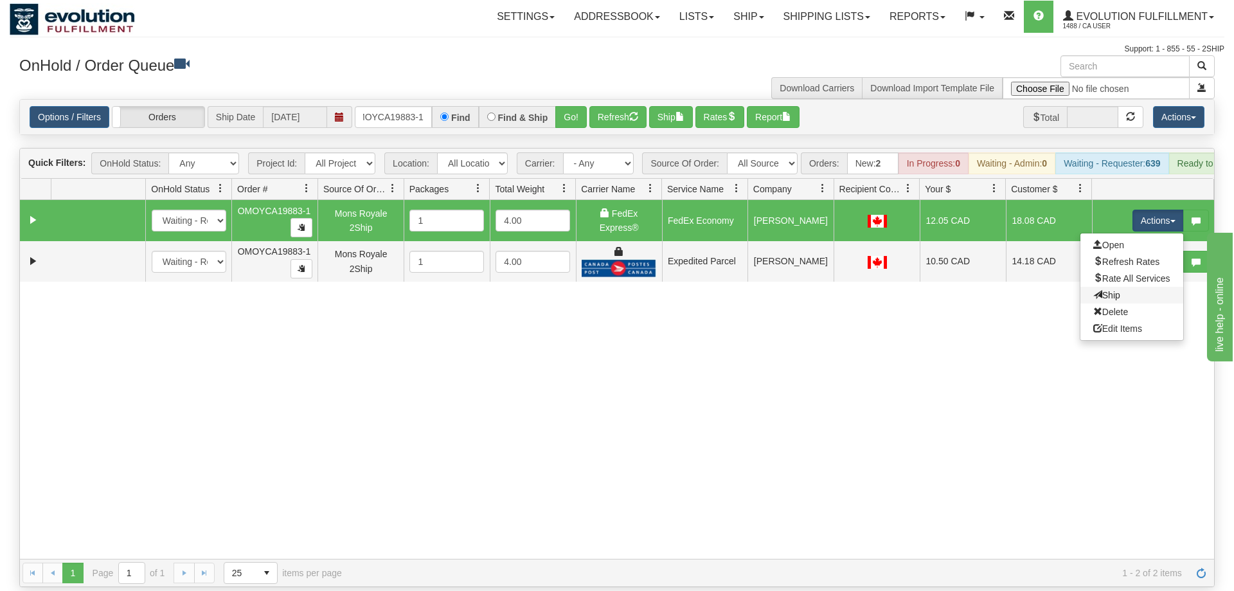
click at [1100, 287] on link "Ship" at bounding box center [1132, 295] width 103 height 17
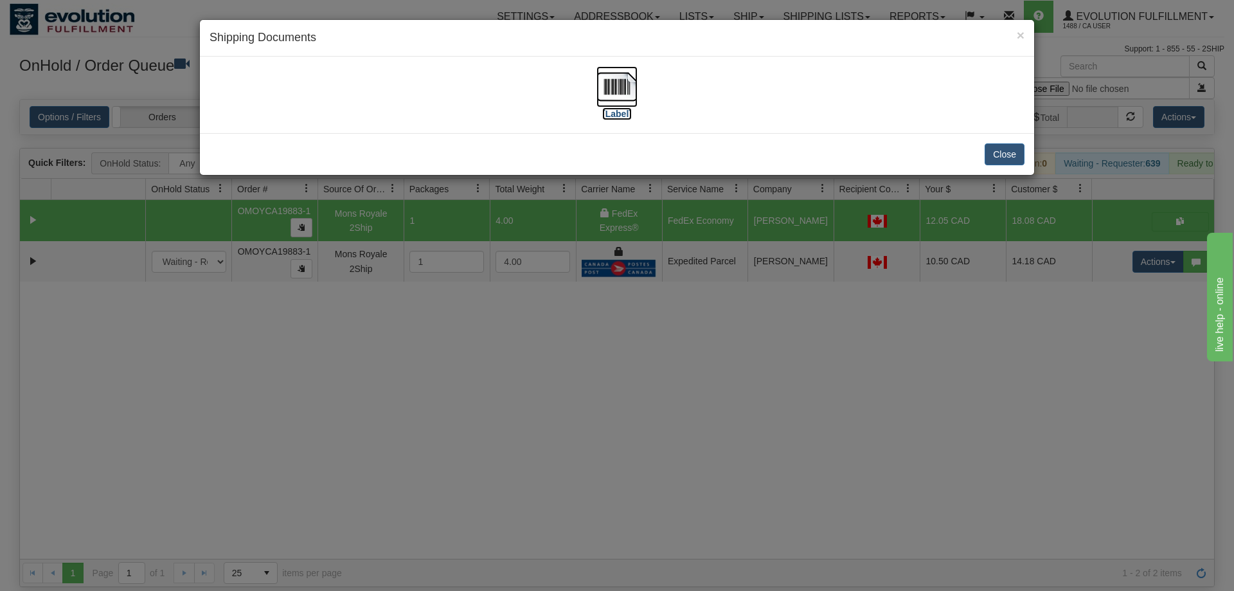
click at [606, 81] on img at bounding box center [617, 86] width 41 height 41
click at [1034, 190] on div "× Shipping Documents [Label] Close" at bounding box center [617, 295] width 1234 height 591
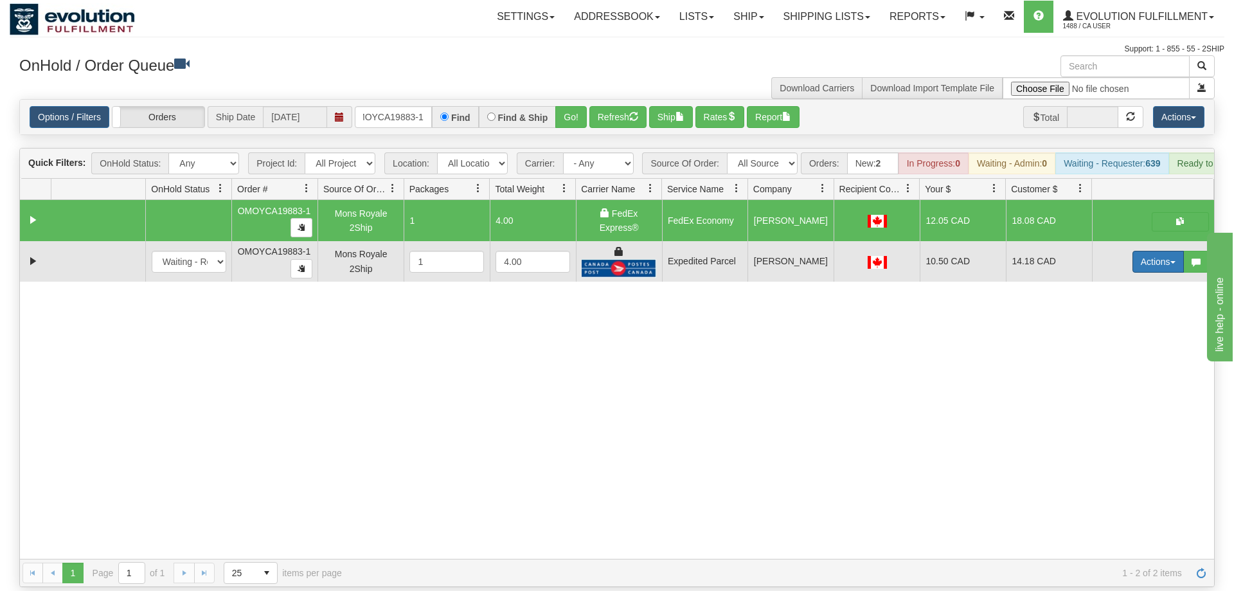
click at [1139, 251] on button "Actions" at bounding box center [1158, 262] width 51 height 22
click at [1099, 348] on span "Delete" at bounding box center [1111, 353] width 35 height 10
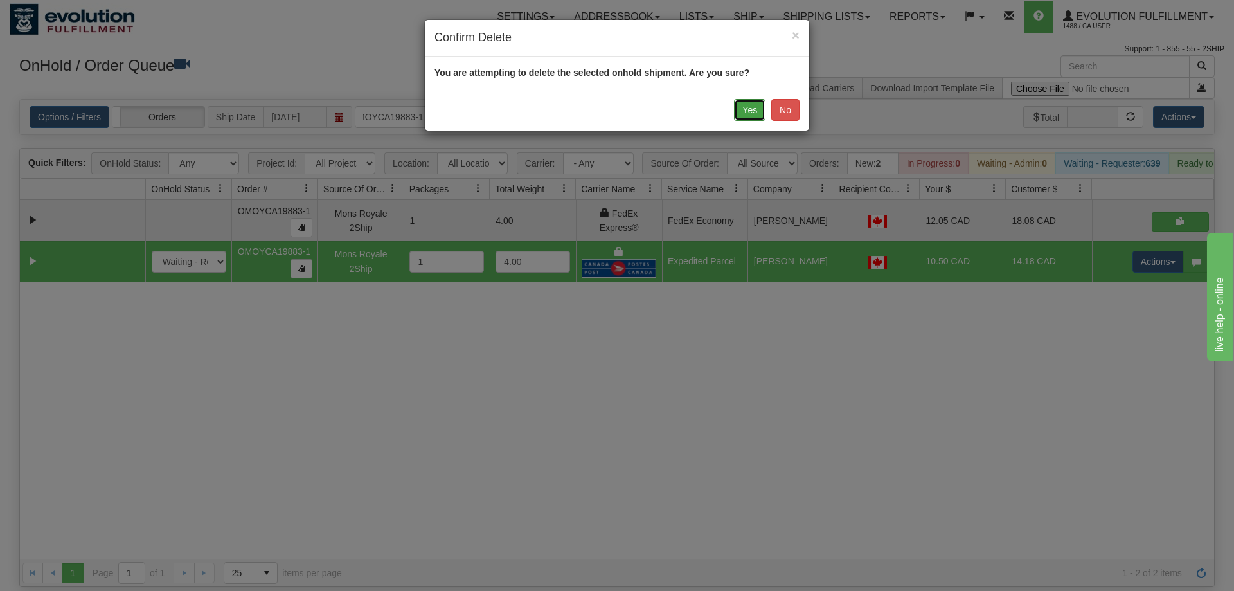
click at [741, 116] on button "Yes" at bounding box center [750, 110] width 32 height 22
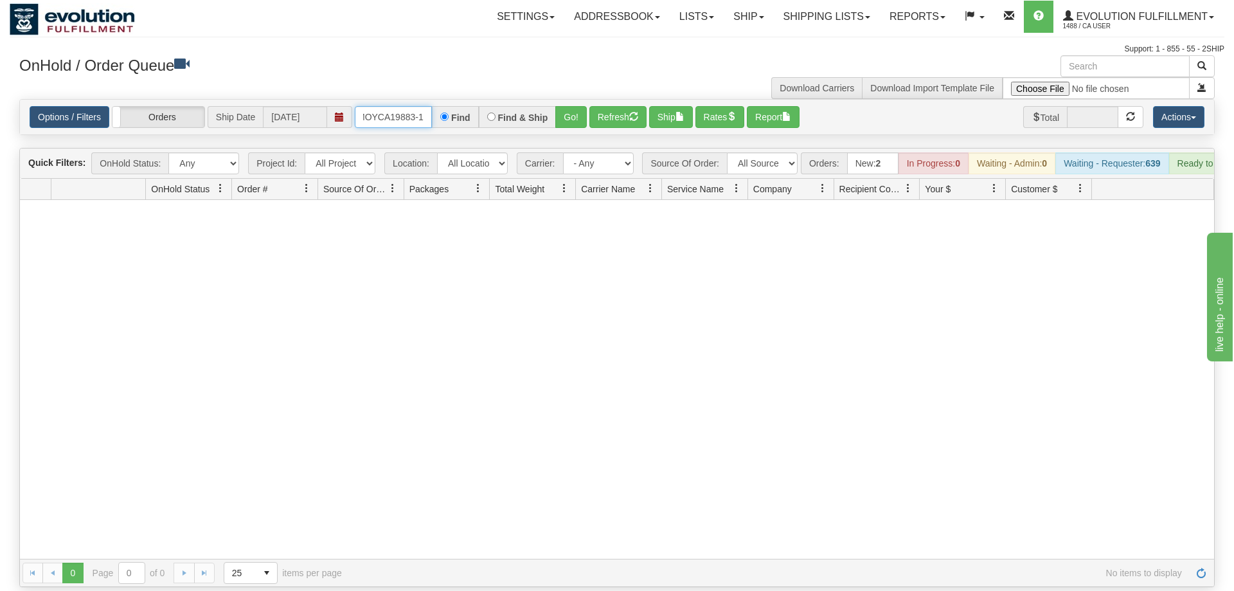
click at [405, 106] on input "oMOYCA19883-1" at bounding box center [393, 117] width 77 height 22
click at [566, 127] on div "Is equal to Is not equal to Contains Does not contains CAD USD EUR ZAR [PERSON_…" at bounding box center [617, 343] width 1215 height 488
click at [569, 106] on button "Go!" at bounding box center [571, 117] width 32 height 22
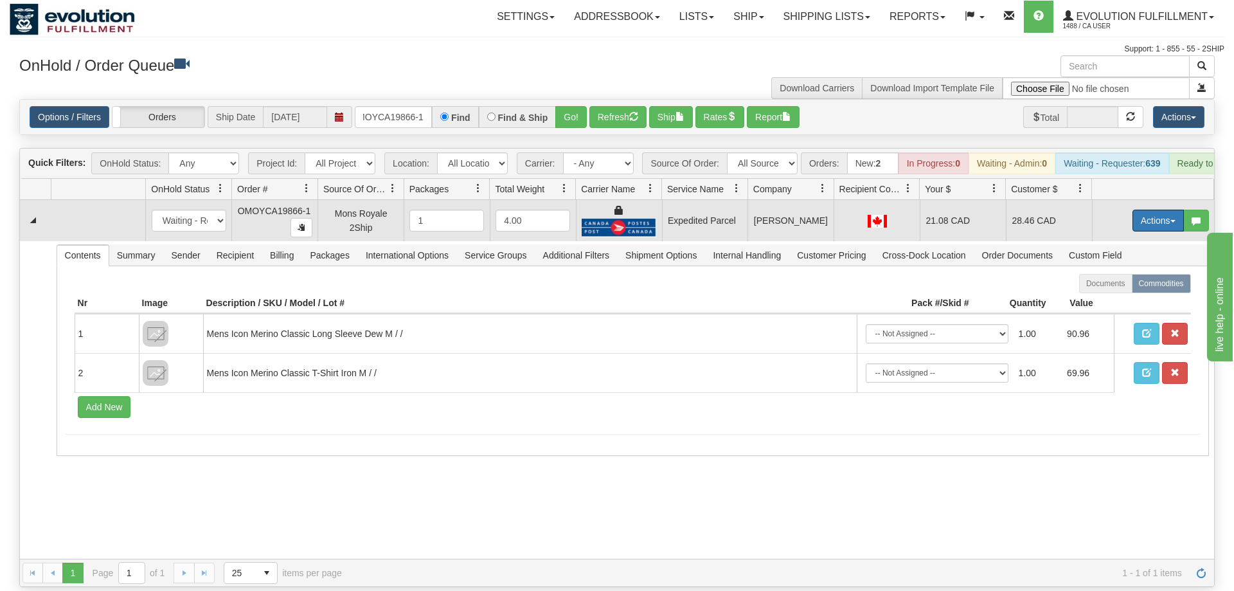
drag, startPoint x: 1140, startPoint y: 203, endPoint x: 1132, endPoint y: 224, distance: 22.2
click at [1141, 210] on button "Actions" at bounding box center [1158, 221] width 51 height 22
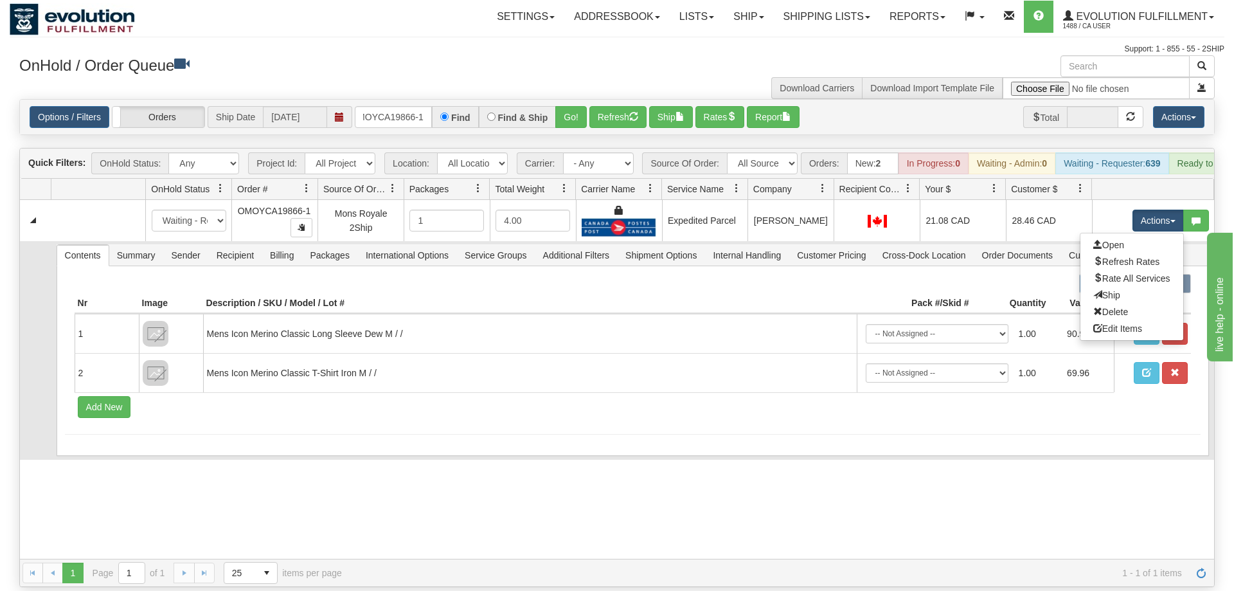
click at [1130, 287] on link "Ship" at bounding box center [1132, 295] width 103 height 17
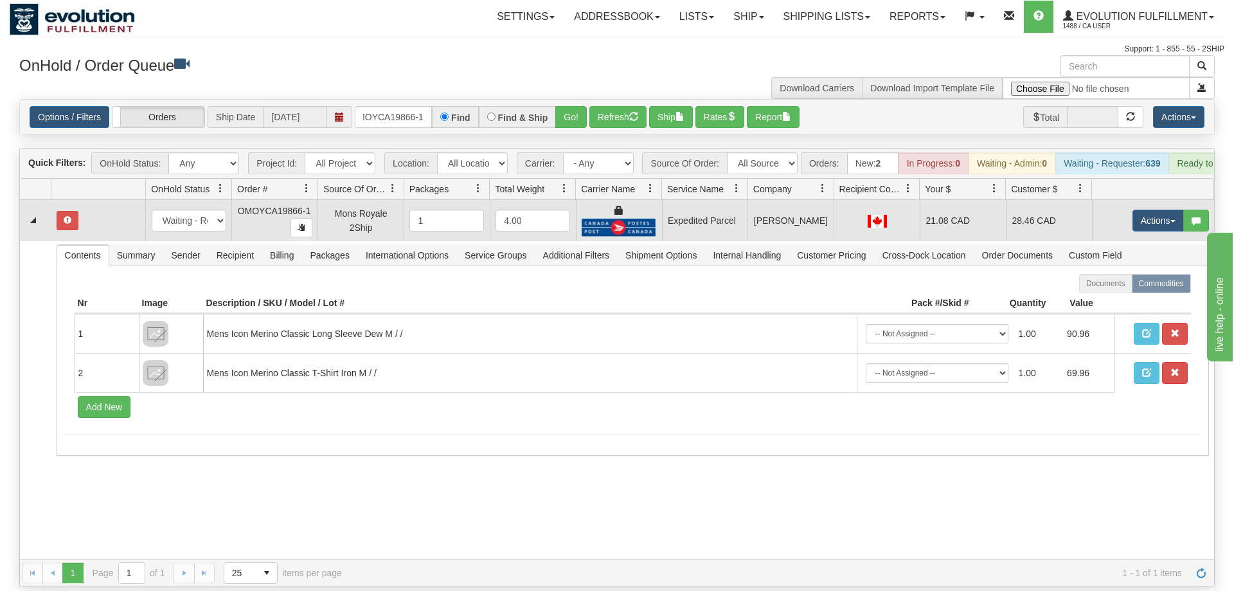
click at [1134, 215] on td "Actions Open Refresh Rates Rate All Services Ship Delete Edit Items" at bounding box center [1153, 220] width 122 height 41
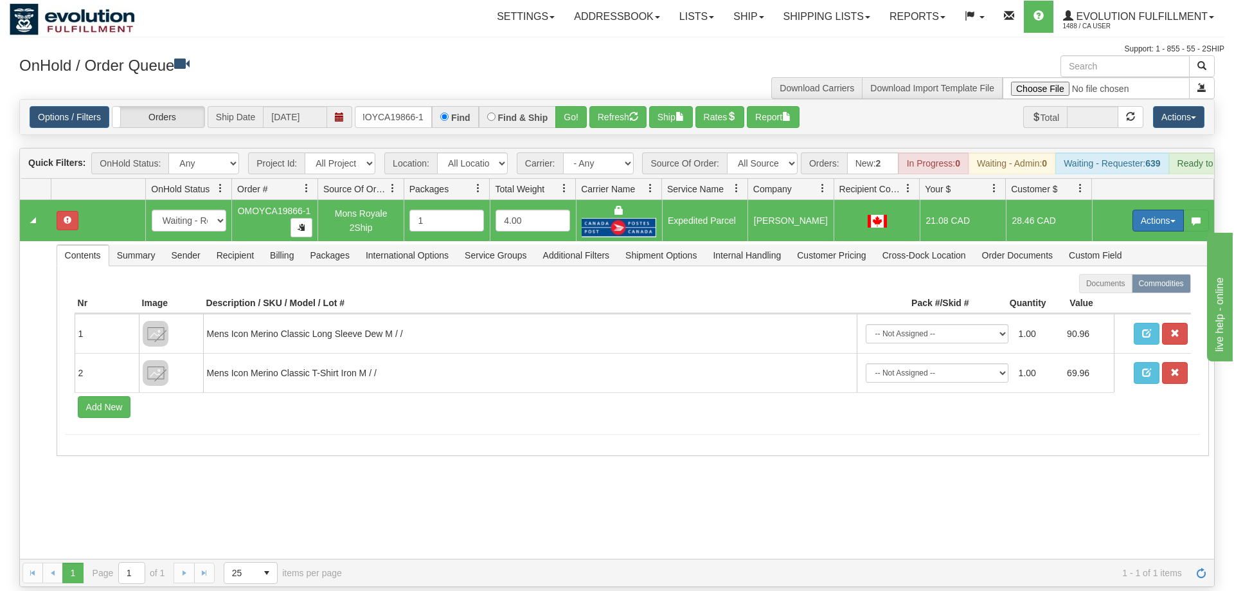
click at [1135, 212] on button "Actions" at bounding box center [1158, 221] width 51 height 22
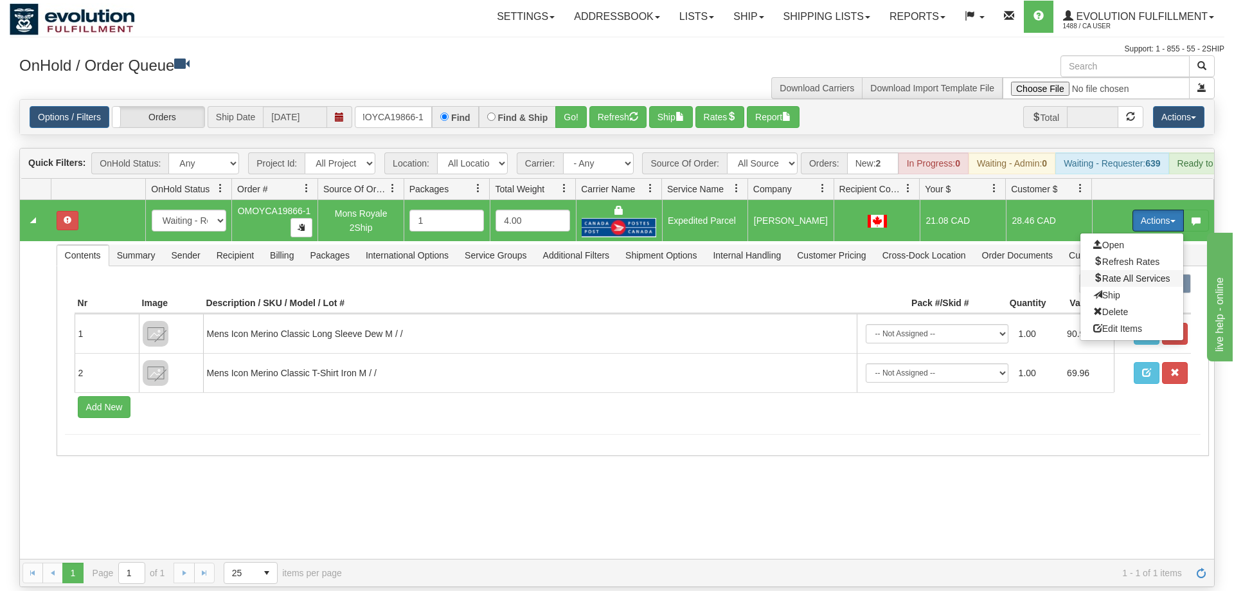
click at [1132, 273] on span "Rate All Services" at bounding box center [1132, 278] width 77 height 10
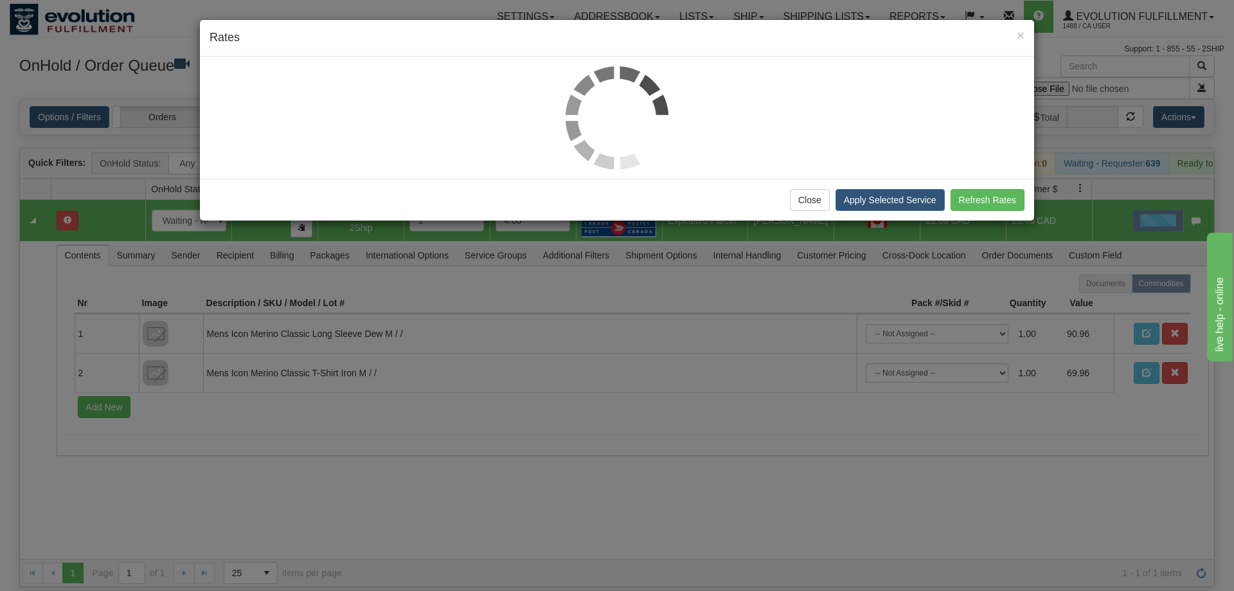
click at [258, 136] on div at bounding box center [617, 117] width 815 height 103
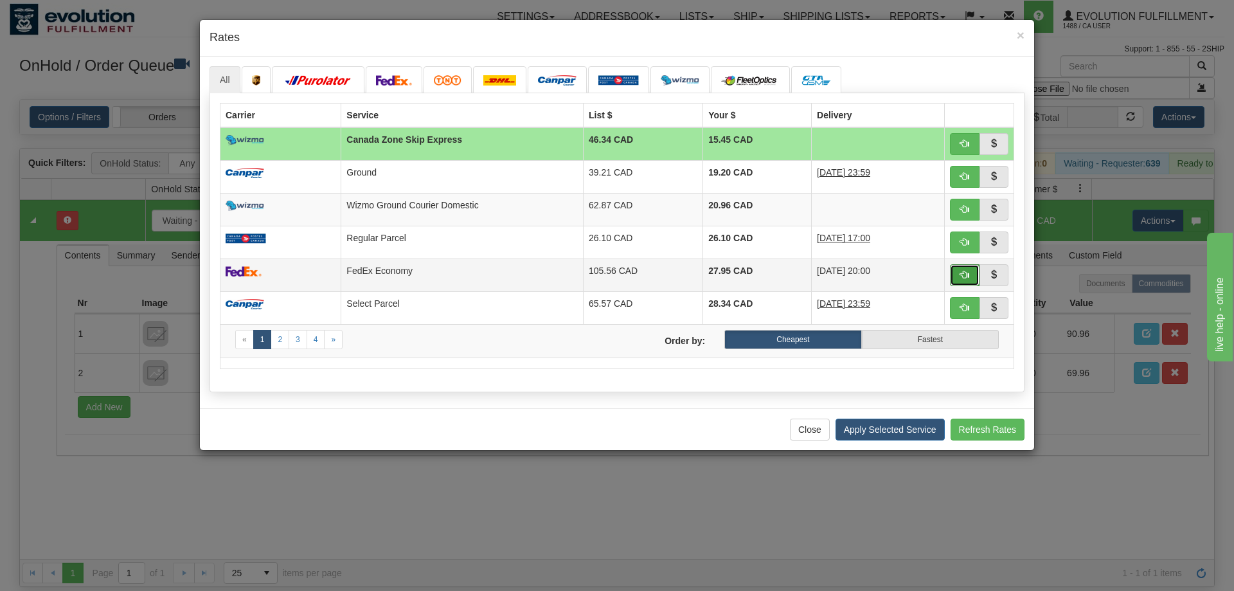
click at [960, 276] on button "button" at bounding box center [965, 275] width 30 height 22
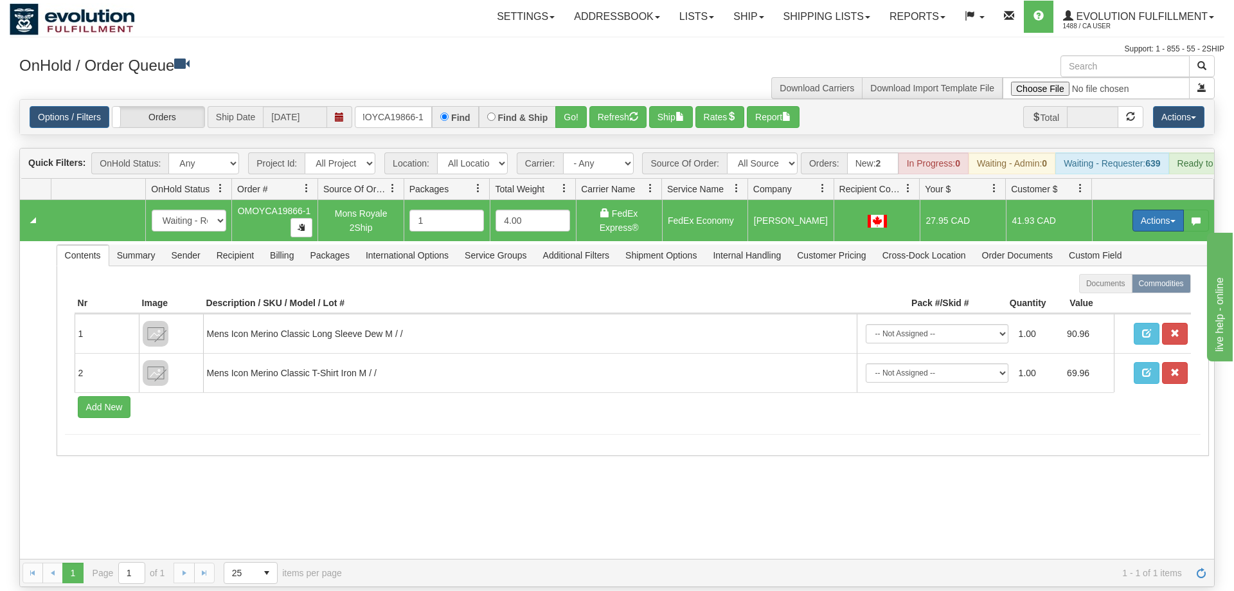
click at [1144, 210] on button "Actions" at bounding box center [1158, 221] width 51 height 22
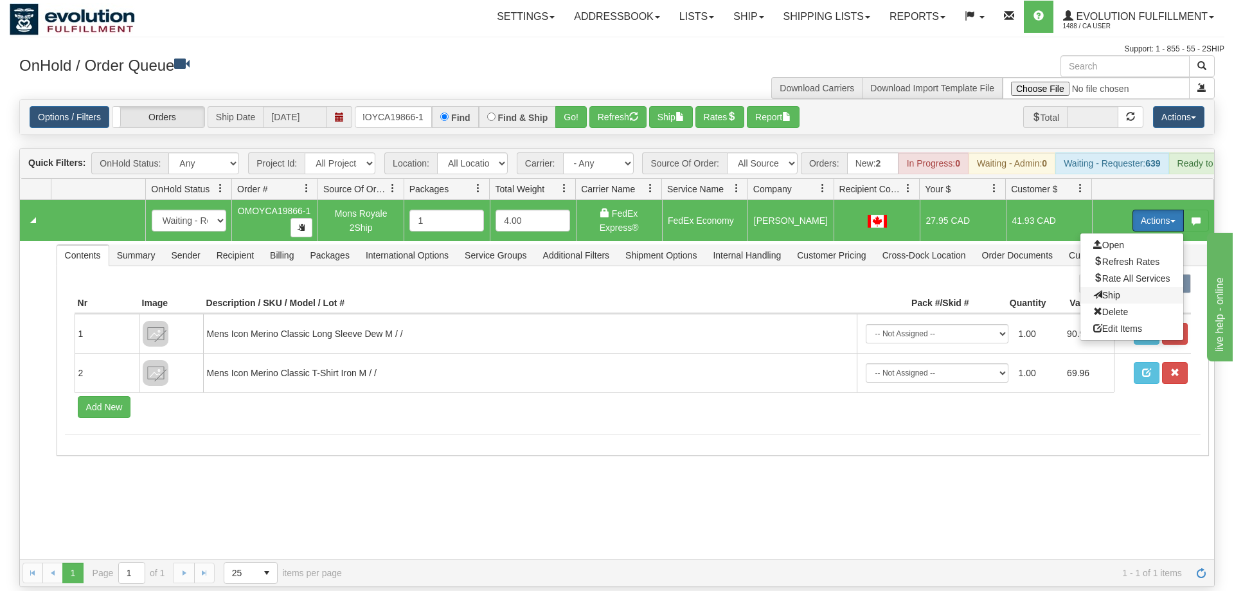
click at [1117, 290] on span "Ship" at bounding box center [1107, 295] width 27 height 10
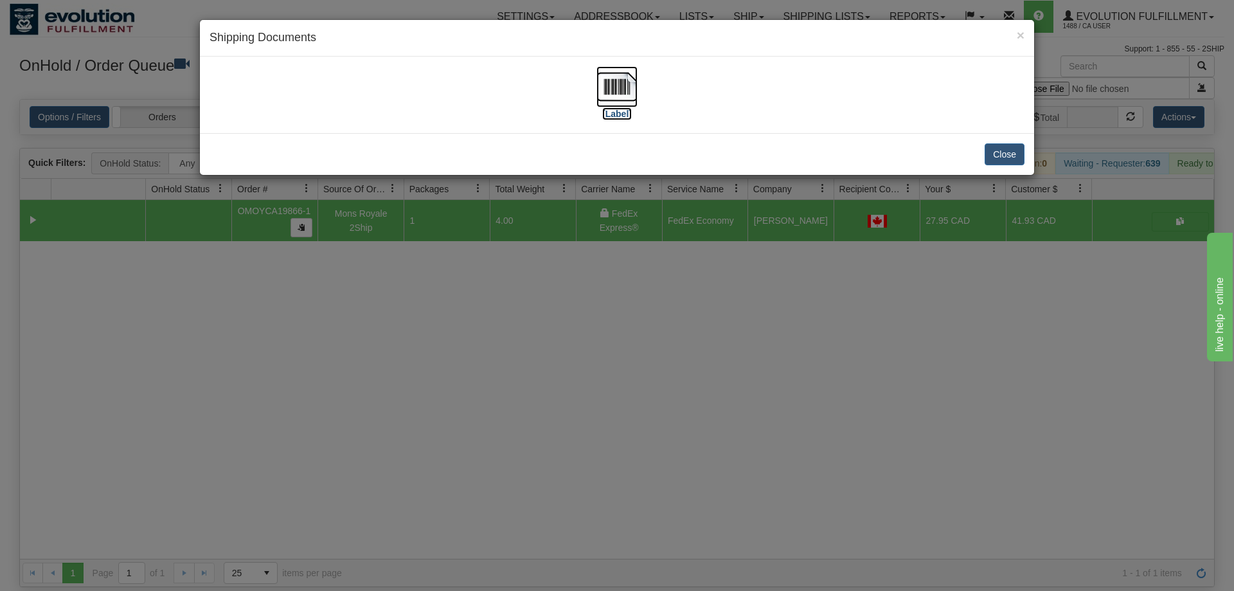
click at [620, 104] on img at bounding box center [617, 86] width 41 height 41
drag, startPoint x: 525, startPoint y: 392, endPoint x: 383, endPoint y: 212, distance: 229.3
click at [515, 382] on div "× Shipping Documents [Label] Close" at bounding box center [617, 295] width 1234 height 591
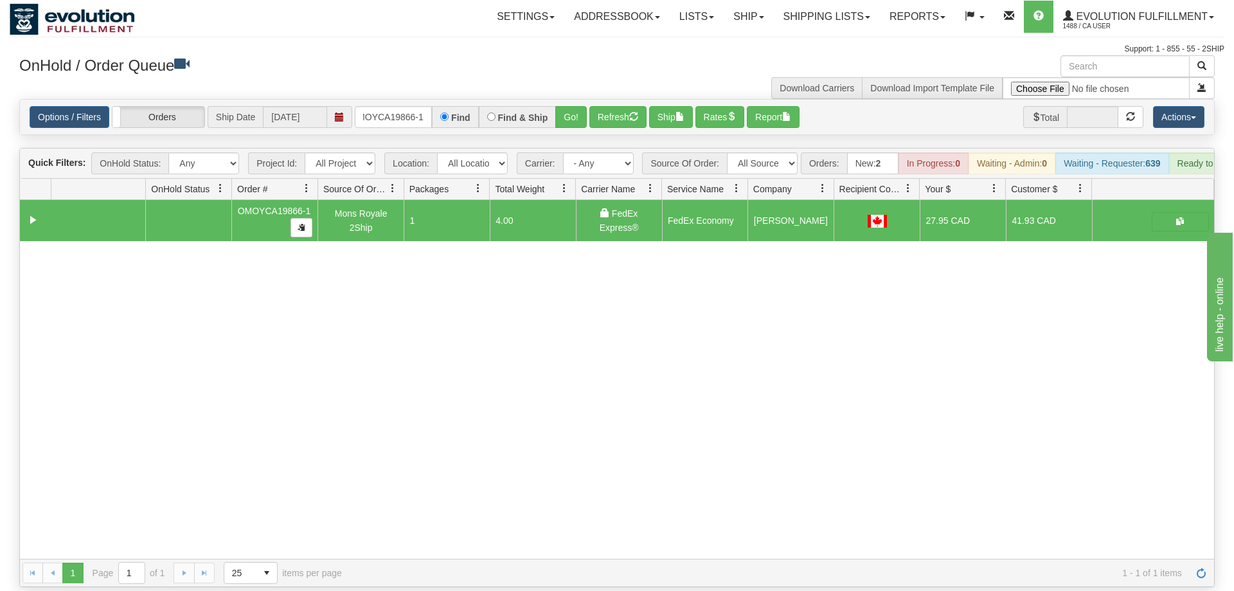
click at [397, 100] on div "Options / Filters Group Shipments Orders Ship Date [DATE] OMOYCA19866-1 Find Fi…" at bounding box center [617, 117] width 1195 height 35
click at [401, 106] on input "OMOYCA19866-1" at bounding box center [393, 117] width 77 height 22
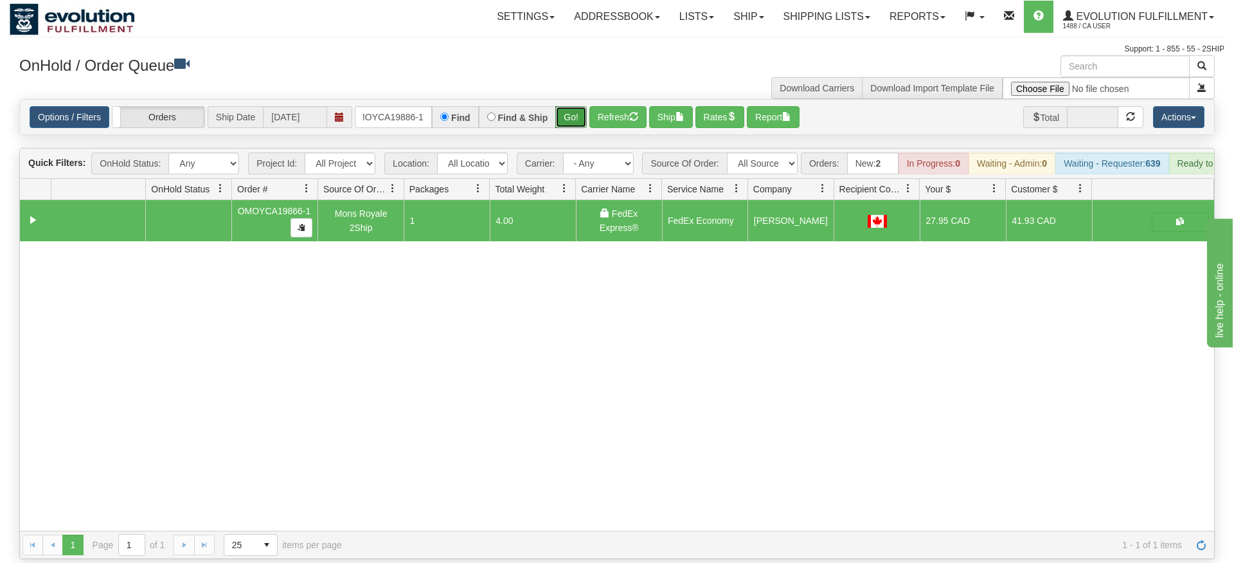
drag, startPoint x: 562, startPoint y: 93, endPoint x: 583, endPoint y: 87, distance: 21.4
click at [562, 121] on div "Is equal to Is not equal to Contains Does not contains CAD USD EUR ZAR [PERSON_…" at bounding box center [617, 329] width 1215 height 460
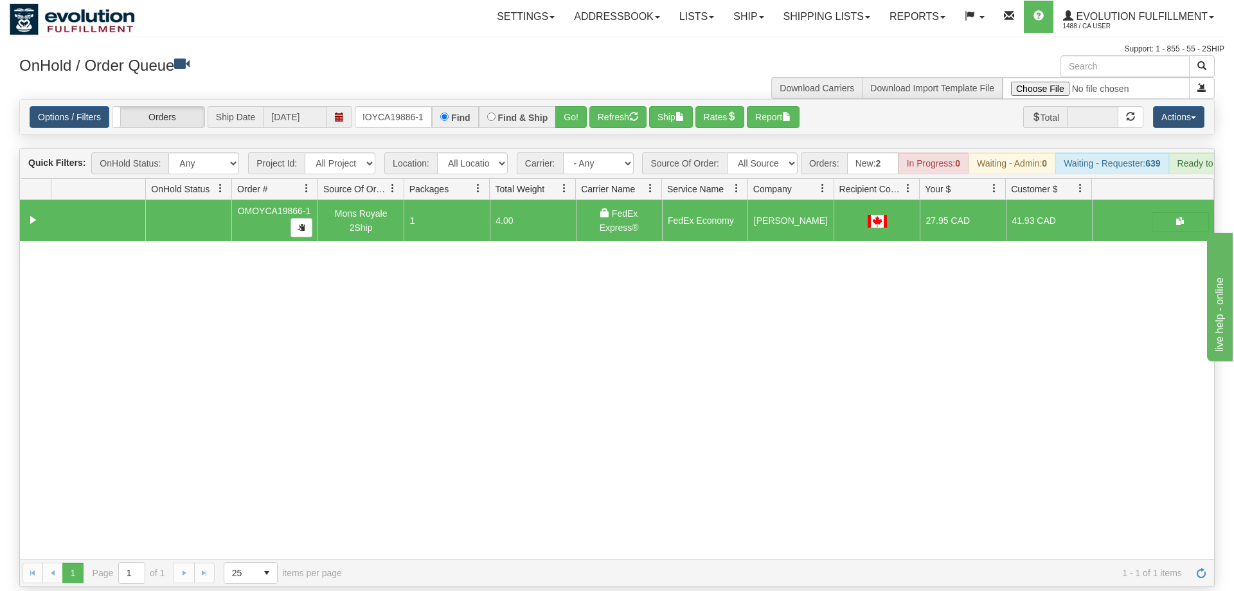
click at [584, 100] on div "Options / Filters Group Shipments Orders Ship Date [DATE] OMOYCA19886-1 Find Fi…" at bounding box center [617, 117] width 1195 height 35
click at [566, 106] on button "Go!" at bounding box center [571, 117] width 32 height 22
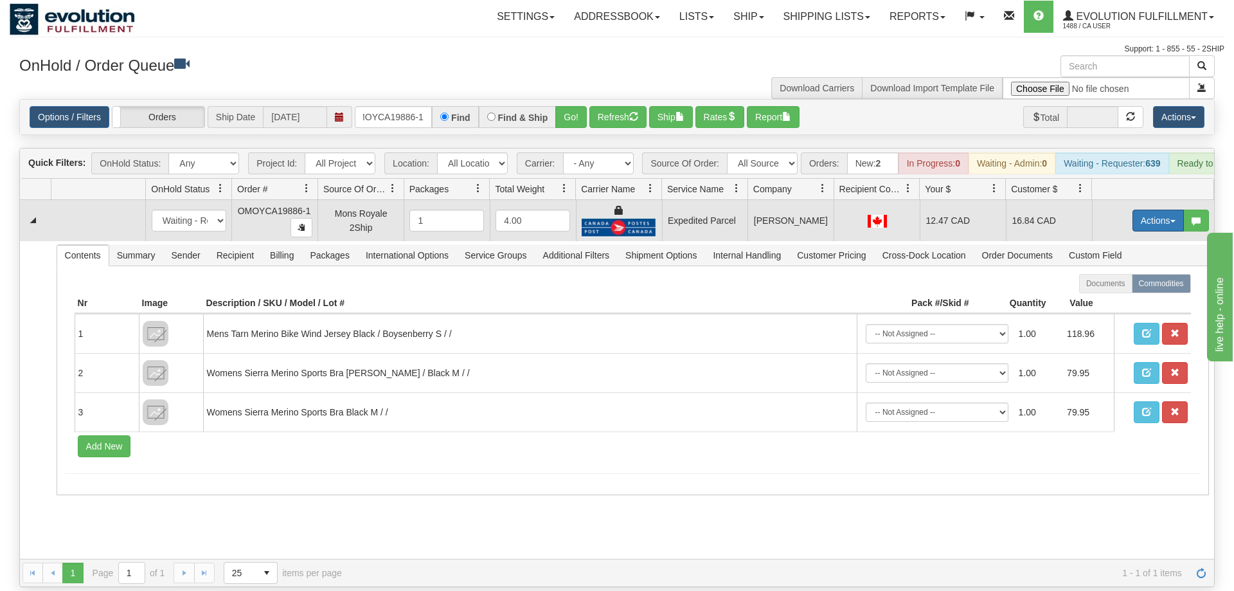
click at [1148, 210] on button "Actions" at bounding box center [1158, 221] width 51 height 22
click at [1117, 287] on link "Ship" at bounding box center [1132, 295] width 103 height 17
click at [1149, 210] on button "Actions" at bounding box center [1158, 221] width 51 height 22
click at [1122, 273] on span "Rate All Services" at bounding box center [1132, 278] width 77 height 10
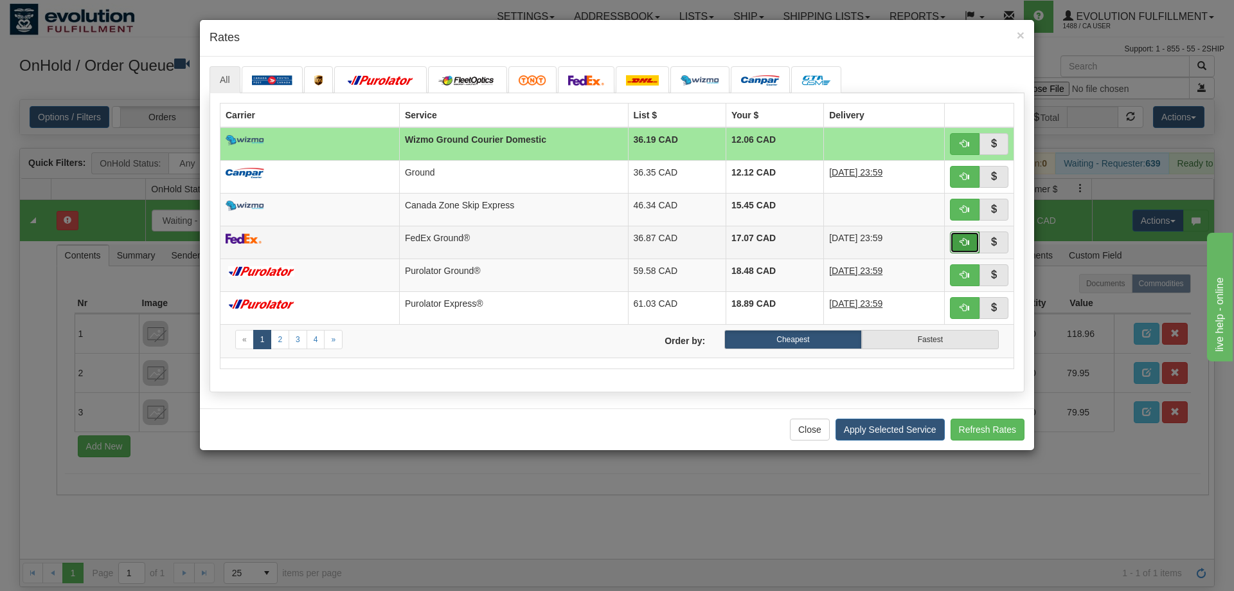
click at [959, 246] on button "button" at bounding box center [965, 242] width 30 height 22
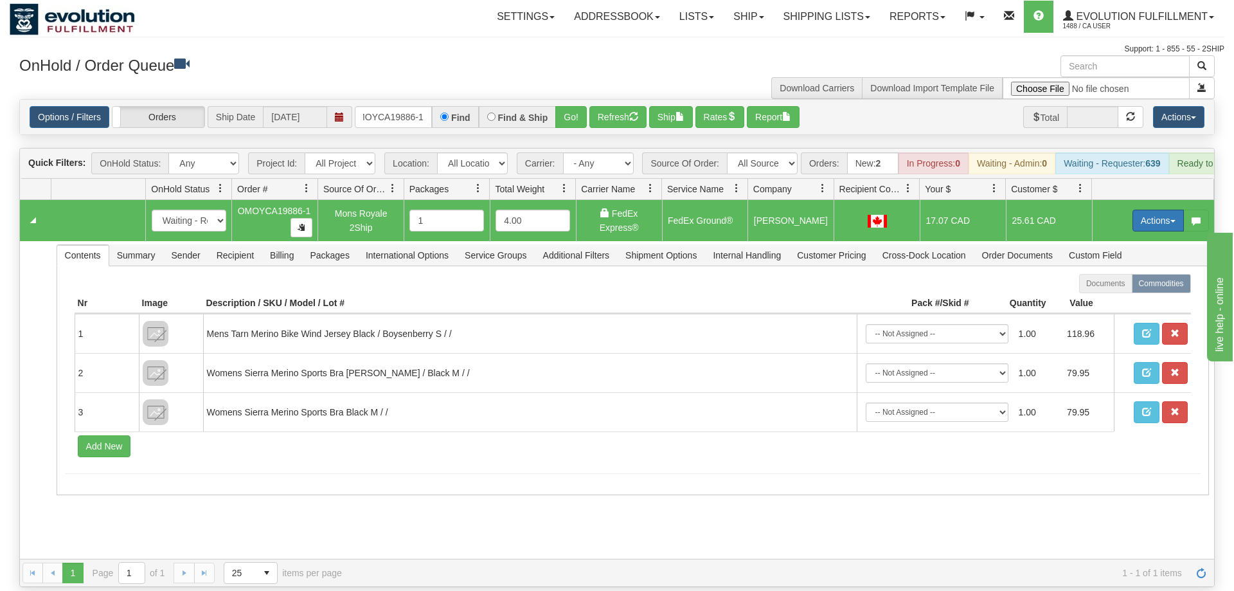
click at [1156, 210] on button "Actions" at bounding box center [1158, 221] width 51 height 22
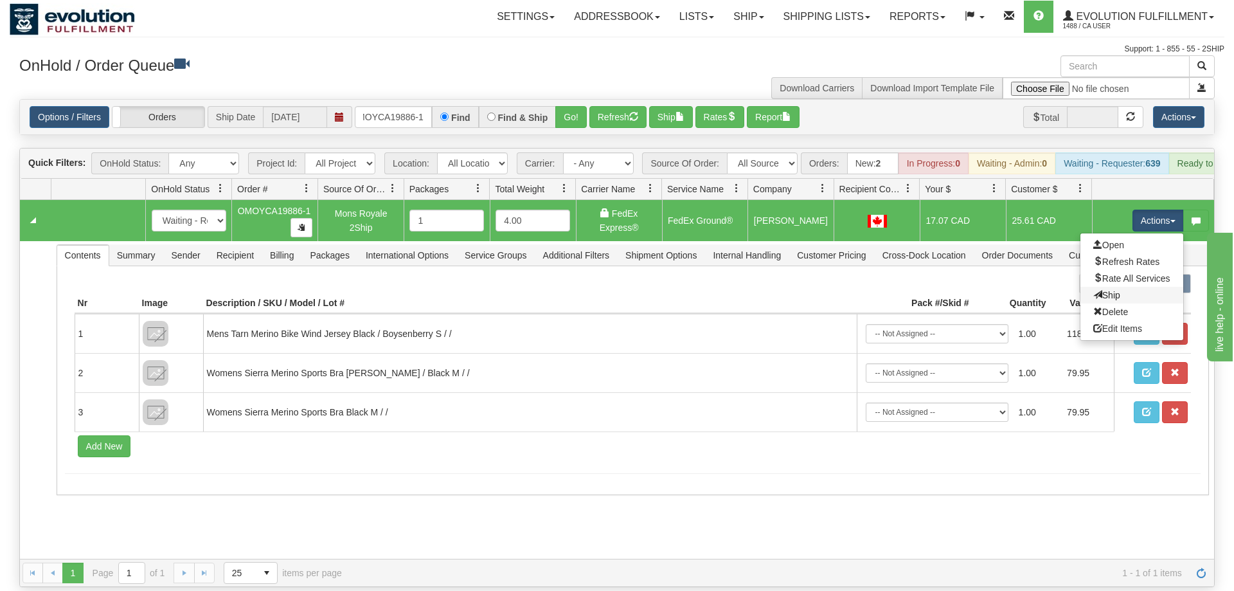
click at [1126, 287] on link "Ship" at bounding box center [1132, 295] width 103 height 17
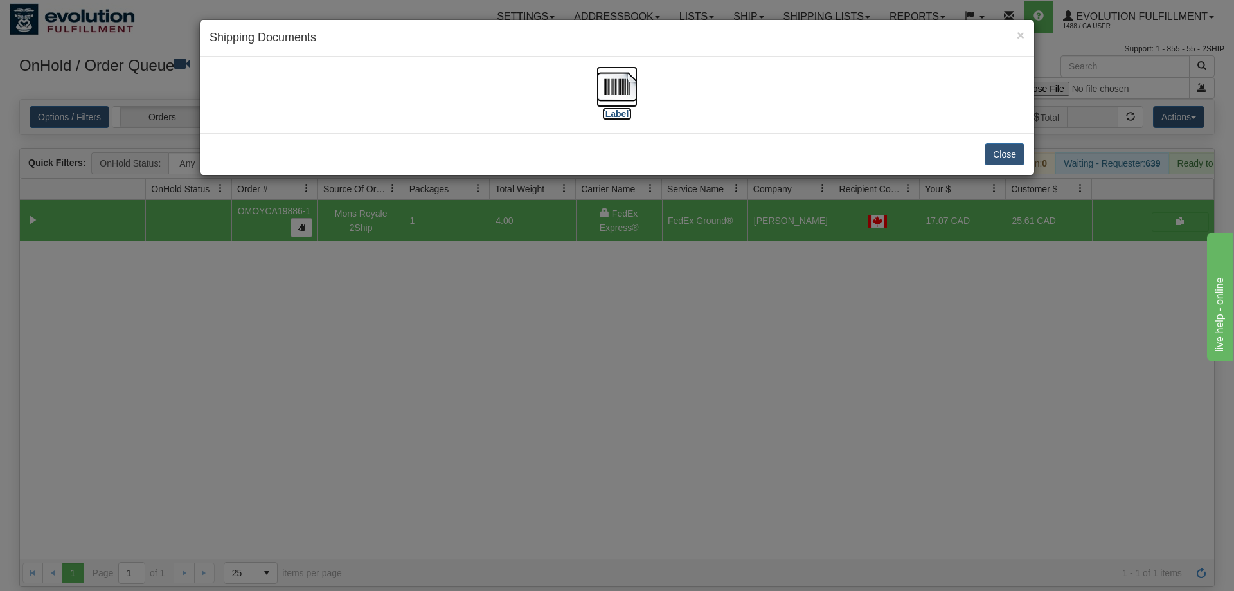
click at [627, 74] on img at bounding box center [617, 86] width 41 height 41
click at [761, 406] on div "× Shipping Documents [Label] Close" at bounding box center [617, 295] width 1234 height 591
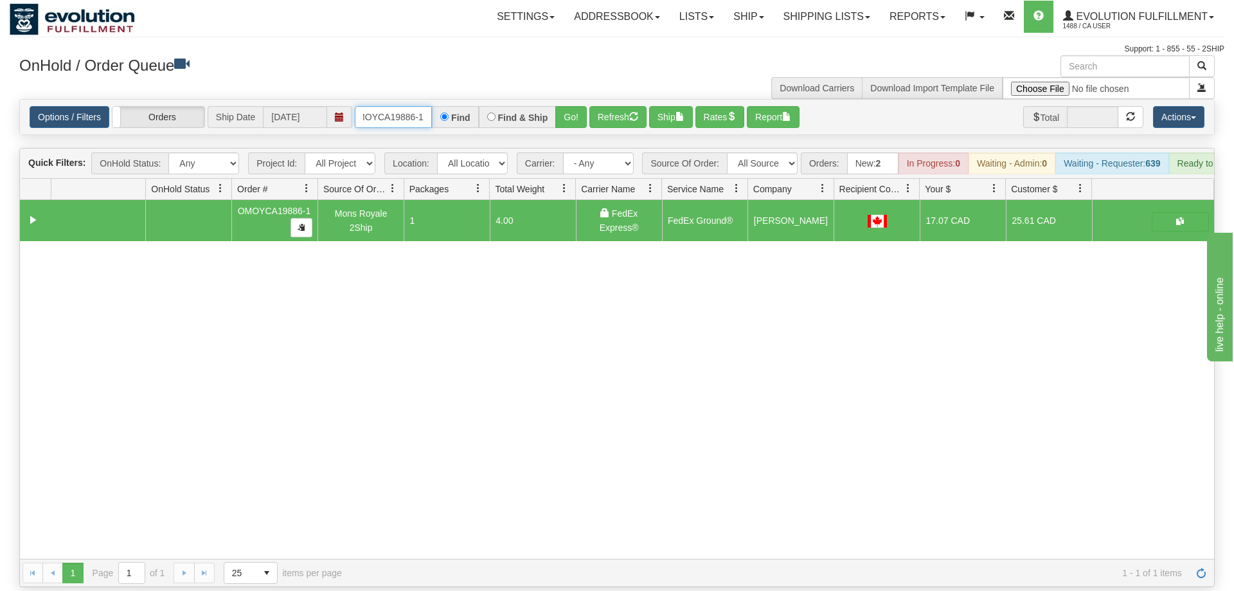
click at [420, 106] on input "OMOYCA19886-1" at bounding box center [393, 117] width 77 height 22
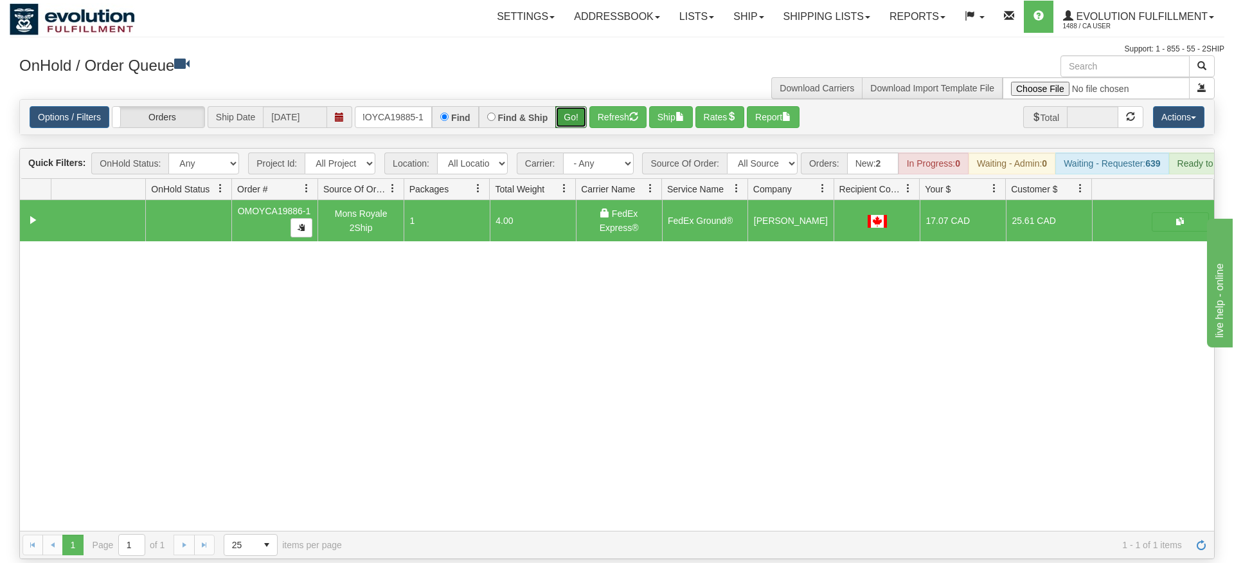
drag, startPoint x: 566, startPoint y: 105, endPoint x: 566, endPoint y: 128, distance: 22.5
click at [566, 128] on div "Is equal to Is not equal to Contains Does not contains CAD USD EUR ZAR [PERSON_…" at bounding box center [617, 329] width 1215 height 460
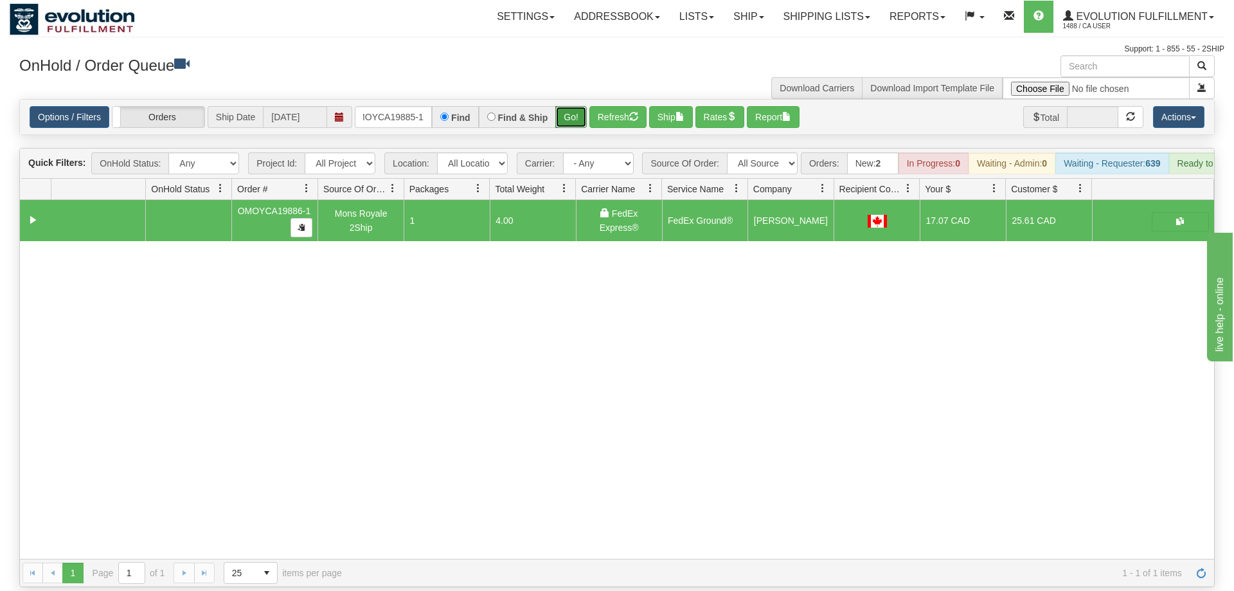
click at [563, 106] on button "Go!" at bounding box center [571, 117] width 32 height 22
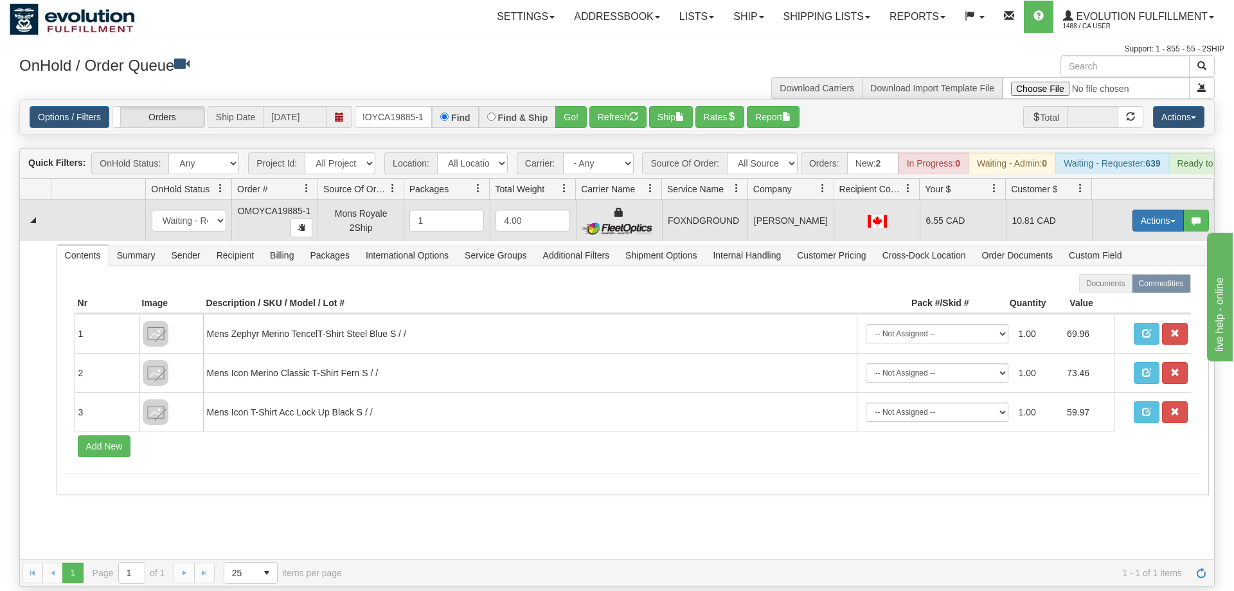
click at [1156, 210] on button "Actions" at bounding box center [1158, 221] width 51 height 22
click at [1116, 290] on span "Ship" at bounding box center [1107, 295] width 27 height 10
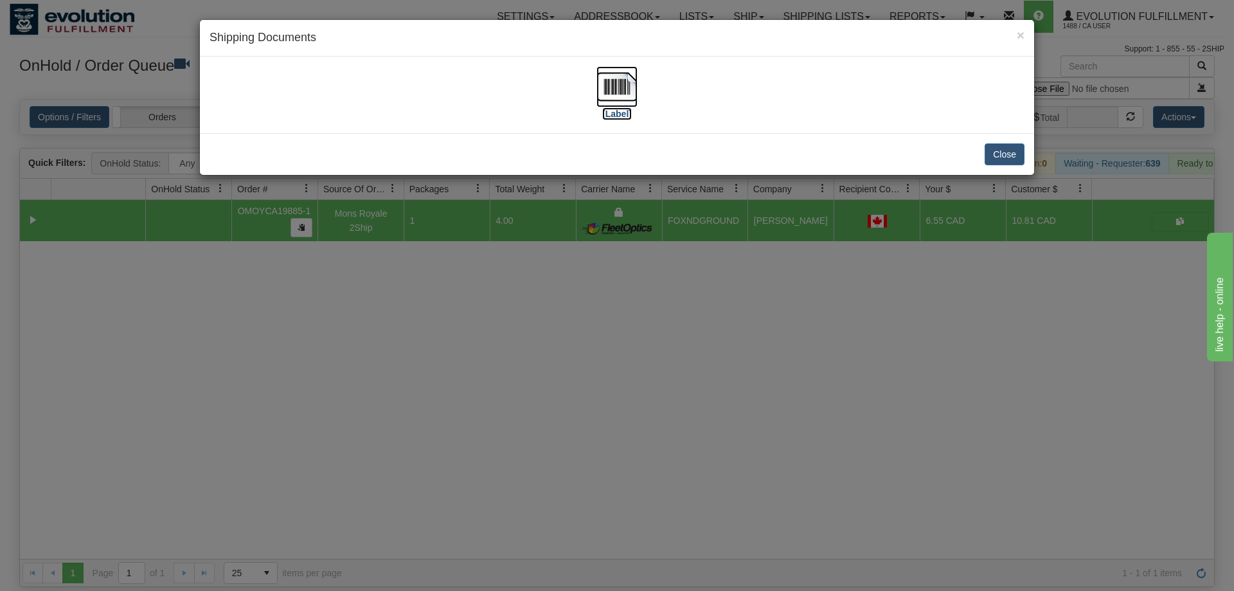
click at [627, 78] on img at bounding box center [617, 86] width 41 height 41
drag, startPoint x: 682, startPoint y: 424, endPoint x: 387, endPoint y: 131, distance: 416.0
click at [677, 406] on div "× Shipping Documents [Label] Close" at bounding box center [617, 295] width 1234 height 591
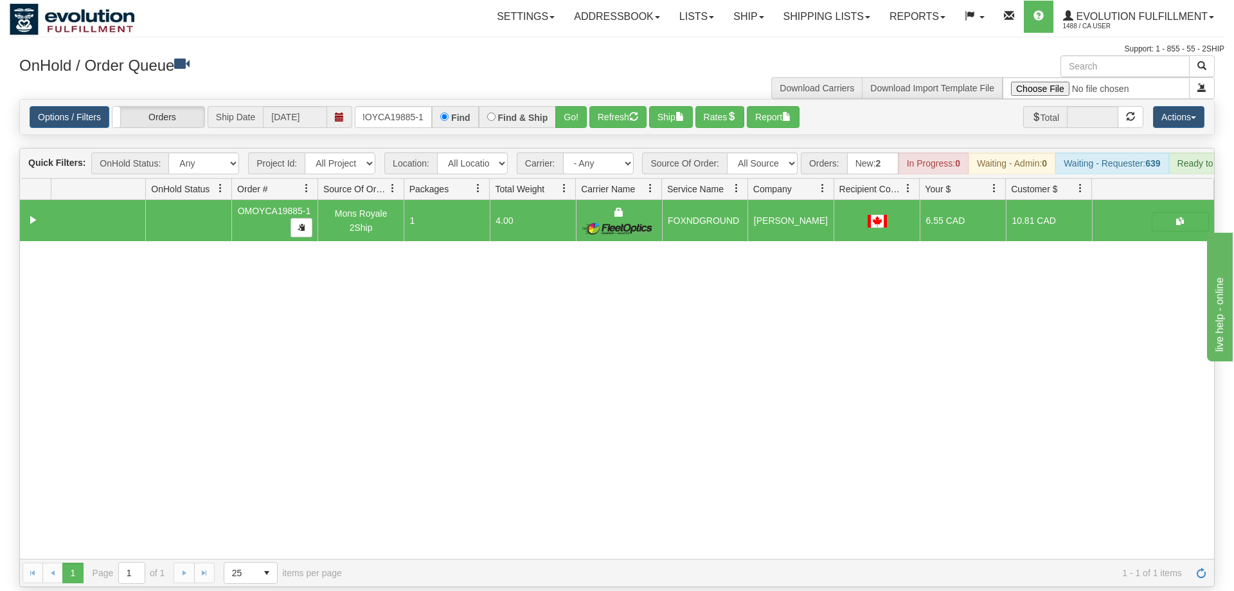
click at [414, 100] on div "Options / Filters Group Shipments Orders Ship Date [DATE] OMOYCA19885-1 Find Fi…" at bounding box center [617, 117] width 1195 height 35
click at [421, 106] on input "OMOYCA19885-1" at bounding box center [393, 117] width 77 height 22
click at [576, 118] on div "Is equal to Is not equal to Contains Does not contains CAD USD EUR ZAR [PERSON_…" at bounding box center [617, 343] width 1215 height 488
click at [575, 106] on button "Go!" at bounding box center [571, 117] width 32 height 22
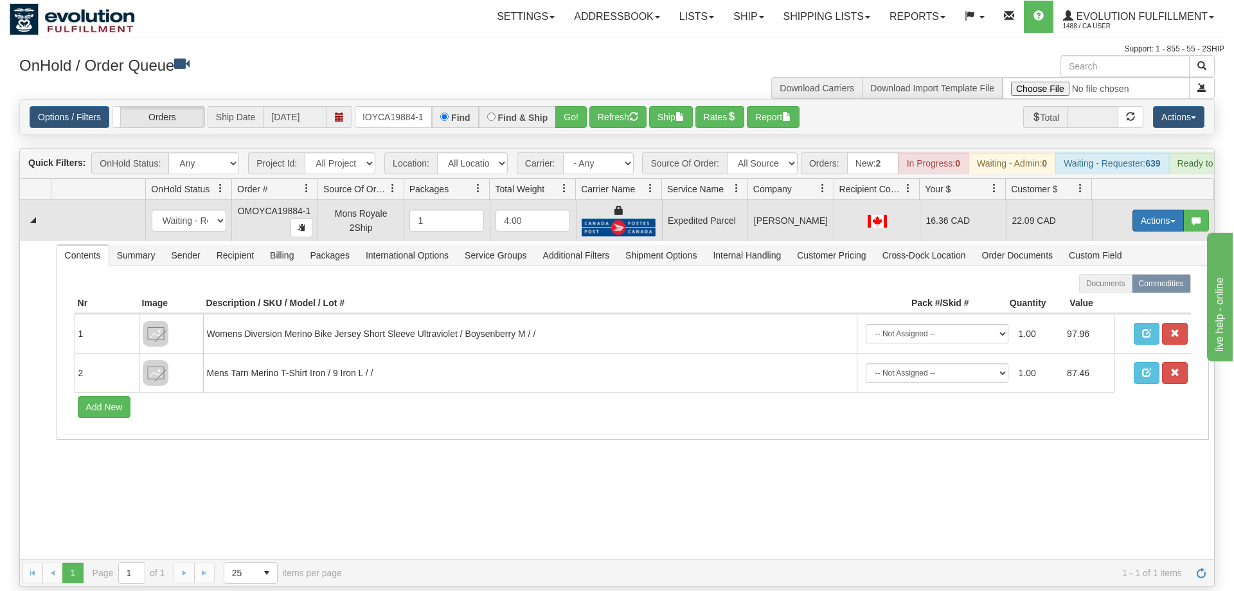
click at [1164, 210] on button "Actions" at bounding box center [1158, 221] width 51 height 22
click at [1115, 290] on span "Ship" at bounding box center [1107, 295] width 27 height 10
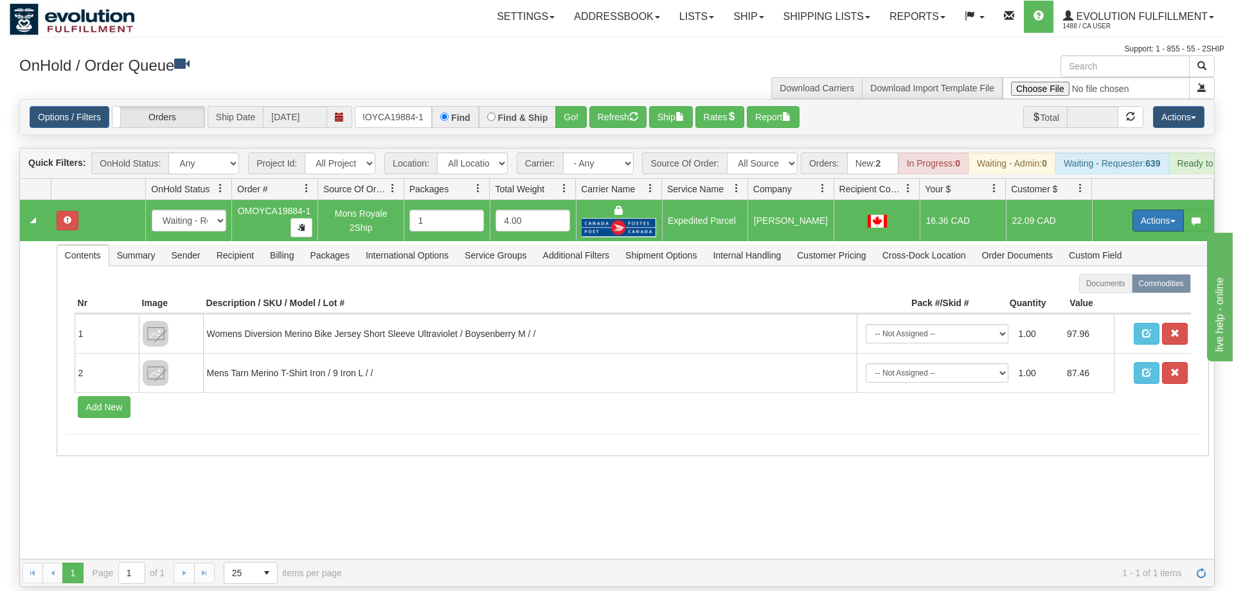
click at [1156, 210] on button "Actions" at bounding box center [1158, 221] width 51 height 22
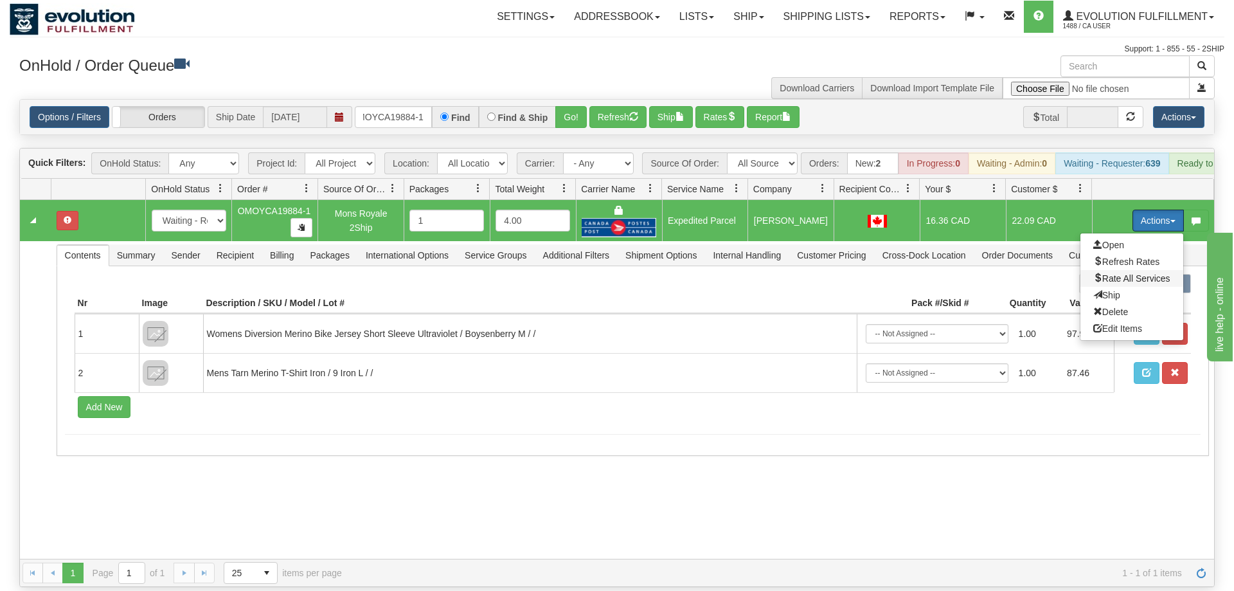
click at [1136, 273] on span "Rate All Services" at bounding box center [1132, 278] width 77 height 10
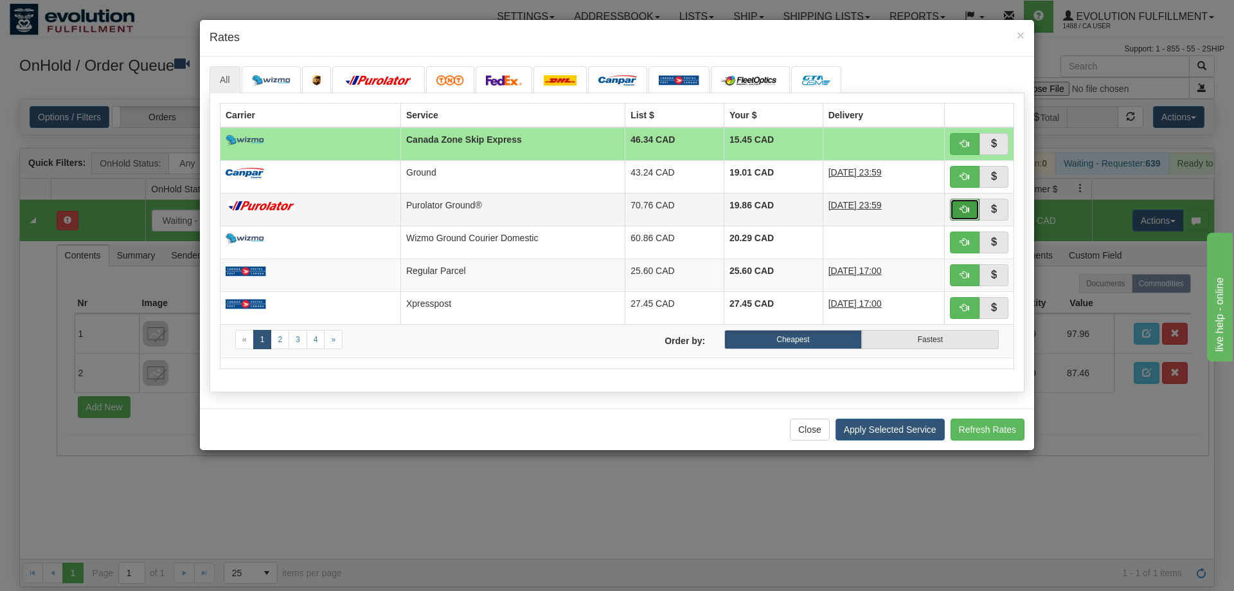
click at [956, 206] on button "button" at bounding box center [965, 210] width 30 height 22
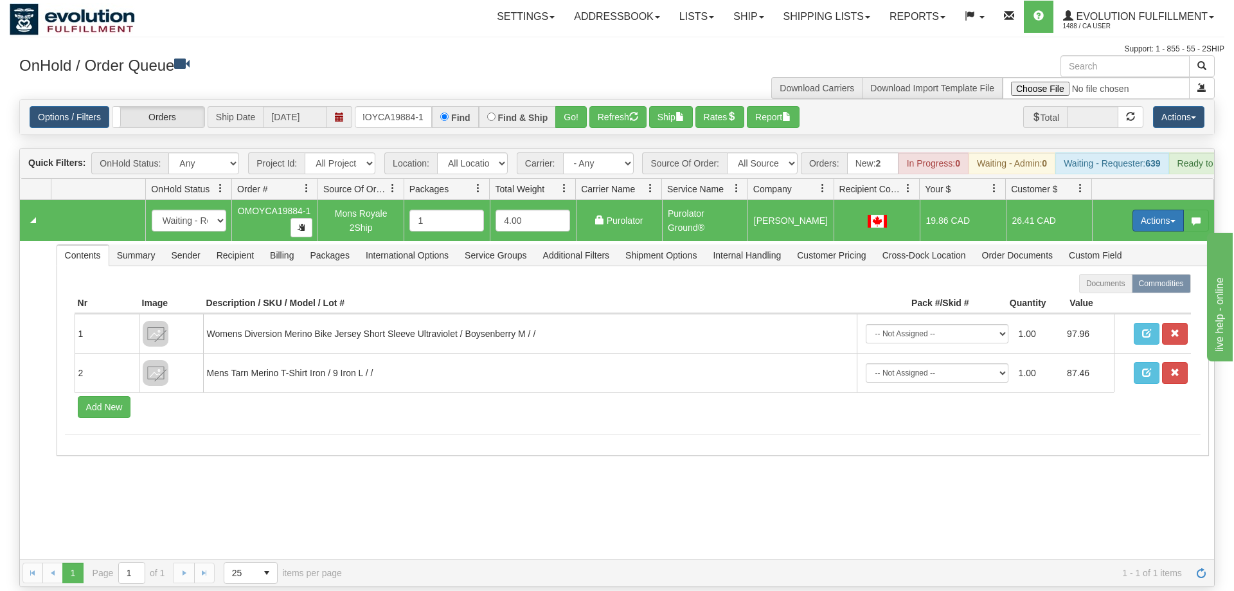
click at [1138, 210] on button "Actions" at bounding box center [1158, 221] width 51 height 22
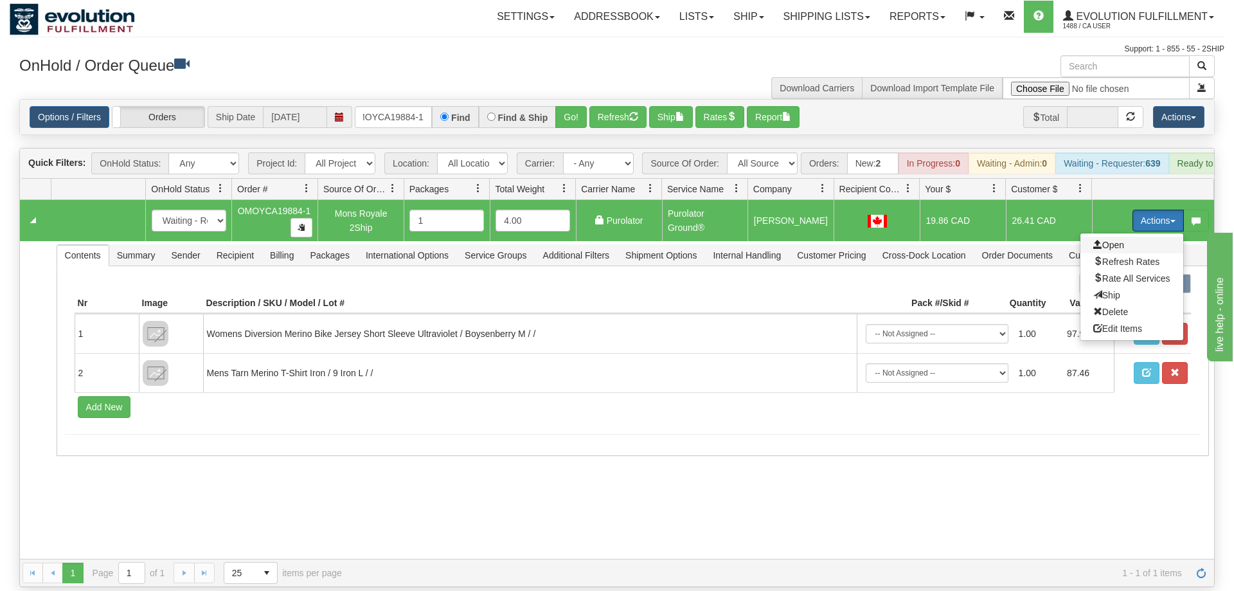
click at [1116, 240] on span "Open" at bounding box center [1109, 245] width 31 height 10
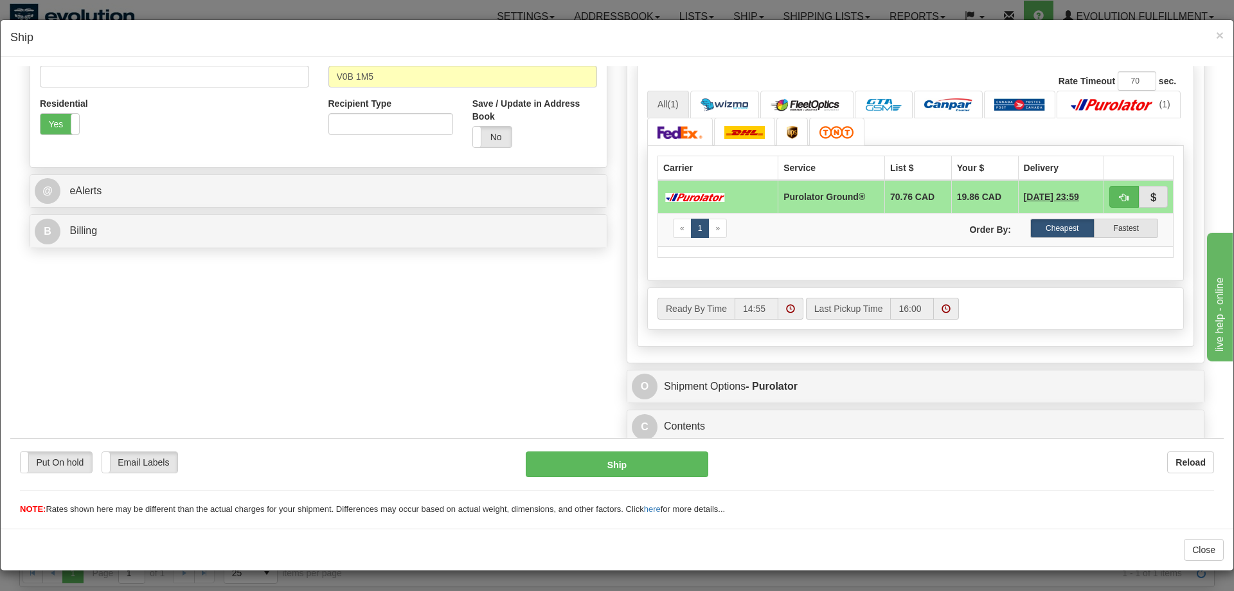
scroll to position [421, 0]
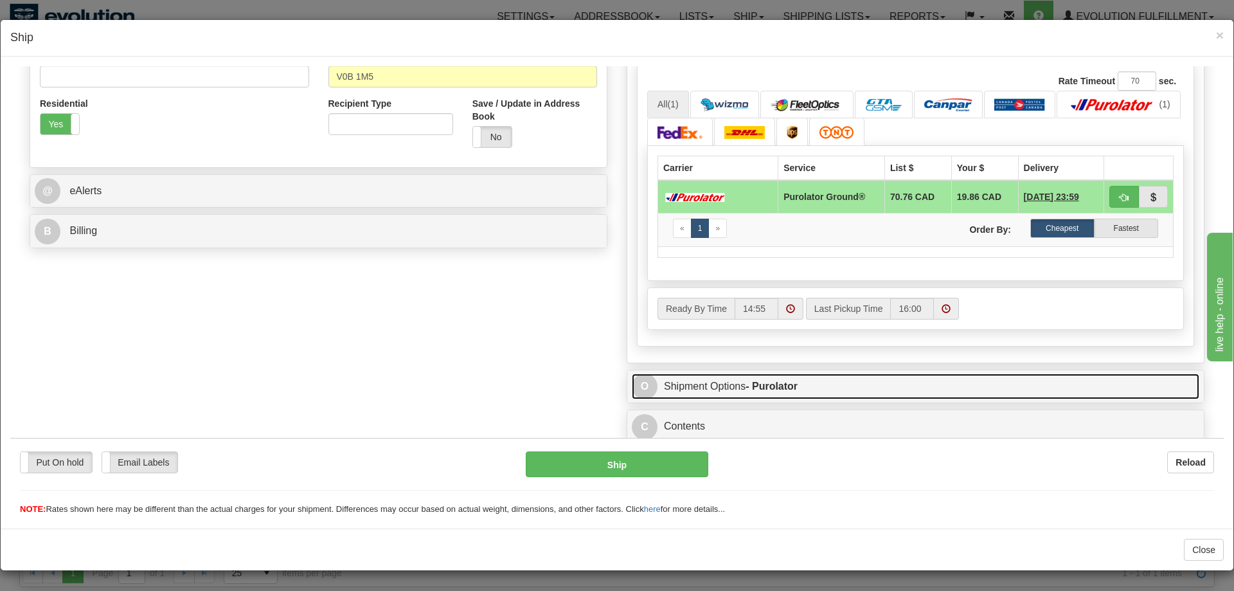
click at [758, 389] on strong "- Purolator" at bounding box center [772, 385] width 52 height 11
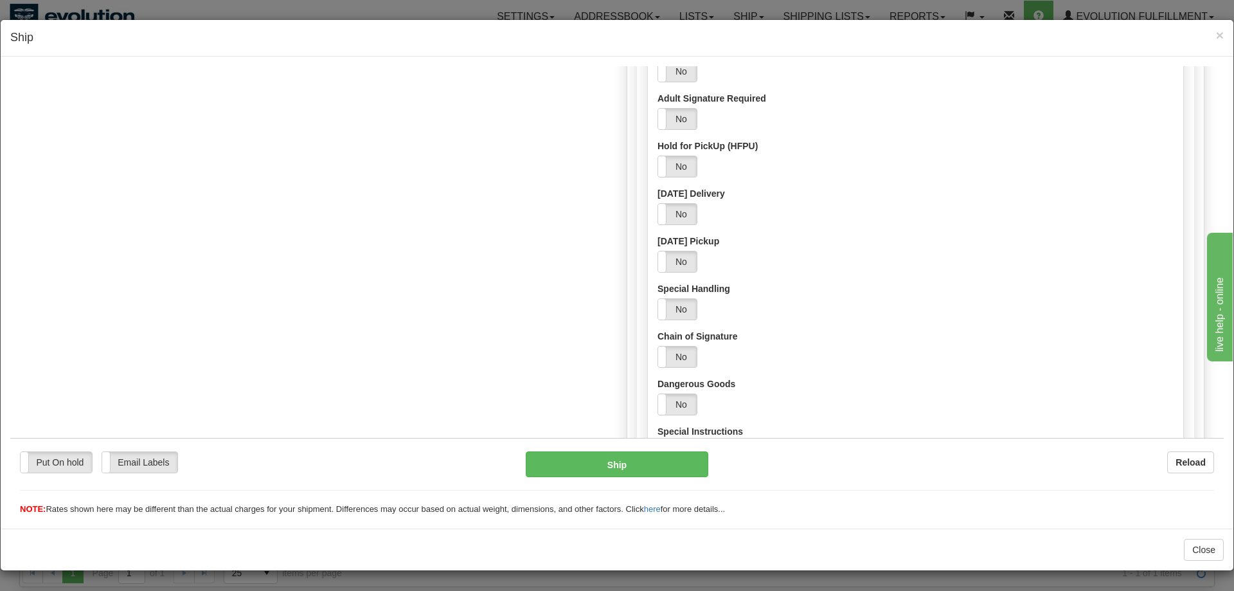
scroll to position [880, 0]
click at [674, 468] on button "Ship" at bounding box center [617, 464] width 183 height 26
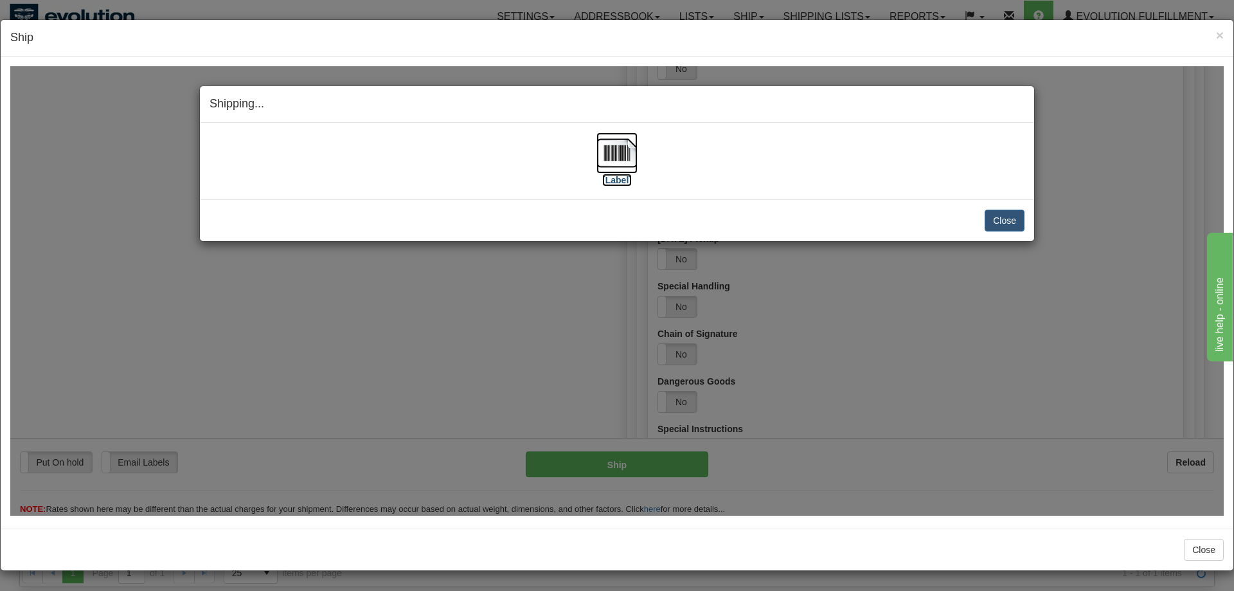
click at [611, 156] on img at bounding box center [617, 152] width 41 height 41
drag, startPoint x: 722, startPoint y: 597, endPoint x: 709, endPoint y: 507, distance: 90.3
click at [988, 217] on button "Close" at bounding box center [1005, 220] width 40 height 22
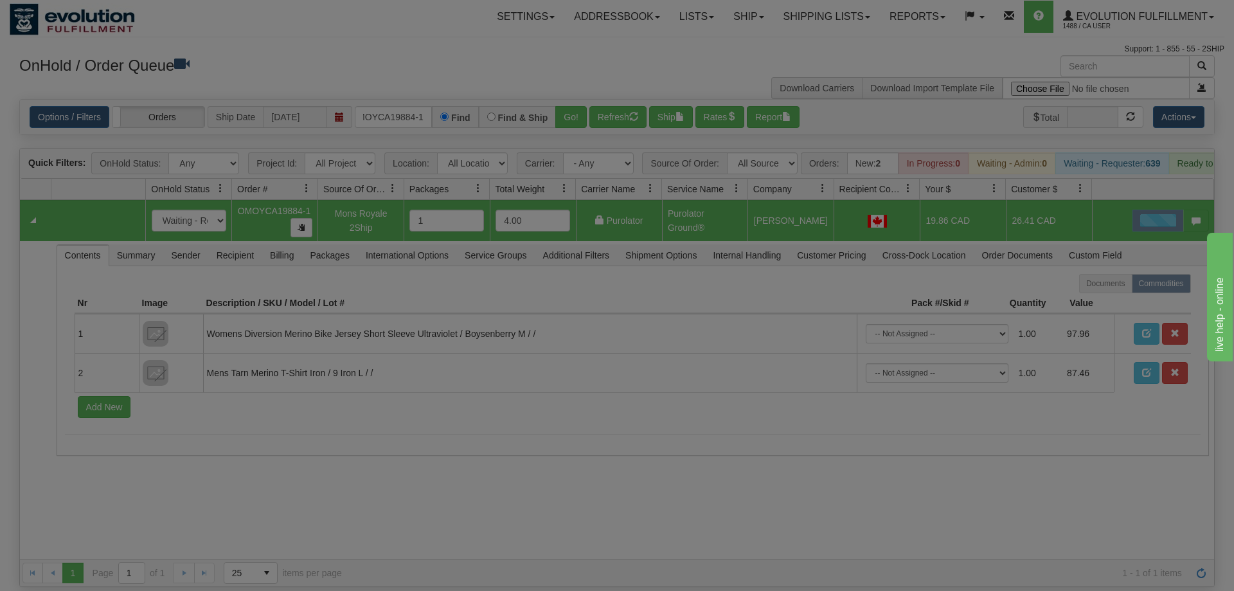
scroll to position [0, 0]
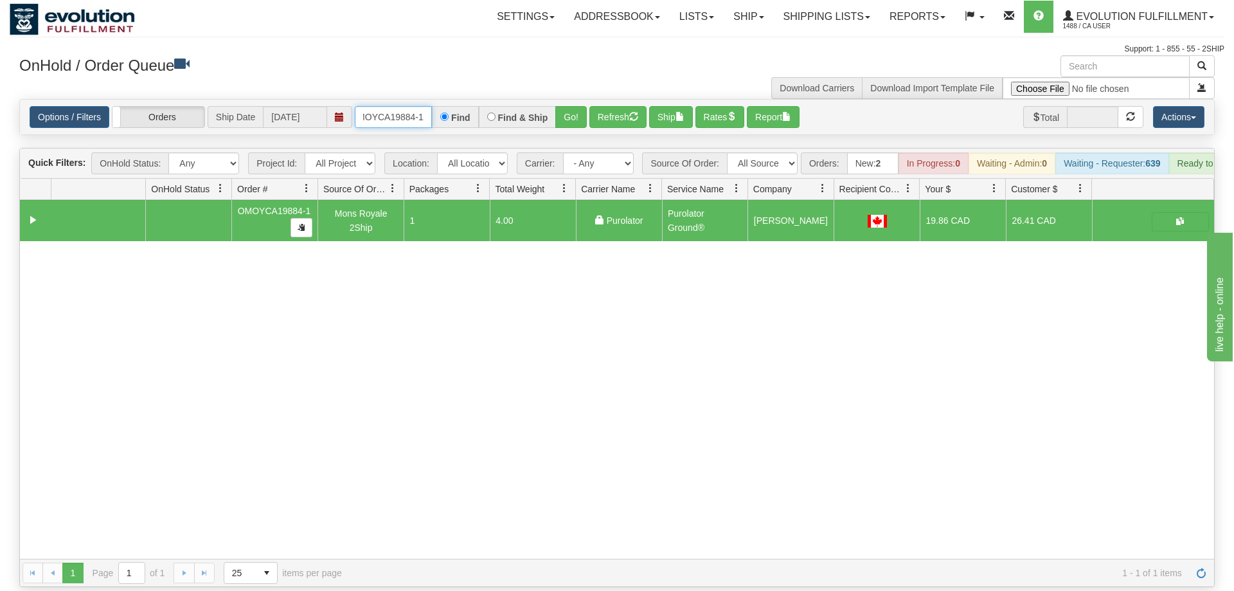
click at [410, 106] on input "OMOYCA19884-1" at bounding box center [393, 117] width 77 height 22
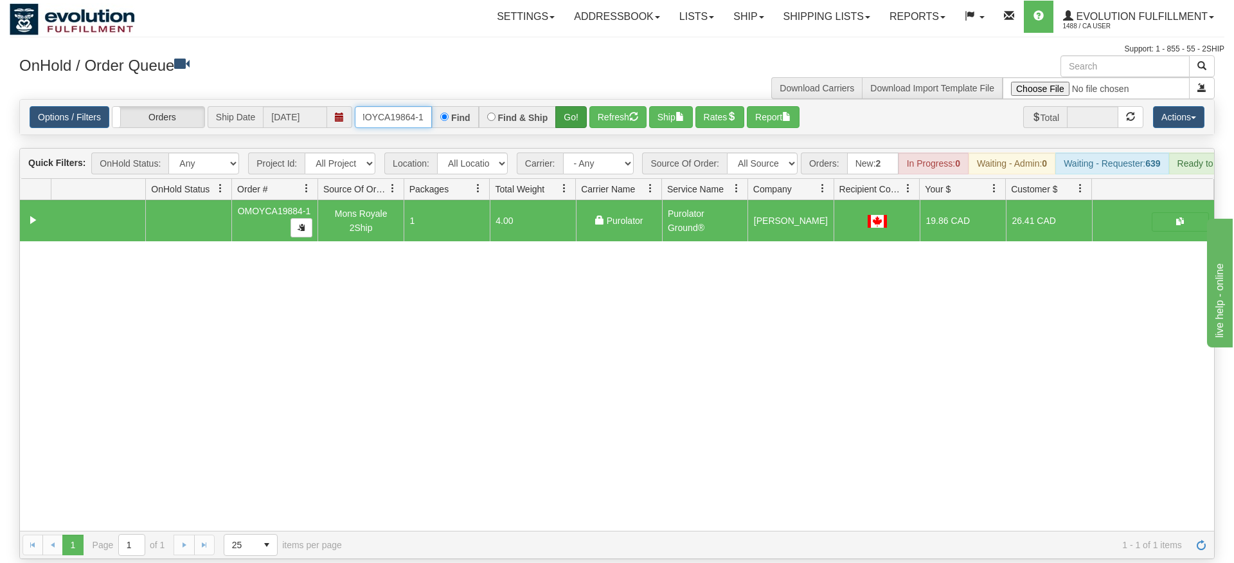
type input "OMOYCA19864-1"
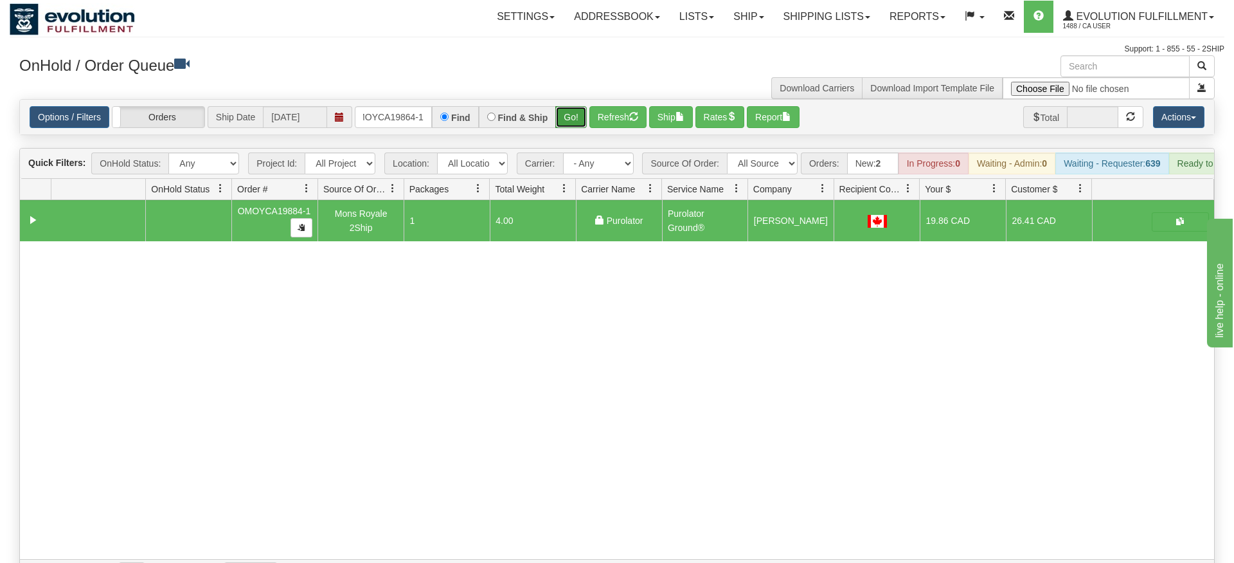
click at [581, 124] on div "Is equal to Is not equal to Contains Does not contains CAD USD EUR ZAR [PERSON_…" at bounding box center [617, 343] width 1215 height 488
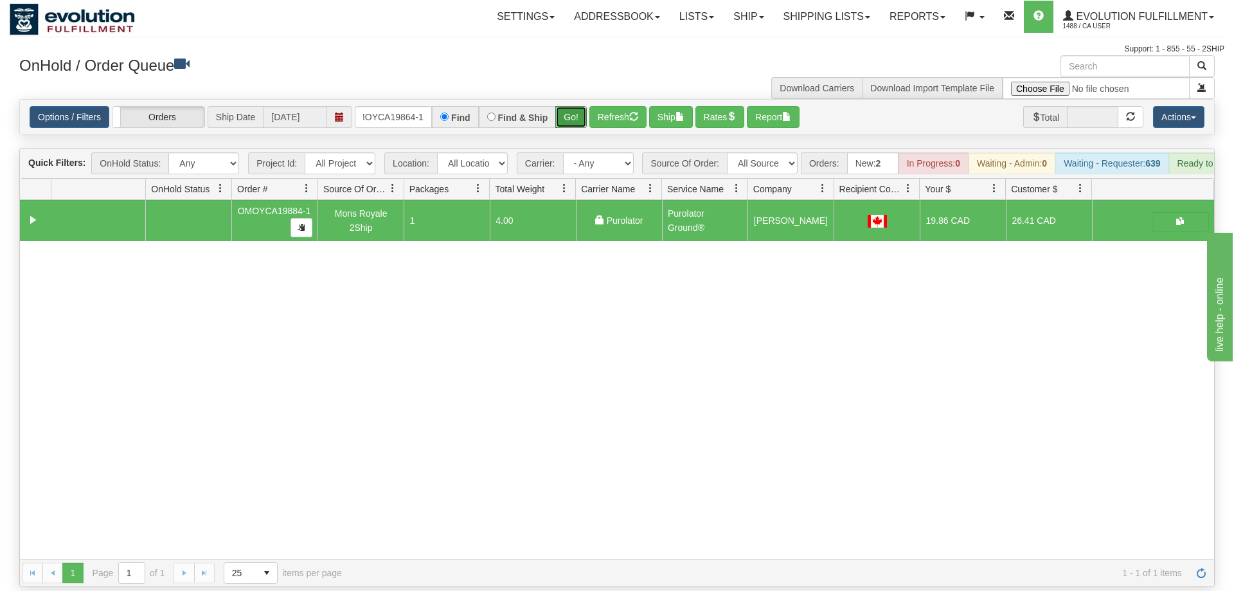
click at [581, 106] on button "Go!" at bounding box center [571, 117] width 32 height 22
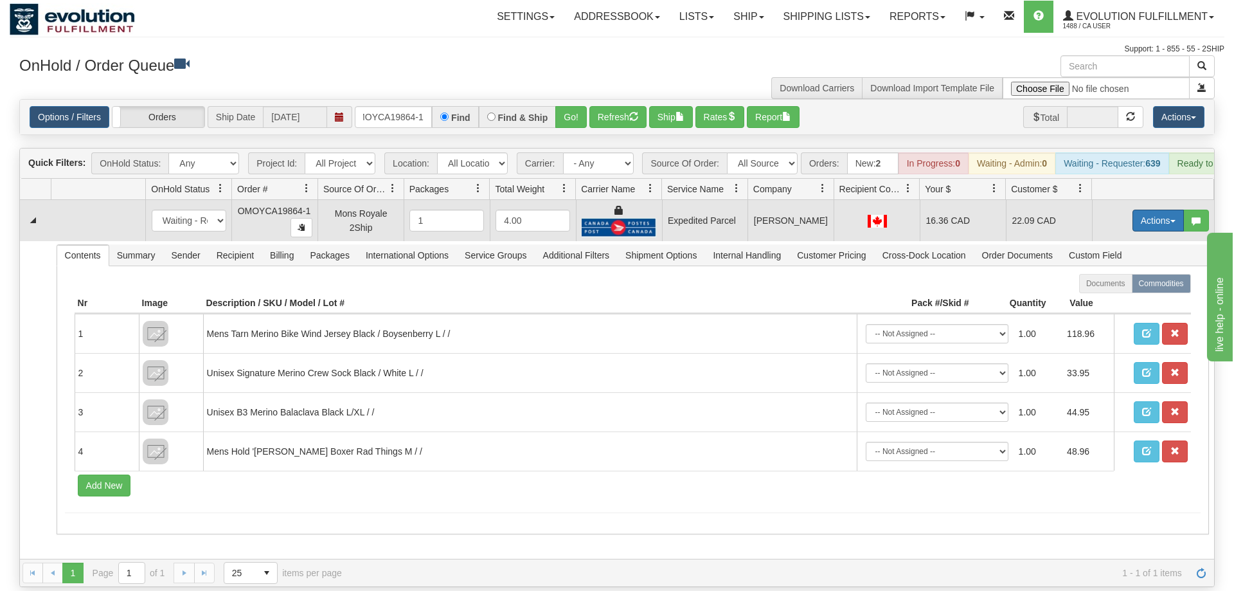
click at [1159, 210] on button "Actions" at bounding box center [1158, 221] width 51 height 22
click at [1122, 287] on link "Ship" at bounding box center [1132, 295] width 103 height 17
click at [1165, 210] on button "Actions" at bounding box center [1158, 221] width 51 height 22
click at [1144, 273] on span "Rate All Services" at bounding box center [1132, 278] width 77 height 10
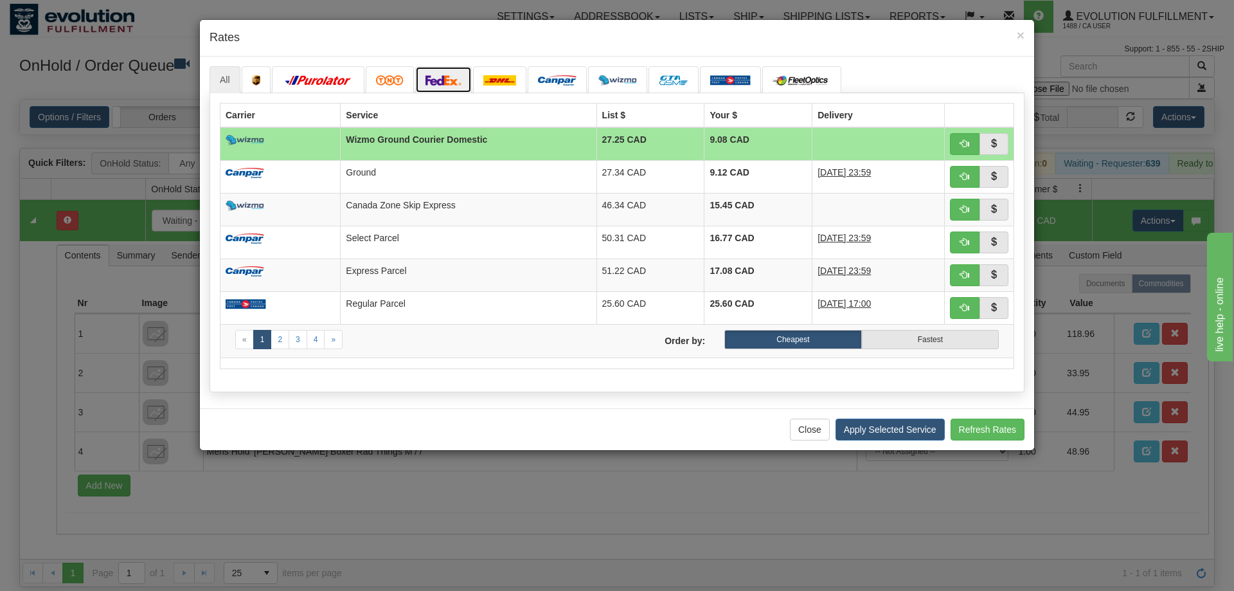
click at [423, 82] on link at bounding box center [443, 79] width 57 height 27
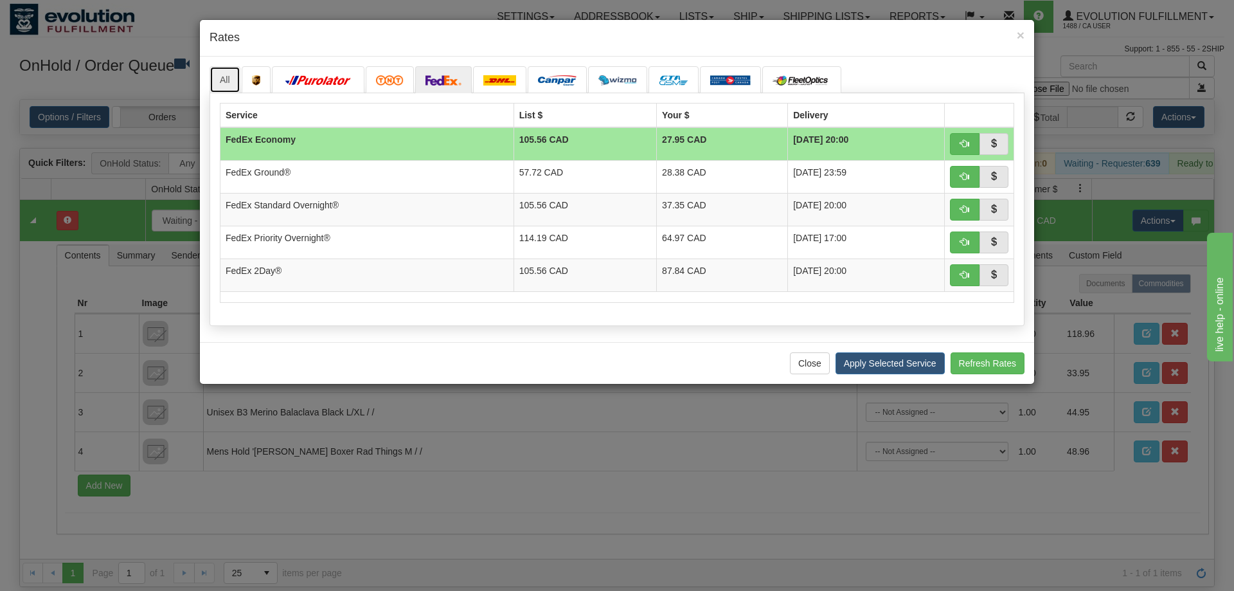
click at [231, 74] on link "All" at bounding box center [225, 79] width 31 height 27
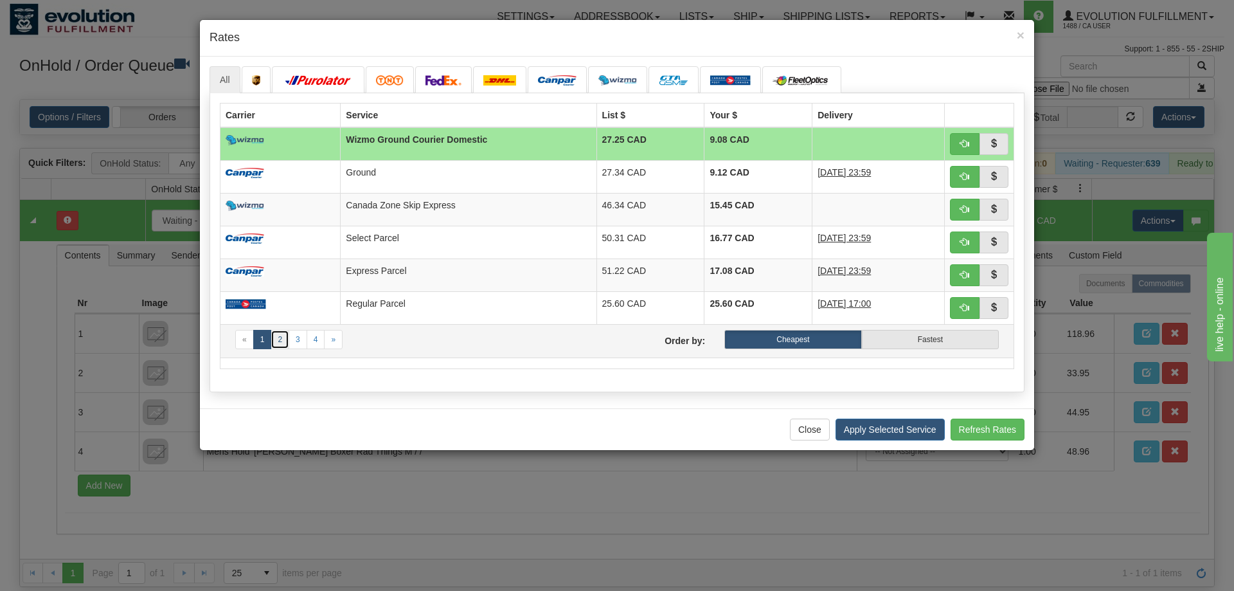
click at [278, 347] on link "2" at bounding box center [280, 339] width 19 height 19
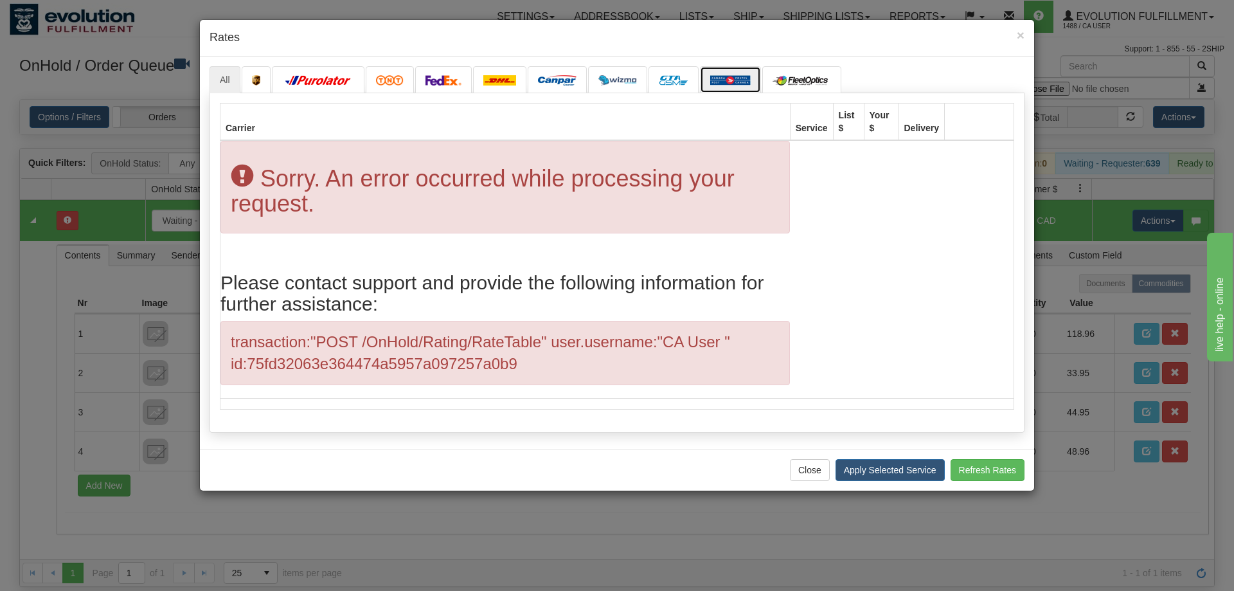
click at [708, 75] on link at bounding box center [730, 79] width 61 height 27
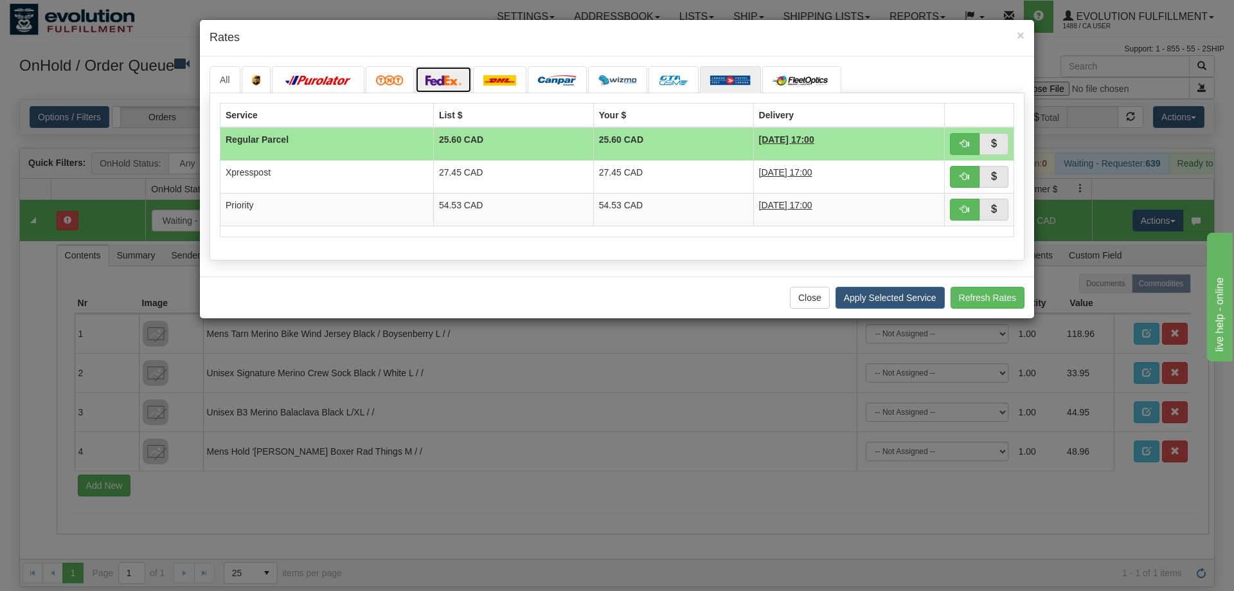
click at [457, 68] on link at bounding box center [443, 79] width 57 height 27
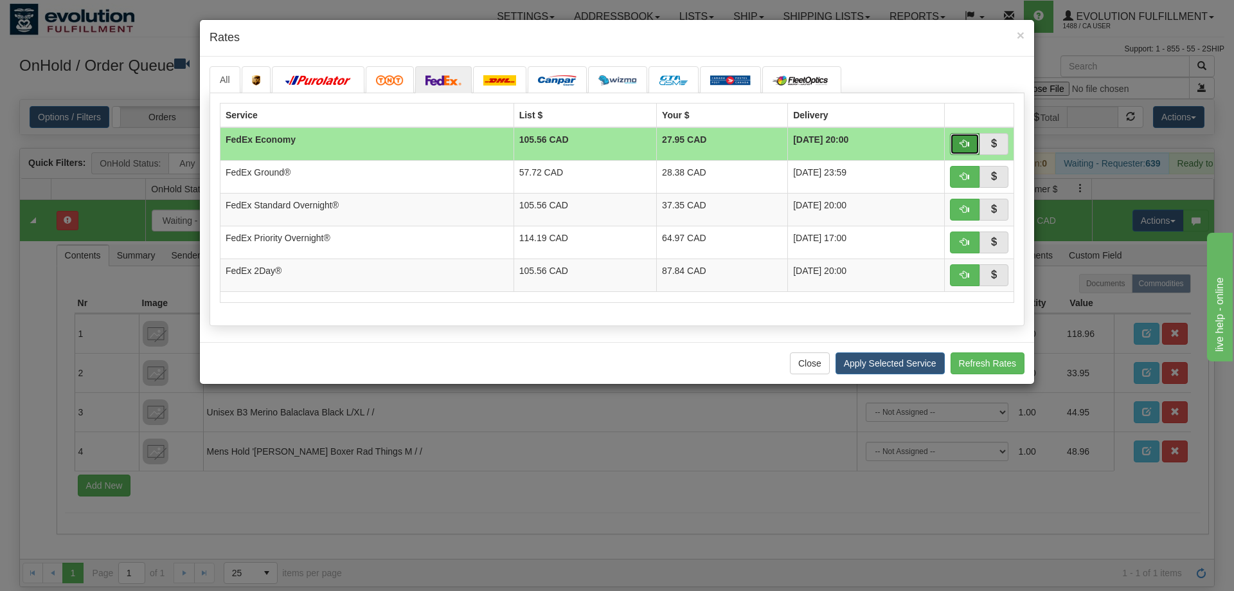
click at [953, 143] on button "button" at bounding box center [965, 144] width 30 height 22
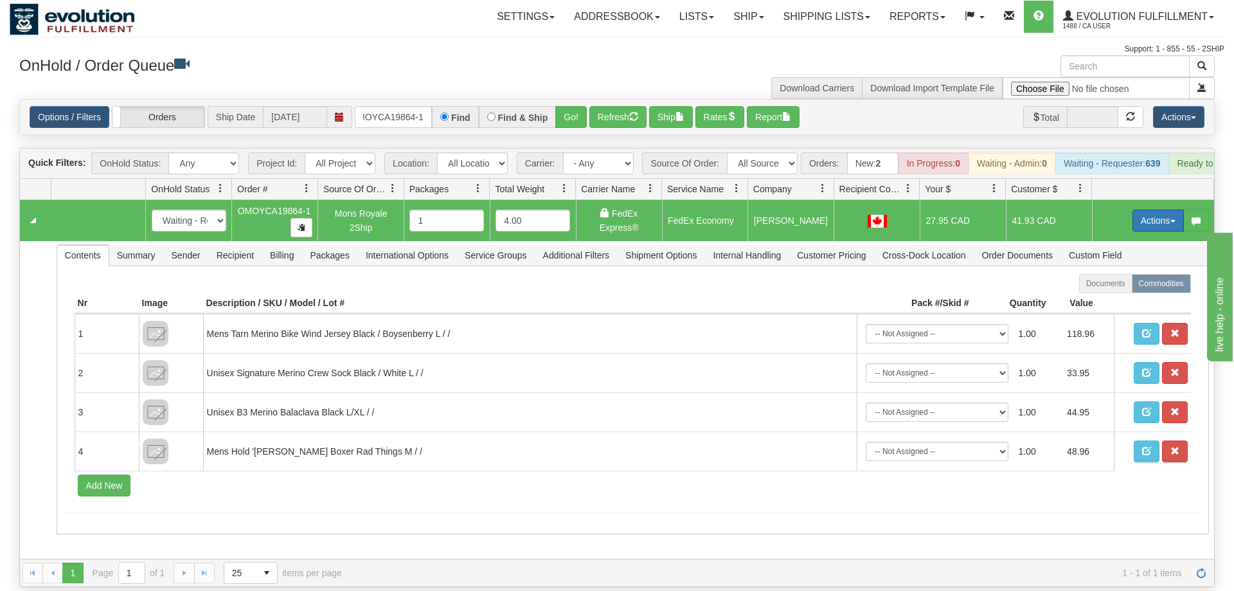
click at [1157, 210] on button "Actions" at bounding box center [1158, 221] width 51 height 22
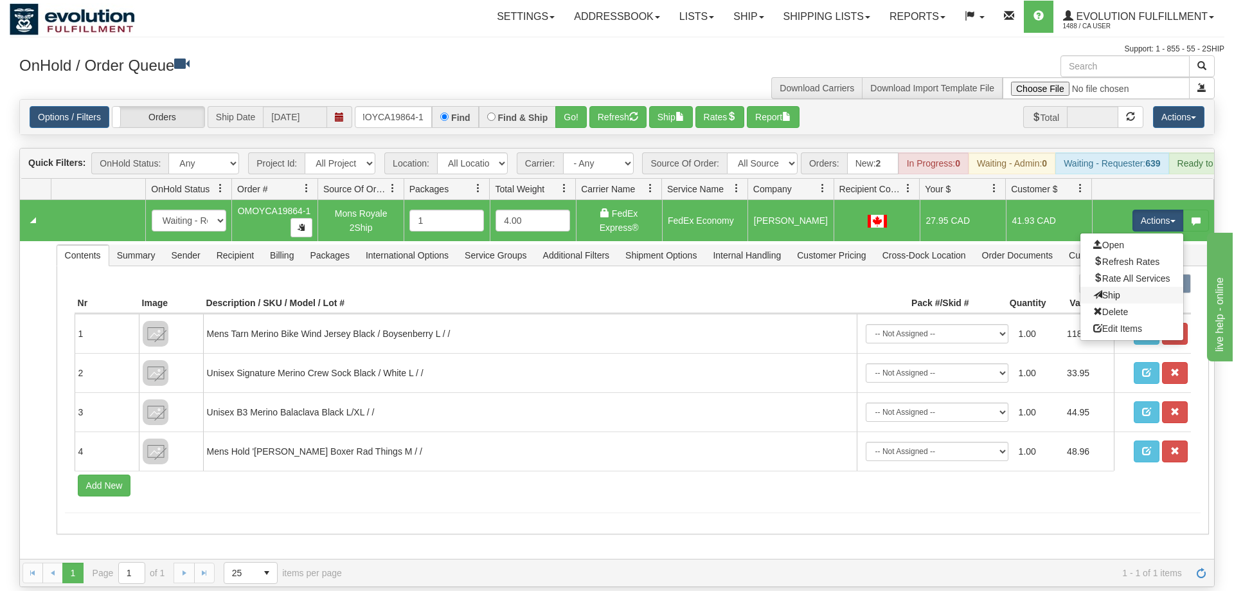
click at [1119, 287] on link "Ship" at bounding box center [1132, 295] width 103 height 17
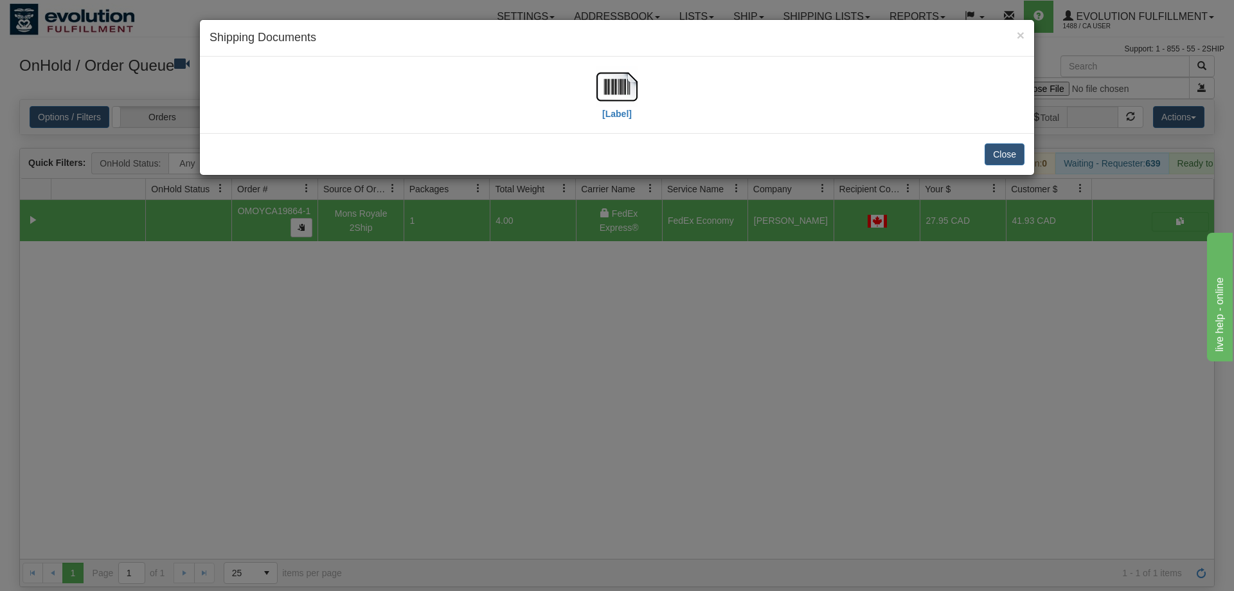
click at [639, 98] on div "[Label]" at bounding box center [617, 94] width 815 height 57
click at [586, 98] on div "[Label]" at bounding box center [617, 94] width 815 height 57
click at [618, 93] on img at bounding box center [617, 86] width 41 height 41
click at [363, 456] on div "× Shipping Documents [Label] Close" at bounding box center [617, 295] width 1234 height 591
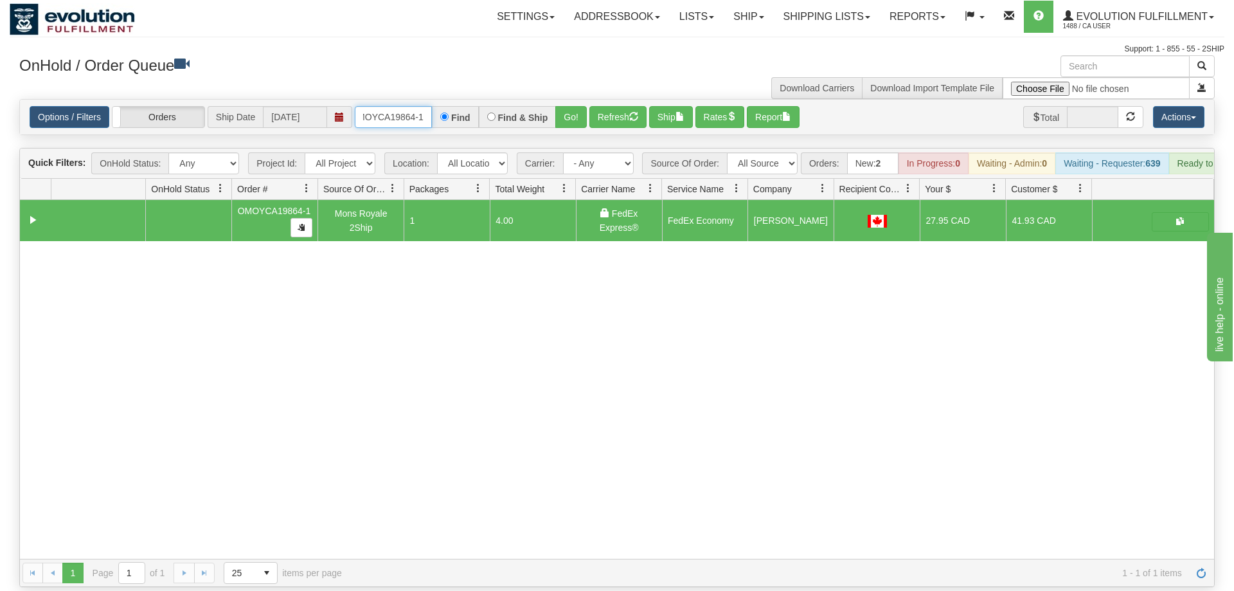
click at [413, 106] on input "OMOYCA19864-1" at bounding box center [393, 117] width 77 height 22
click at [1126, 348] on div "31580933 EVOLUTION V3 90996905 90996906 OMOYCA19864-1 Mons Royale 2Ship 1 4.00 …" at bounding box center [617, 379] width 1195 height 359
